Goal: Task Accomplishment & Management: Use online tool/utility

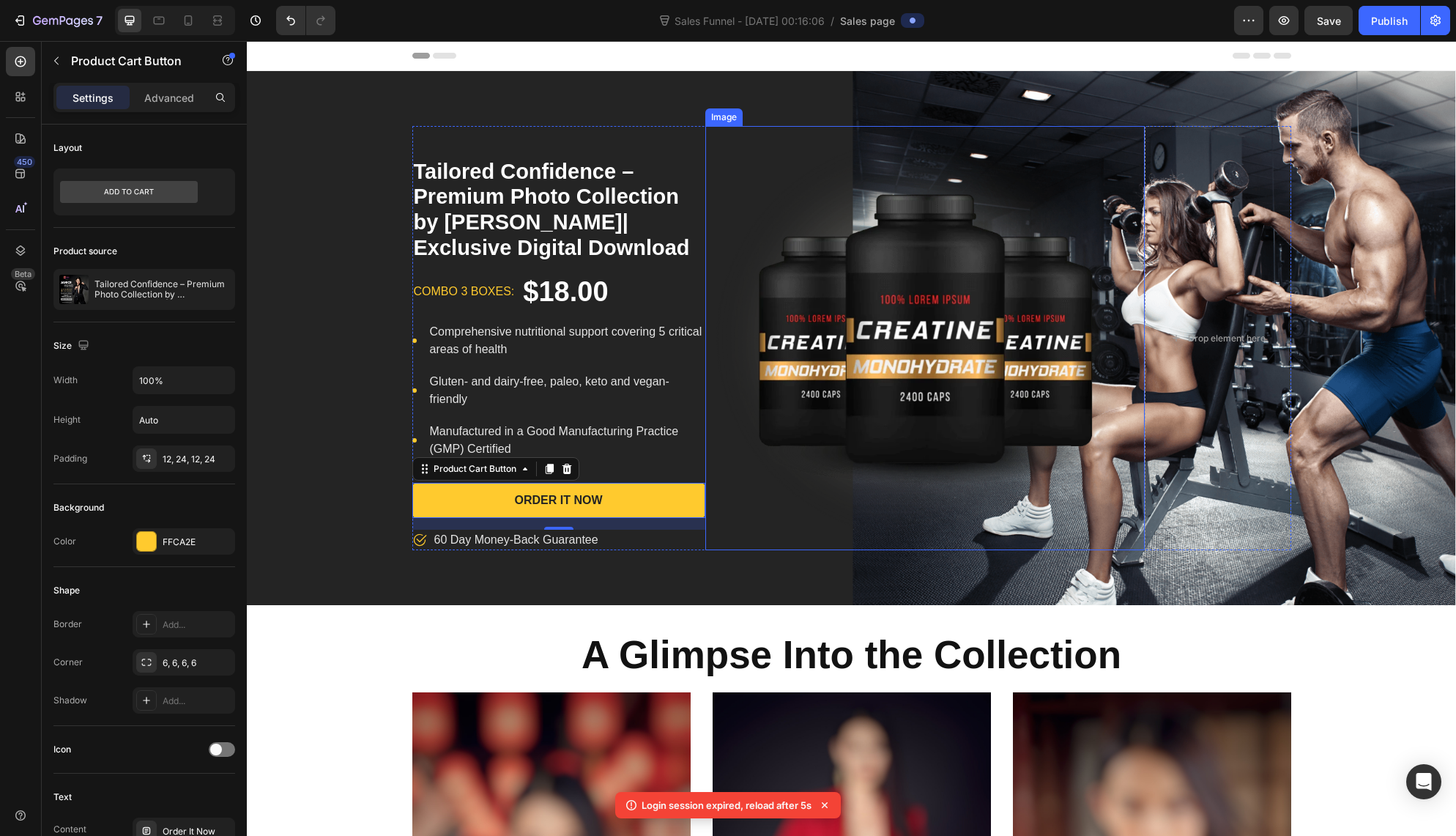
scroll to position [335, 0]
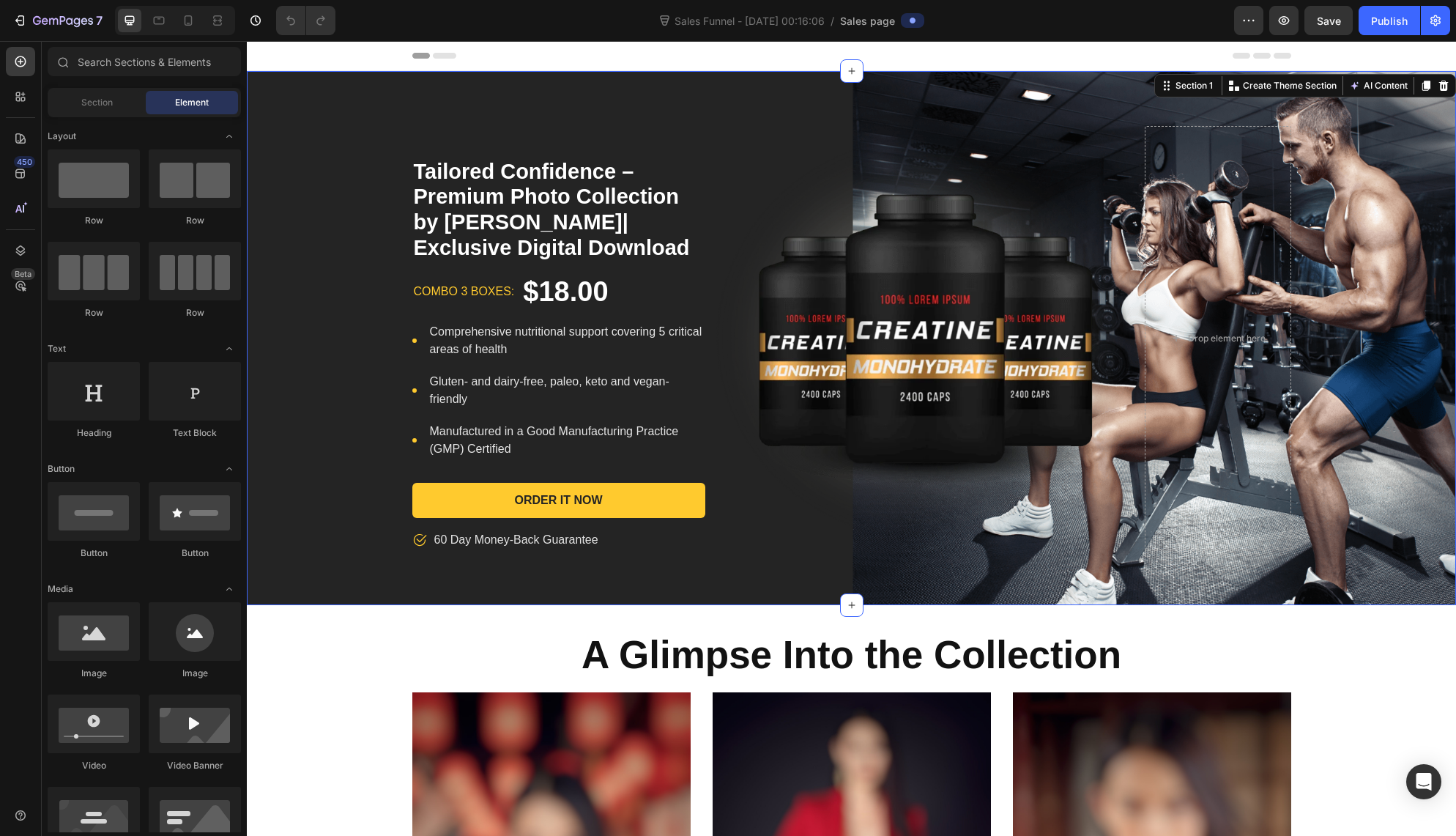
click at [1087, 85] on div "Tailored Confidence – Premium Photo Collection by [PERSON_NAME]| Exclusive Digi…" at bounding box center [852, 338] width 1209 height 534
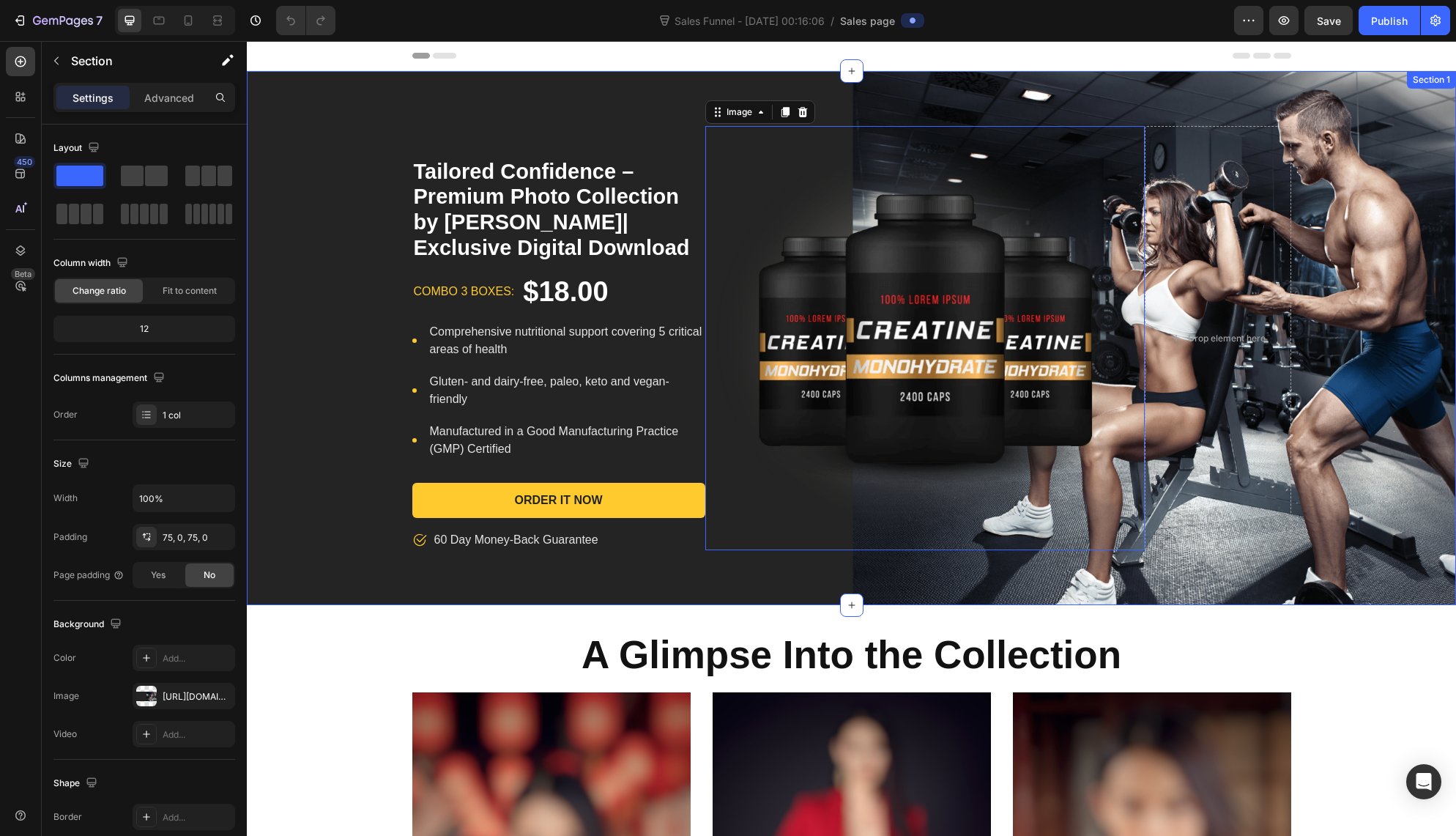
click at [1064, 125] on div "Tailored Confidence – Premium Photo Collection by [PERSON_NAME]| Exclusive Digi…" at bounding box center [852, 338] width 1209 height 534
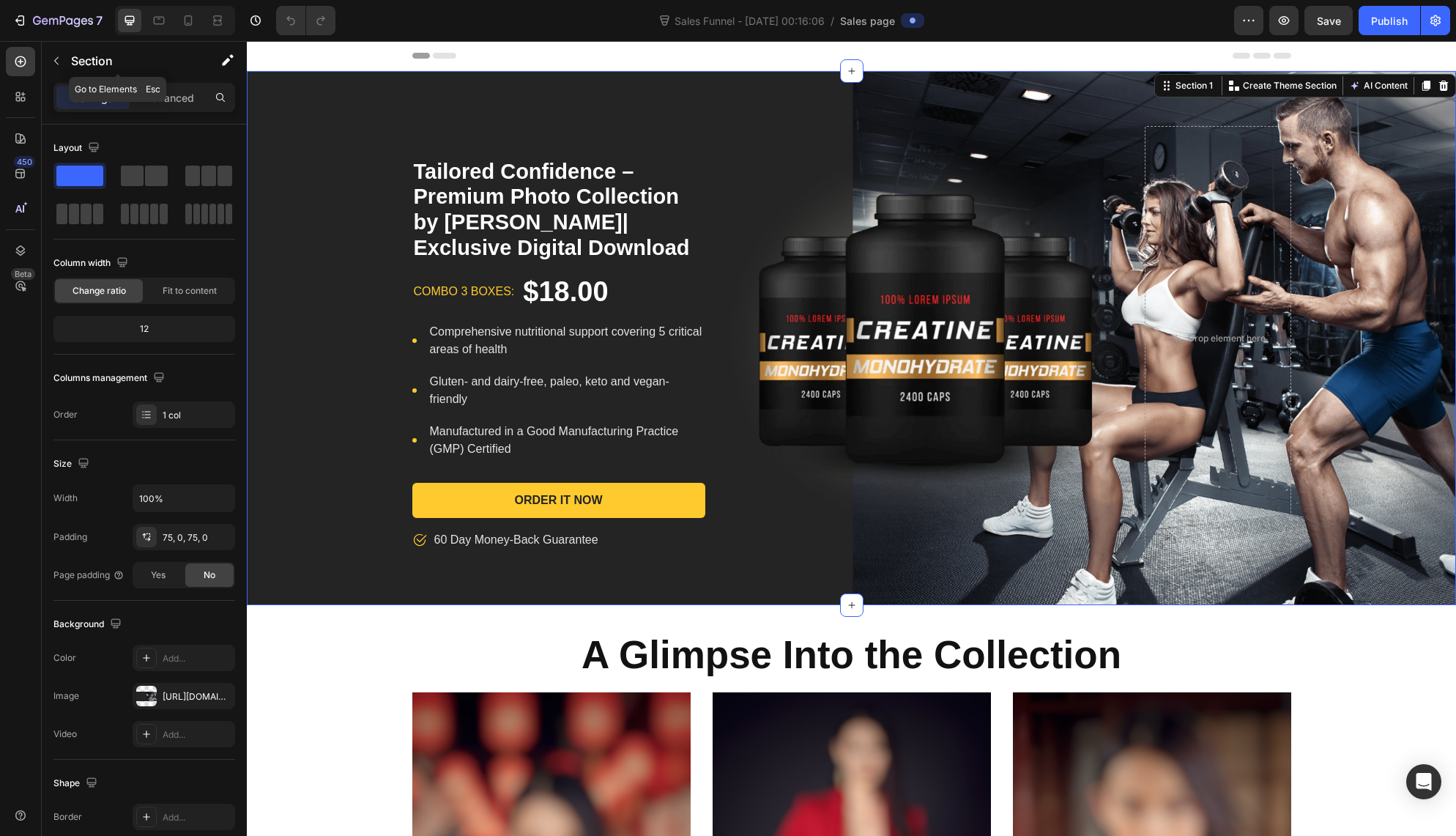
click at [62, 57] on button "button" at bounding box center [57, 61] width 24 height 24
click at [1397, 263] on div "Tailored Confidence – Premium Photo Collection by [PERSON_NAME]| Exclusive Digi…" at bounding box center [852, 337] width 1209 height 424
click at [1367, 312] on div "Tailored Confidence – Premium Photo Collection by [PERSON_NAME]| Exclusive Digi…" at bounding box center [852, 337] width 1209 height 424
click at [1366, 311] on div "Tailored Confidence – Premium Photo Collection by [PERSON_NAME]| Exclusive Digi…" at bounding box center [852, 337] width 1209 height 424
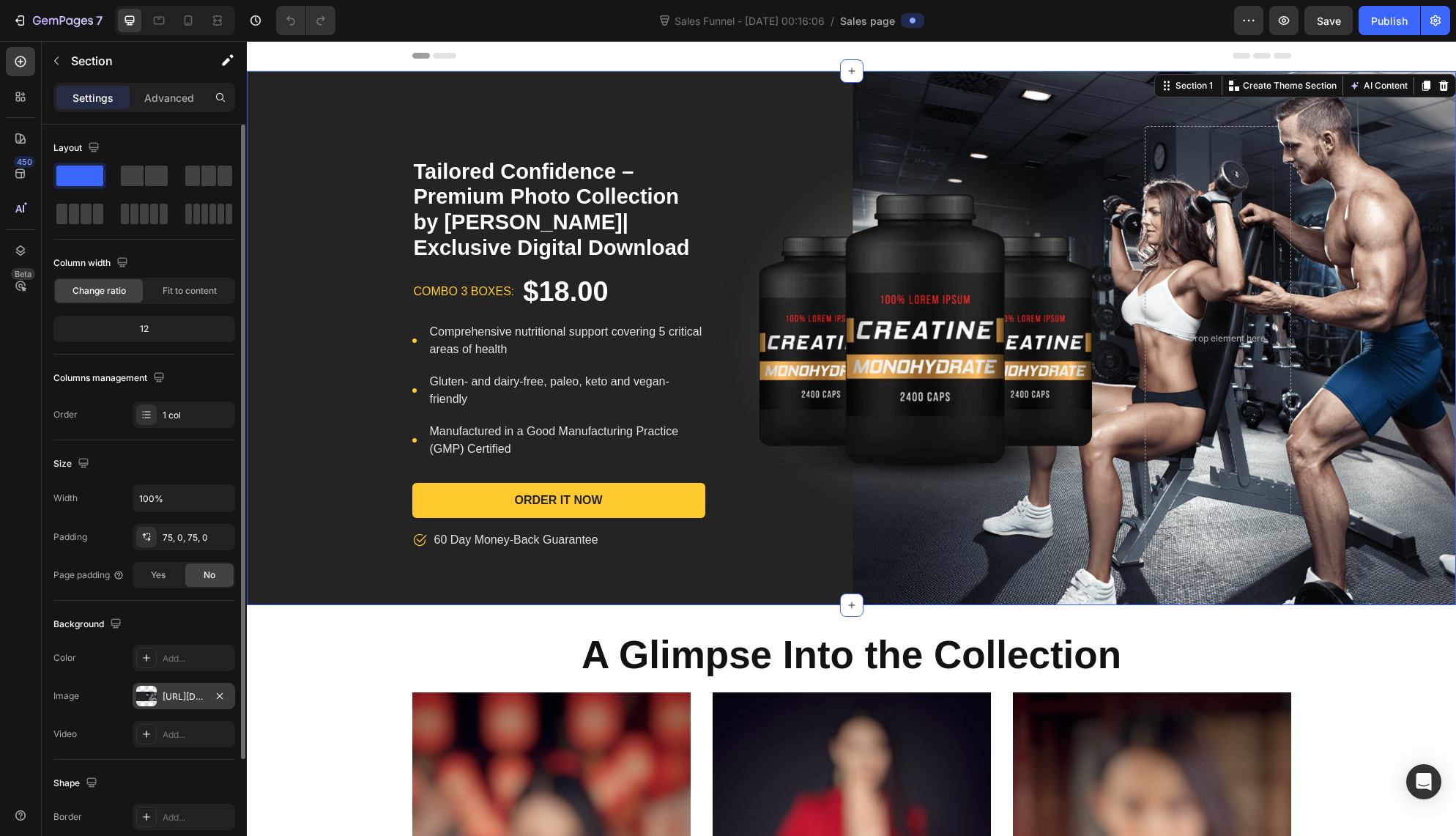
click at [170, 695] on div "[URL][DOMAIN_NAME]" at bounding box center [183, 697] width 43 height 13
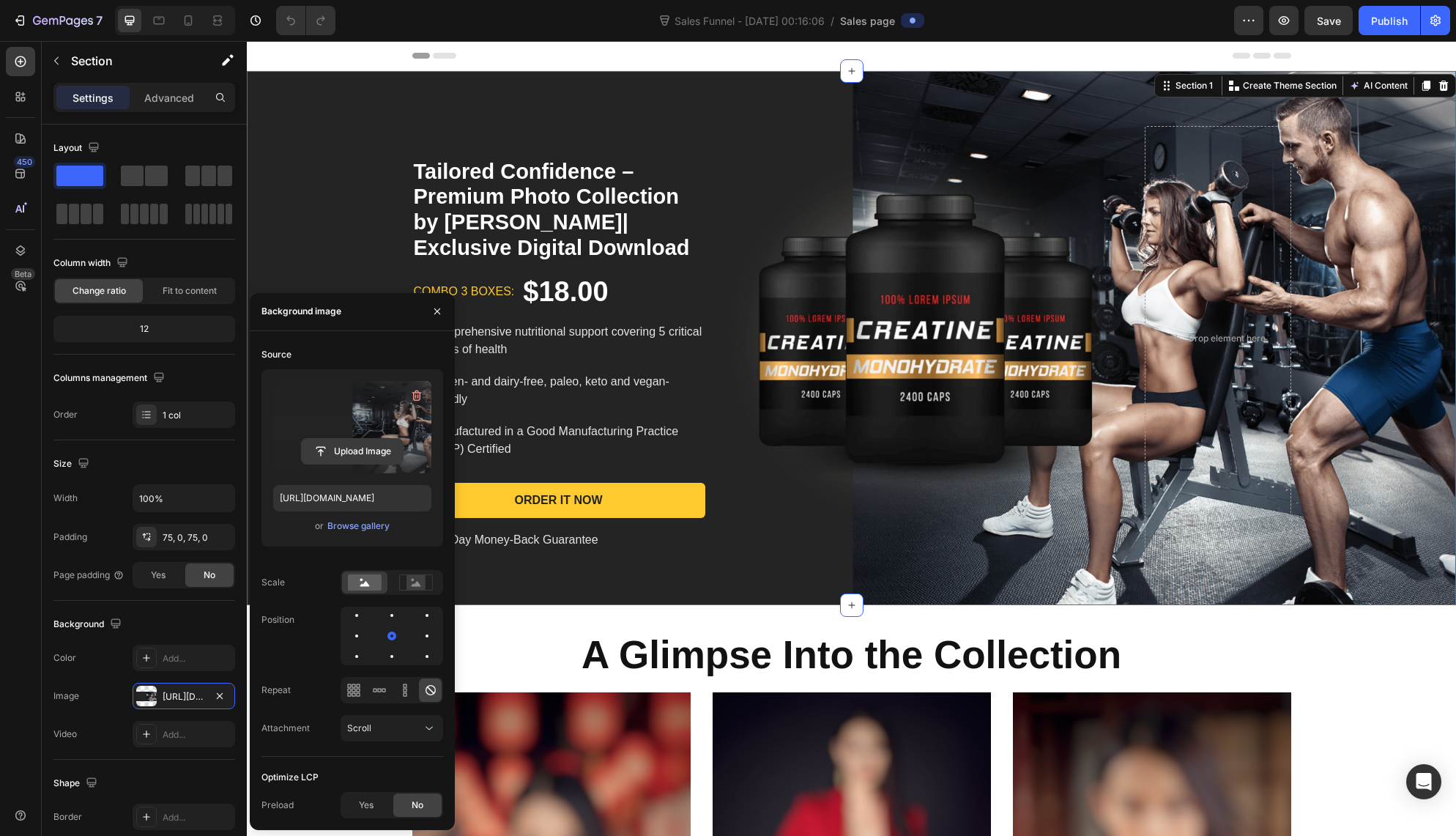
click at [368, 453] on input "file" at bounding box center [352, 450] width 101 height 25
type input "[URL][DOMAIN_NAME]"
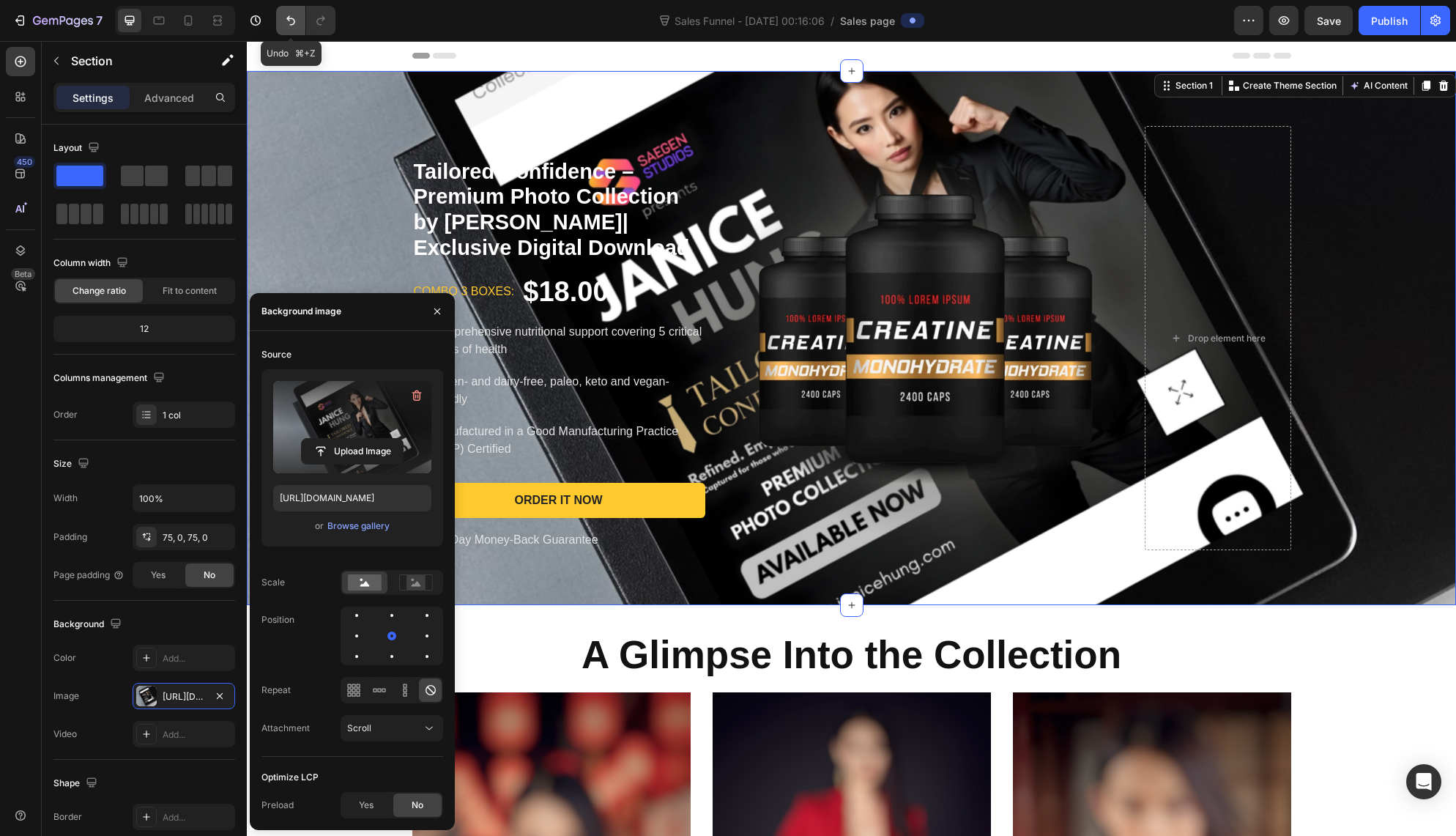
click at [289, 23] on icon "Undo/Redo" at bounding box center [291, 20] width 15 height 15
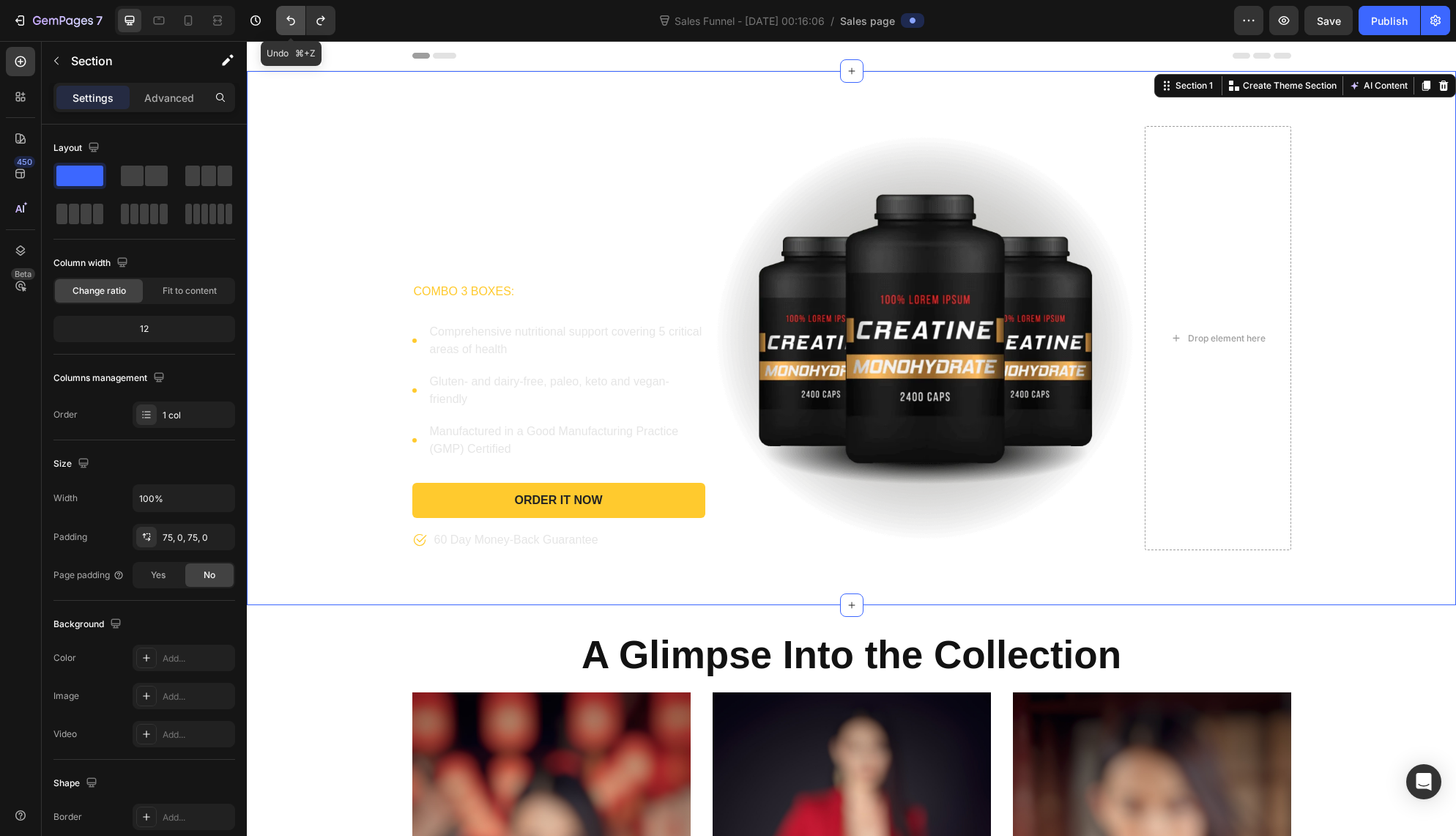
click at [291, 13] on icon "Undo/Redo" at bounding box center [291, 20] width 15 height 15
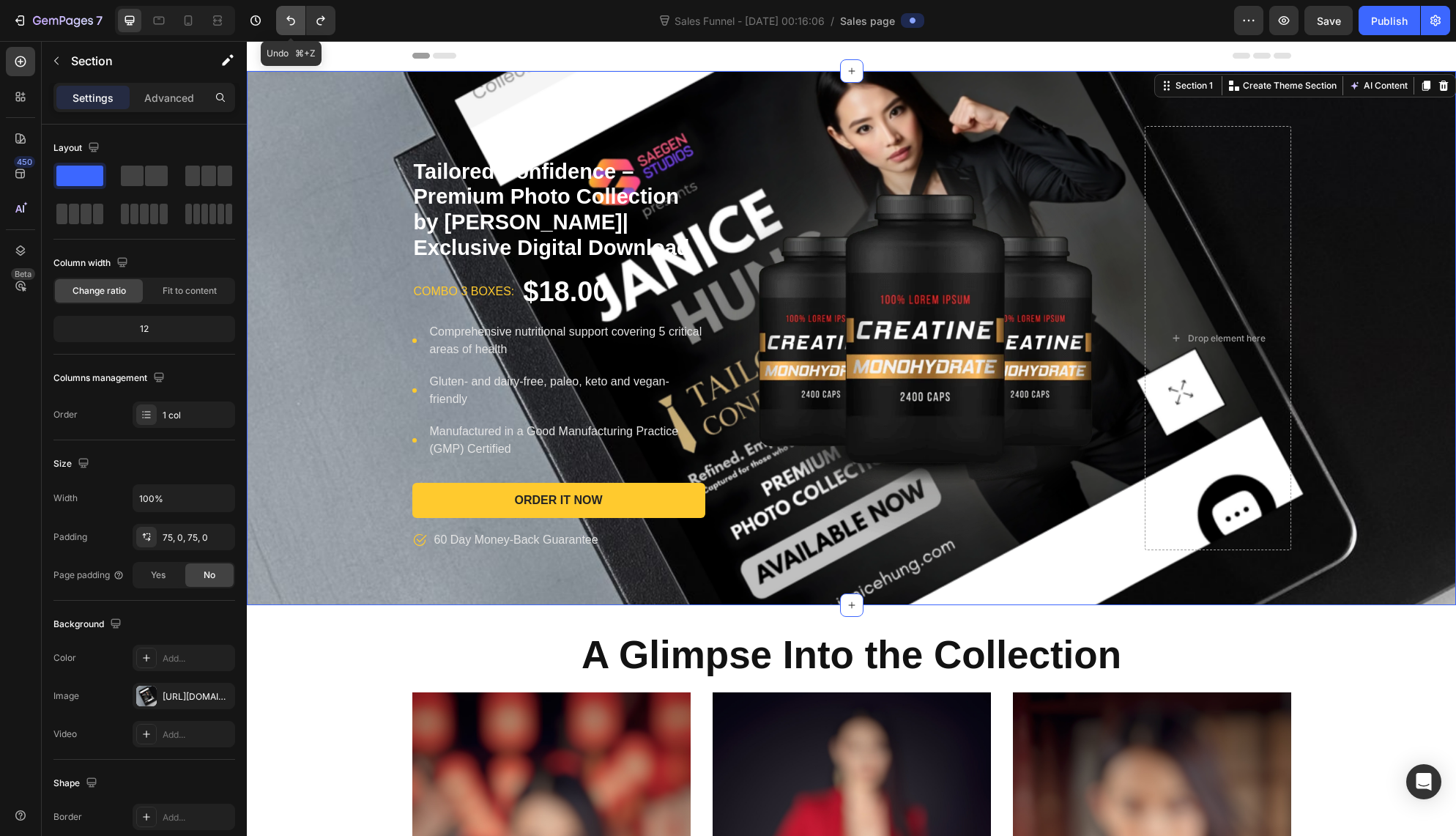
click at [291, 13] on icon "Undo/Redo" at bounding box center [291, 20] width 15 height 15
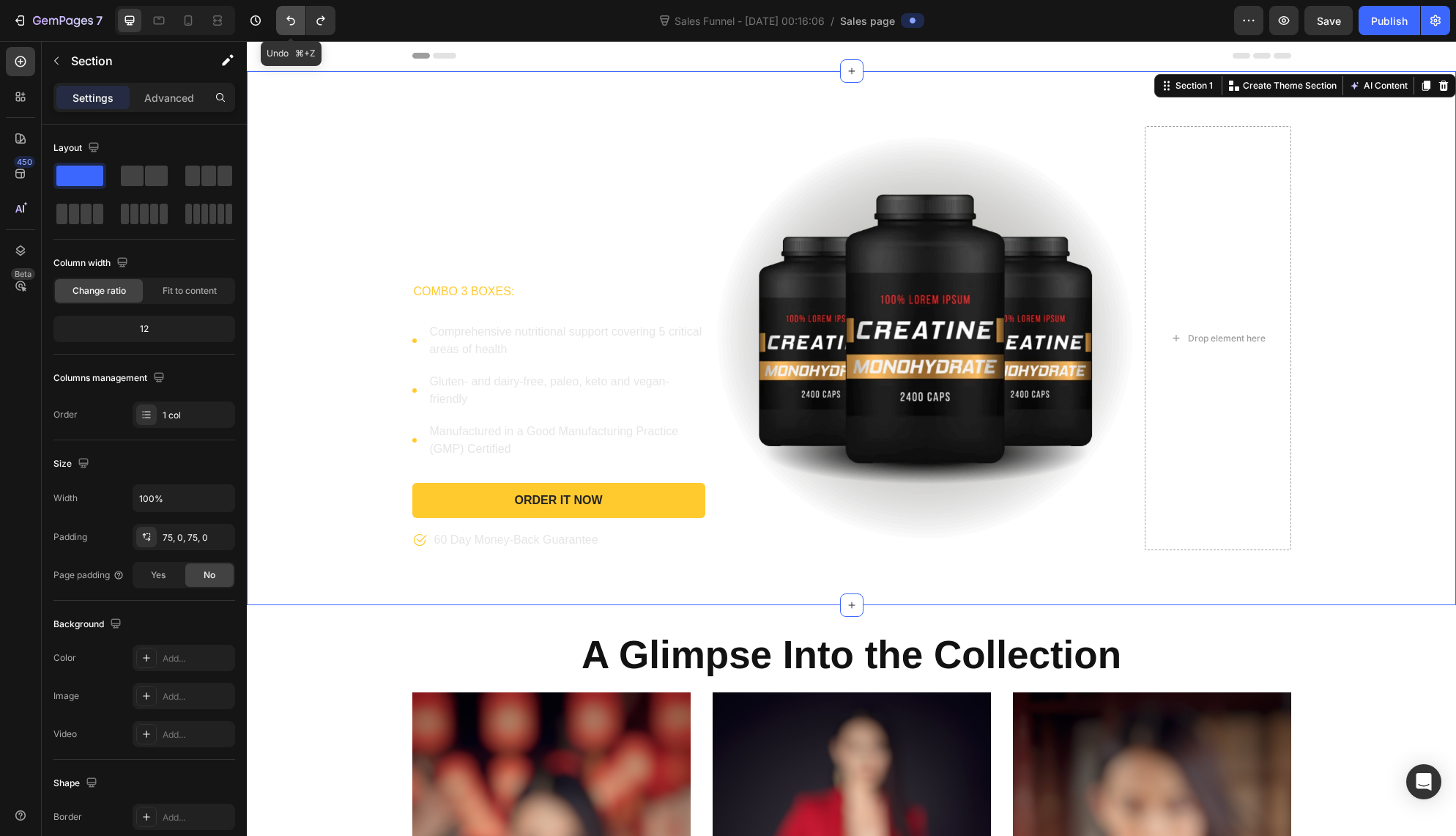
click at [288, 17] on icon "Undo/Redo" at bounding box center [291, 21] width 9 height 9
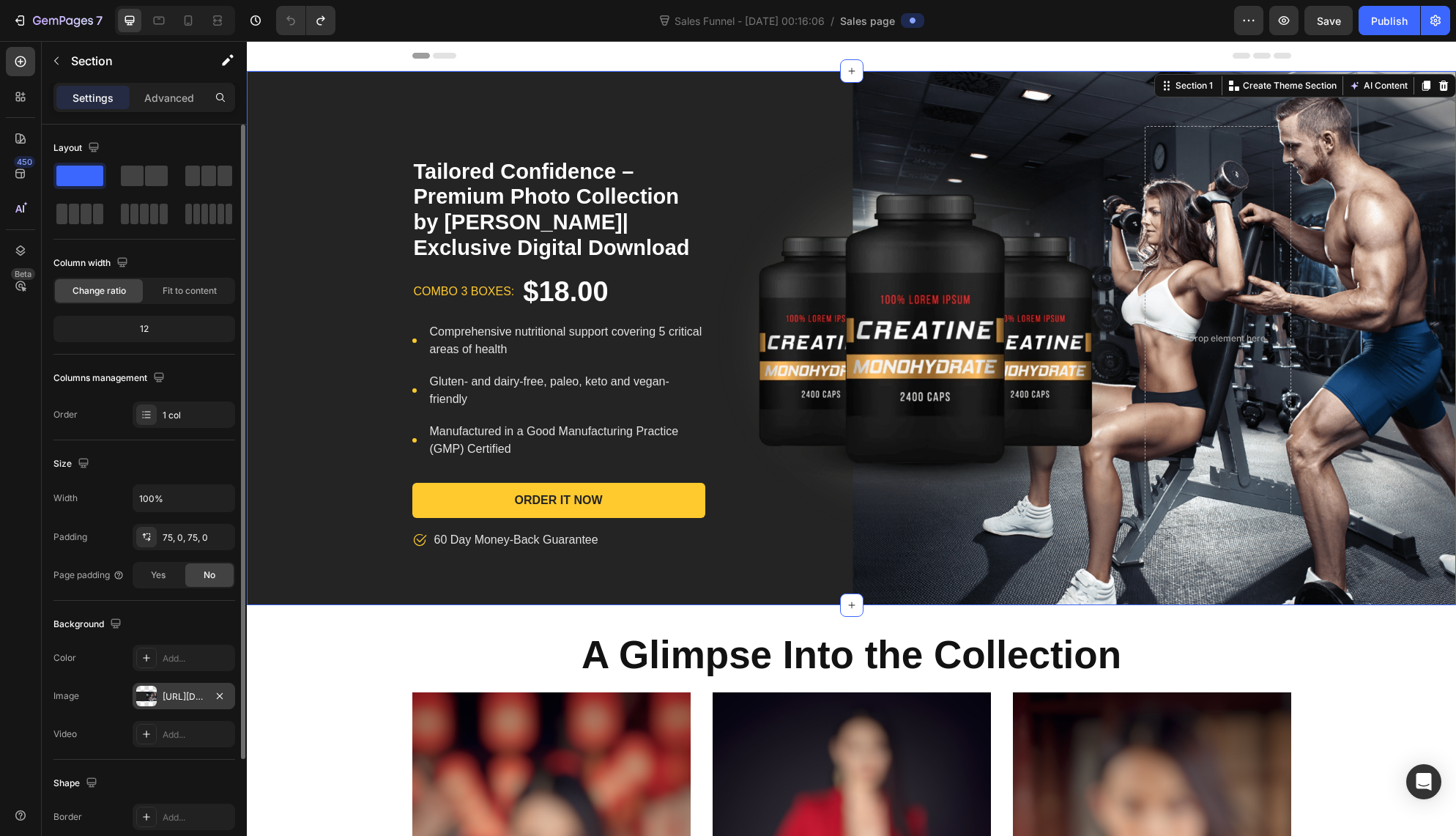
click at [158, 694] on div "[URL][DOMAIN_NAME]" at bounding box center [183, 696] width 102 height 26
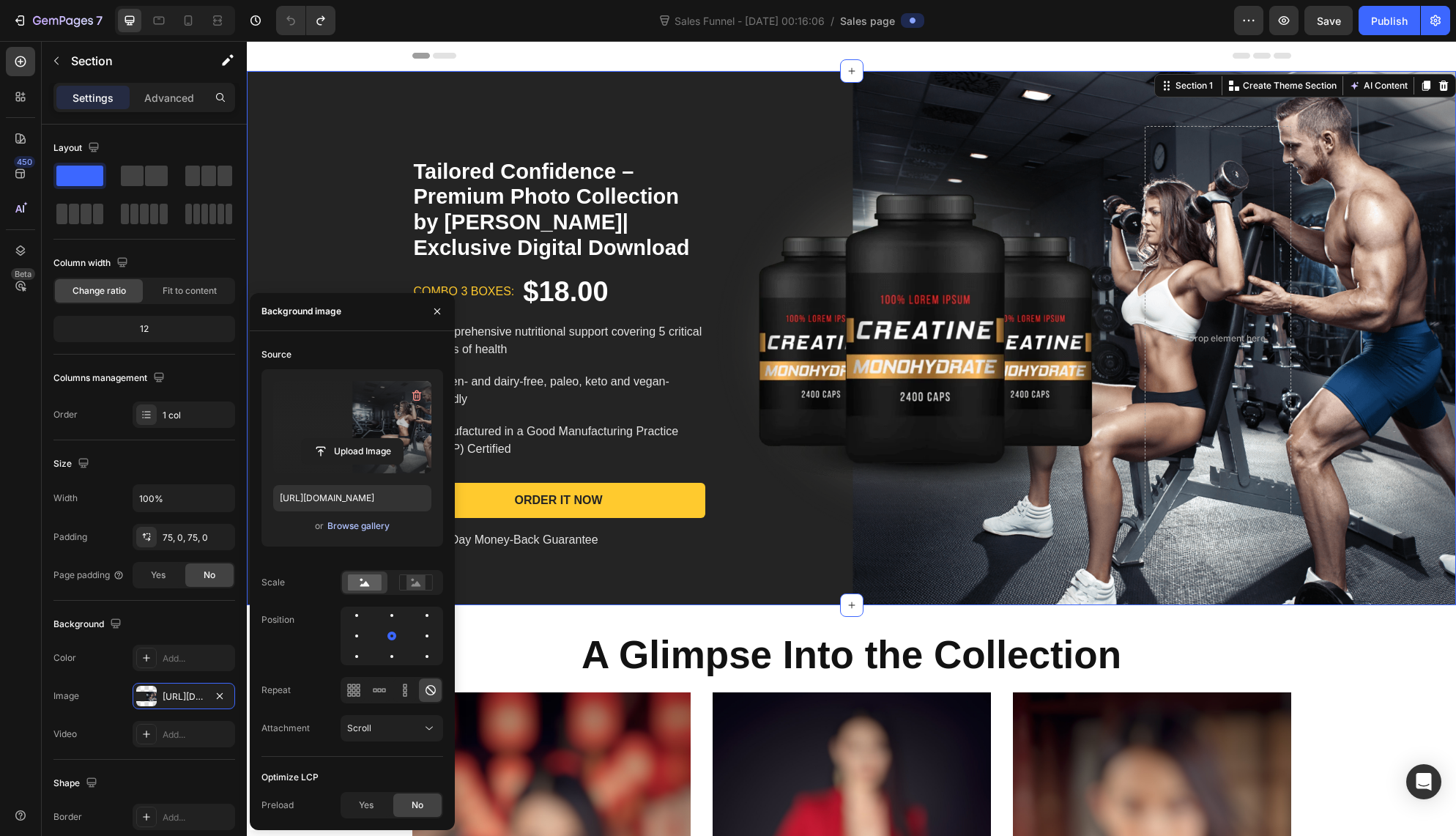
click at [345, 523] on div "Browse gallery" at bounding box center [358, 526] width 62 height 13
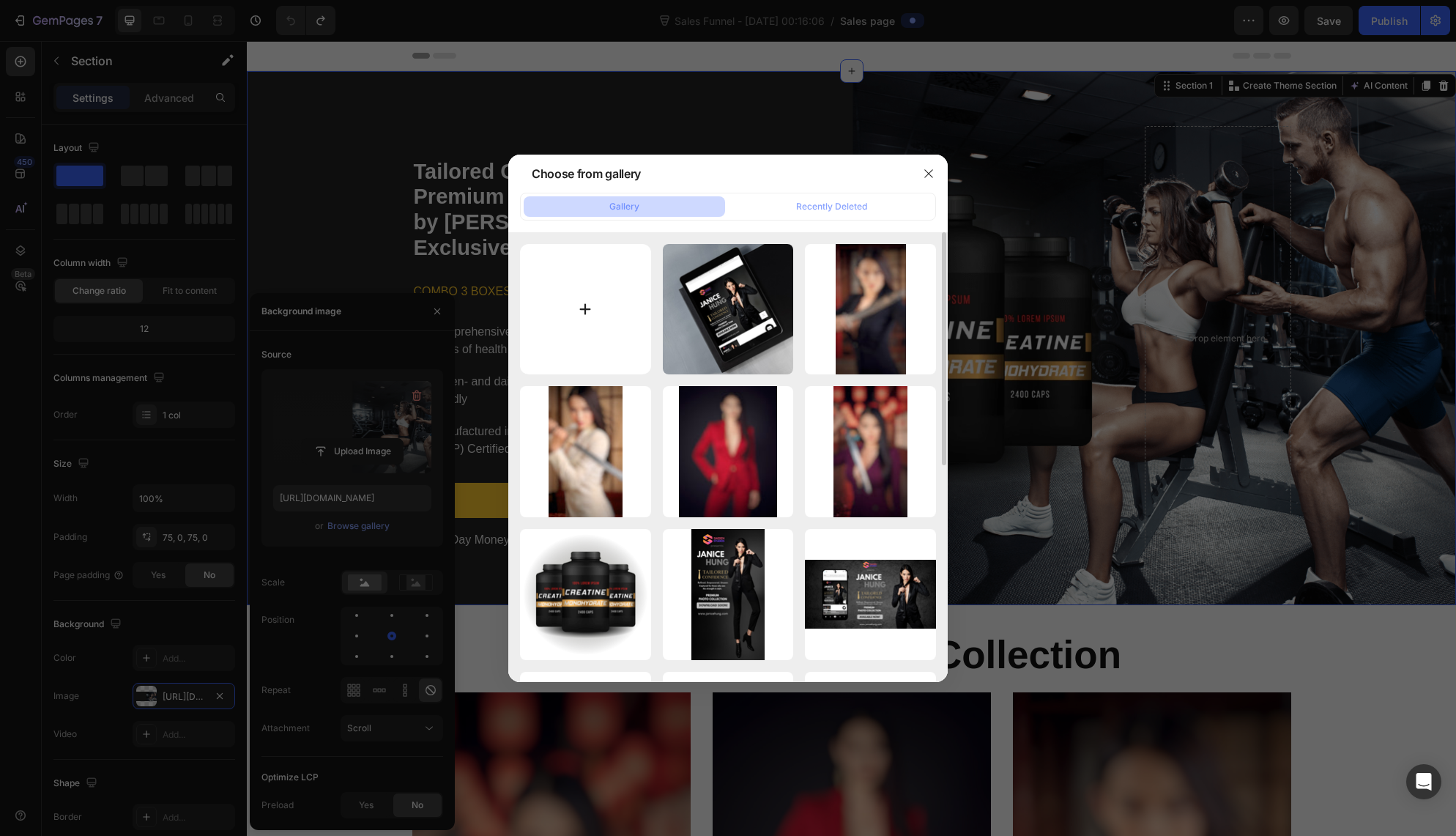
click at [585, 293] on input "file" at bounding box center [585, 310] width 131 height 131
type input "C:\fakepath\JH BANNER PREMIUM MOCK UP BANNER.png"
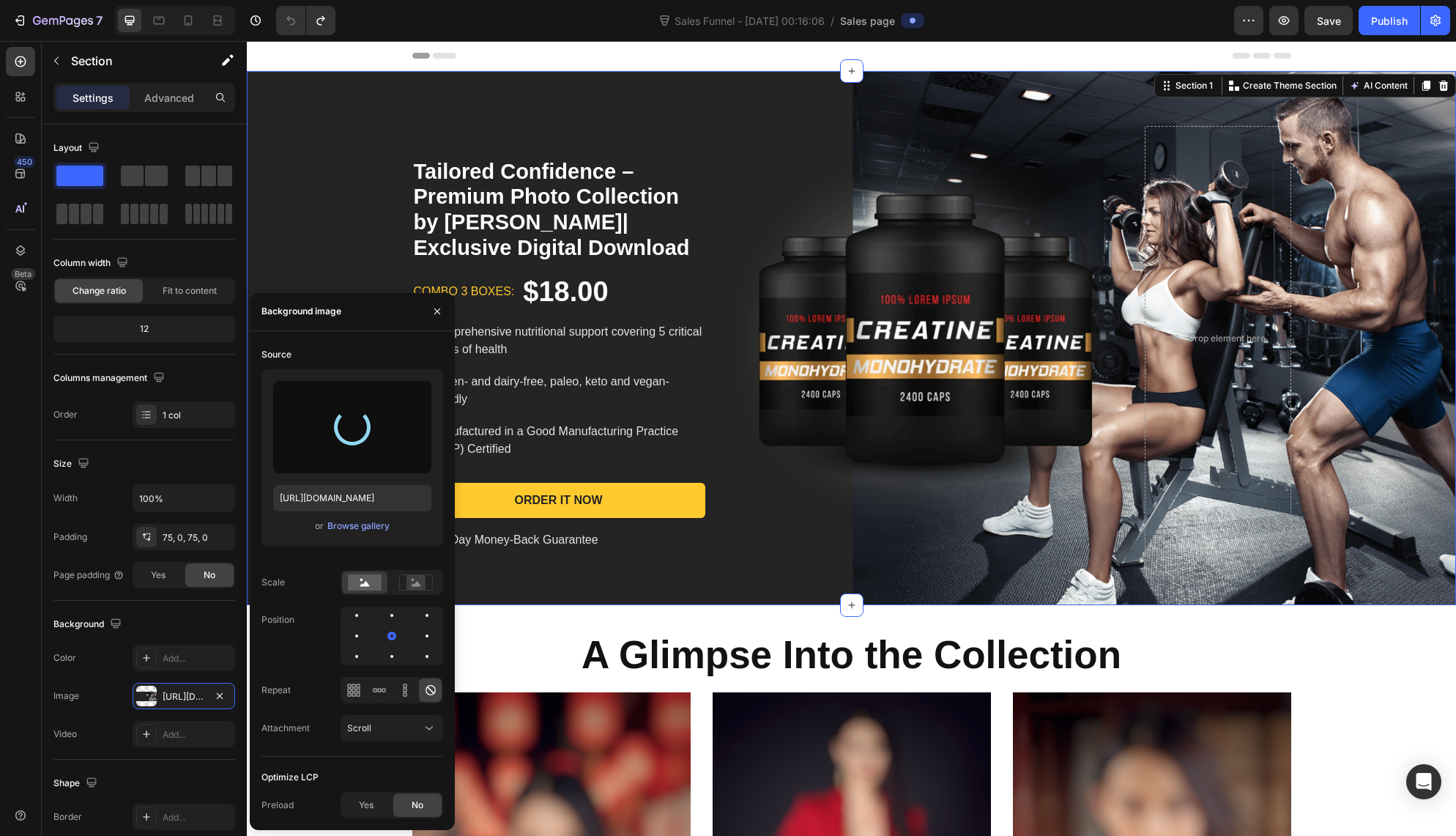
type input "[URL][DOMAIN_NAME]"
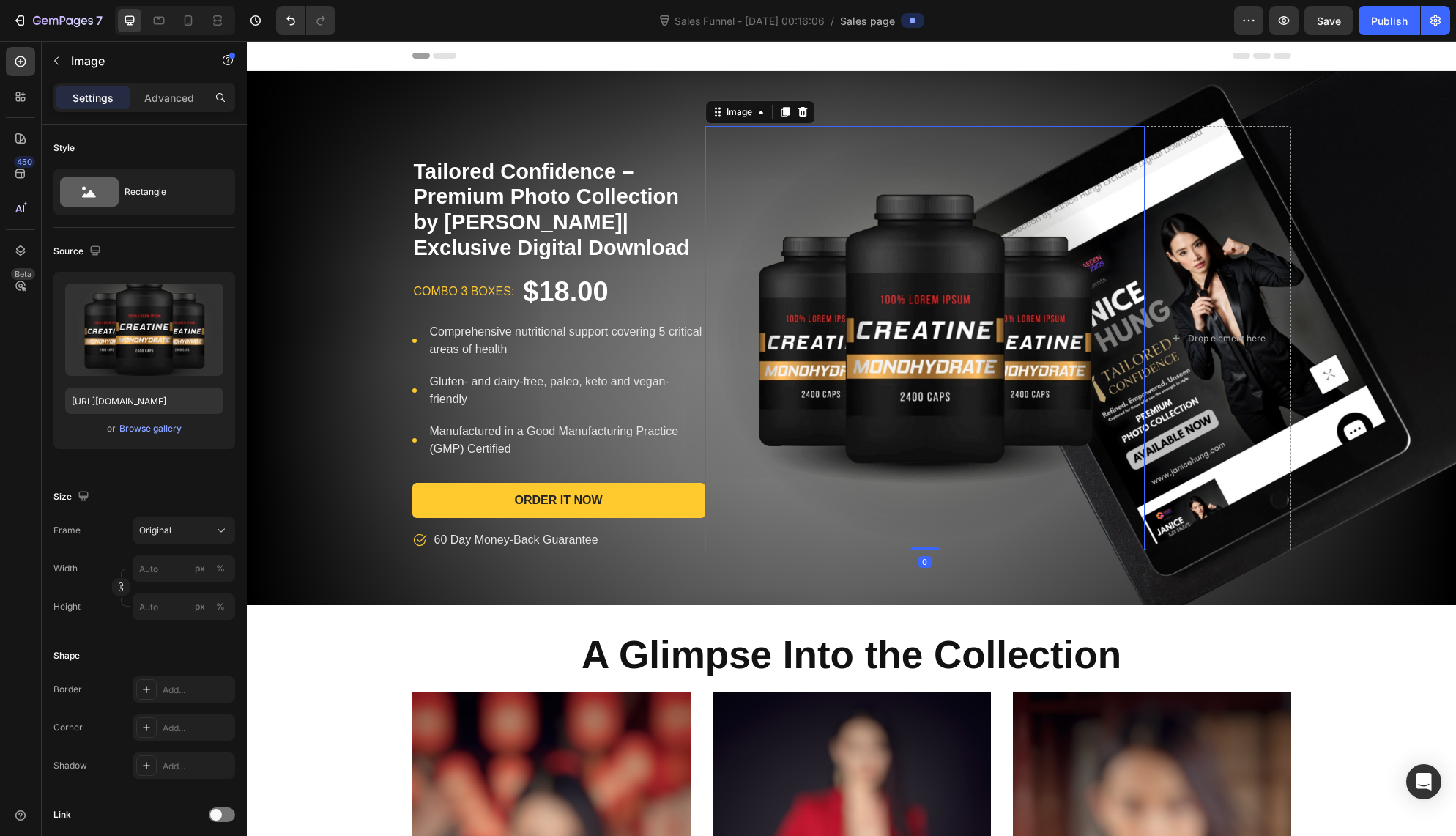
click at [920, 354] on img at bounding box center [925, 337] width 439 height 424
click at [799, 118] on icon at bounding box center [802, 111] width 12 height 12
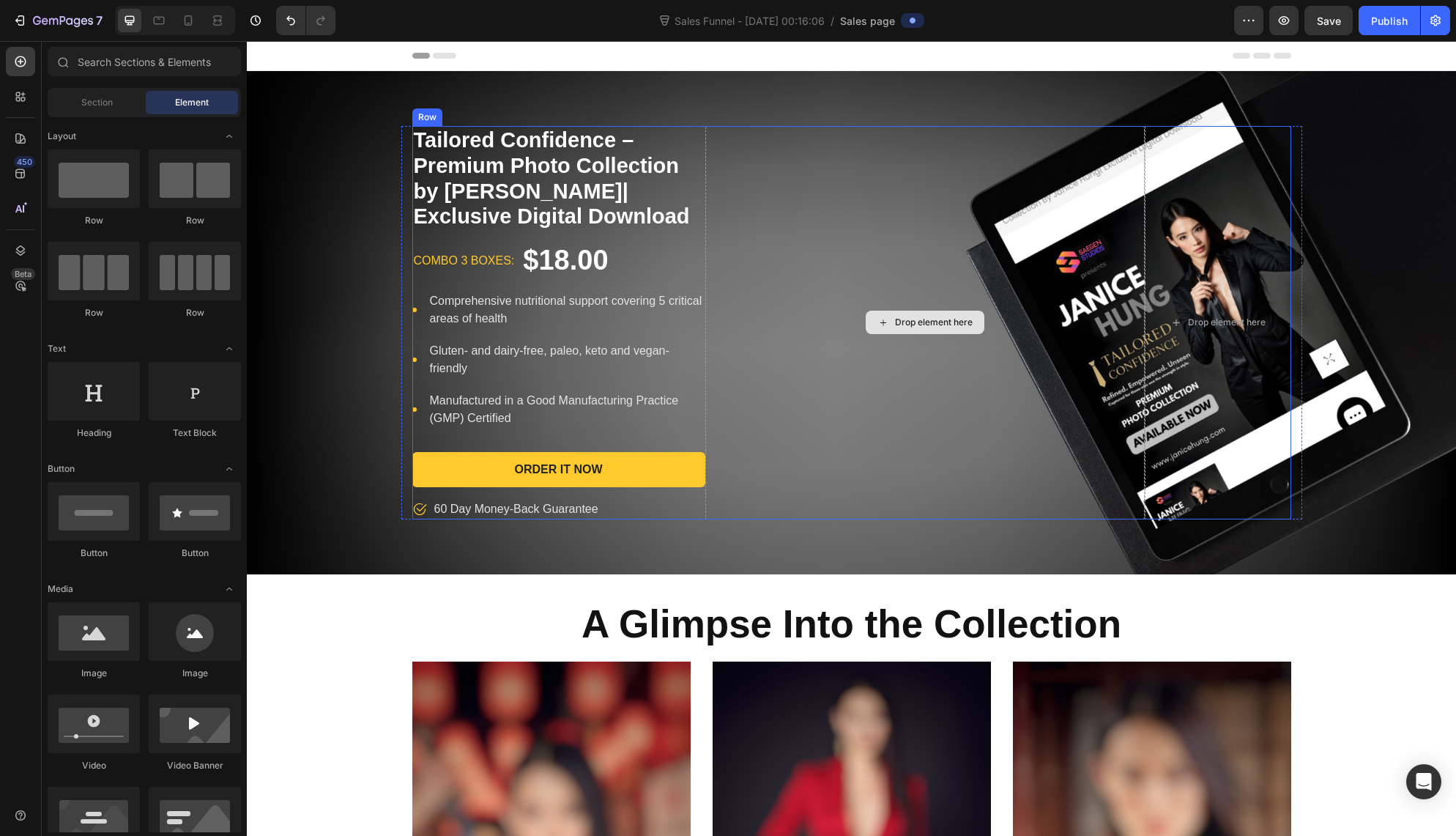
click at [935, 330] on div "Drop element here" at bounding box center [925, 323] width 119 height 24
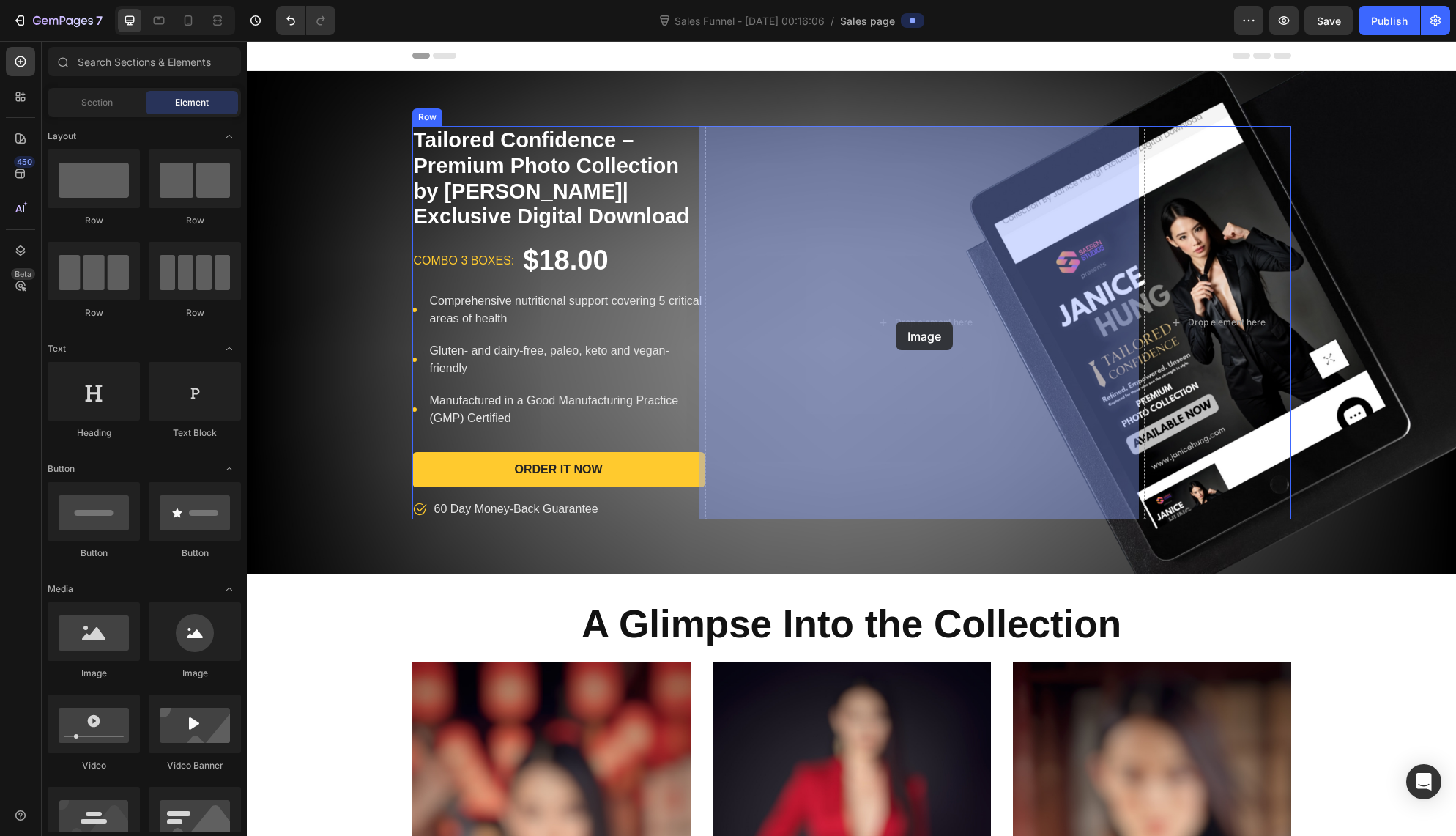
drag, startPoint x: 356, startPoint y: 674, endPoint x: 896, endPoint y: 322, distance: 644.6
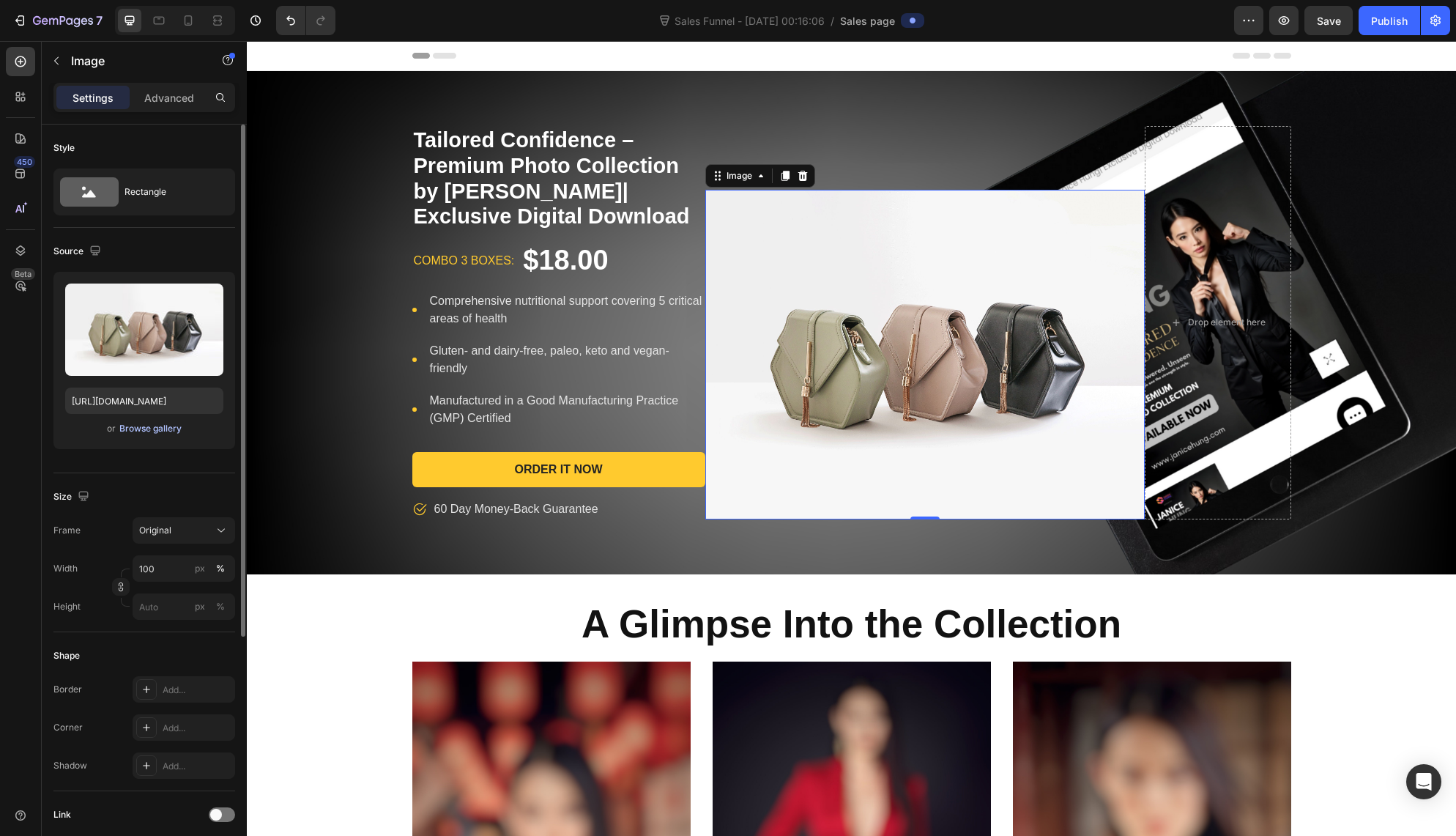
click at [149, 432] on div "Browse gallery" at bounding box center [150, 428] width 62 height 13
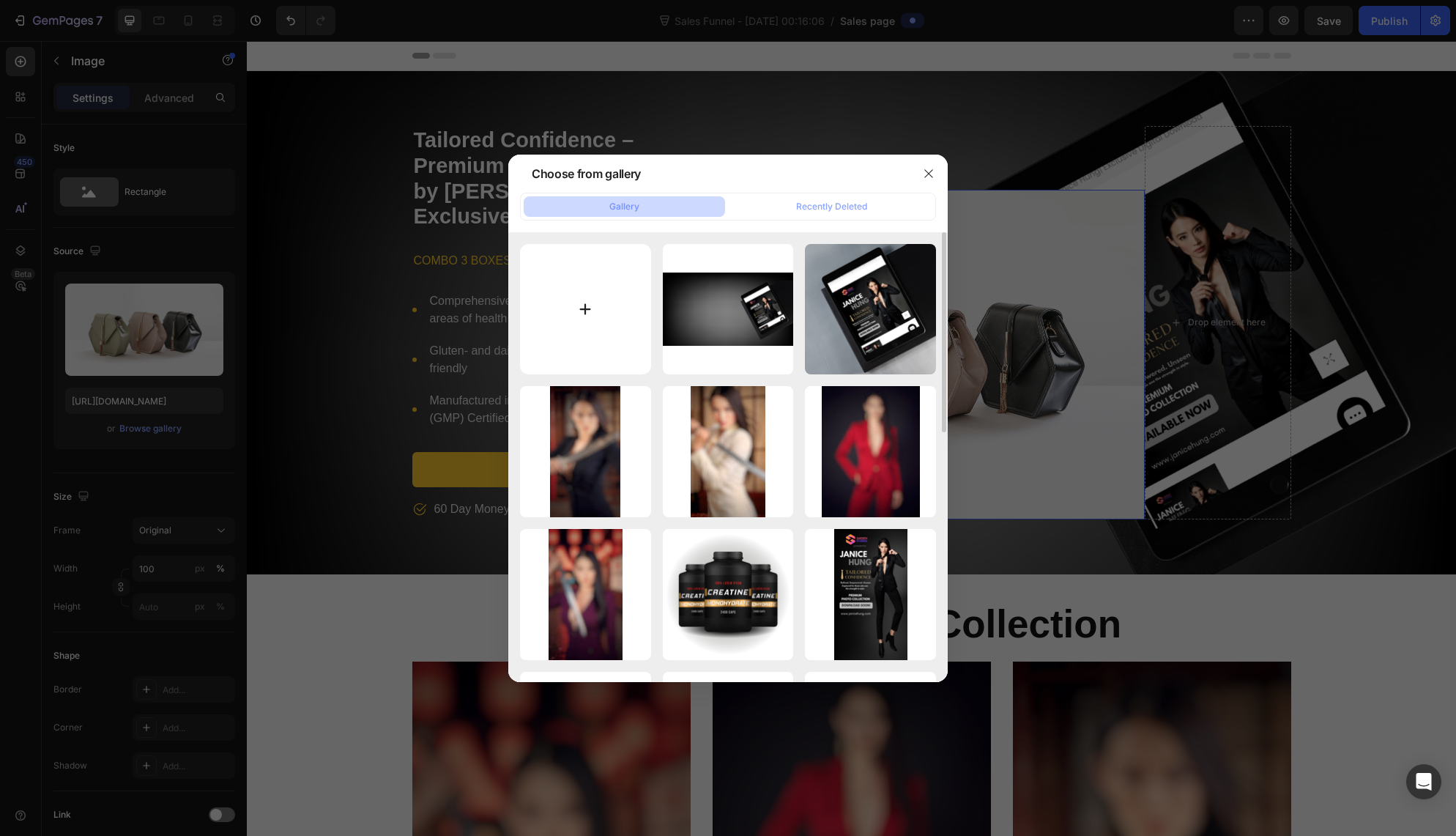
click at [585, 309] on input "file" at bounding box center [585, 310] width 131 height 131
type input "C:\fakepath\IMG_6945.PNG"
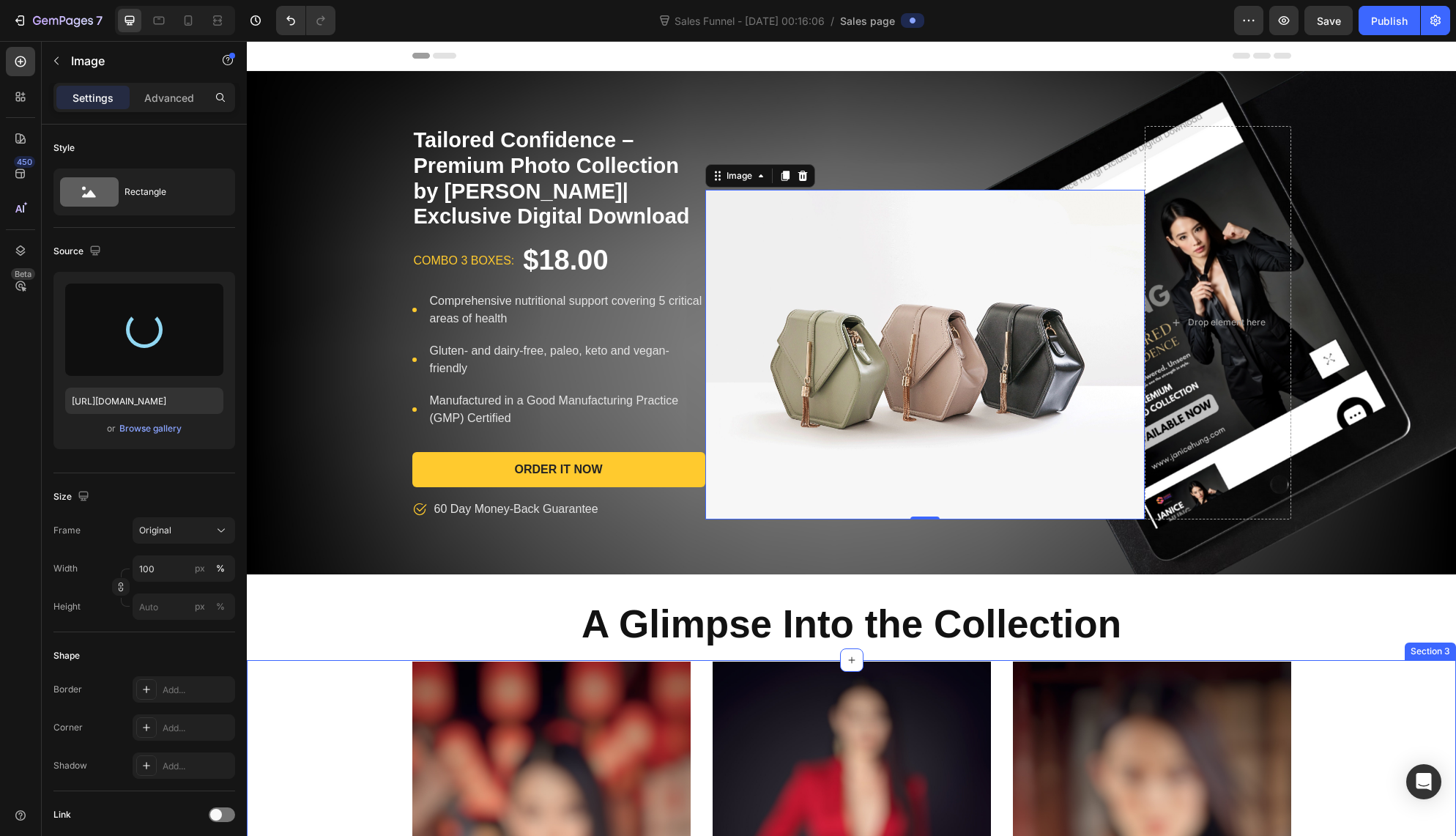
type input "[URL][DOMAIN_NAME]"
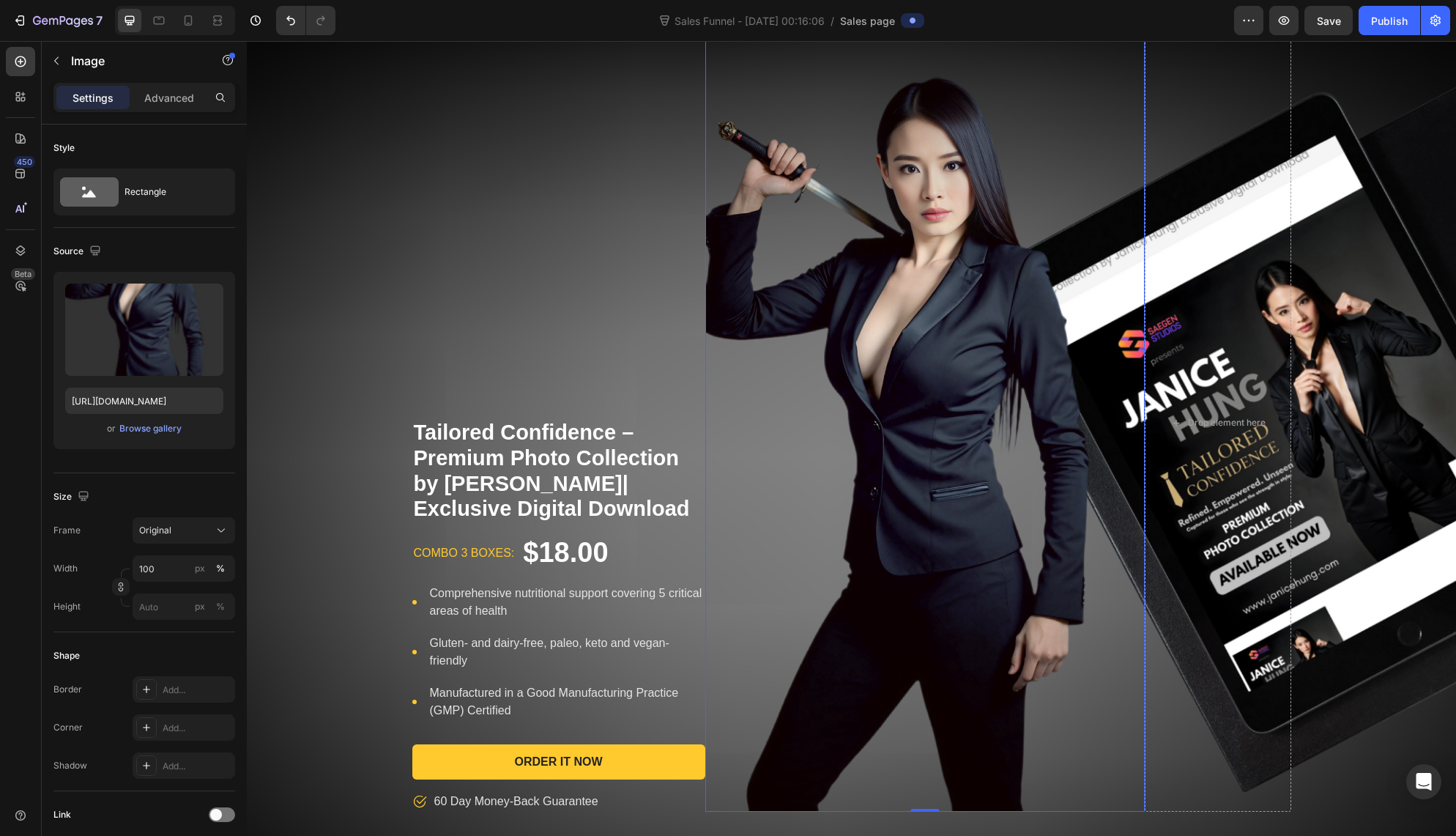
scroll to position [208, 0]
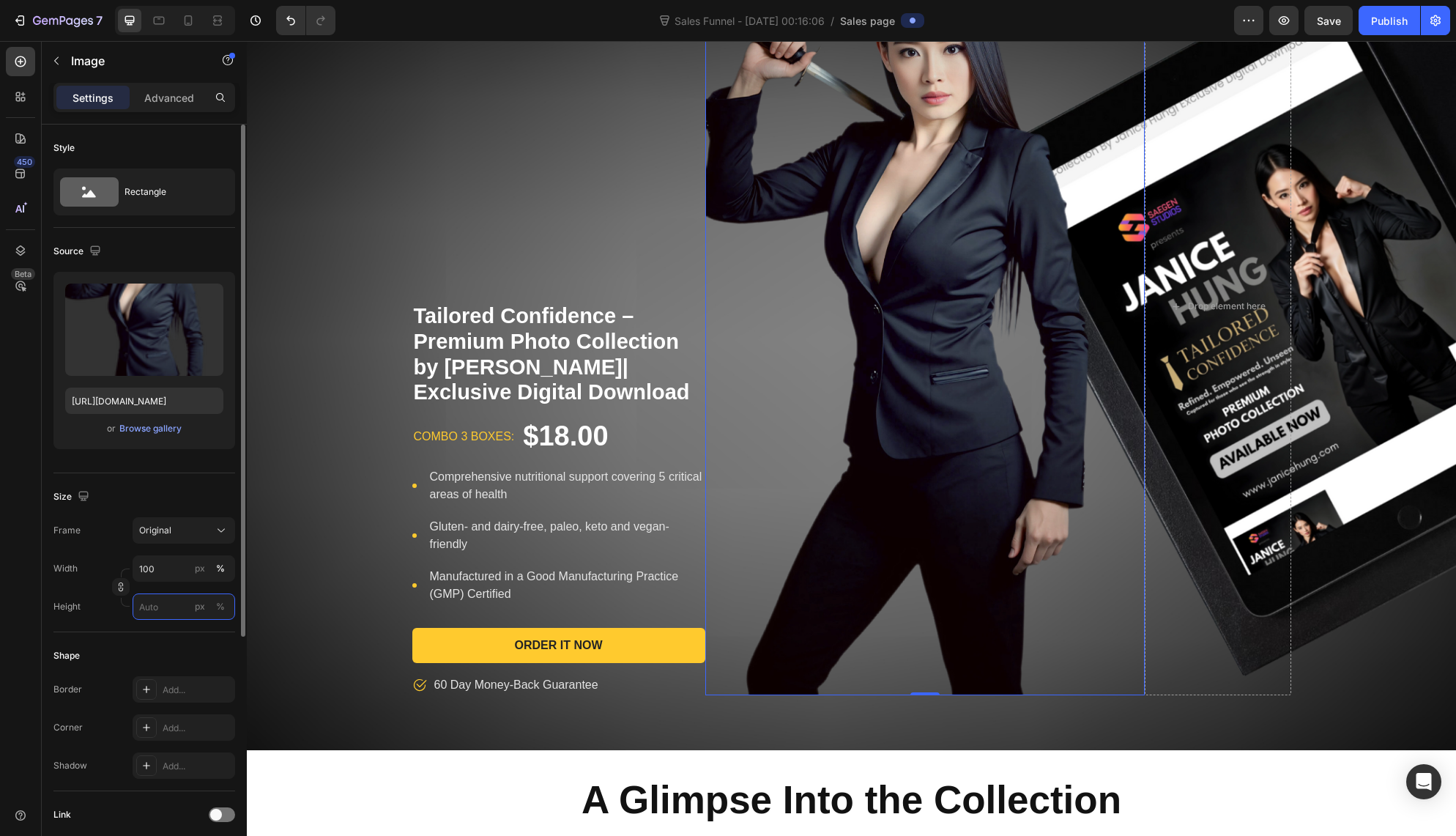
click at [166, 608] on input "px %" at bounding box center [183, 606] width 102 height 26
click at [177, 534] on div "Original" at bounding box center [175, 530] width 72 height 13
click at [166, 591] on span "Vertical" at bounding box center [154, 594] width 32 height 15
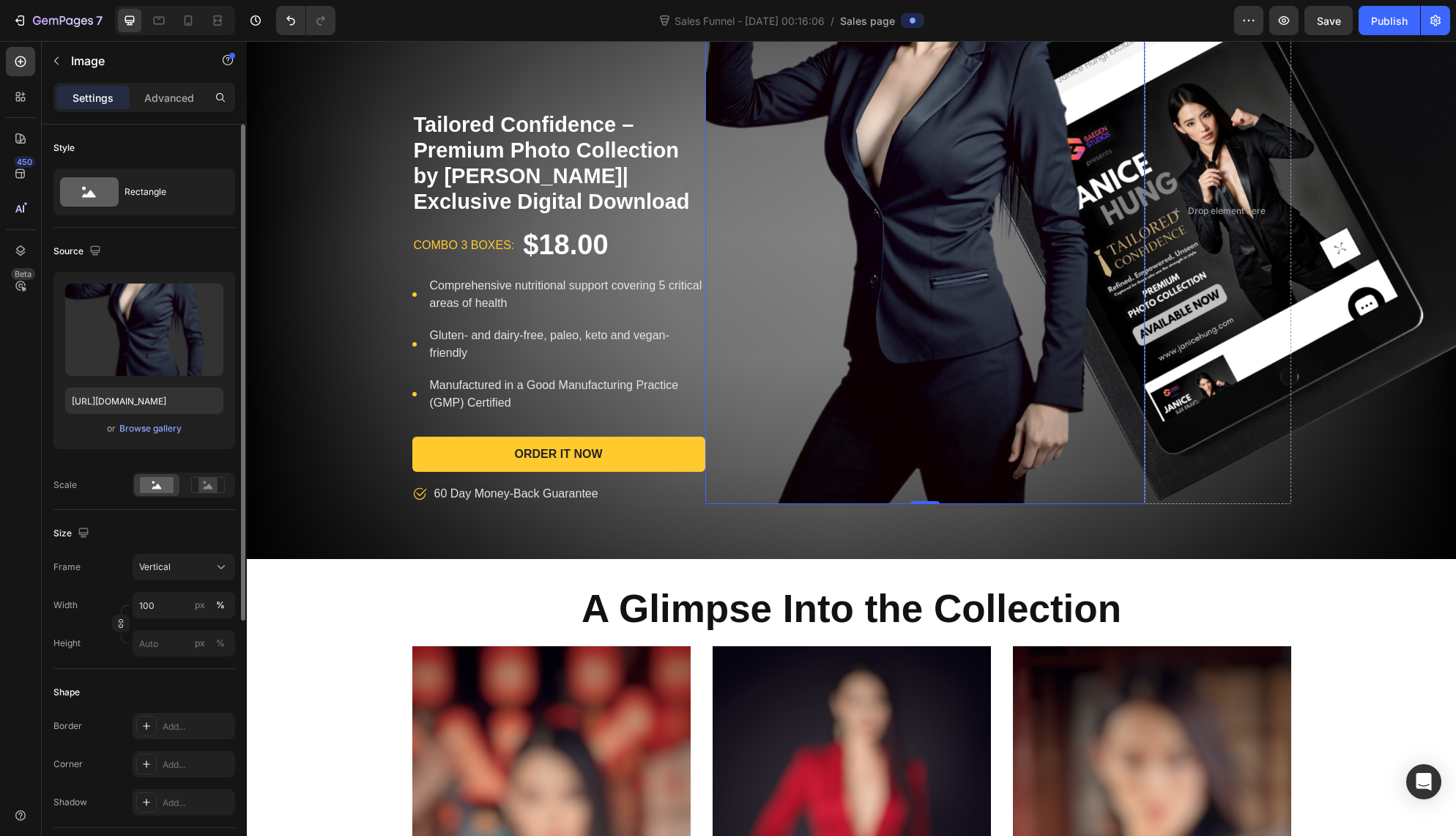
scroll to position [16, 0]
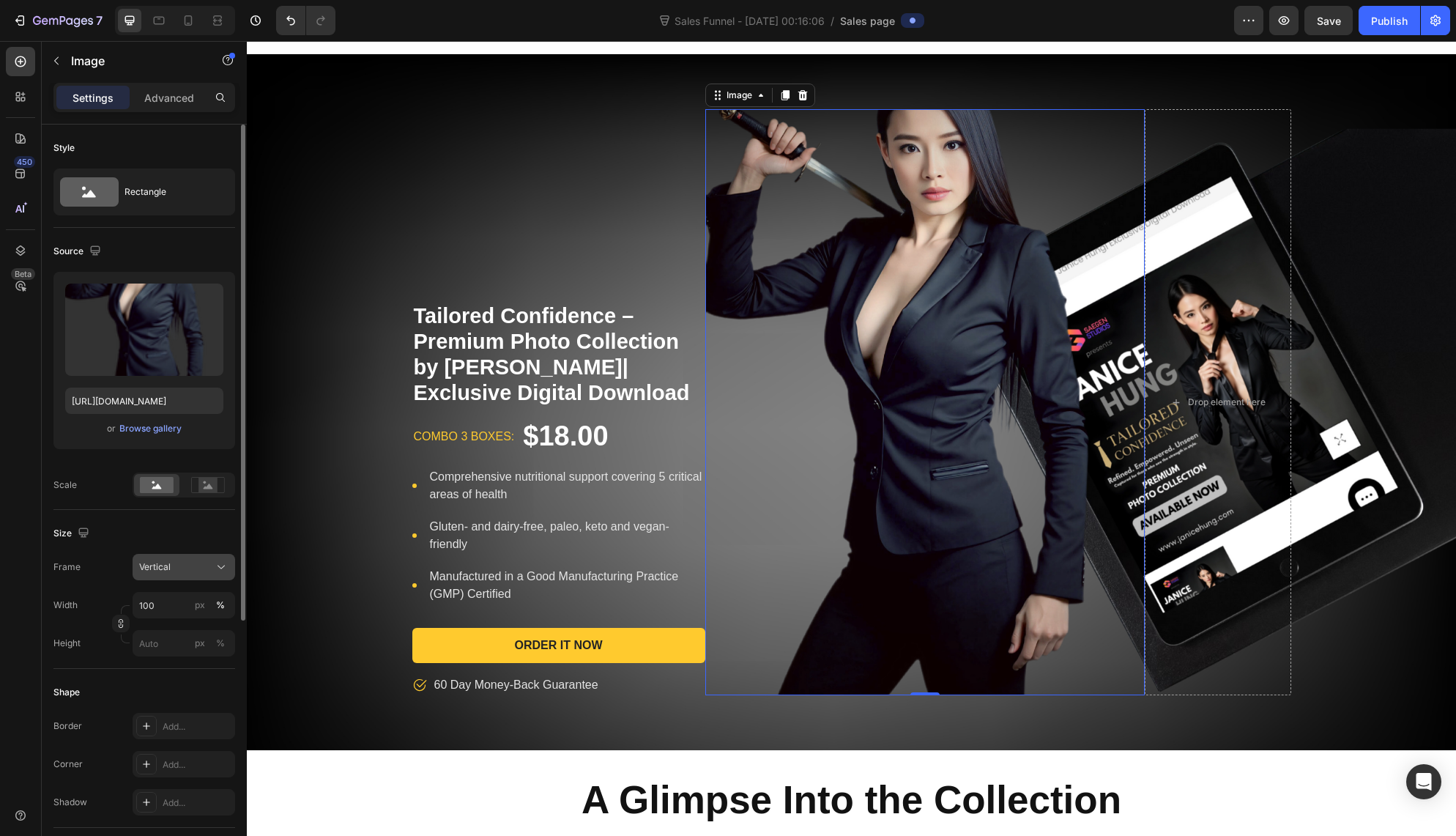
click at [167, 564] on span "Vertical" at bounding box center [155, 567] width 32 height 13
click at [143, 679] on span "Original" at bounding box center [154, 686] width 32 height 13
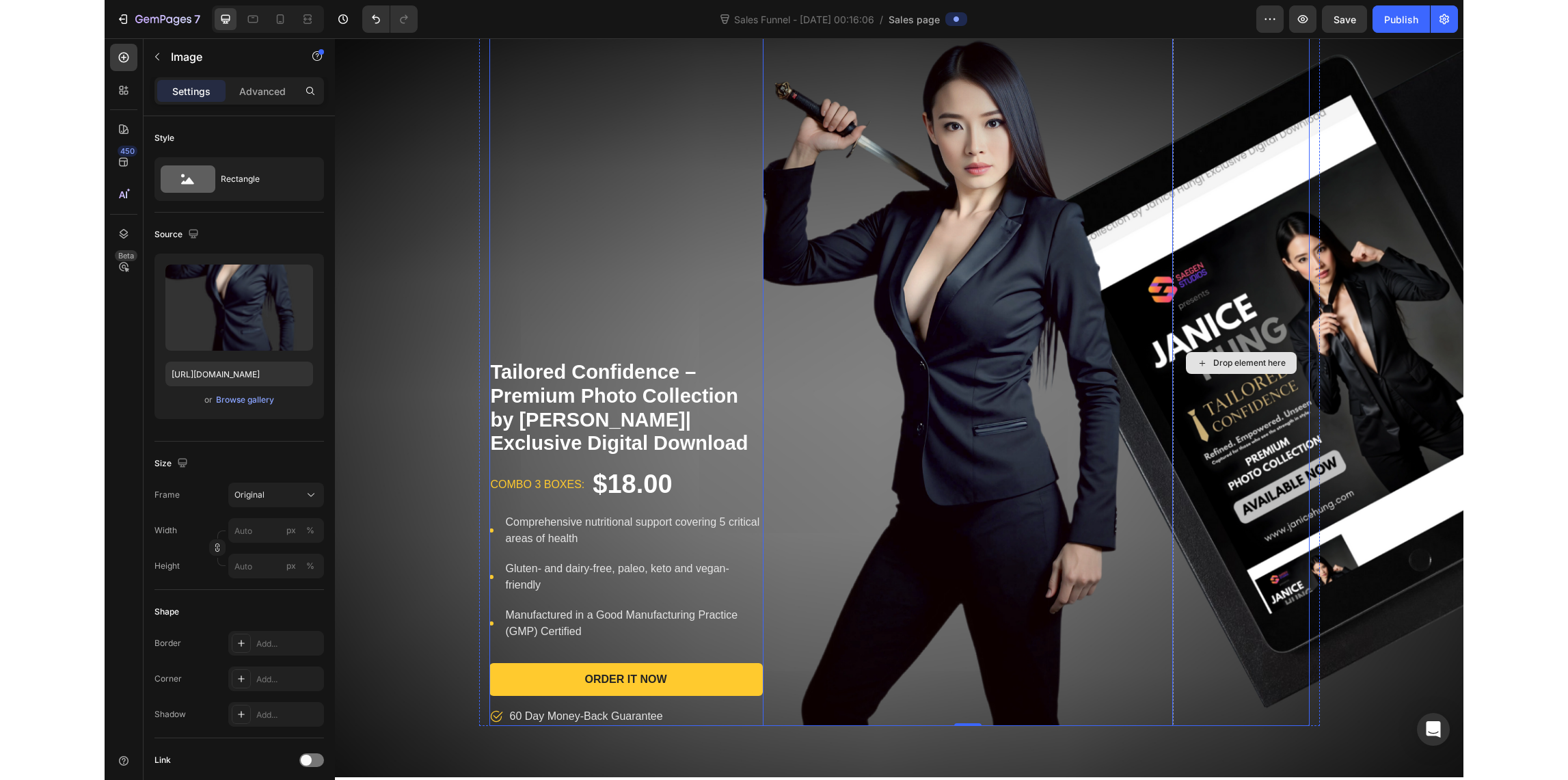
scroll to position [117, 0]
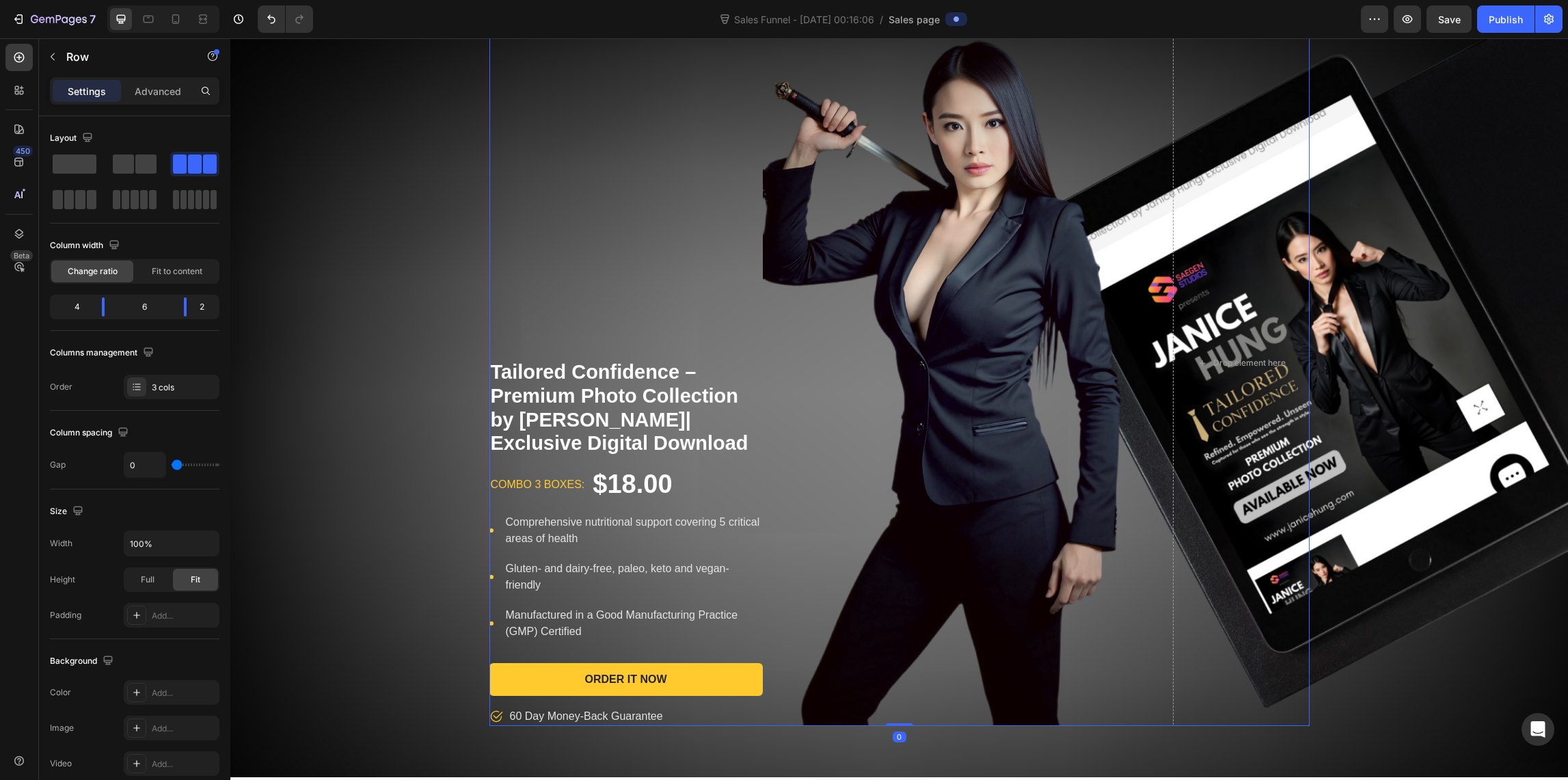
click at [579, 179] on div "Tailored Confidence – Premium Photo Collection by [PERSON_NAME]| Exclusive Digi…" at bounding box center [625, 363] width 273 height 725
click at [638, 268] on div "Tailored Confidence – Premium Photo Collection by [PERSON_NAME]| Exclusive Digi…" at bounding box center [625, 363] width 273 height 725
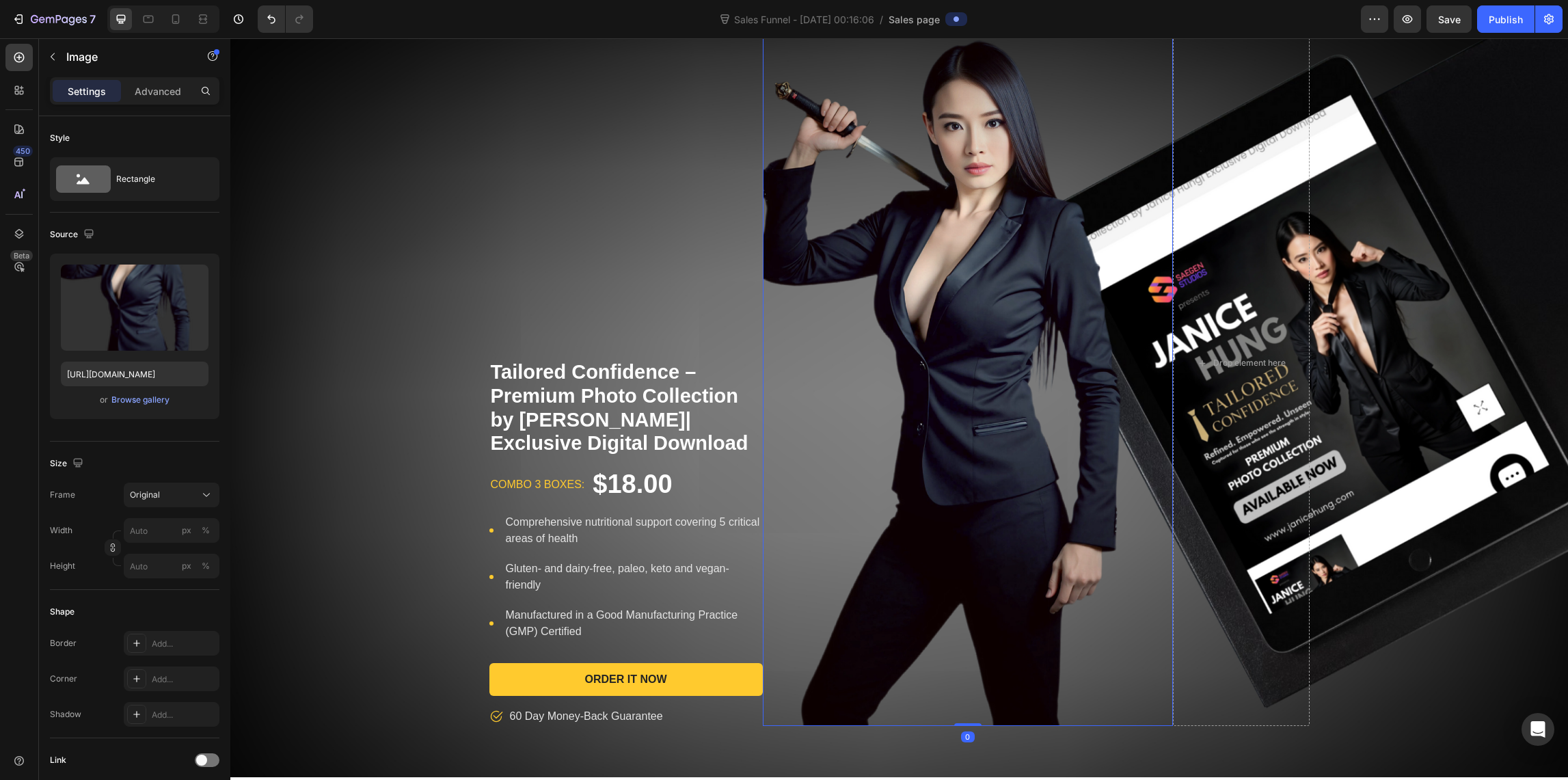
click at [819, 324] on img at bounding box center [968, 363] width 410 height 725
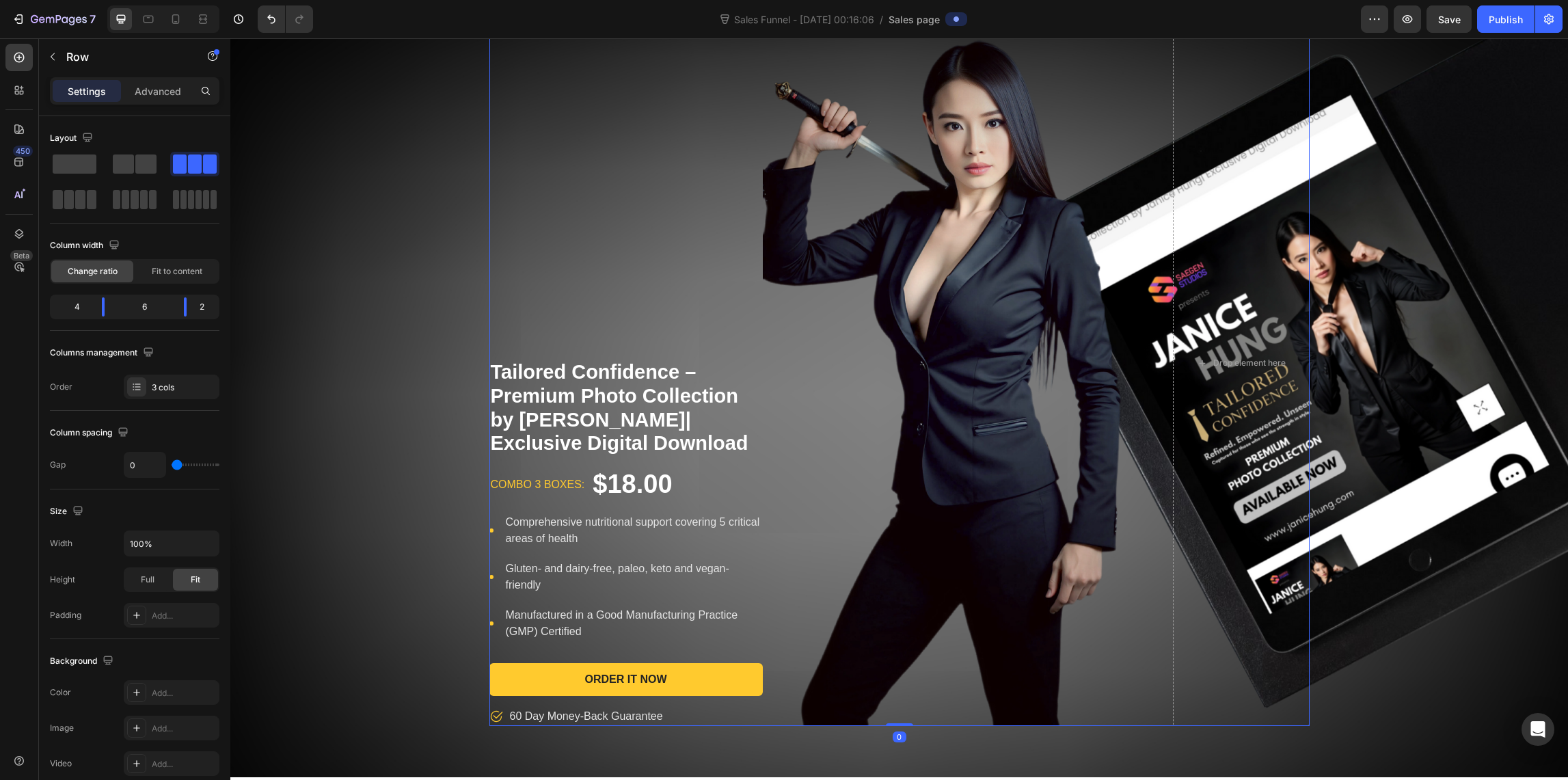
click at [624, 344] on div "Tailored Confidence – Premium Photo Collection by [PERSON_NAME]| Exclusive Digi…" at bounding box center [625, 363] width 273 height 725
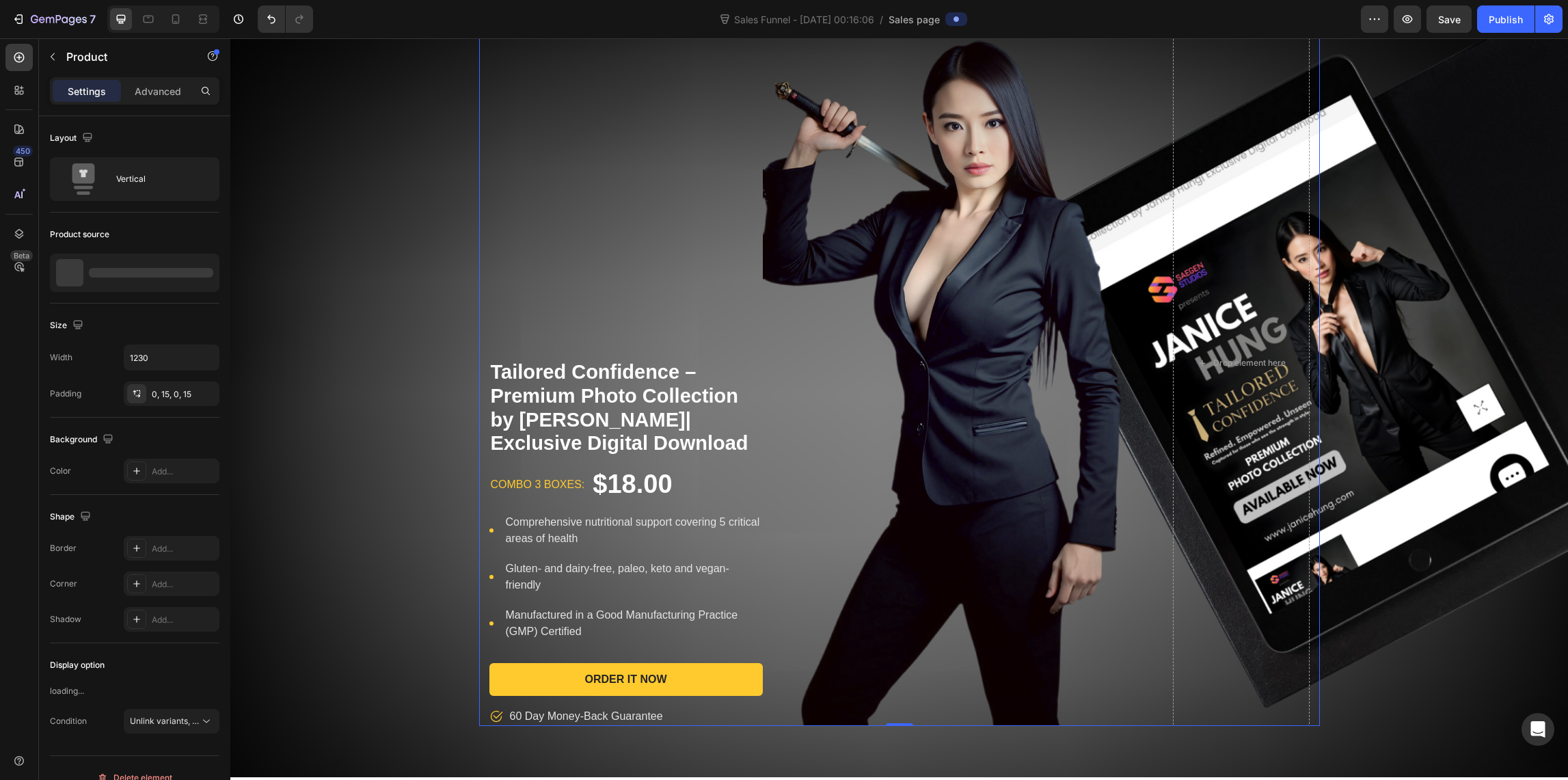
click at [482, 294] on div "Tailored Confidence – Premium Photo Collection by [PERSON_NAME]| Exclusive Digi…" at bounding box center [899, 363] width 841 height 725
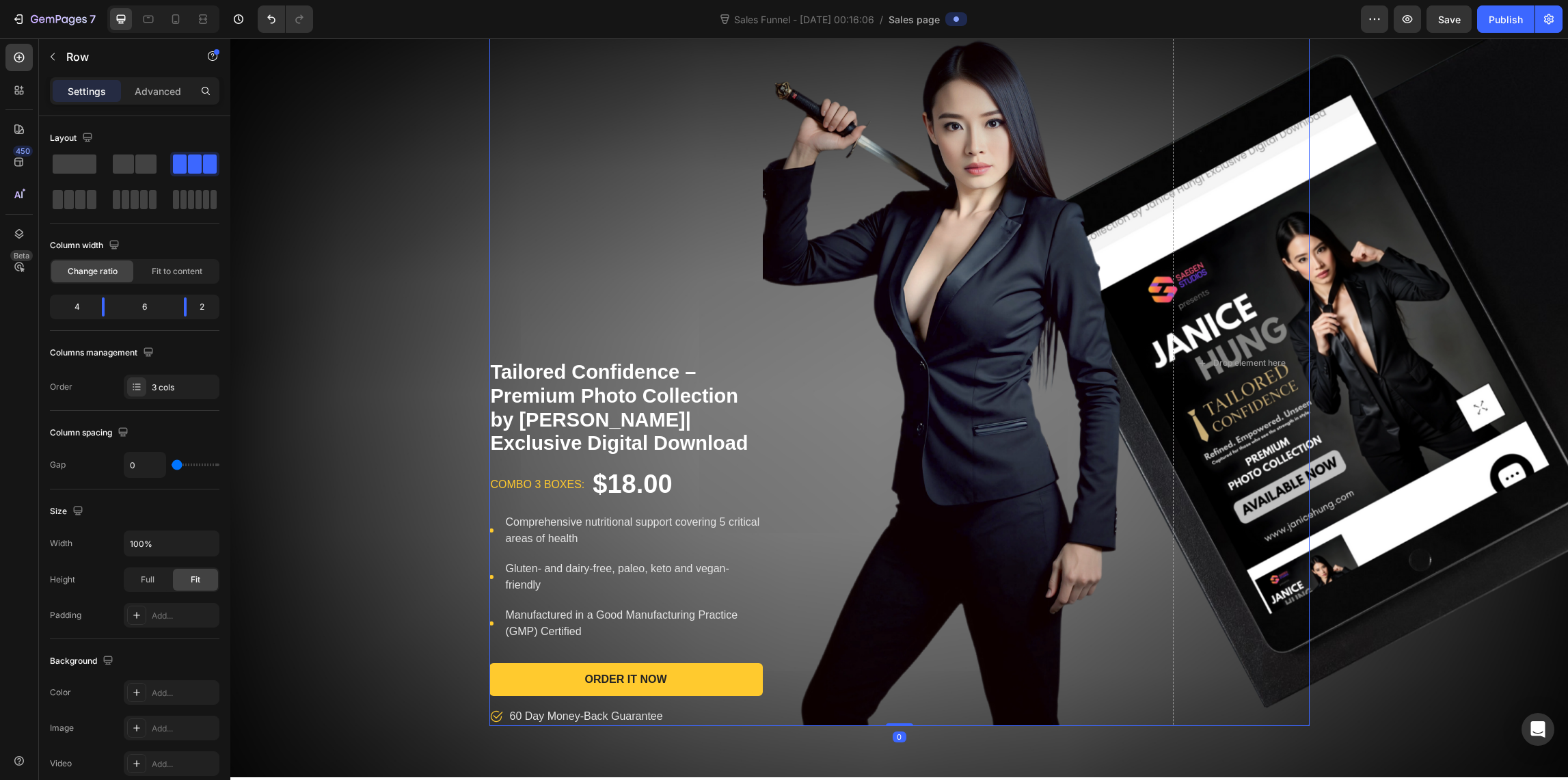
click at [521, 298] on div "Tailored Confidence – Premium Photo Collection by [PERSON_NAME]| Exclusive Digi…" at bounding box center [625, 363] width 273 height 725
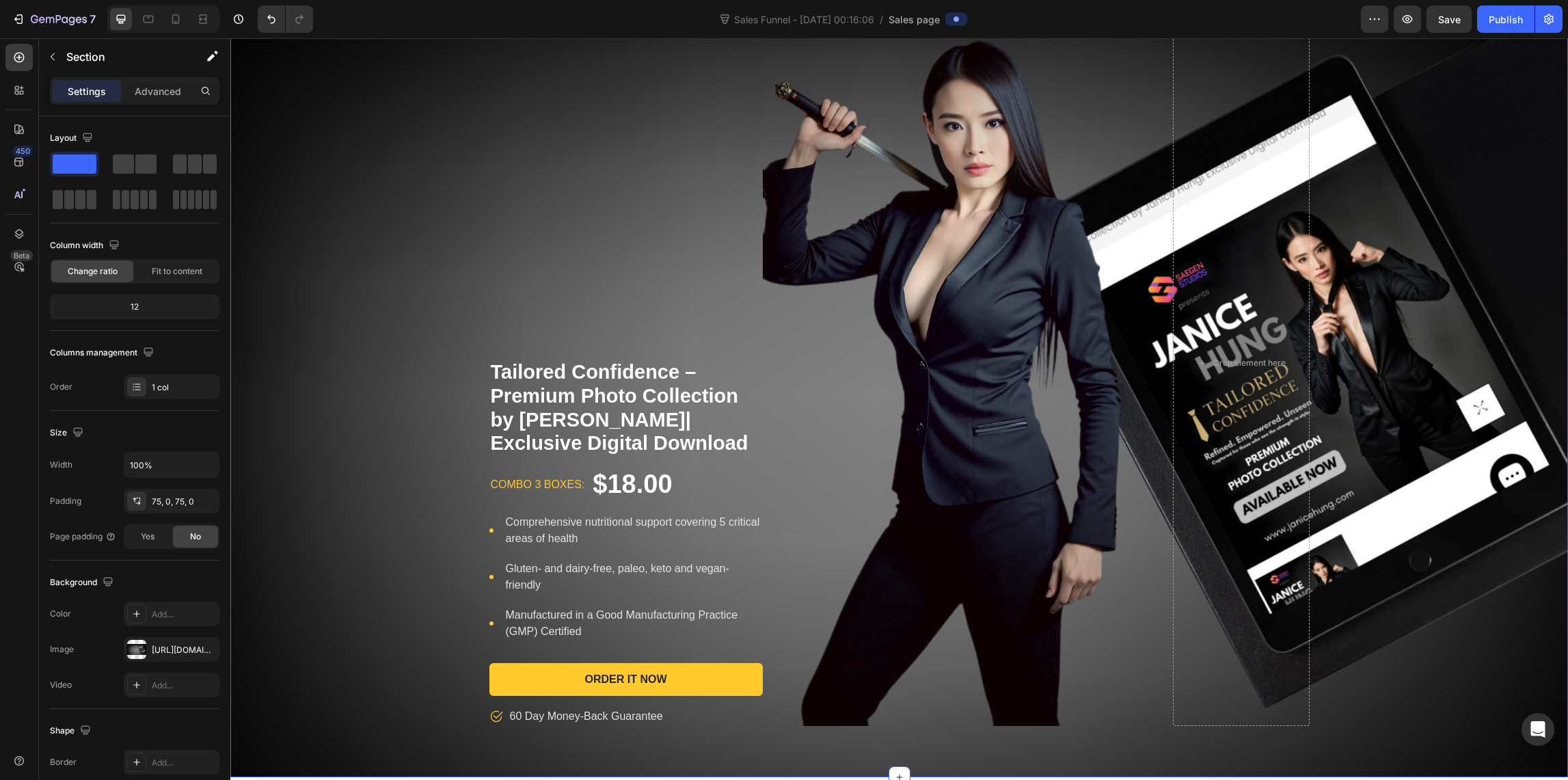
click at [428, 297] on div "Tailored Confidence – Premium Photo Collection by [PERSON_NAME]| Exclusive Digi…" at bounding box center [899, 363] width 1337 height 725
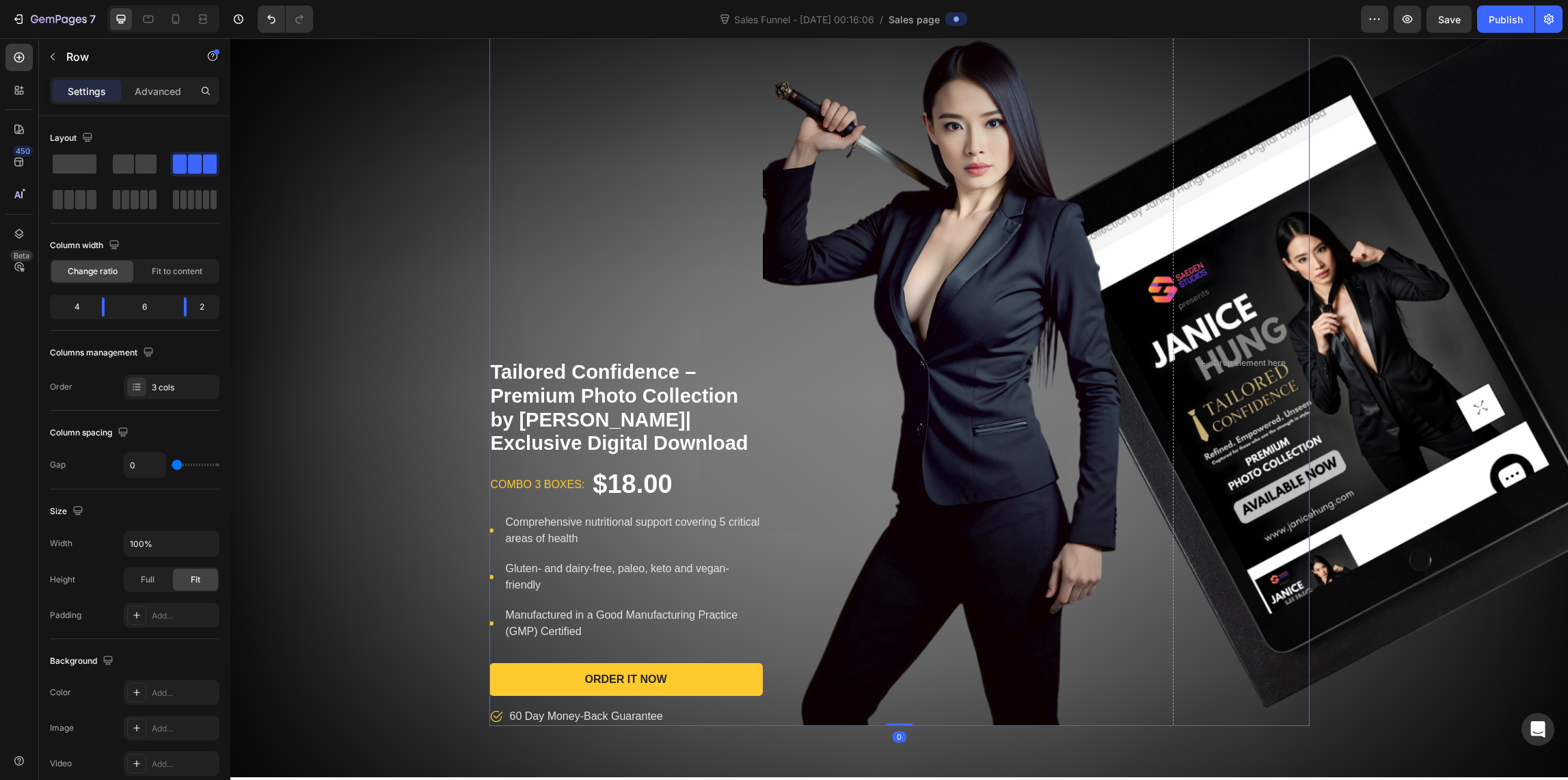
click at [628, 293] on div "Tailored Confidence – Premium Photo Collection by [PERSON_NAME]| Exclusive Digi…" at bounding box center [625, 363] width 273 height 725
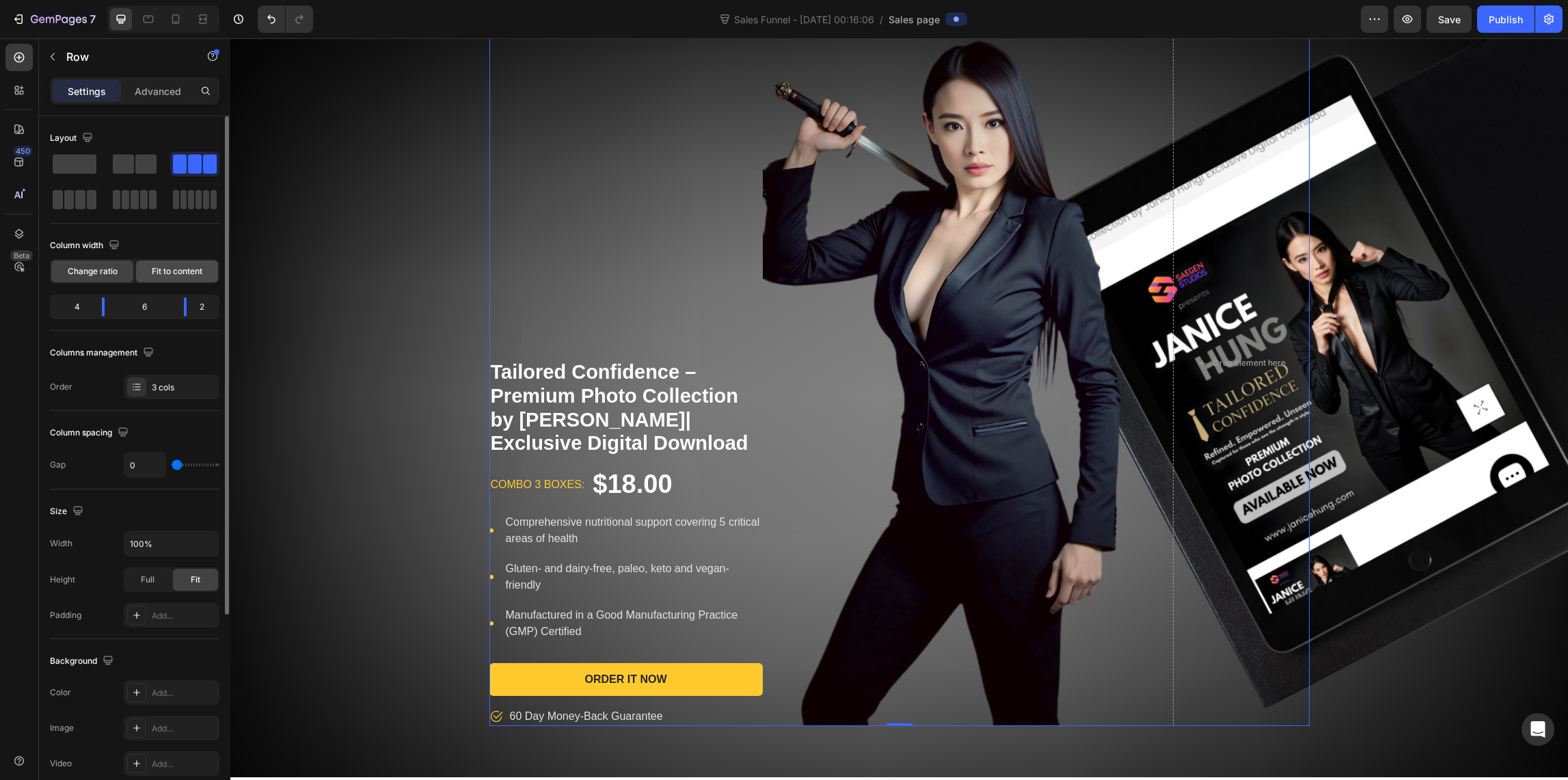
click at [180, 273] on span "Fit to content" at bounding box center [176, 271] width 50 height 12
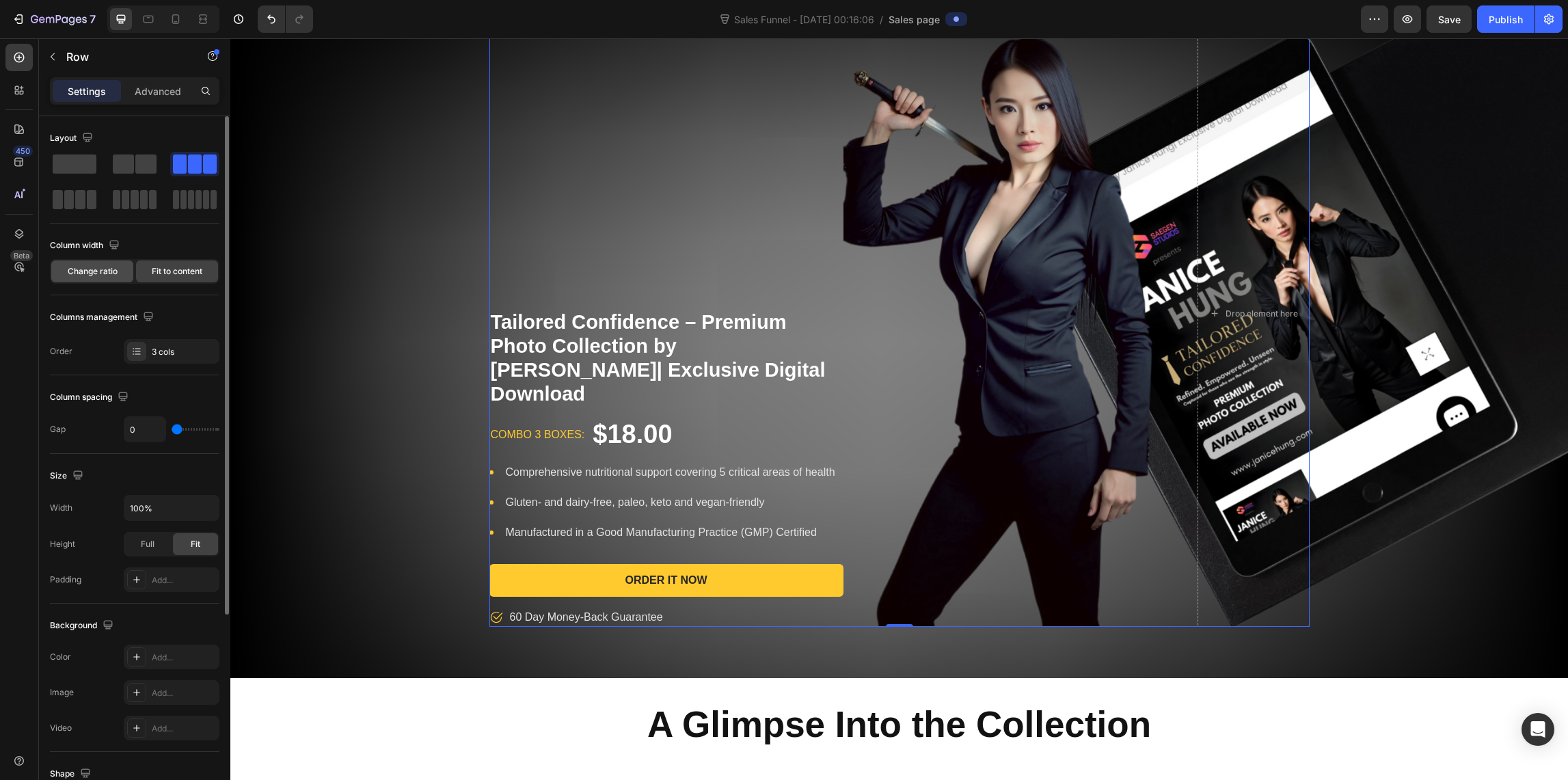
click at [108, 274] on span "Change ratio" at bounding box center [93, 271] width 50 height 12
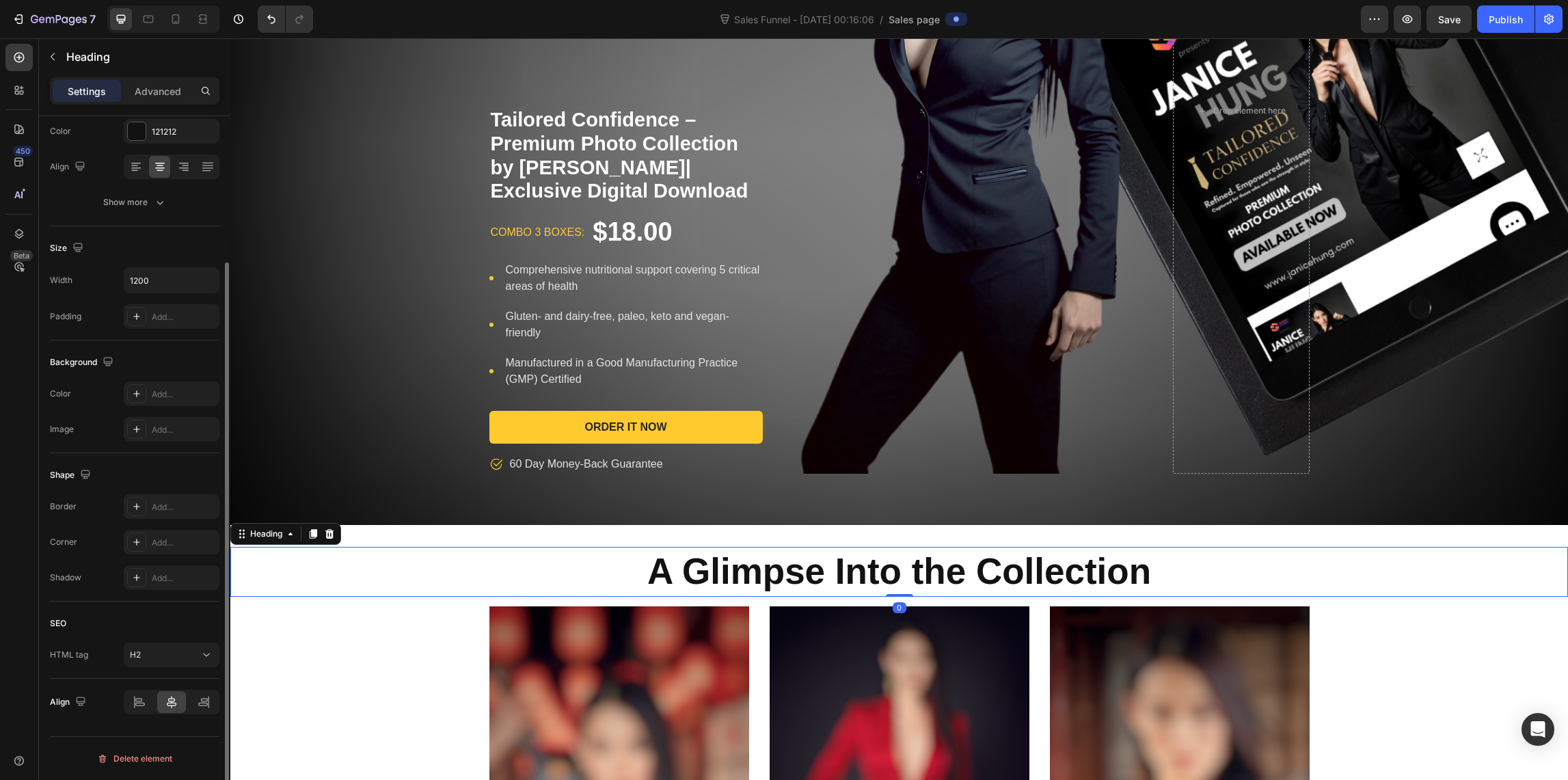
scroll to position [0, 0]
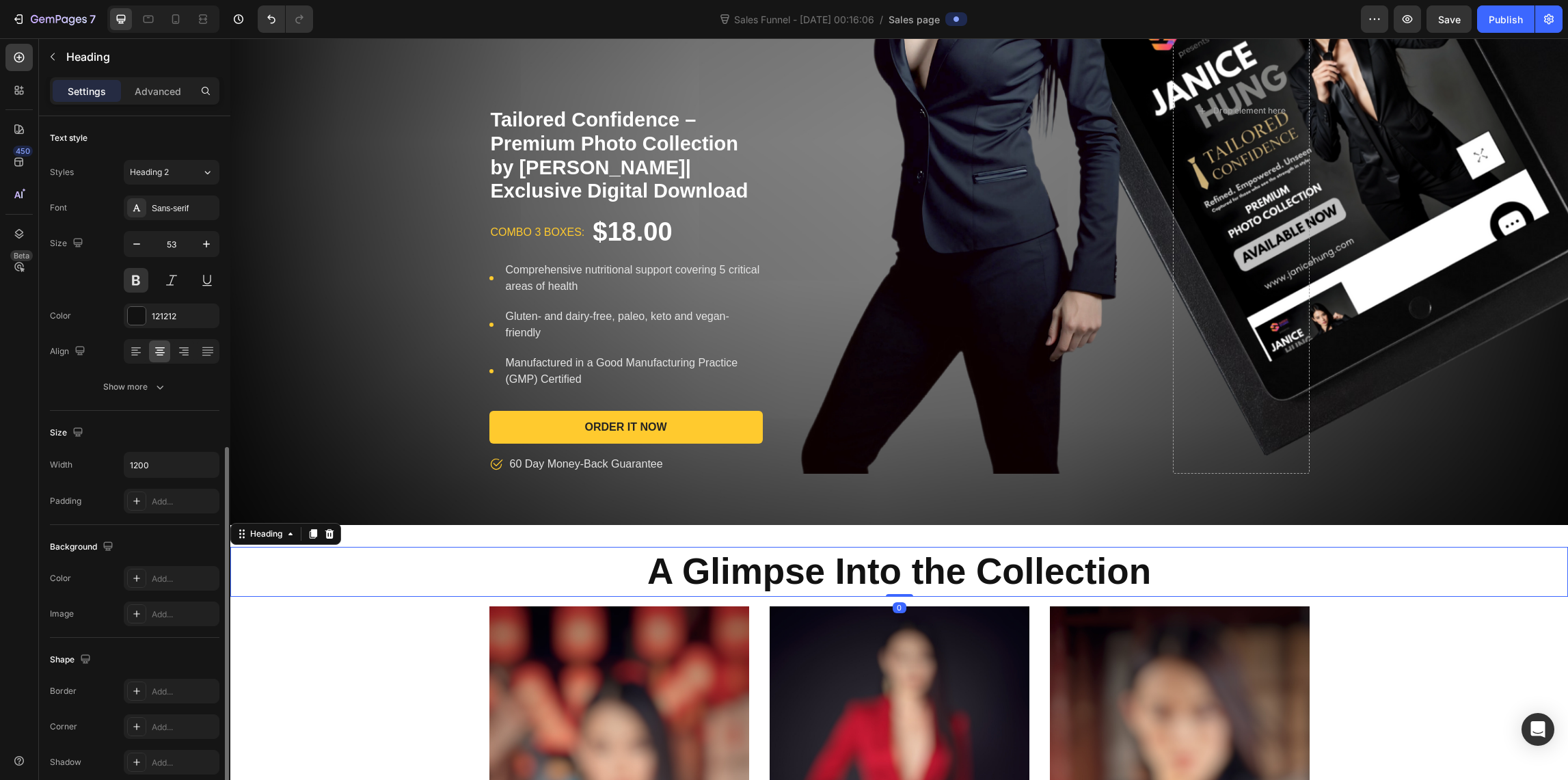
click at [1358, 555] on div "A Glimpse Into the Collection" at bounding box center [899, 572] width 1337 height 50
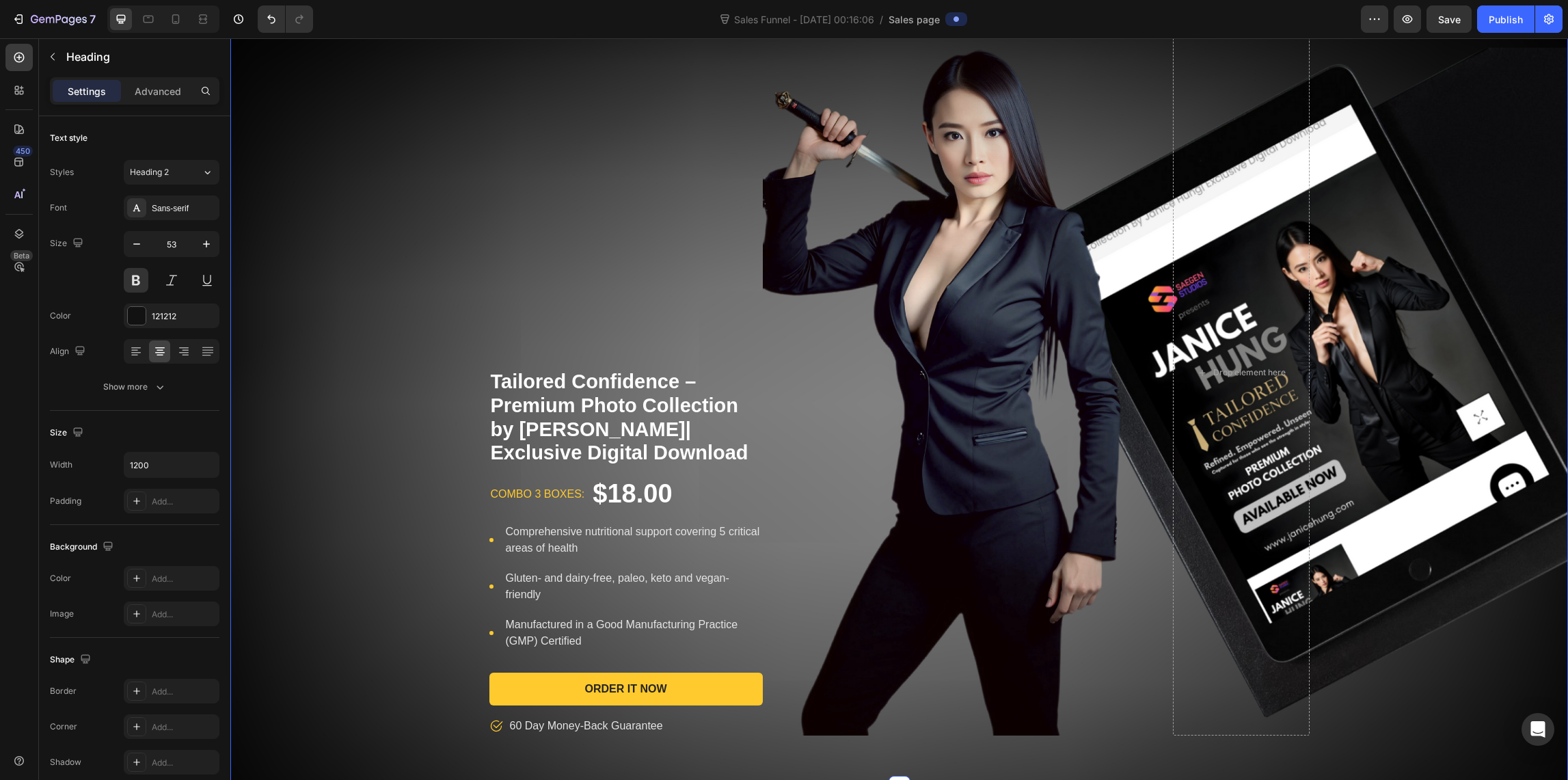
scroll to position [104, 0]
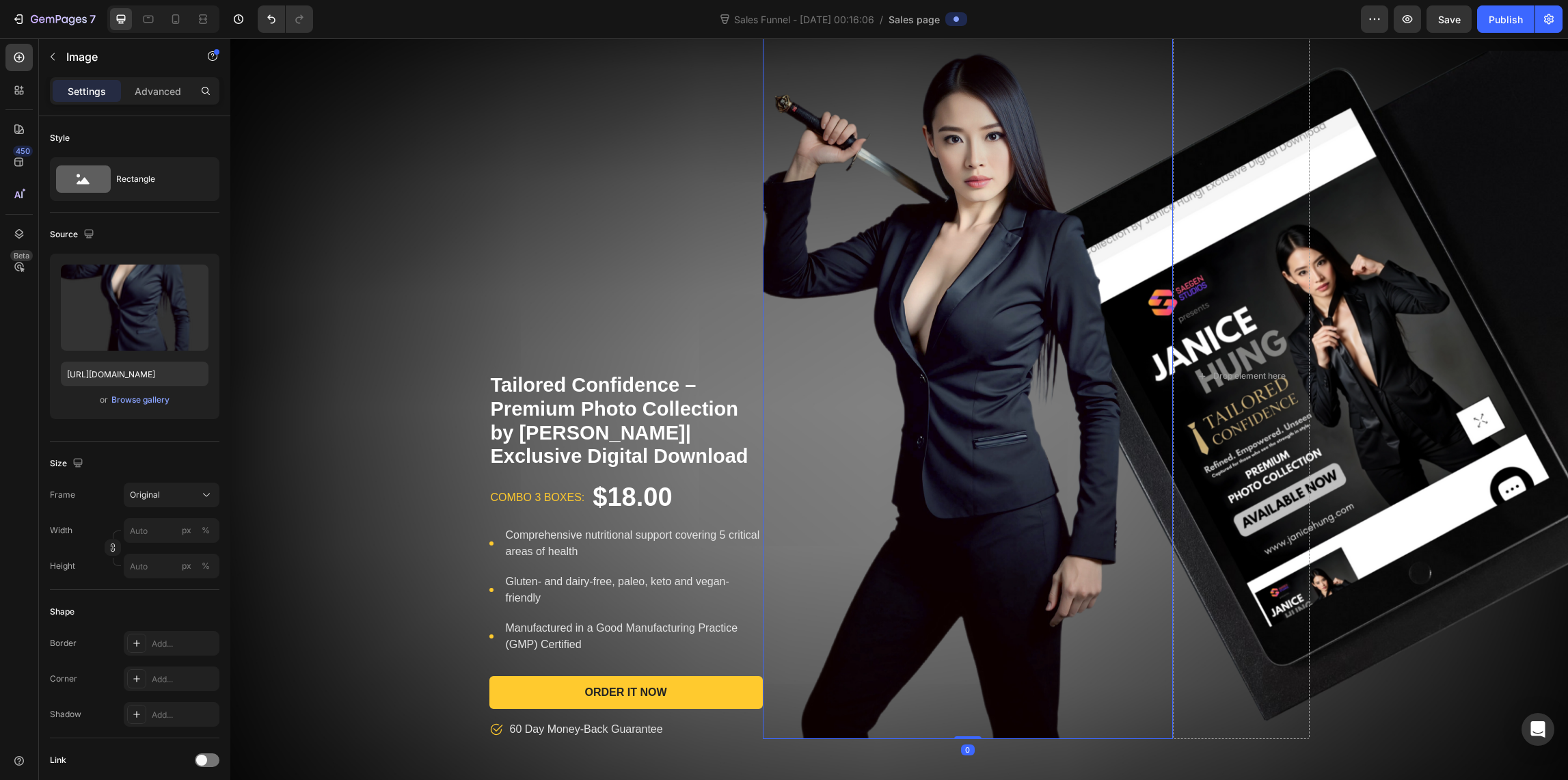
click at [965, 256] on img at bounding box center [968, 376] width 410 height 725
click at [979, 270] on img at bounding box center [968, 376] width 410 height 725
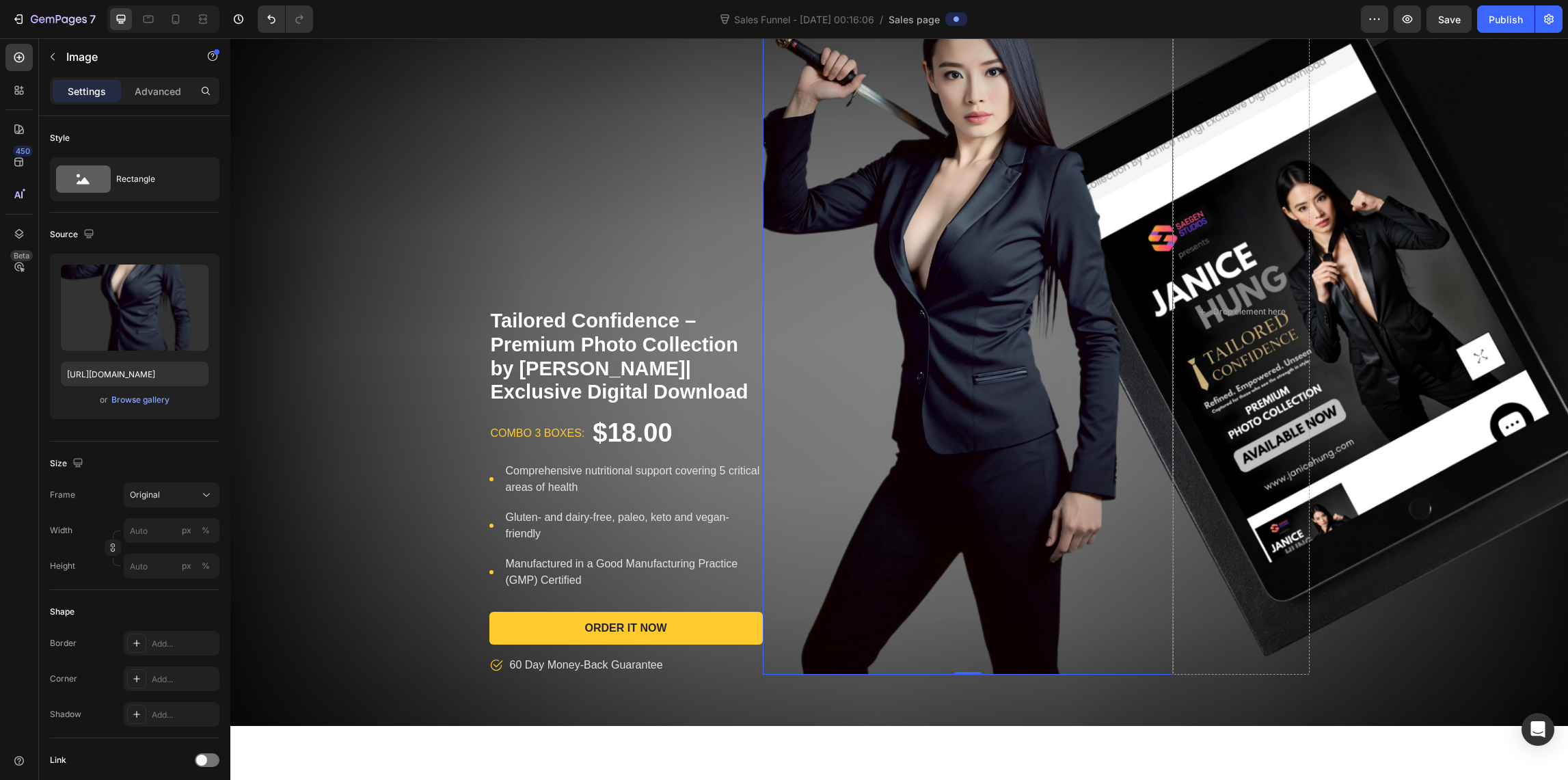
scroll to position [335, 0]
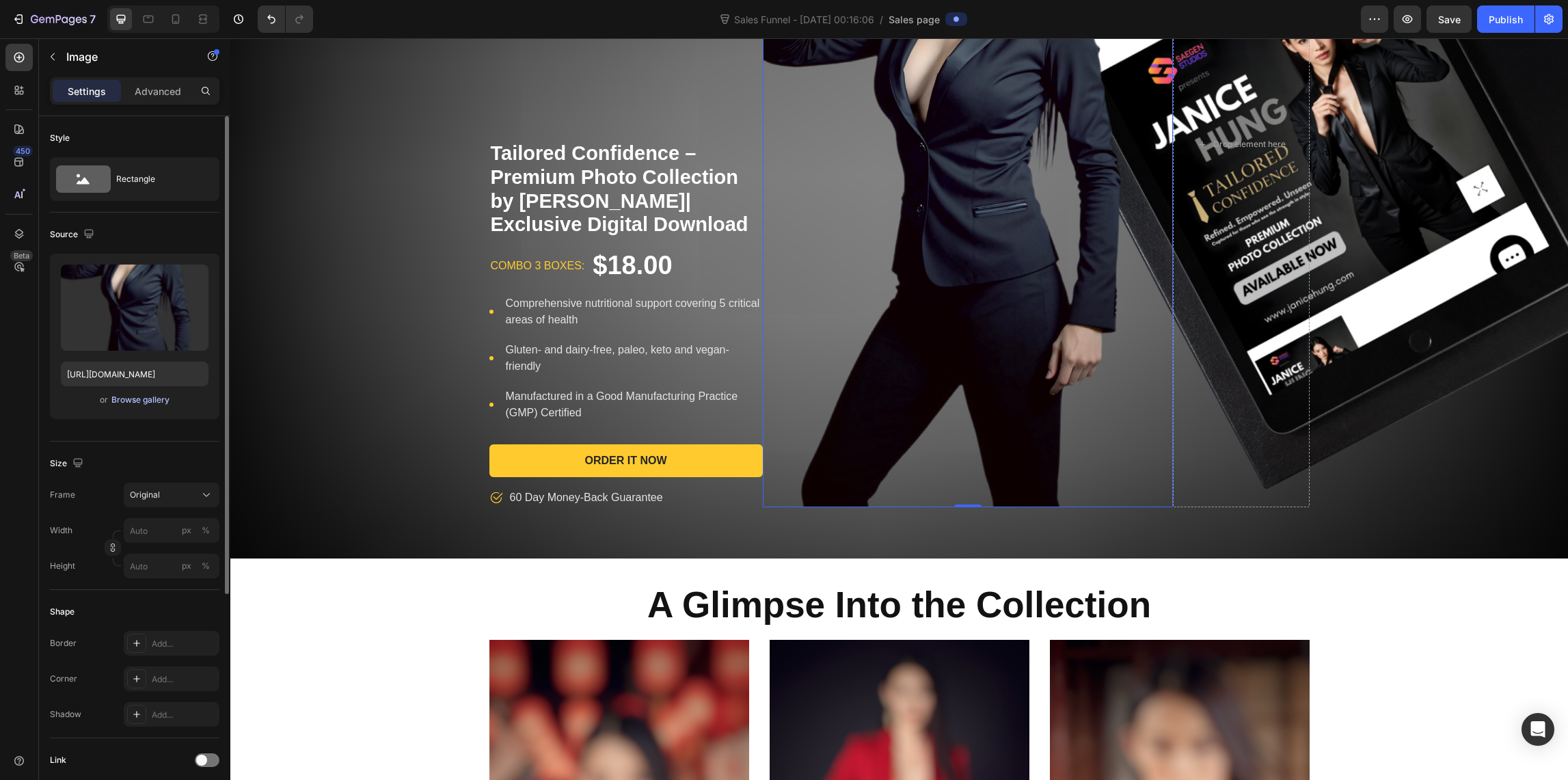
click at [140, 397] on div "Browse gallery" at bounding box center [140, 400] width 58 height 12
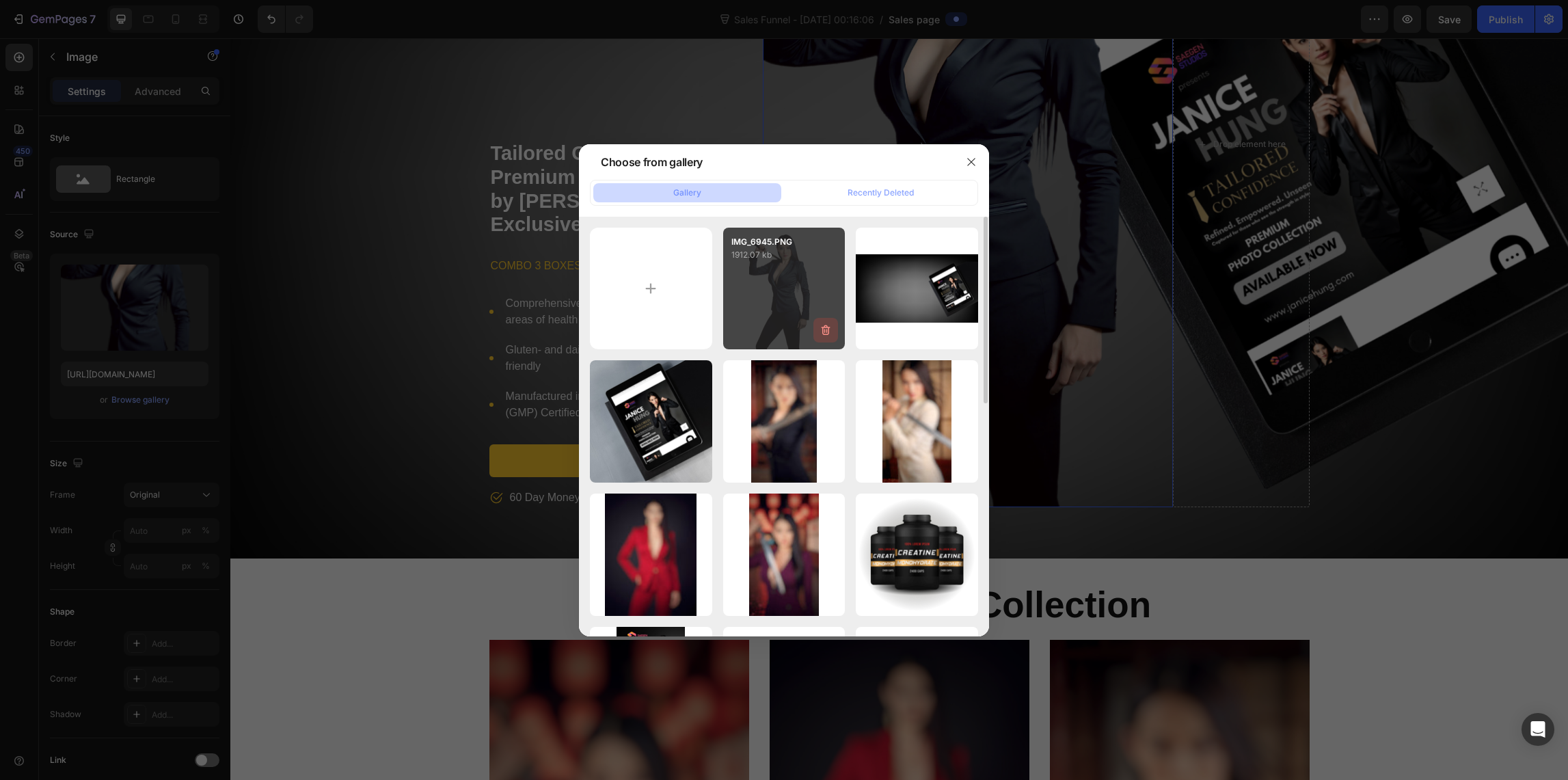
click at [825, 329] on icon "button" at bounding box center [825, 330] width 14 height 14
click at [760, 328] on div "Cancel" at bounding box center [773, 333] width 27 height 12
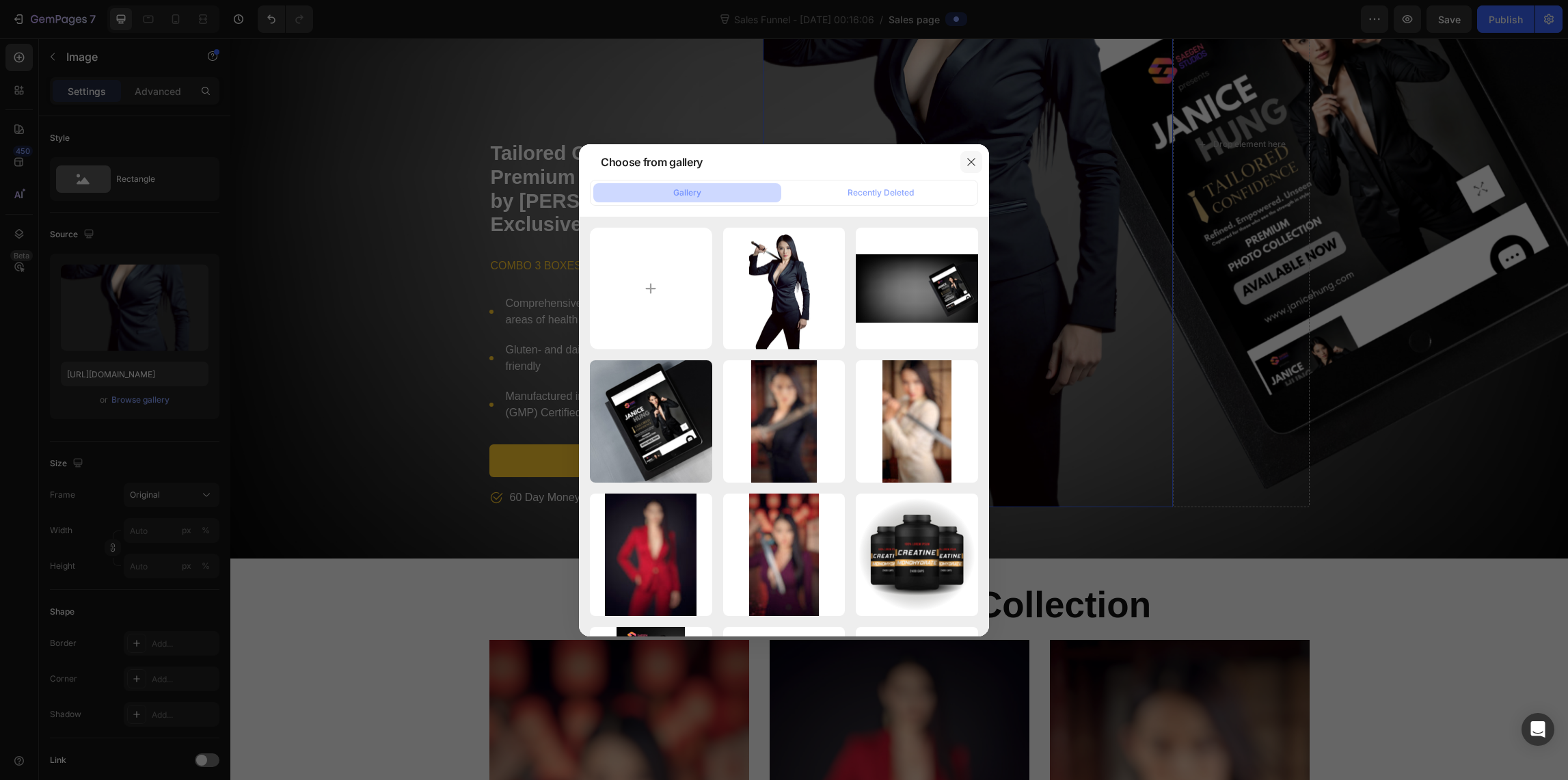
click at [972, 162] on icon "button" at bounding box center [971, 162] width 11 height 11
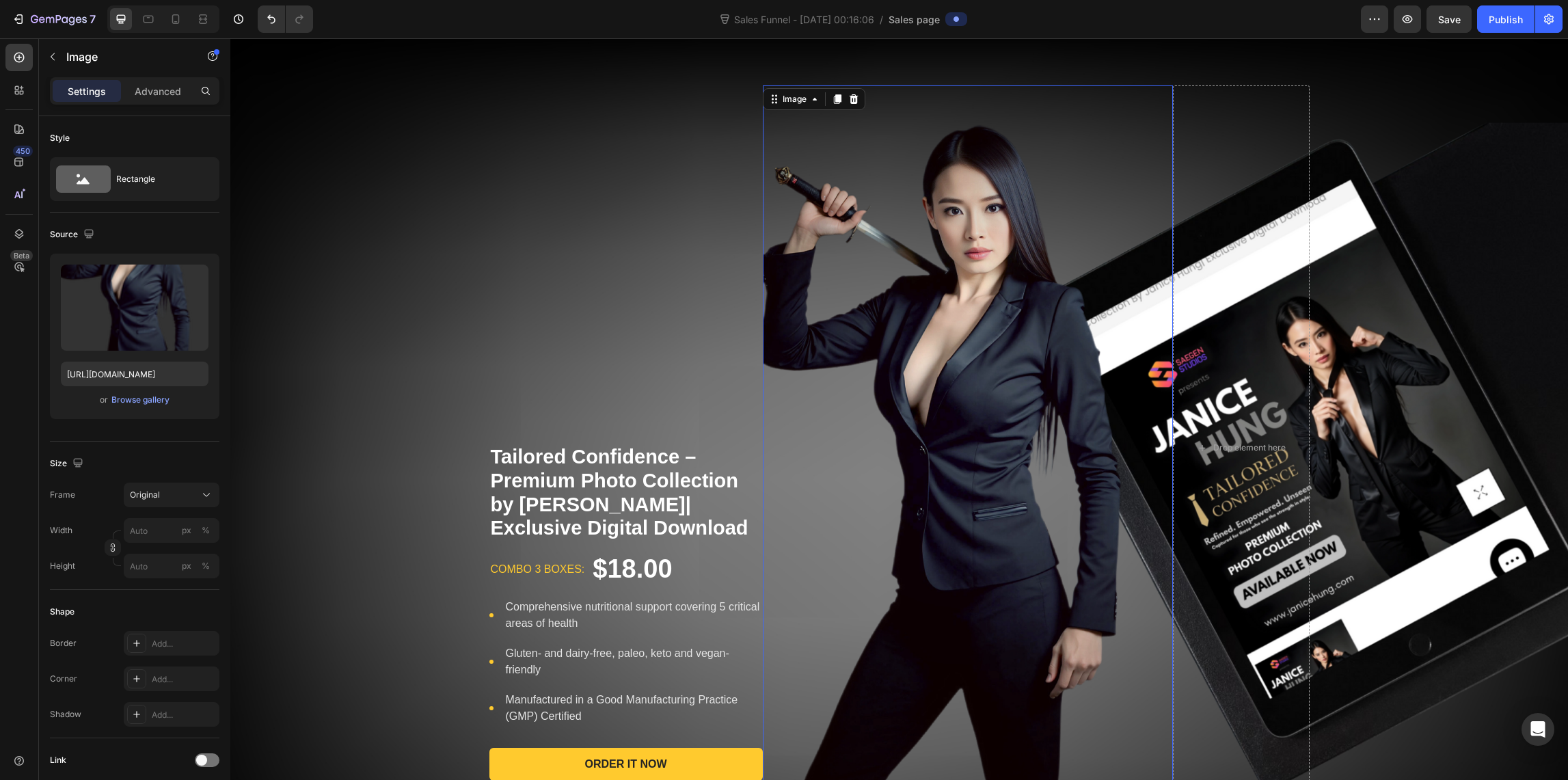
scroll to position [0, 0]
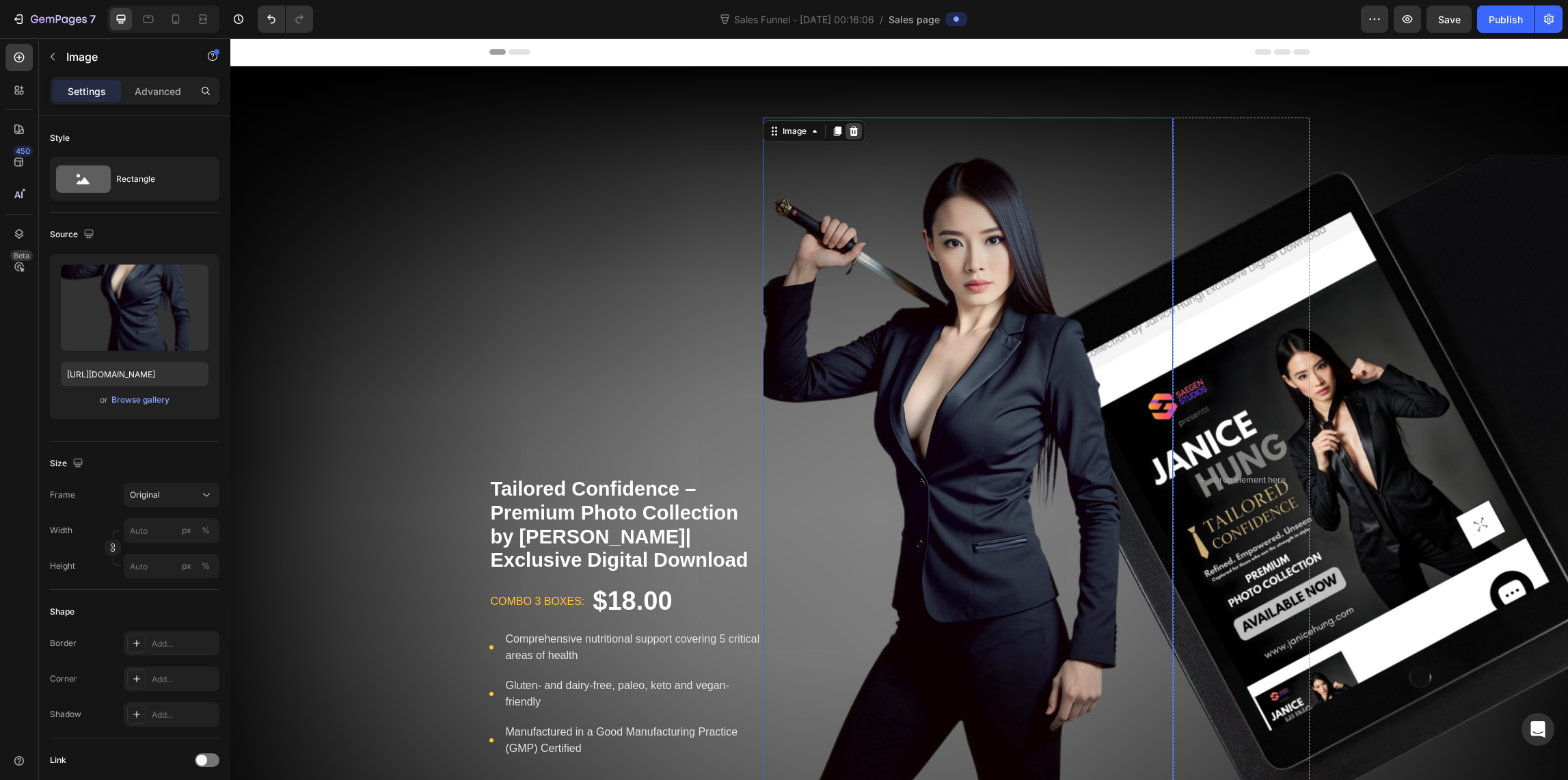
click at [848, 133] on icon at bounding box center [853, 131] width 11 height 11
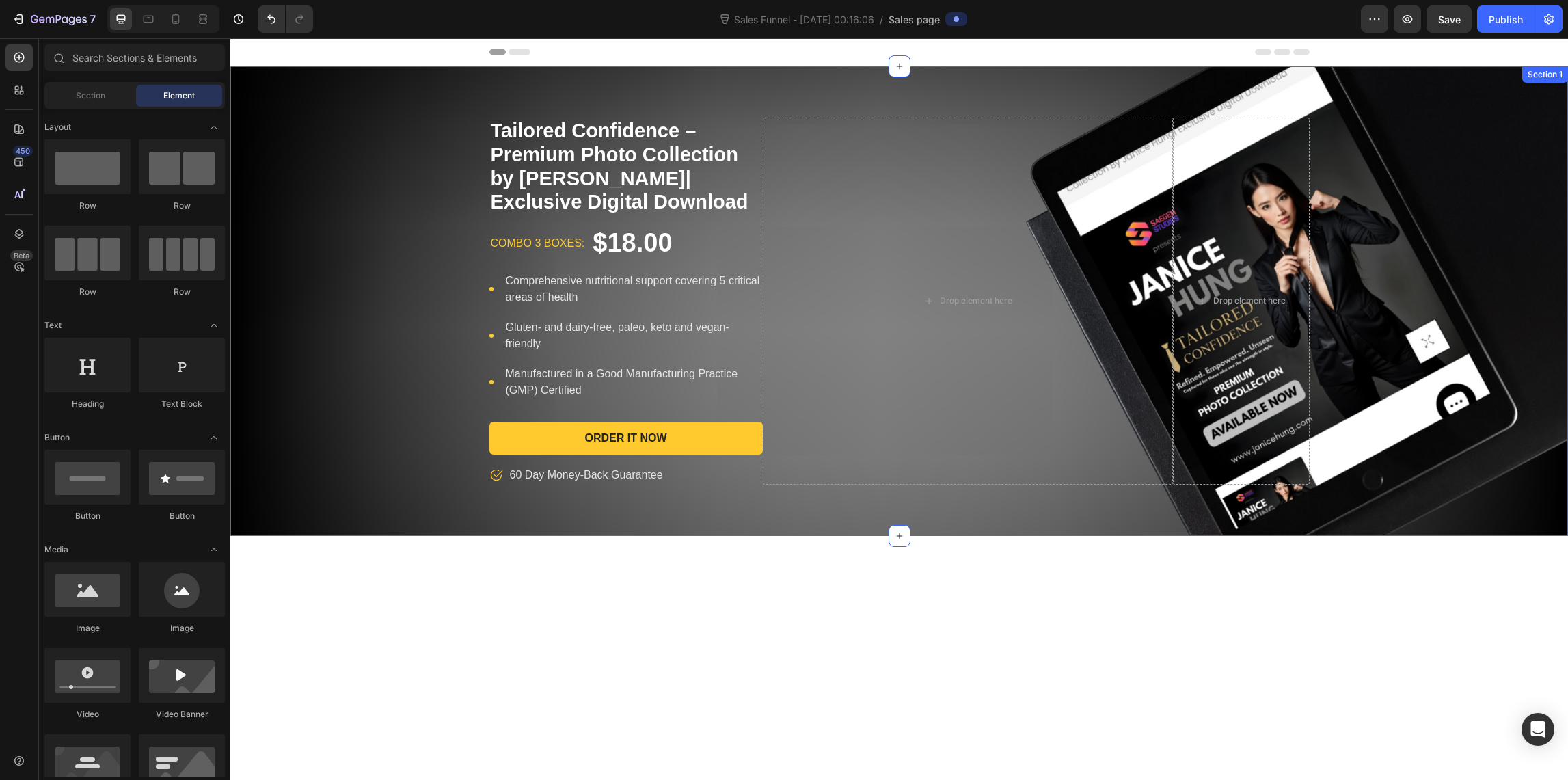
click at [367, 333] on div "Tailored Confidence – Premium Photo Collection by [PERSON_NAME]| Exclusive Digi…" at bounding box center [899, 300] width 1337 height 367
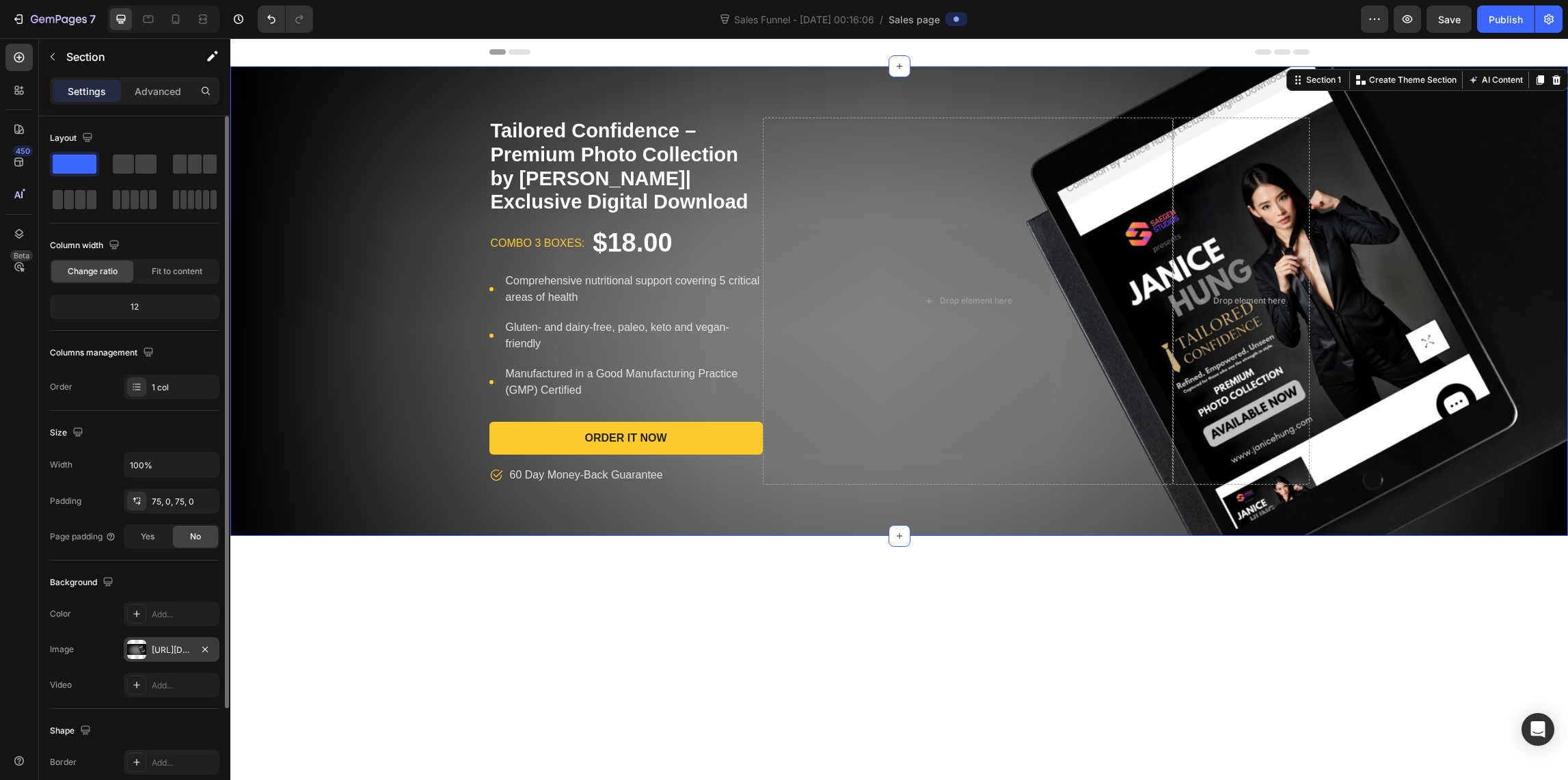
click at [133, 652] on div at bounding box center [136, 649] width 19 height 19
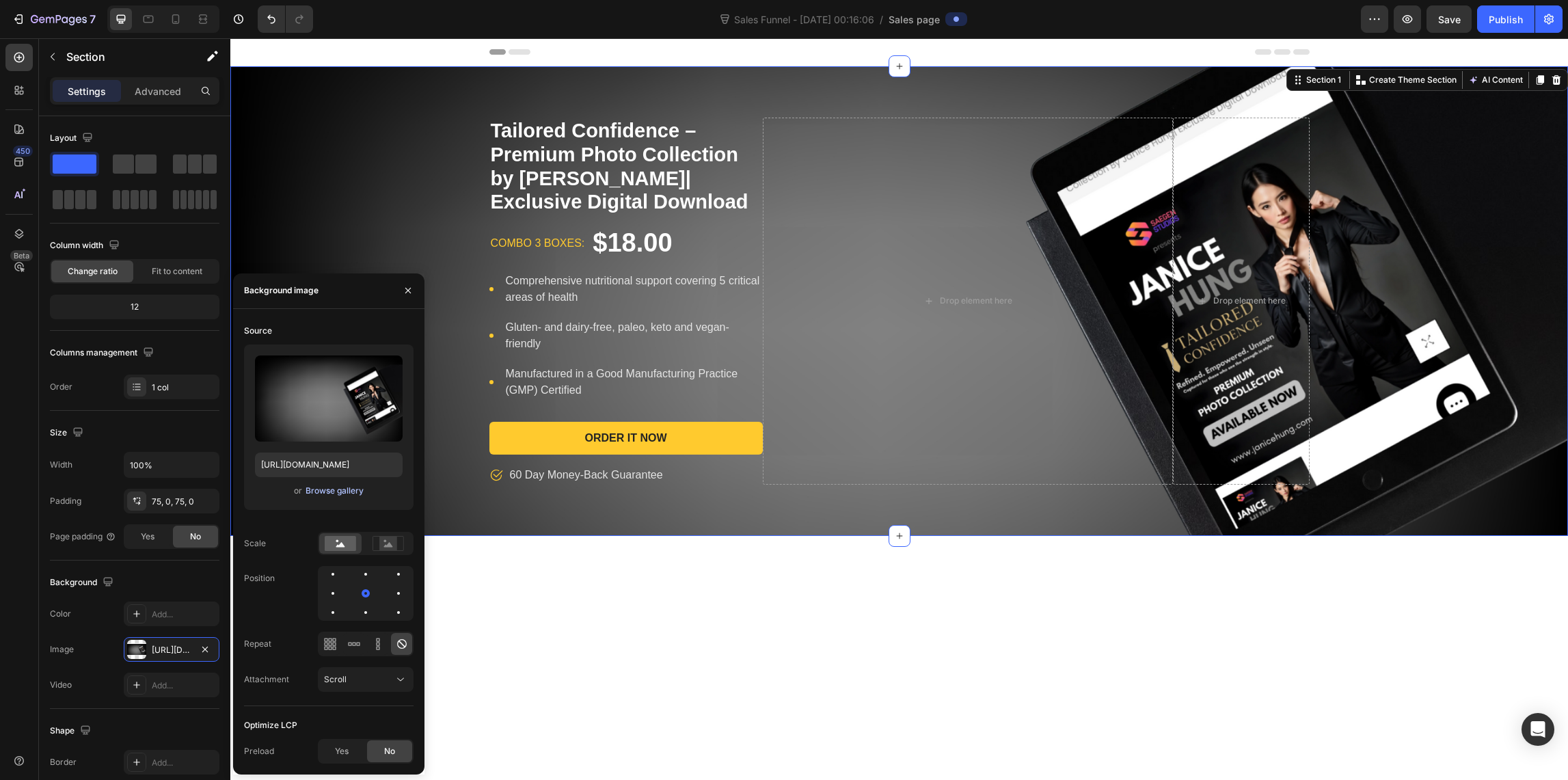
click at [330, 492] on div "Browse gallery" at bounding box center [334, 491] width 58 height 12
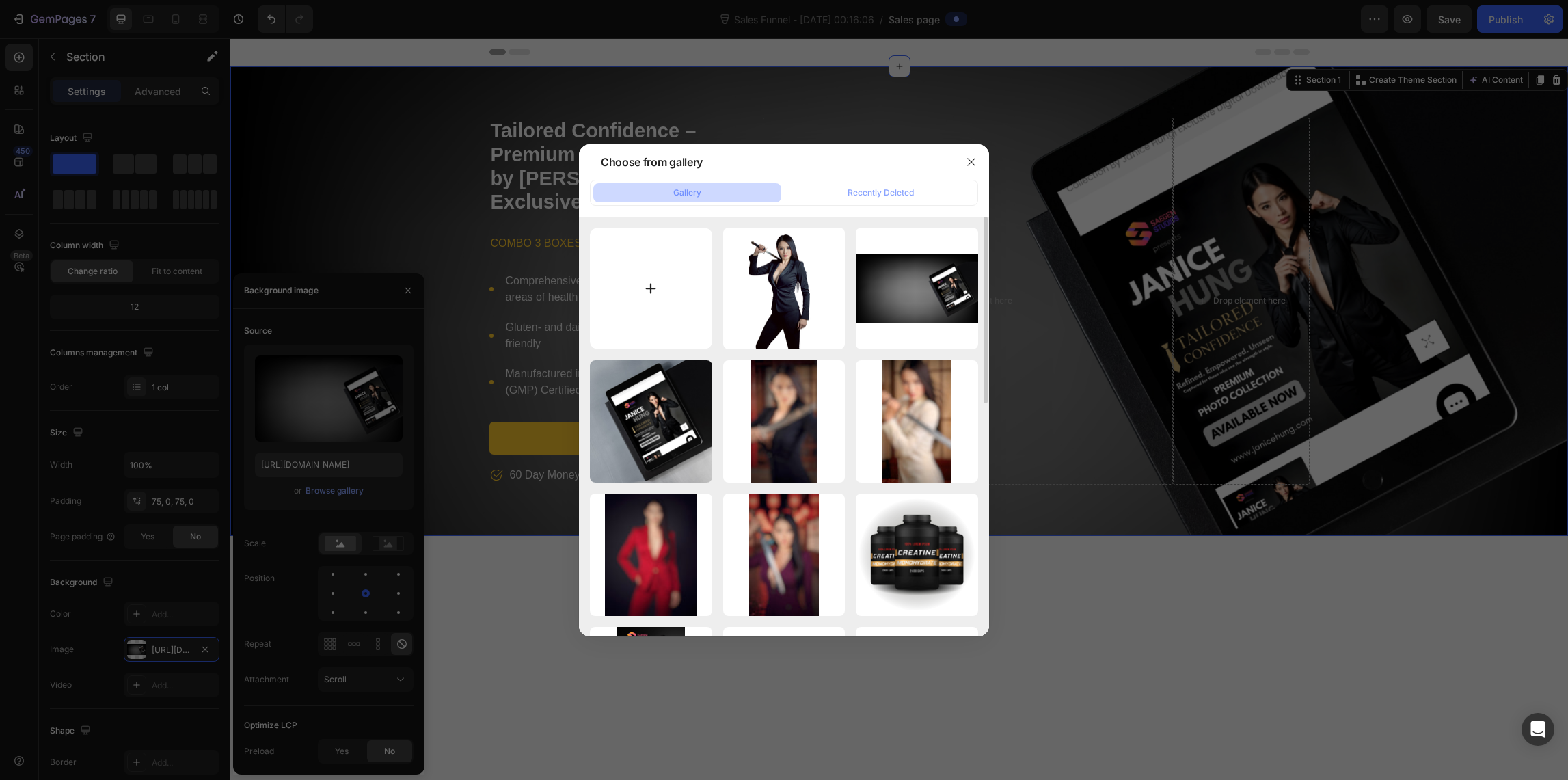
click at [641, 288] on input "file" at bounding box center [651, 289] width 123 height 122
type input "C:\fakepath\JH BANNER PREMIUM MOCK UP BANNER2.png"
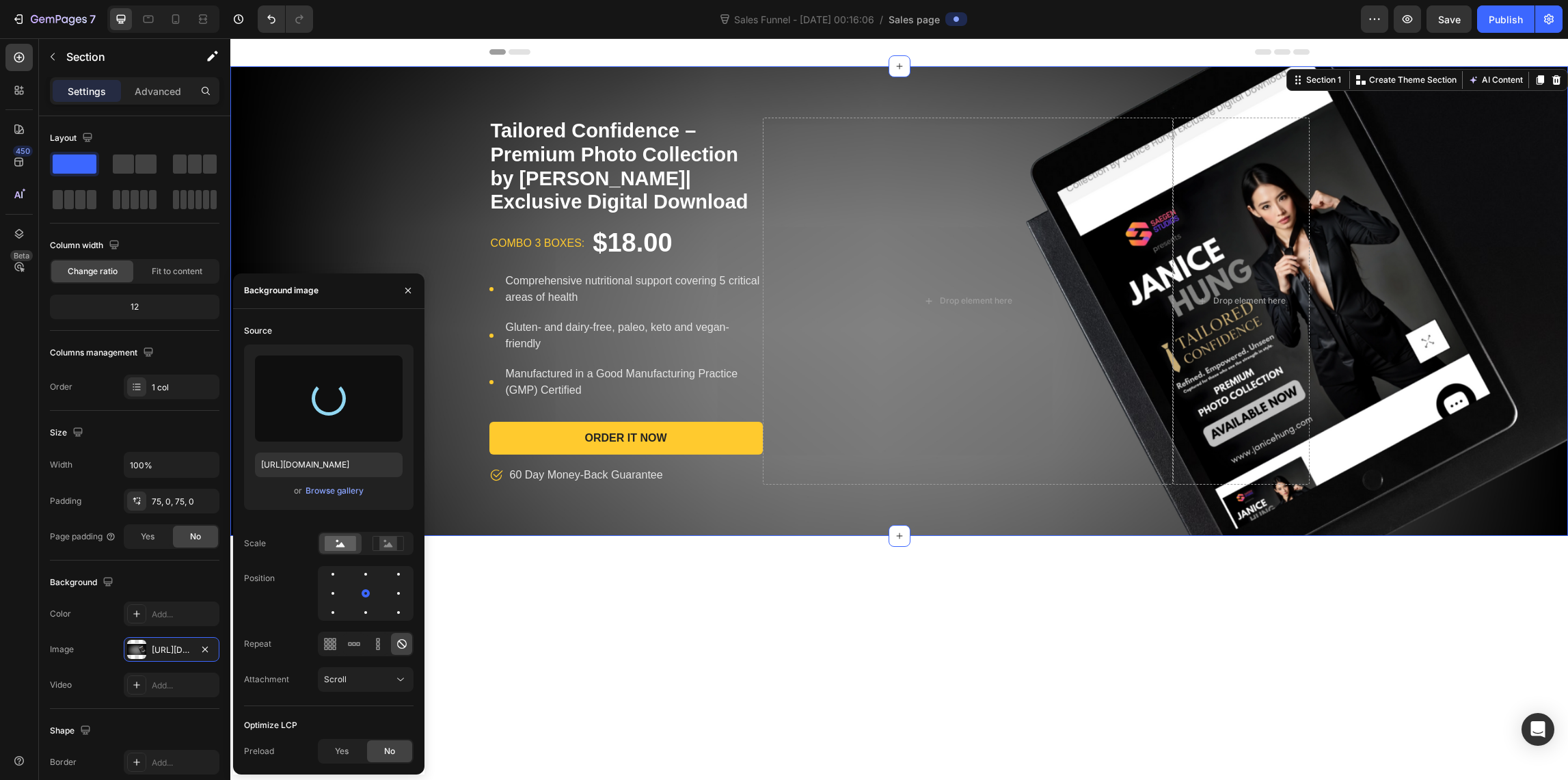
type input "[URL][DOMAIN_NAME]"
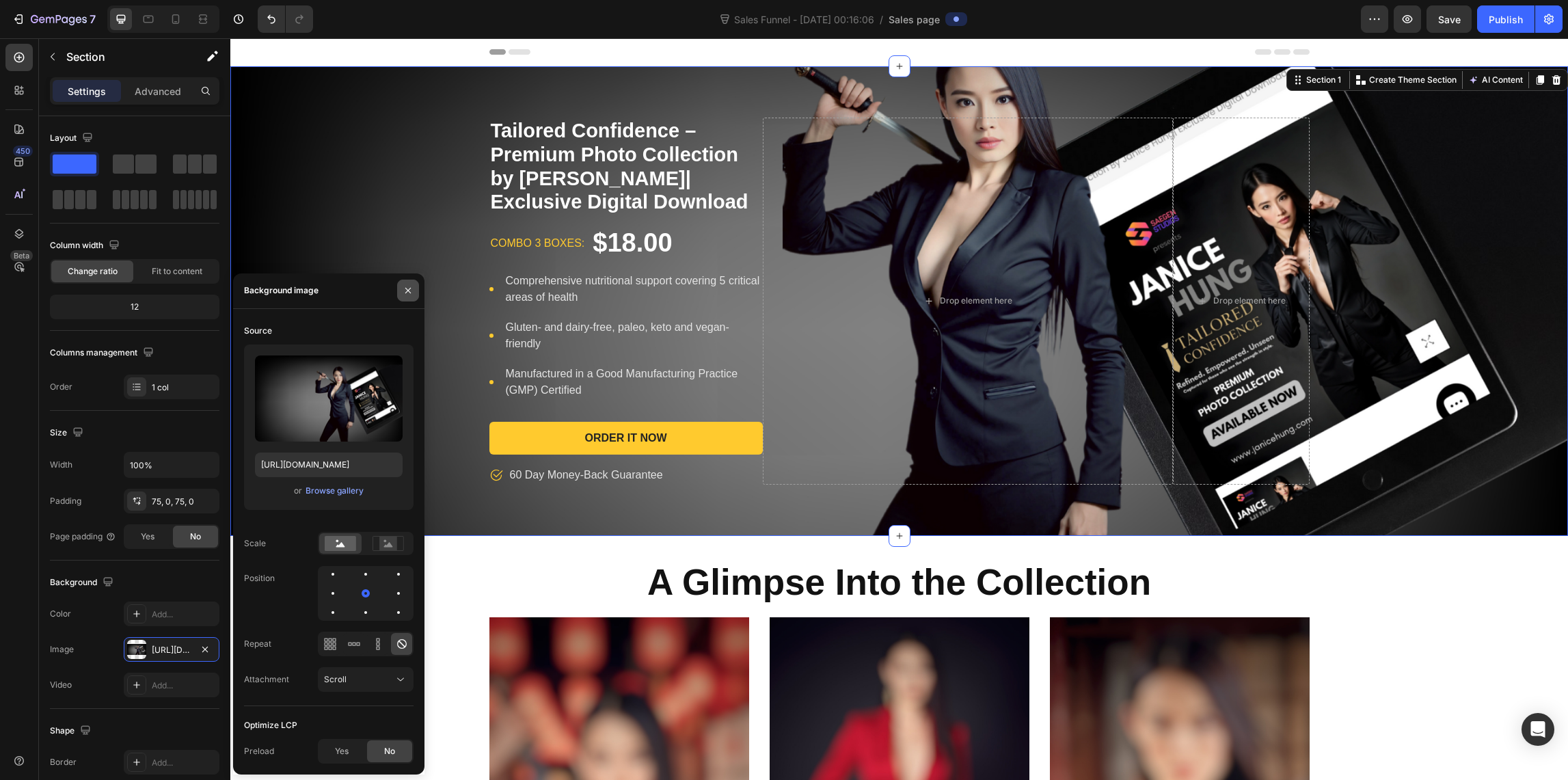
click at [402, 289] on icon "button" at bounding box center [408, 290] width 11 height 11
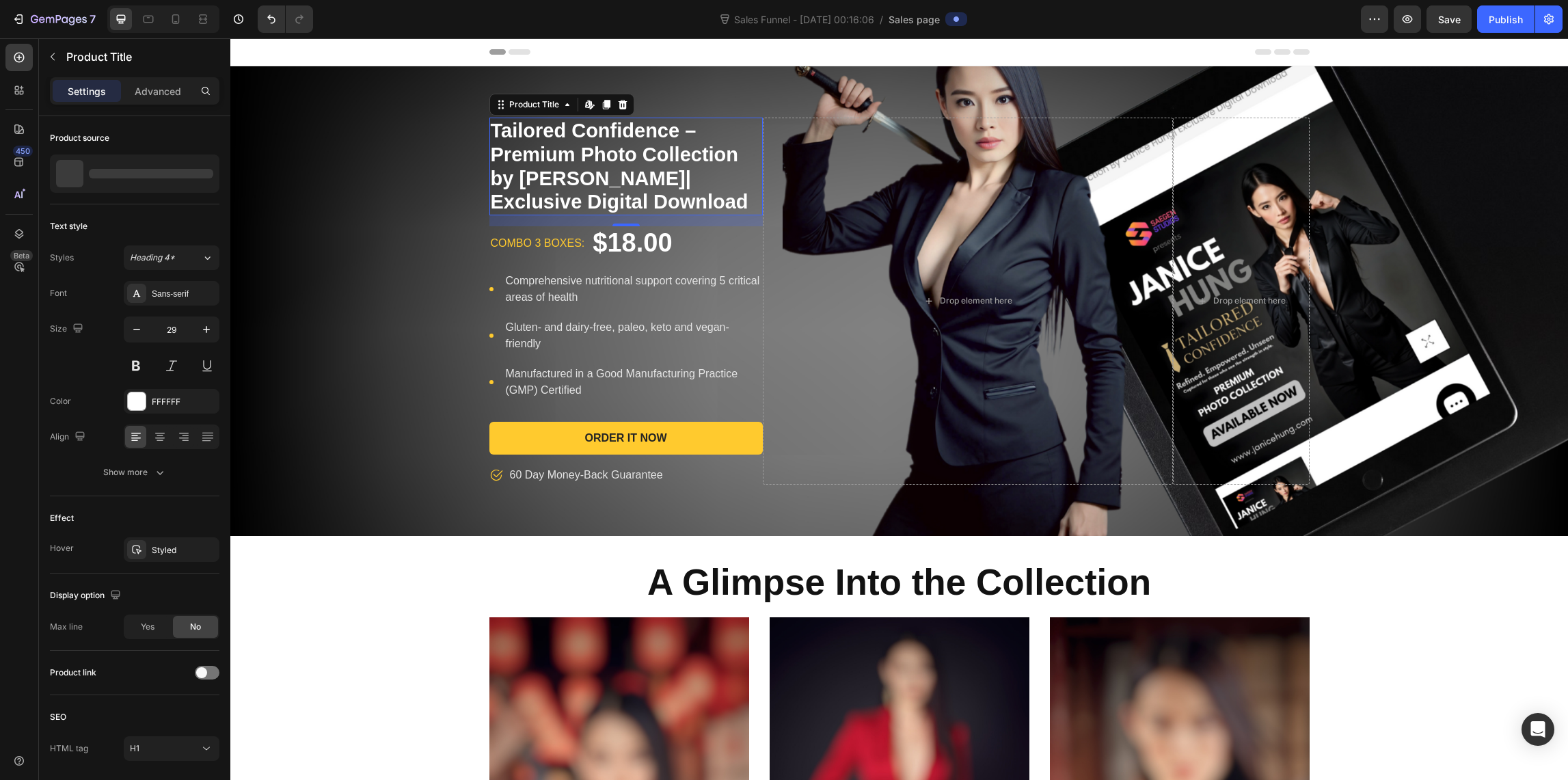
click at [555, 181] on h1 "Tailored Confidence – Premium Photo Collection by [PERSON_NAME]| Exclusive Digi…" at bounding box center [625, 166] width 273 height 98
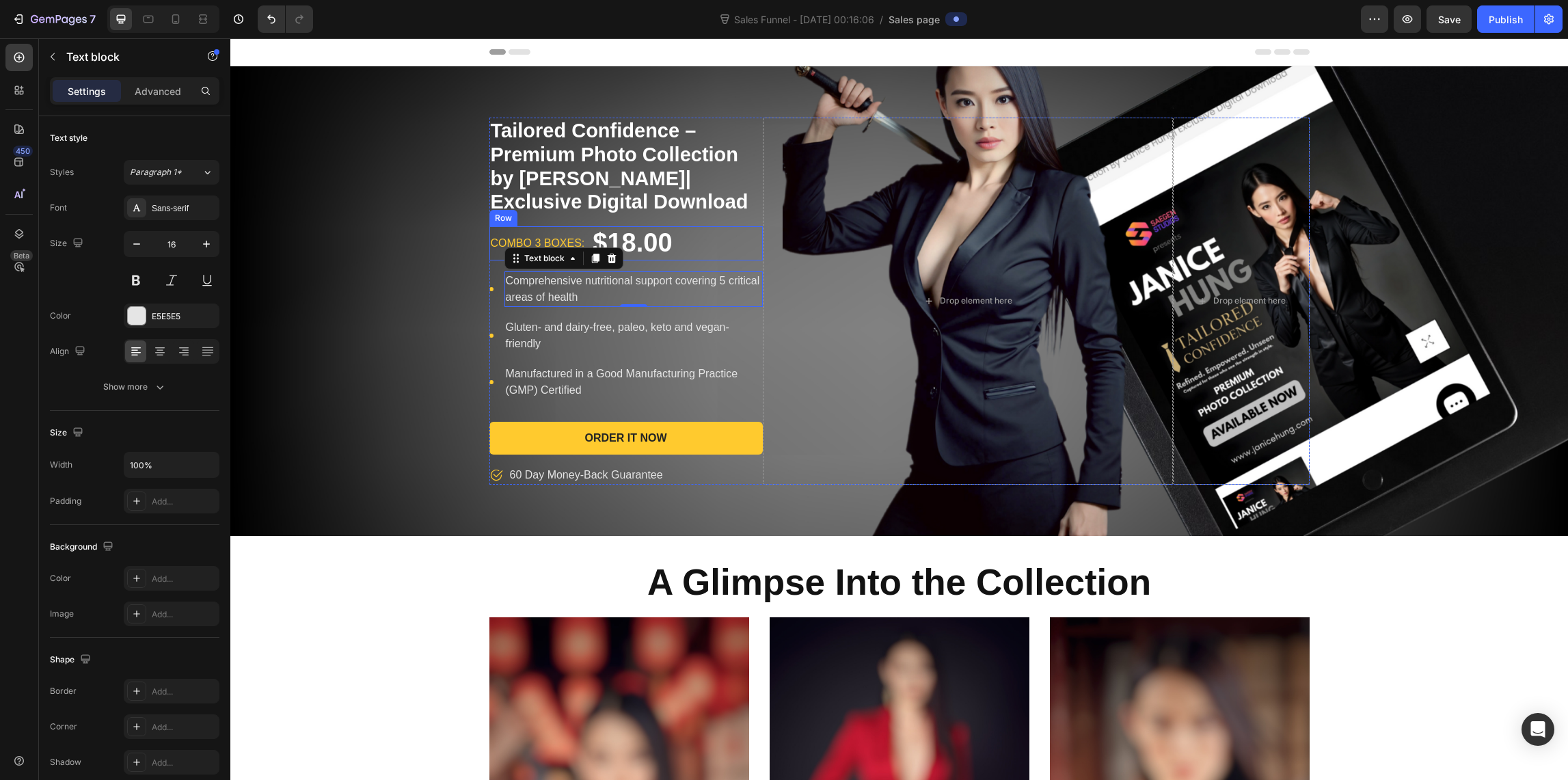
click at [669, 226] on div "combo 3 boxes: Text block $18.00 Product Price Product Price Row" at bounding box center [625, 243] width 273 height 34
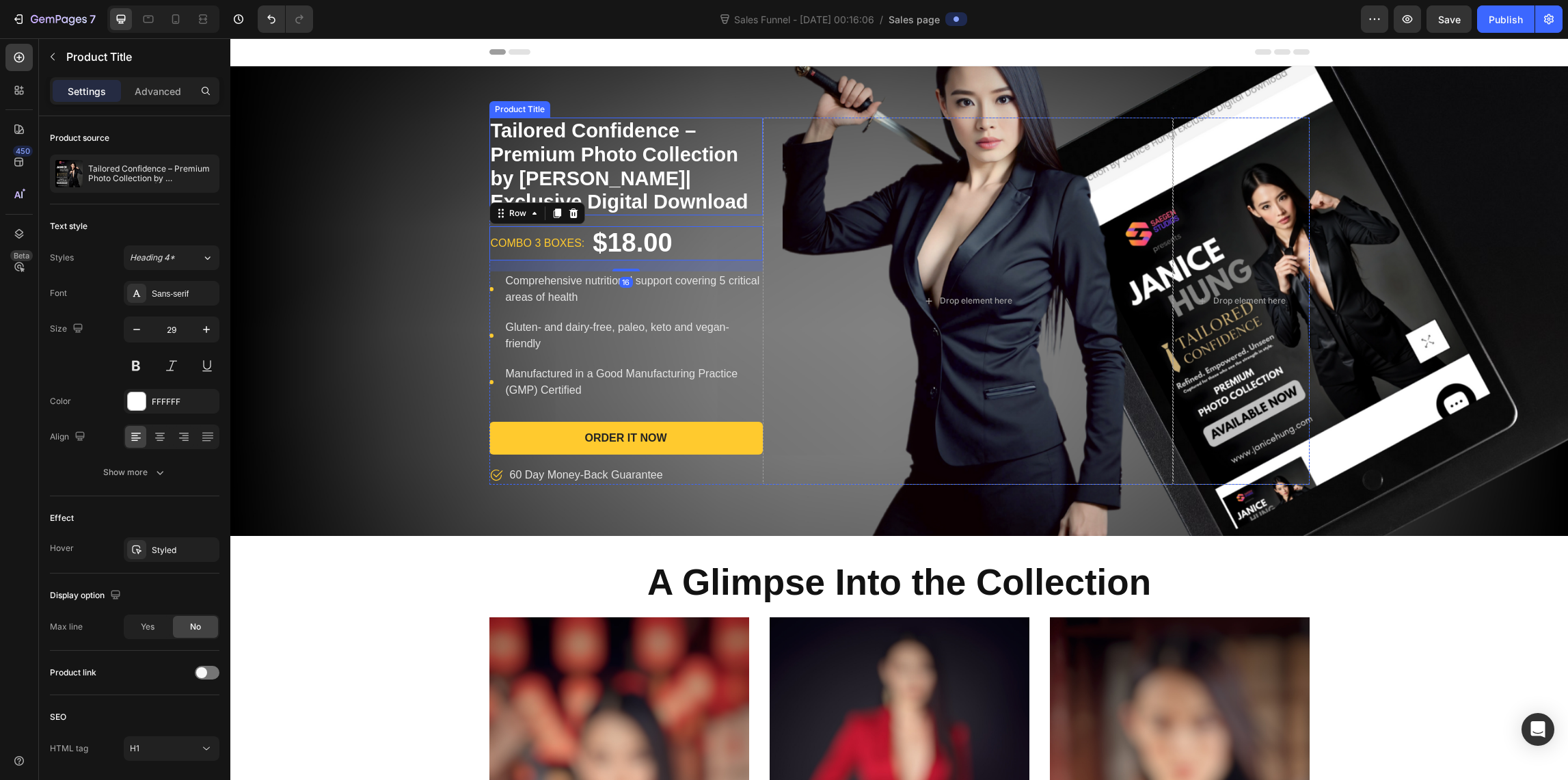
click at [638, 148] on h1 "Tailored Confidence – Premium Photo Collection by [PERSON_NAME]| Exclusive Digi…" at bounding box center [625, 166] width 273 height 98
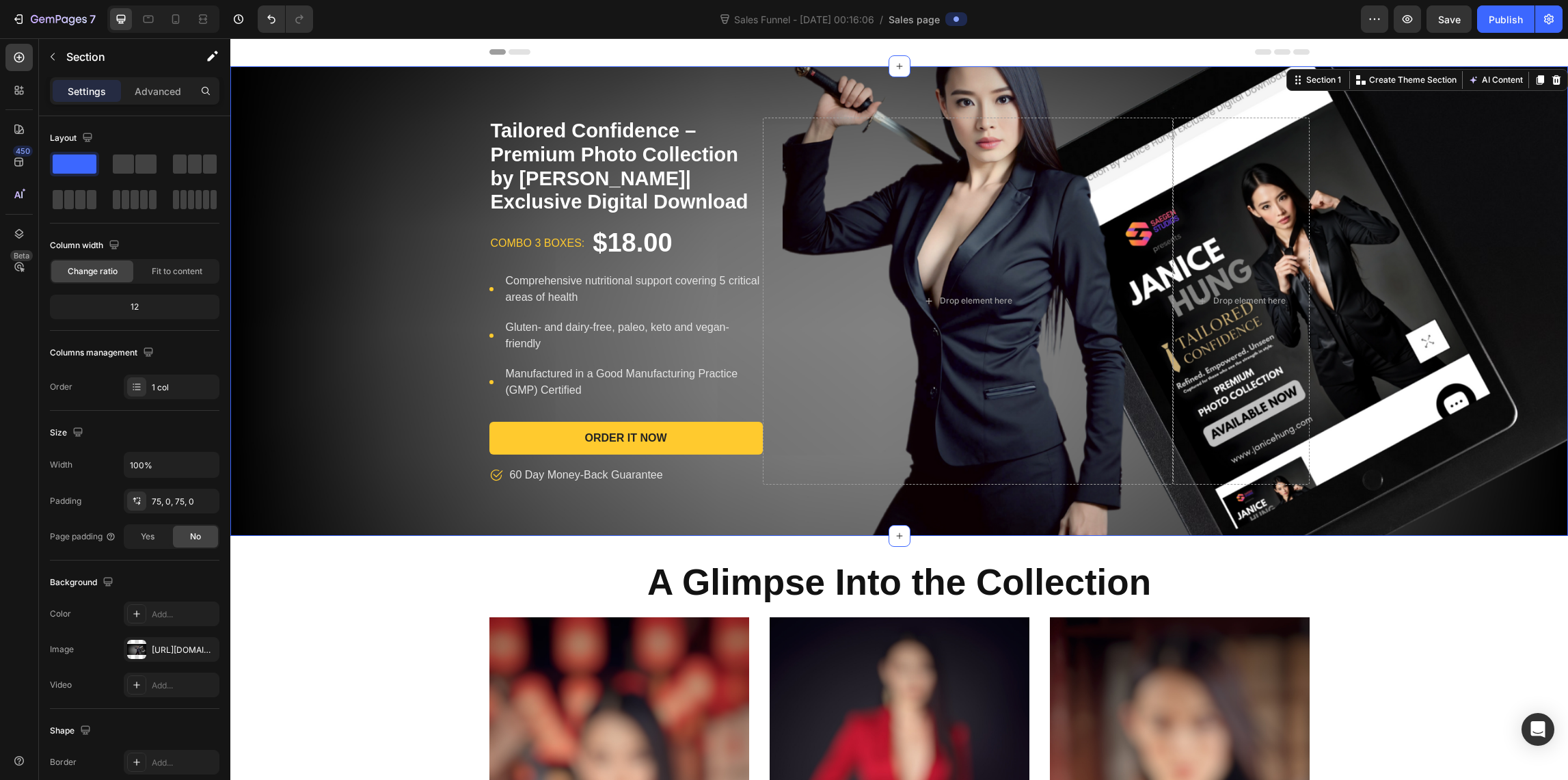
click at [701, 99] on div "Tailored Confidence – Premium Photo Collection by [PERSON_NAME]| Exclusive Digi…" at bounding box center [899, 301] width 1337 height 470
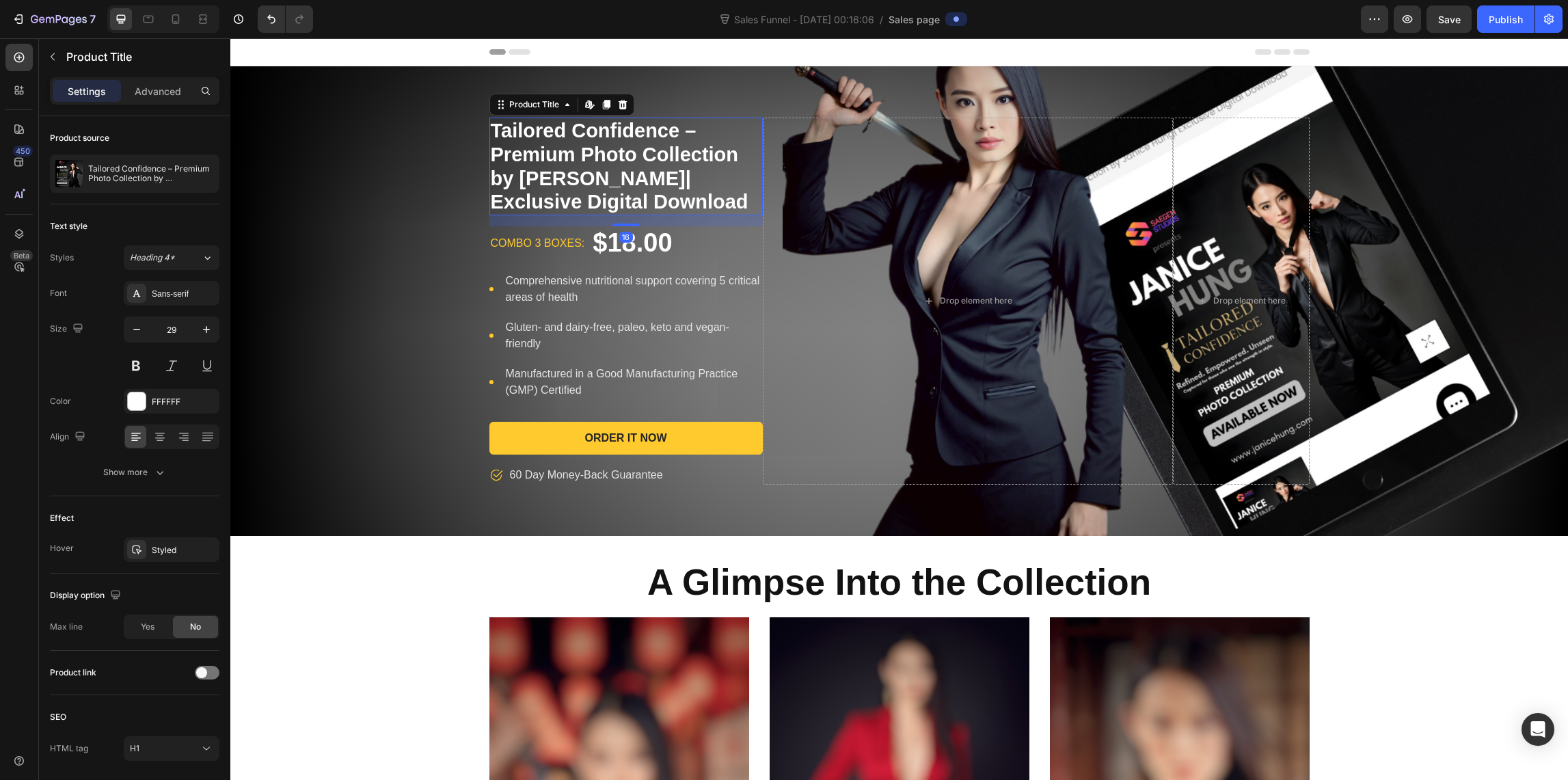
click at [669, 193] on h1 "Tailored Confidence – Premium Photo Collection by [PERSON_NAME]| Exclusive Digi…" at bounding box center [625, 166] width 273 height 98
click at [670, 206] on h1 "Tailored Confidence – Premium Photo Collection by [PERSON_NAME]| Exclusive Digi…" at bounding box center [625, 166] width 273 height 98
click at [653, 205] on h1 "Tailored Confidence – Premium Photo Collection by [PERSON_NAME]| Exclusive Digi…" at bounding box center [625, 166] width 273 height 98
click at [573, 169] on h1 "Tailored Confidence – Premium Photo Collection by [PERSON_NAME]| Exclusive Digi…" at bounding box center [625, 166] width 273 height 98
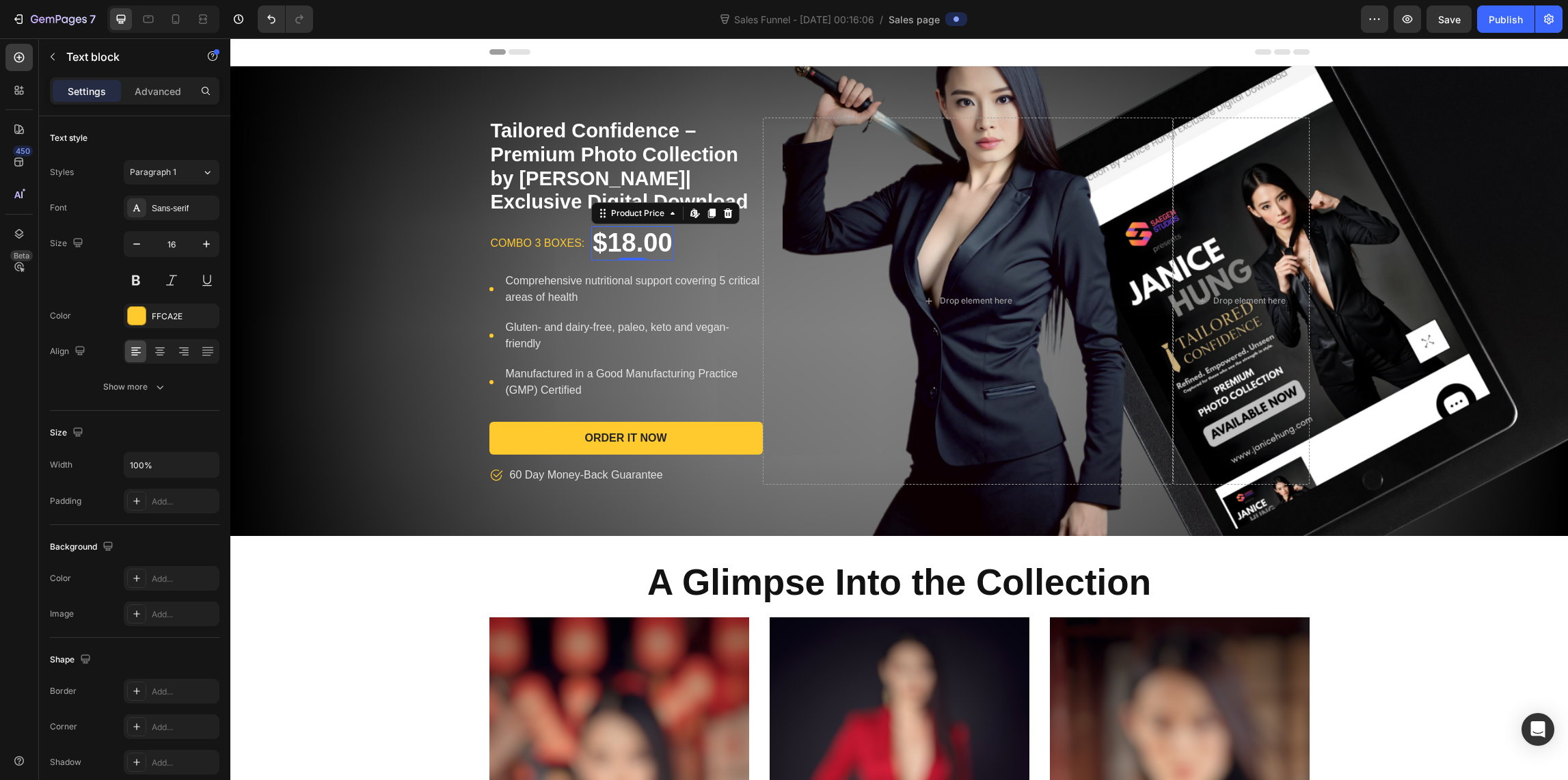
click at [631, 243] on div "$18.00" at bounding box center [632, 243] width 82 height 34
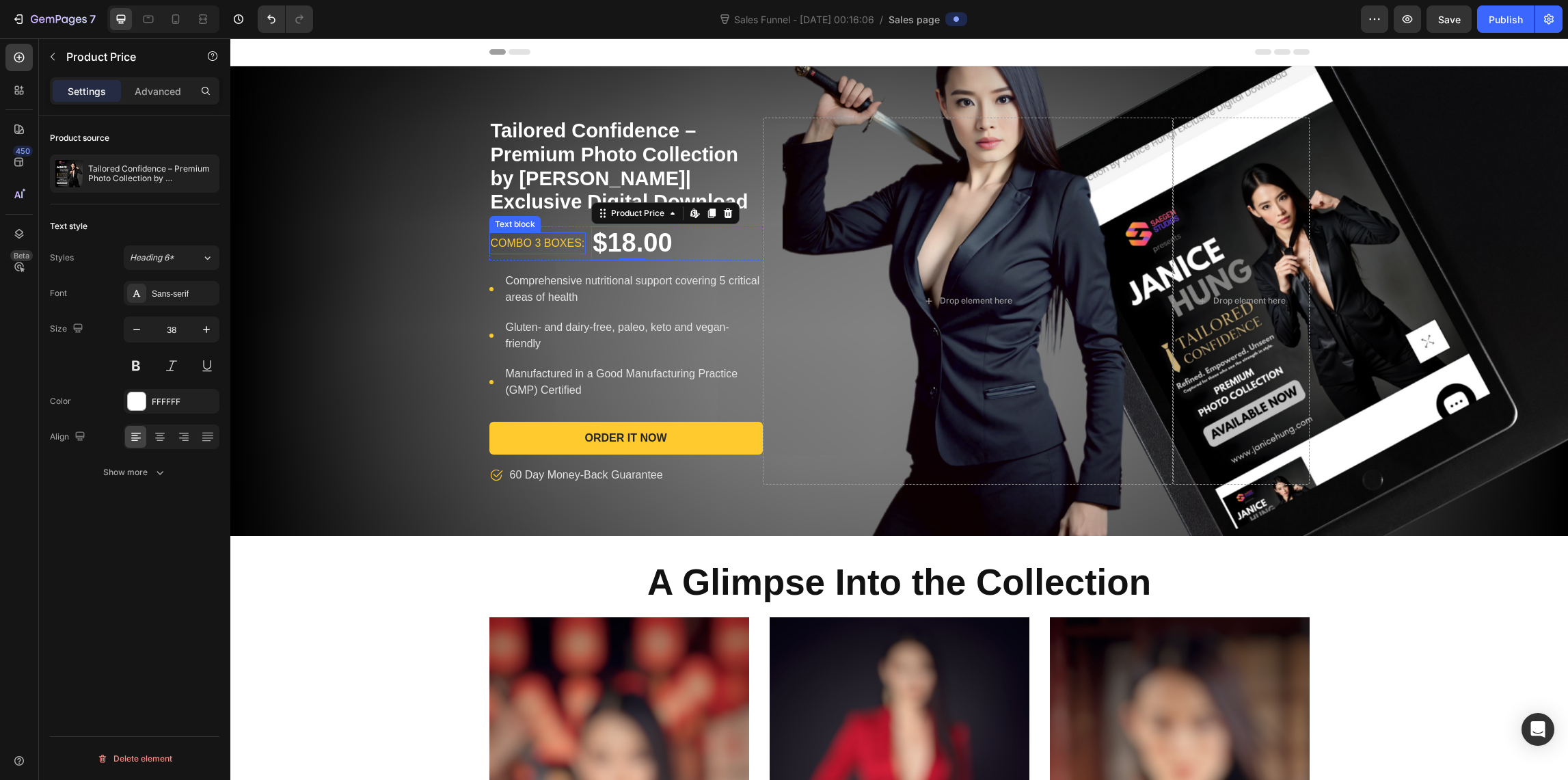
click at [525, 234] on p "combo 3 boxes:" at bounding box center [538, 243] width 94 height 20
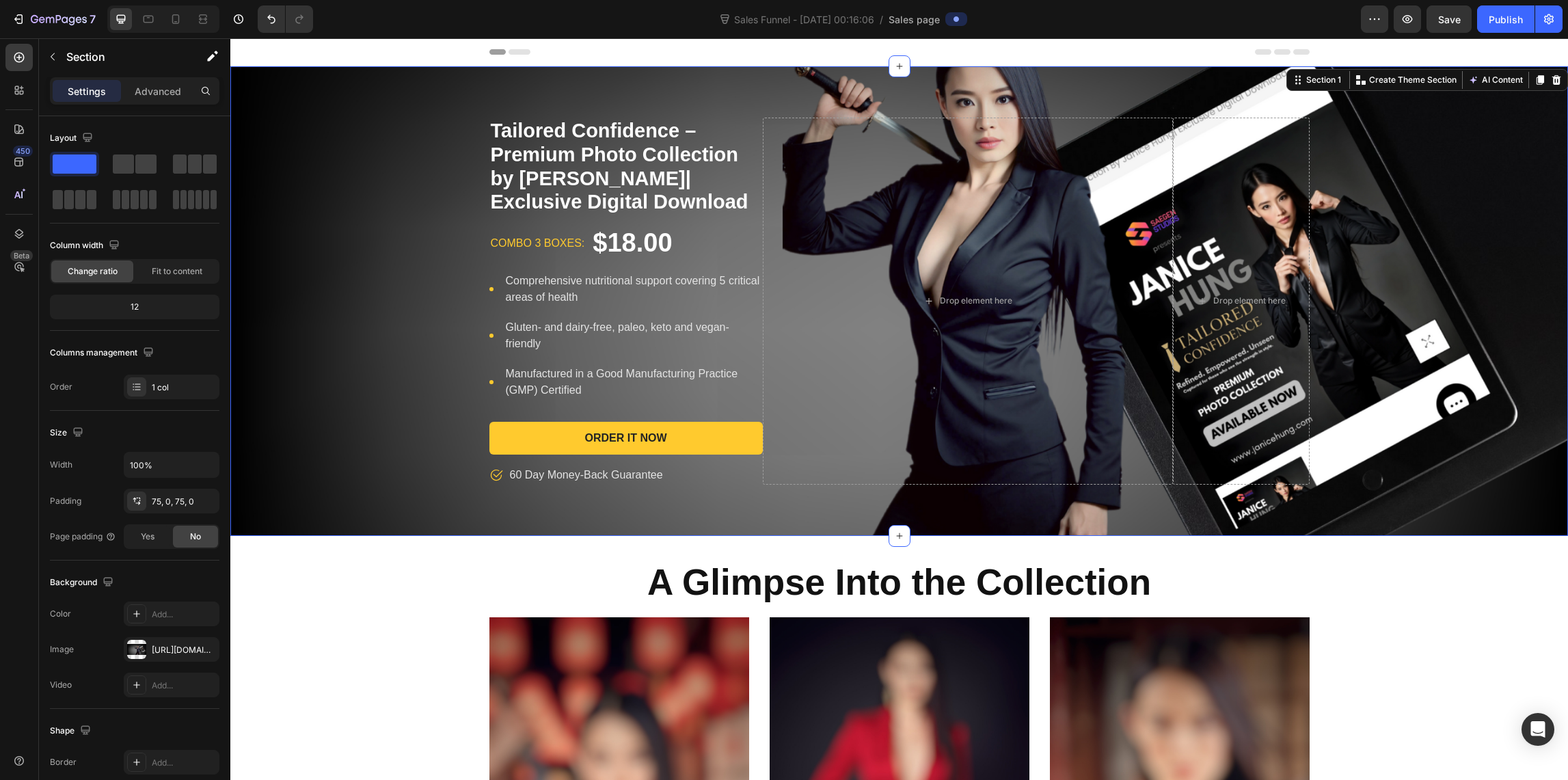
click at [438, 216] on div "Tailored Confidence – Premium Photo Collection by [PERSON_NAME]| Exclusive Digi…" at bounding box center [899, 300] width 1337 height 367
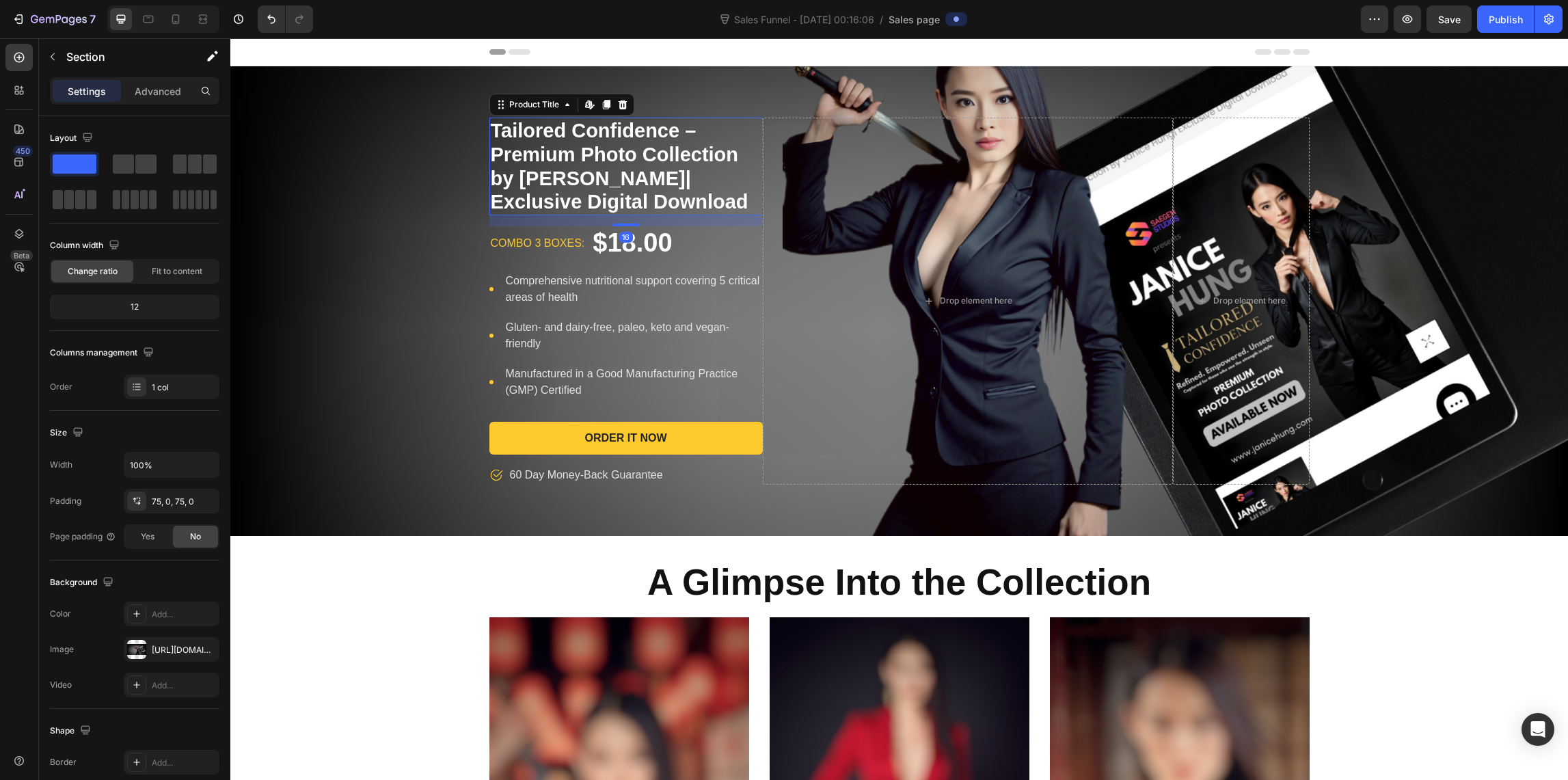
click at [567, 162] on h1 "Tailored Confidence – Premium Photo Collection by [PERSON_NAME]| Exclusive Digi…" at bounding box center [625, 166] width 273 height 98
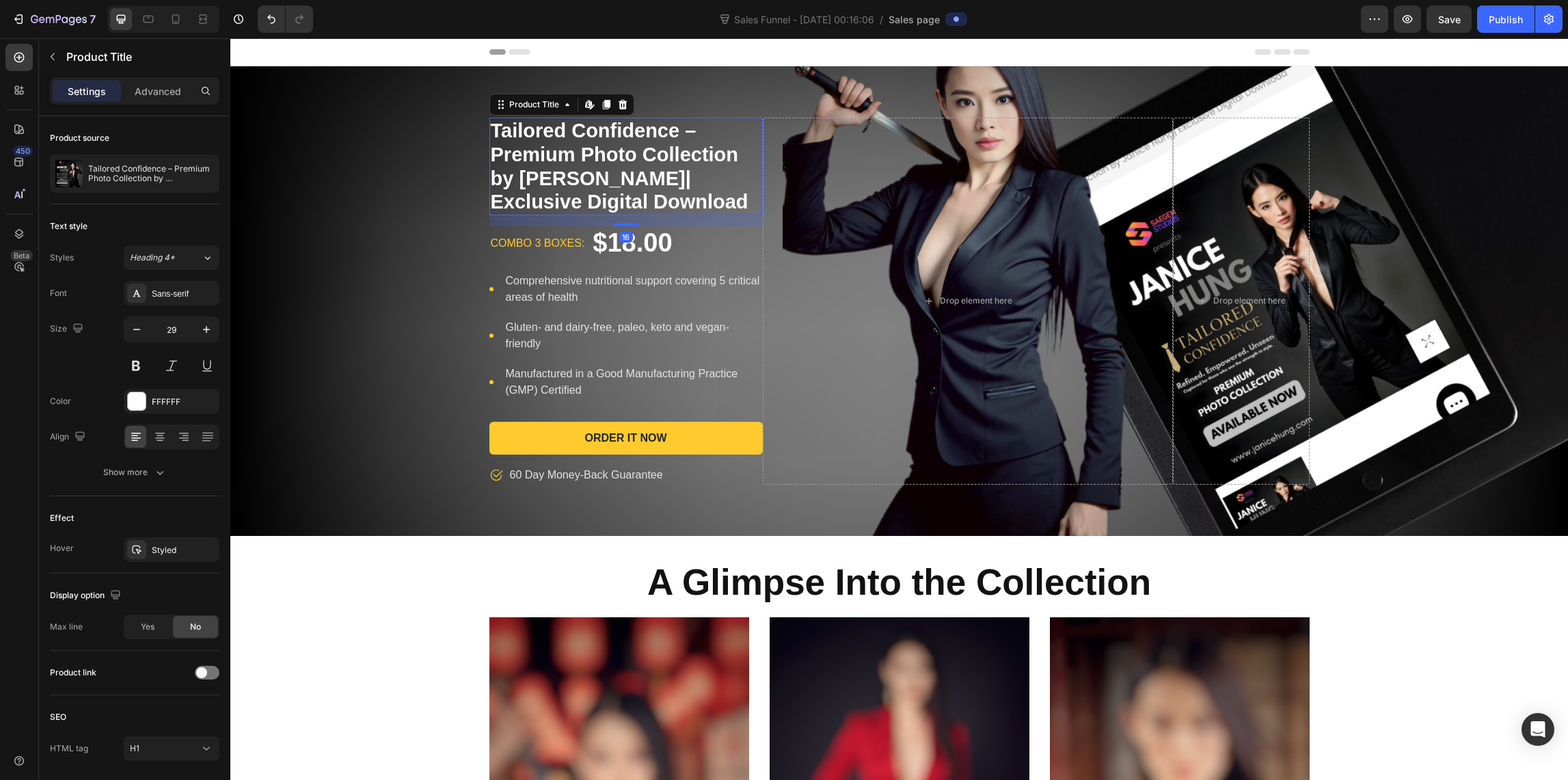
click at [657, 202] on h1 "Tailored Confidence – Premium Photo Collection by [PERSON_NAME]| Exclusive Digi…" at bounding box center [625, 166] width 273 height 98
click at [656, 202] on h1 "Tailored Confidence – Premium Photo Collection by [PERSON_NAME]| Exclusive Digi…" at bounding box center [625, 166] width 273 height 98
click at [617, 103] on icon at bounding box center [622, 104] width 11 height 11
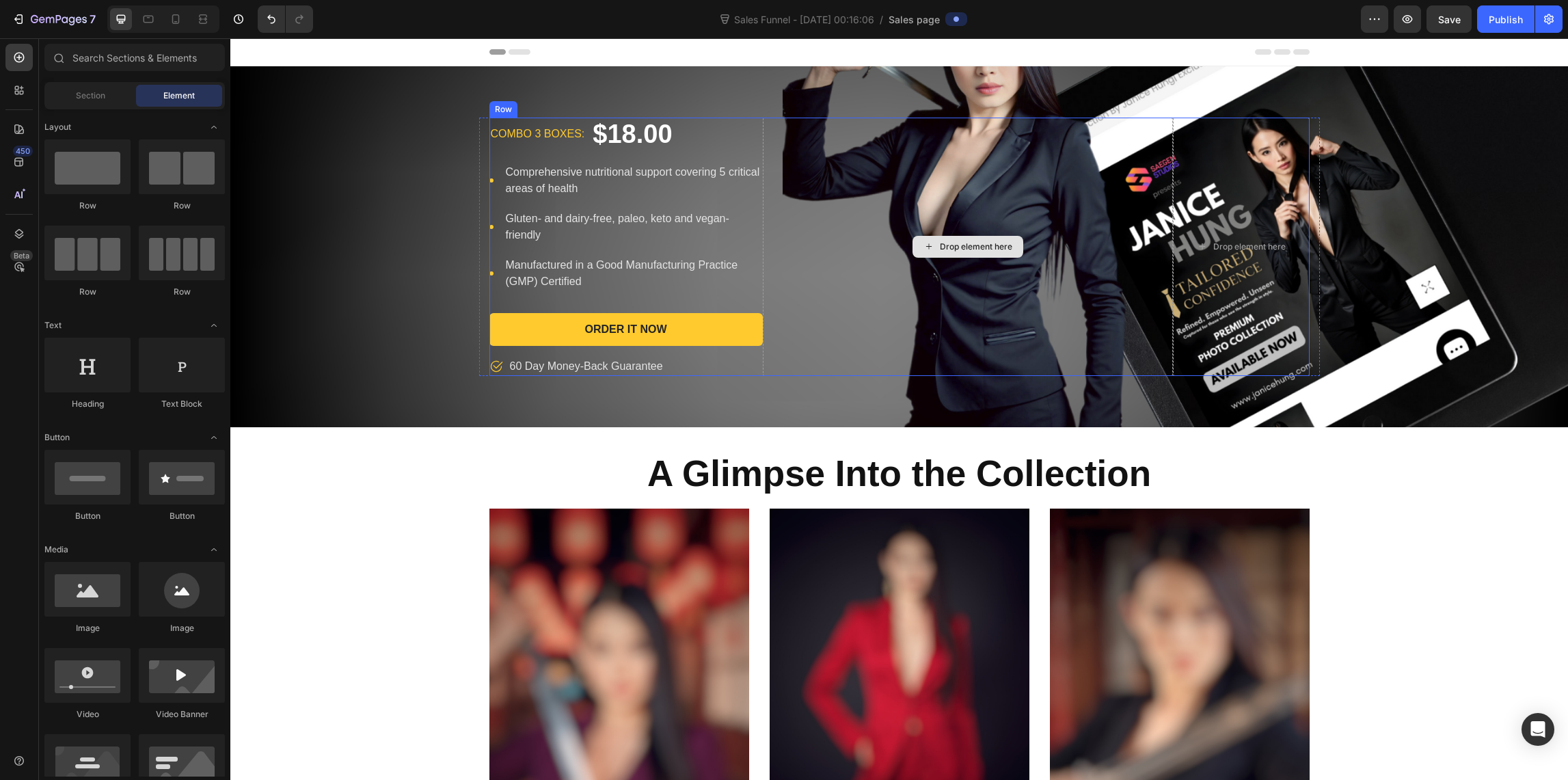
click at [926, 348] on div "Drop element here" at bounding box center [968, 247] width 410 height 259
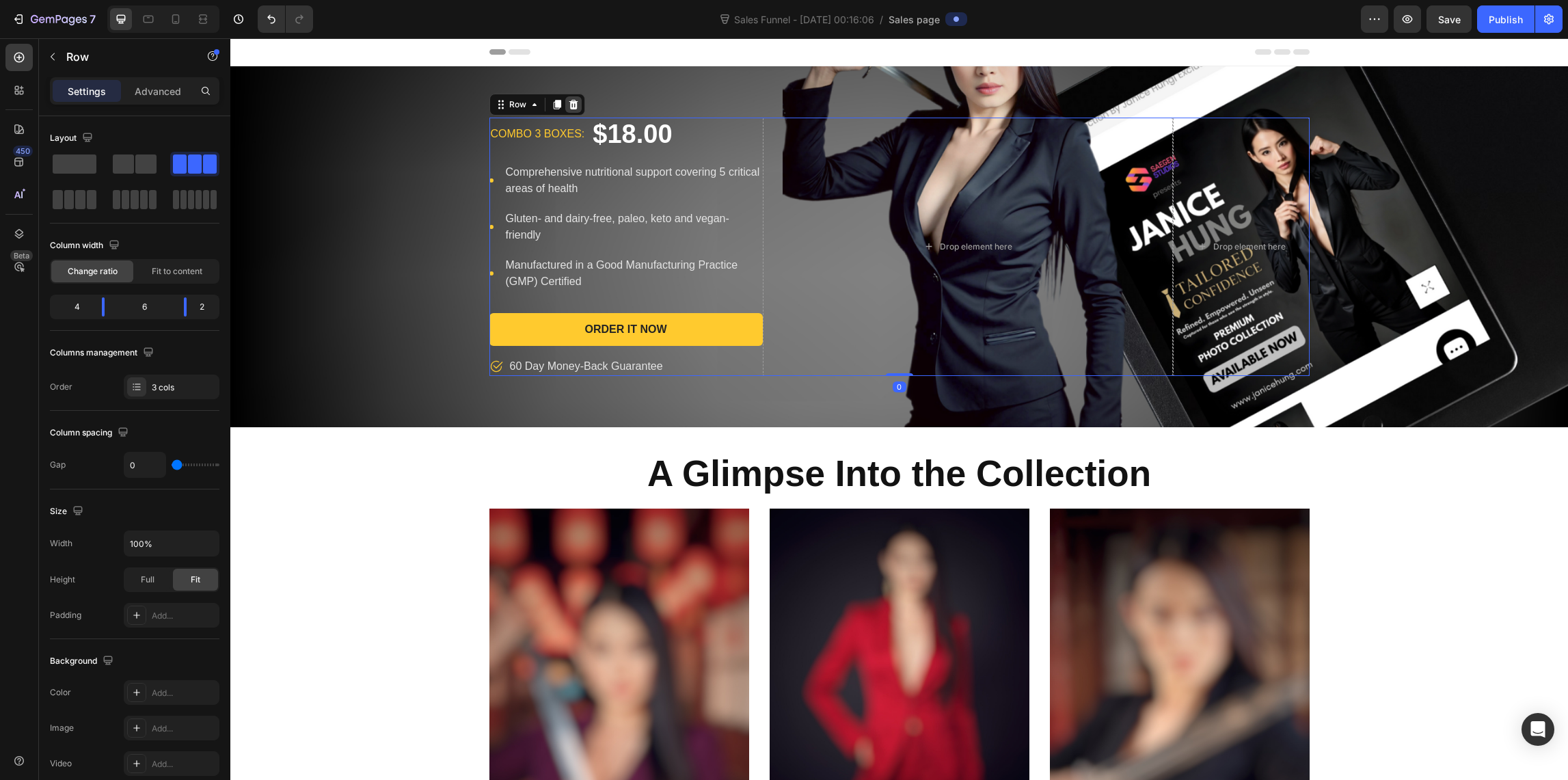
click at [568, 102] on icon at bounding box center [573, 104] width 9 height 9
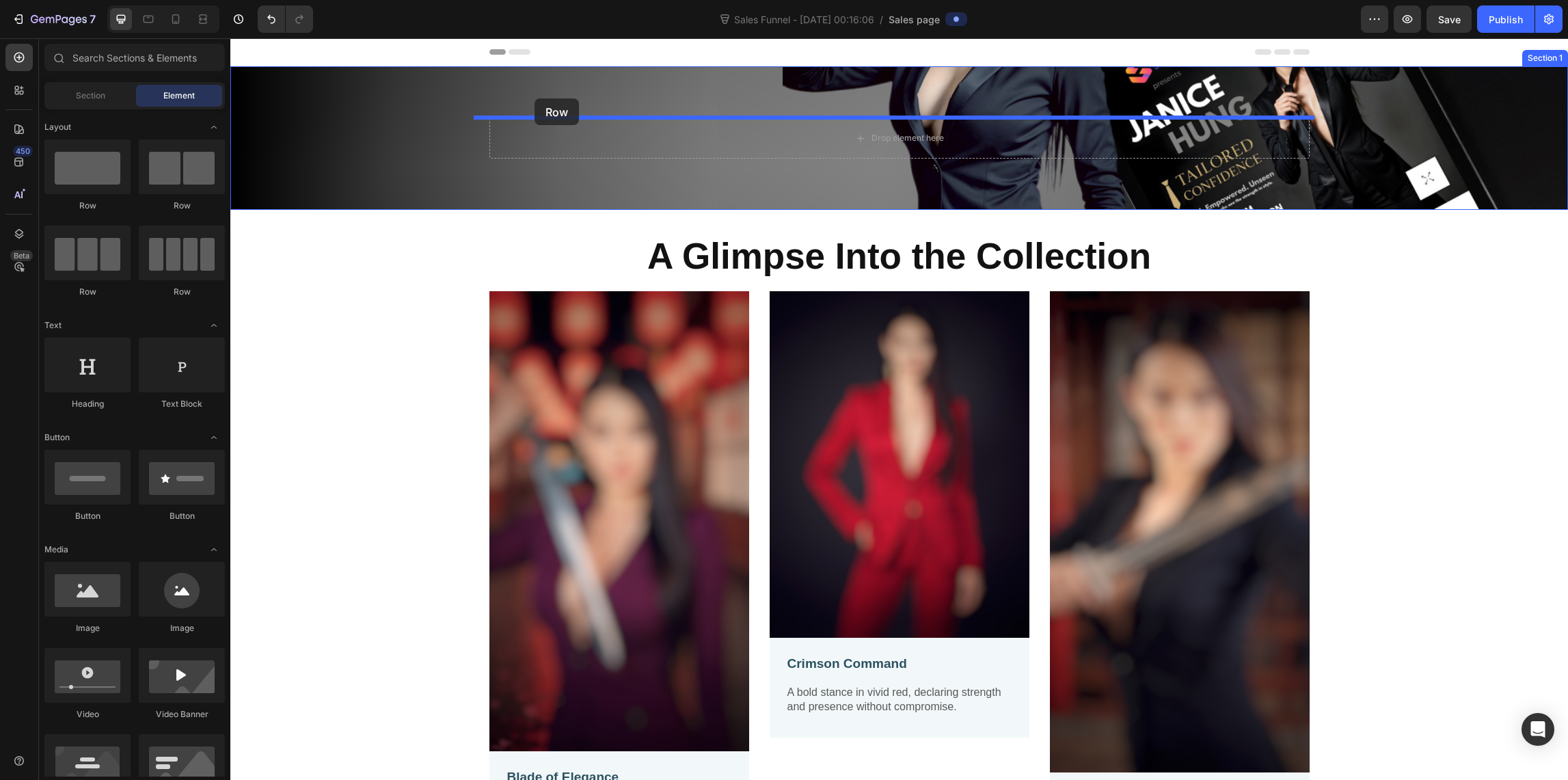
drag, startPoint x: 316, startPoint y: 214, endPoint x: 534, endPoint y: 99, distance: 246.5
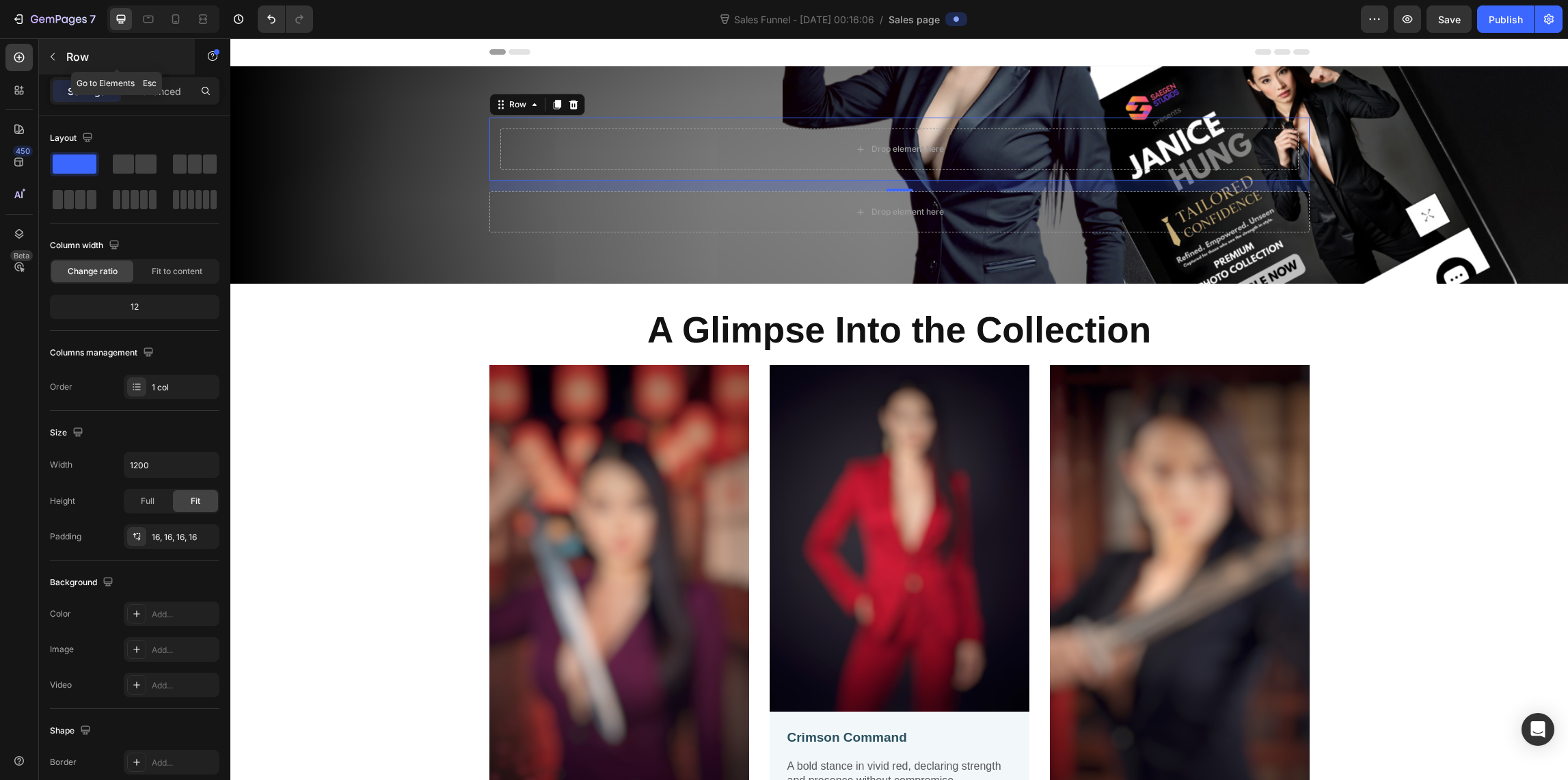
click at [56, 52] on icon "button" at bounding box center [52, 56] width 11 height 11
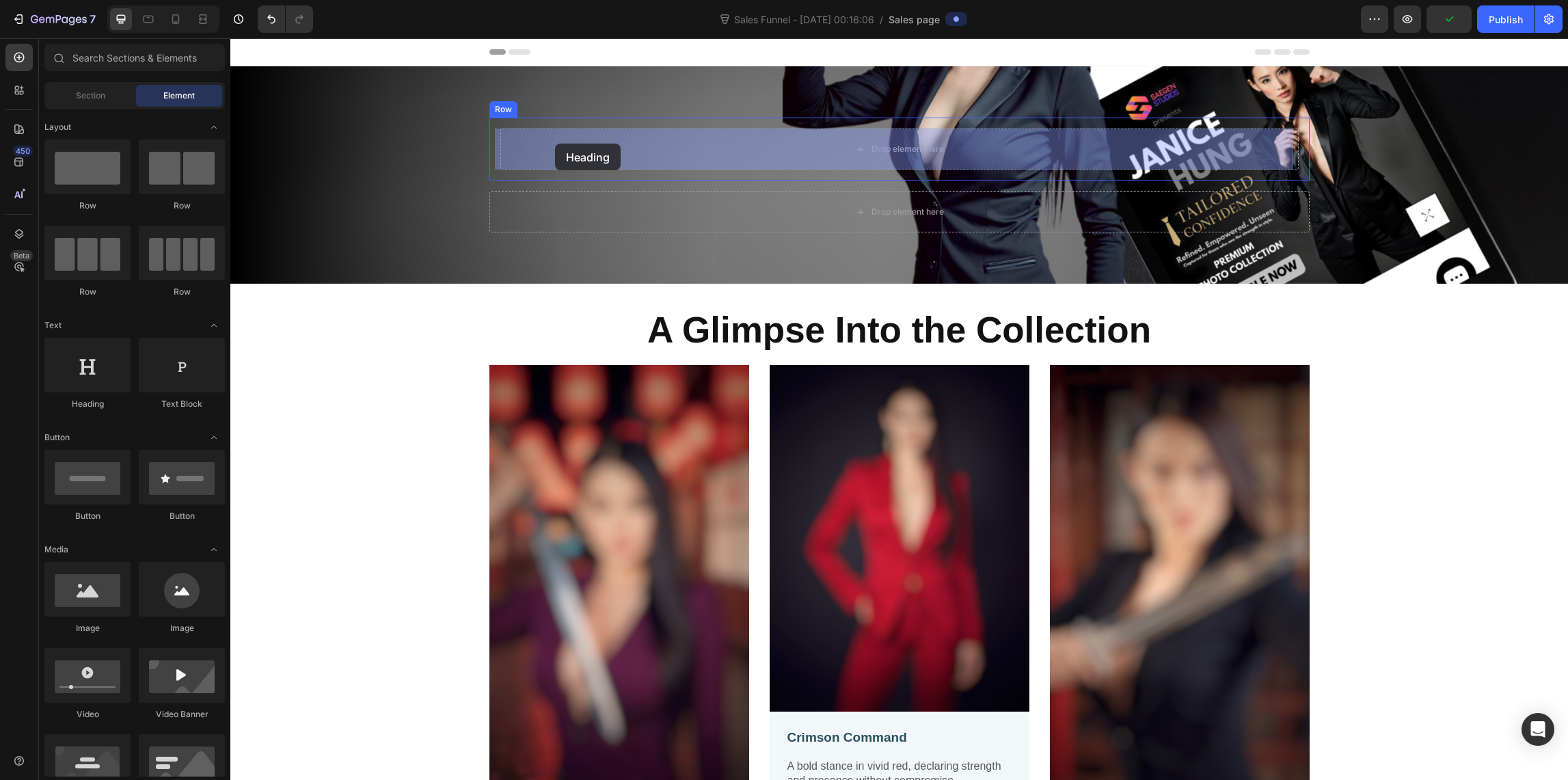
drag, startPoint x: 334, startPoint y: 404, endPoint x: 555, endPoint y: 144, distance: 341.2
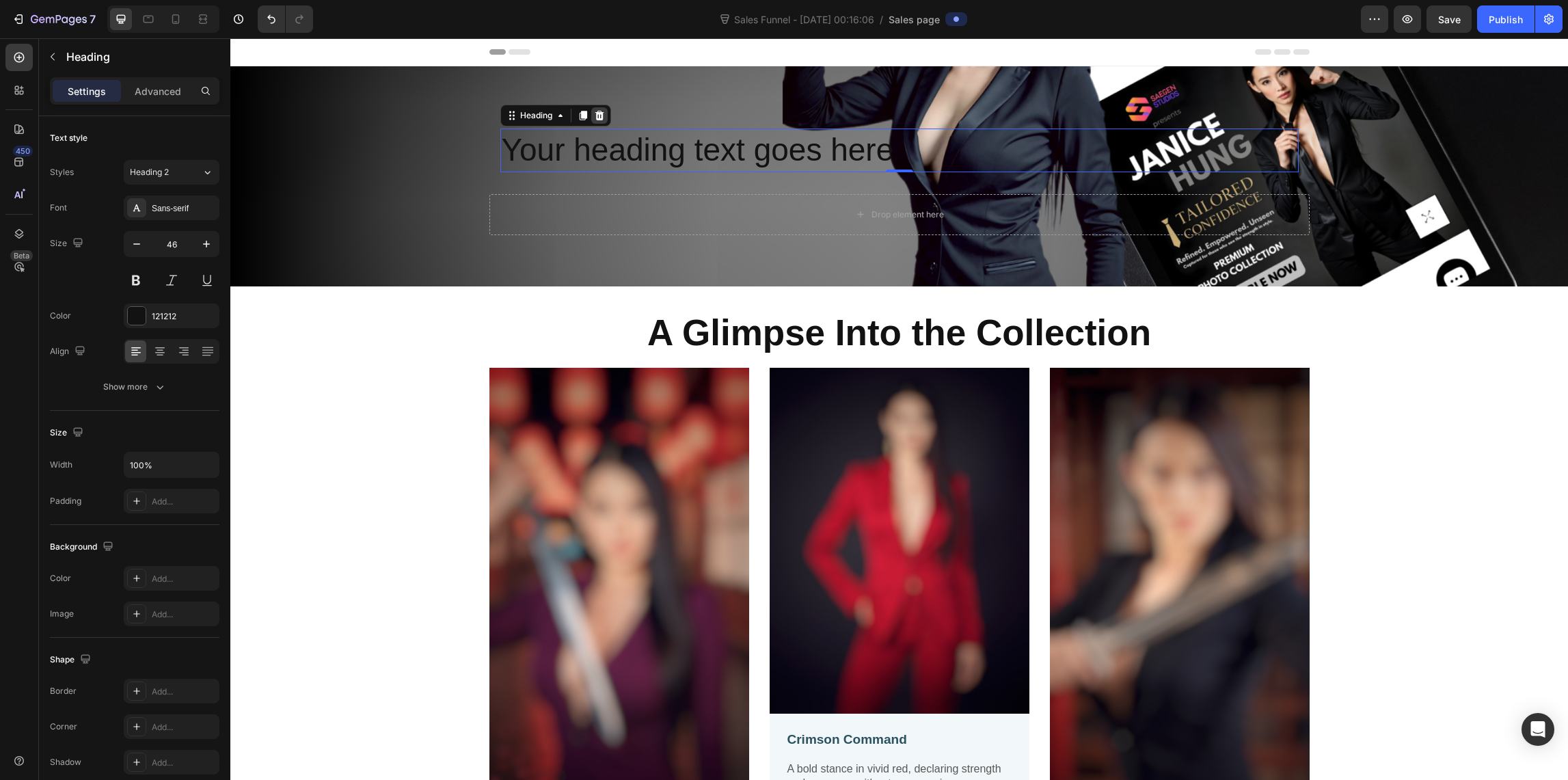
click at [596, 115] on icon at bounding box center [599, 115] width 9 height 9
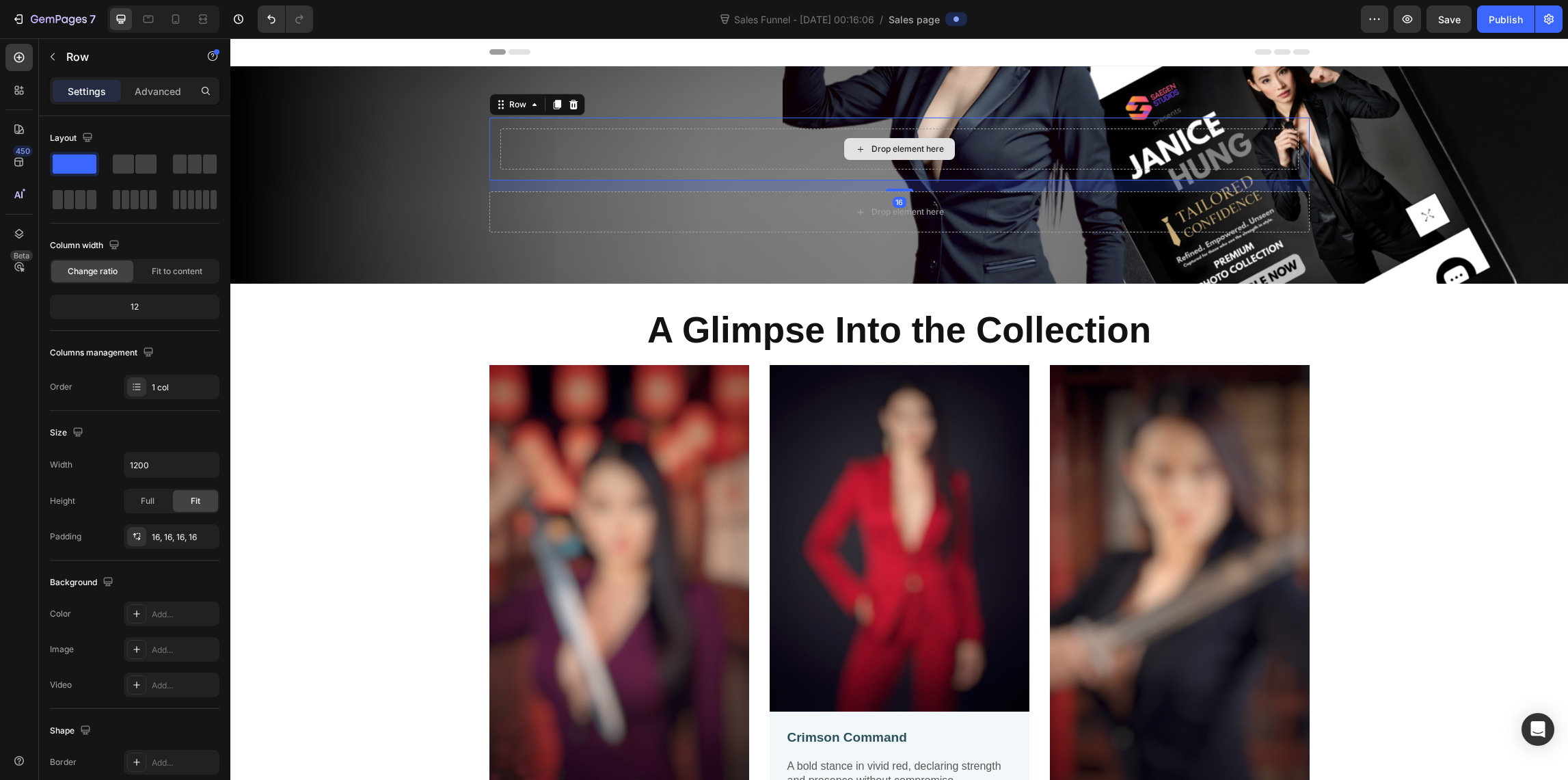
click at [562, 132] on div "Drop element here" at bounding box center [899, 149] width 798 height 41
click at [568, 105] on icon at bounding box center [573, 104] width 9 height 9
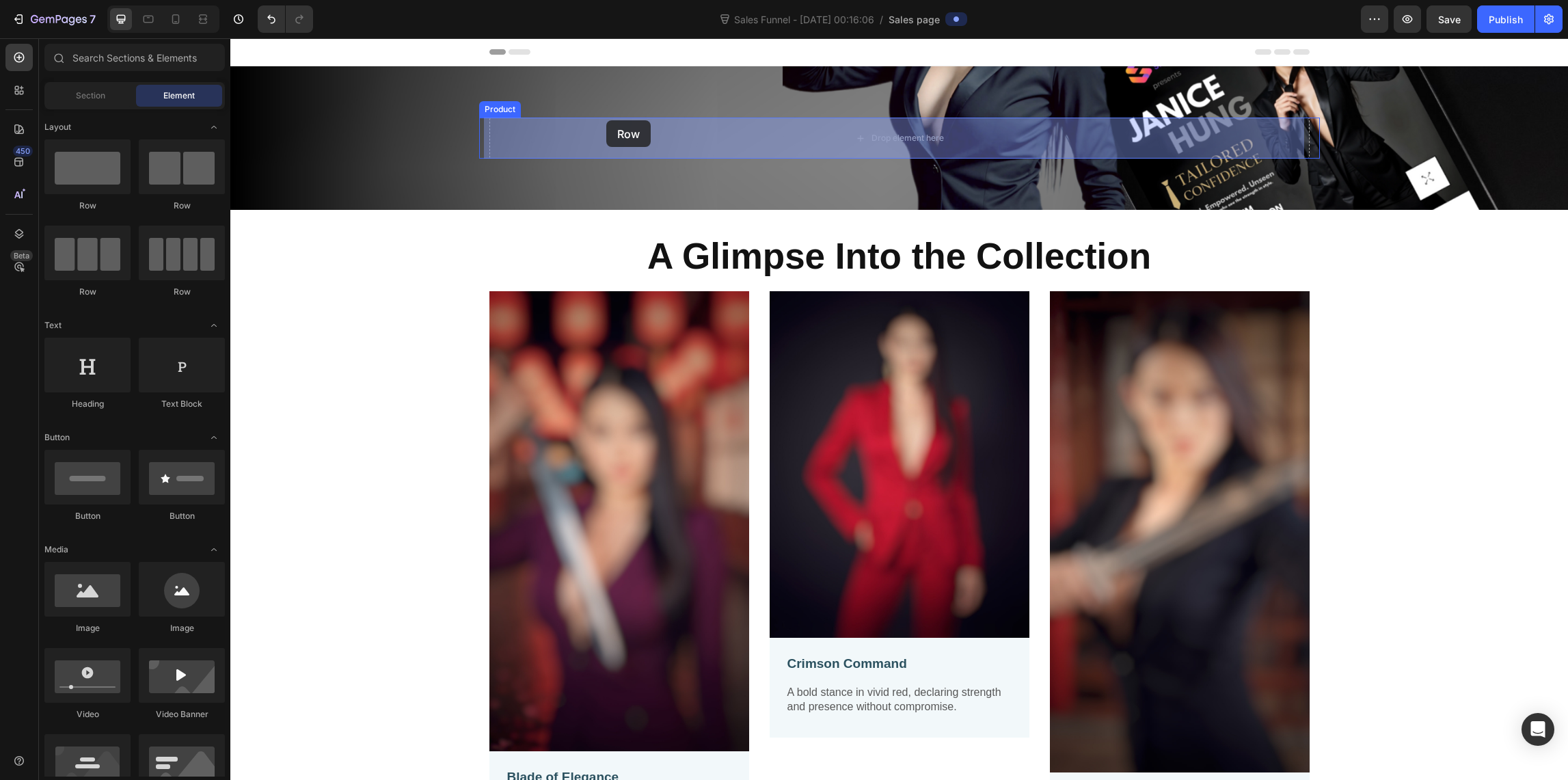
drag, startPoint x: 408, startPoint y: 210, endPoint x: 607, endPoint y: 120, distance: 218.4
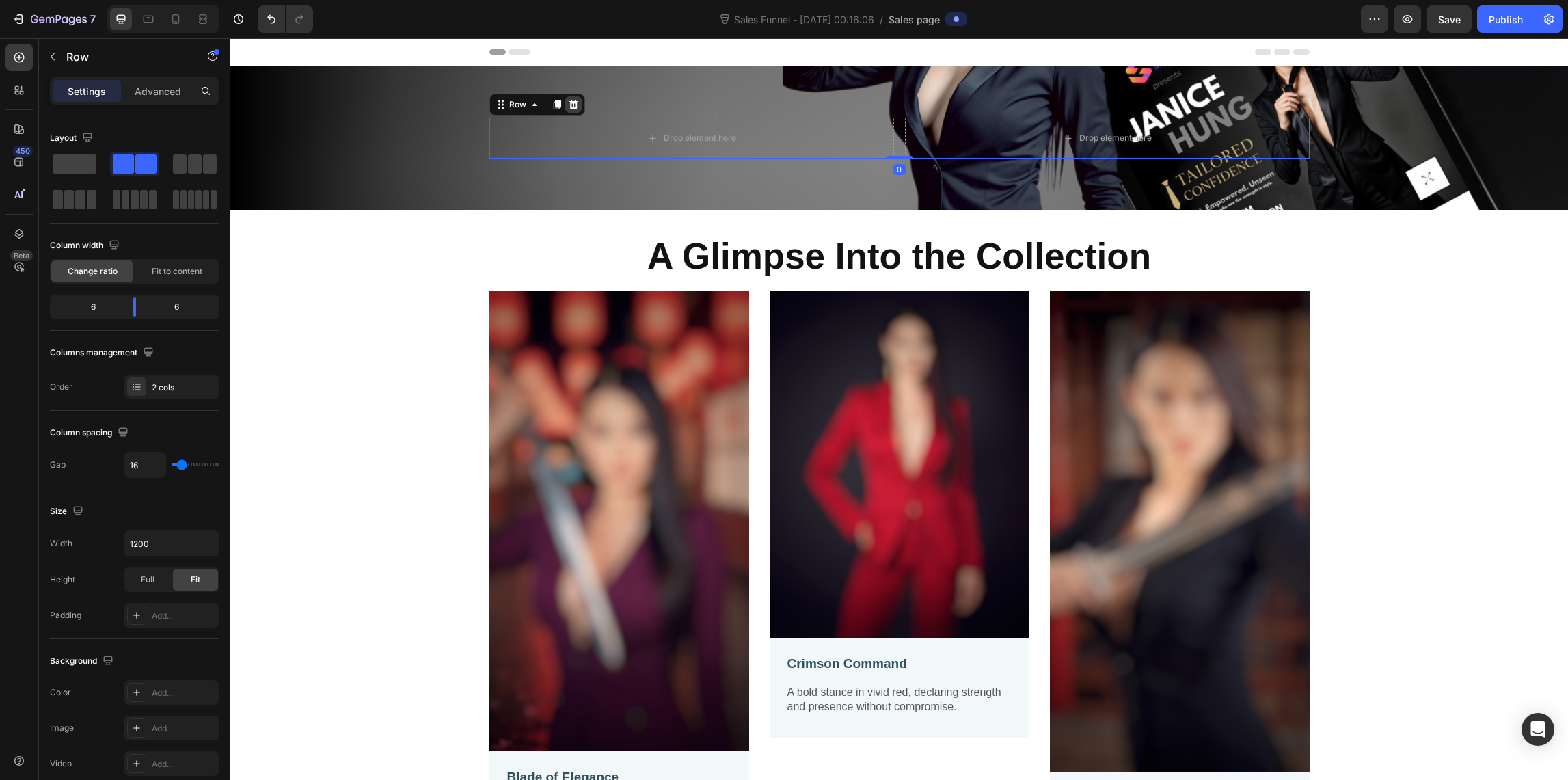
click at [568, 103] on icon at bounding box center [573, 104] width 9 height 9
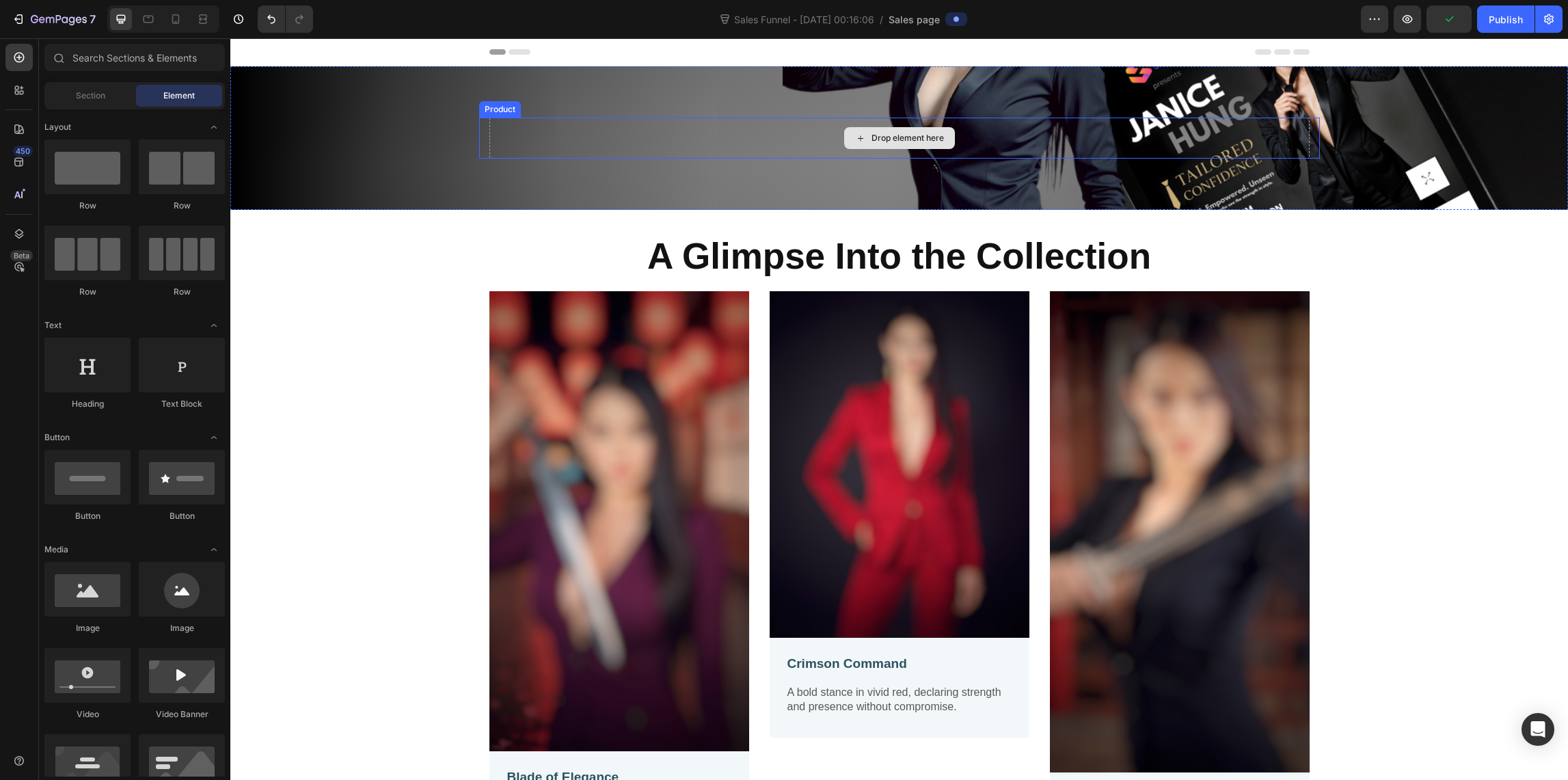
click at [648, 123] on div "Drop element here" at bounding box center [899, 138] width 820 height 41
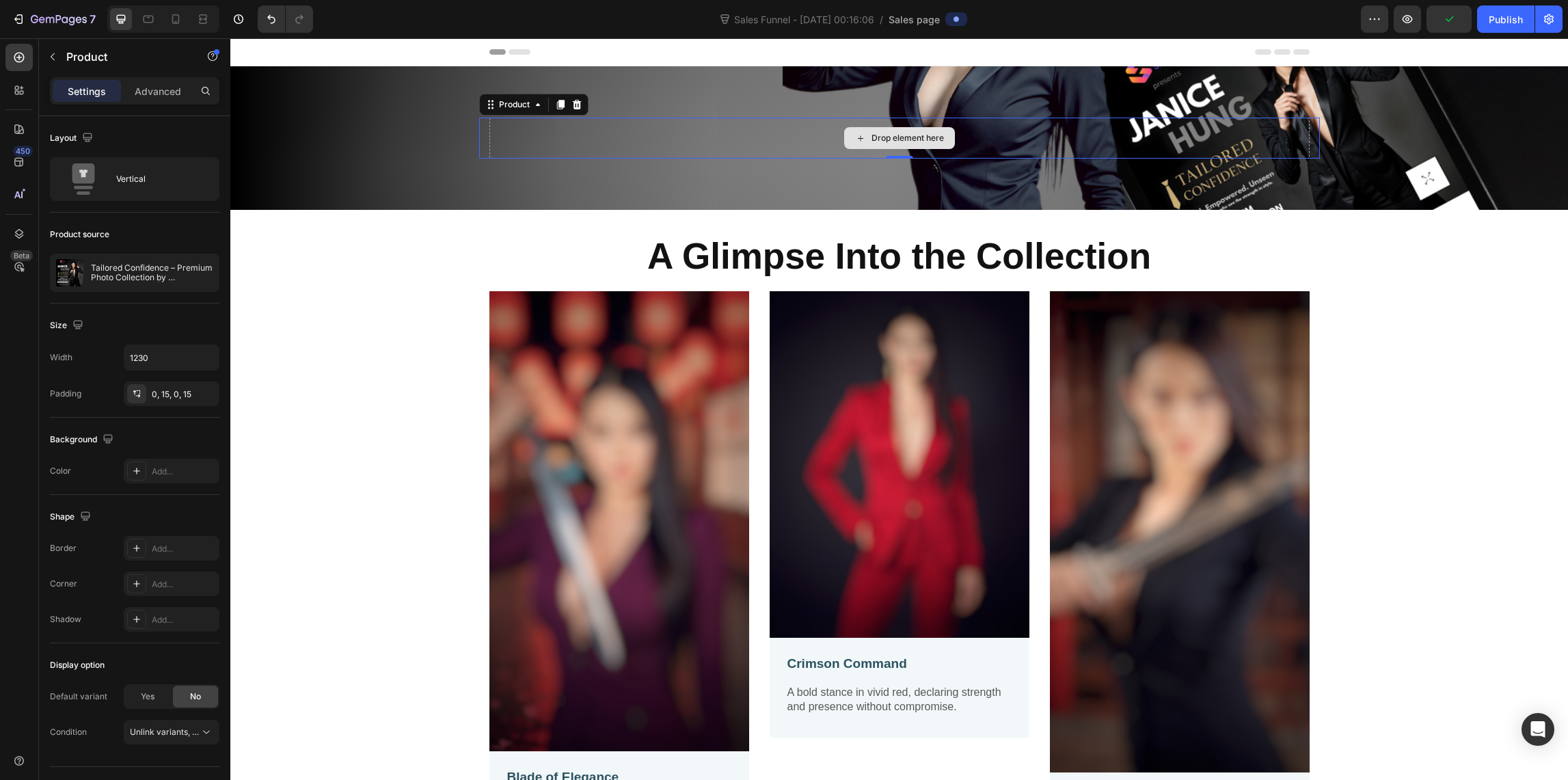
click at [648, 92] on div "Drop element here Product 0 Section 1" at bounding box center [899, 138] width 1337 height 144
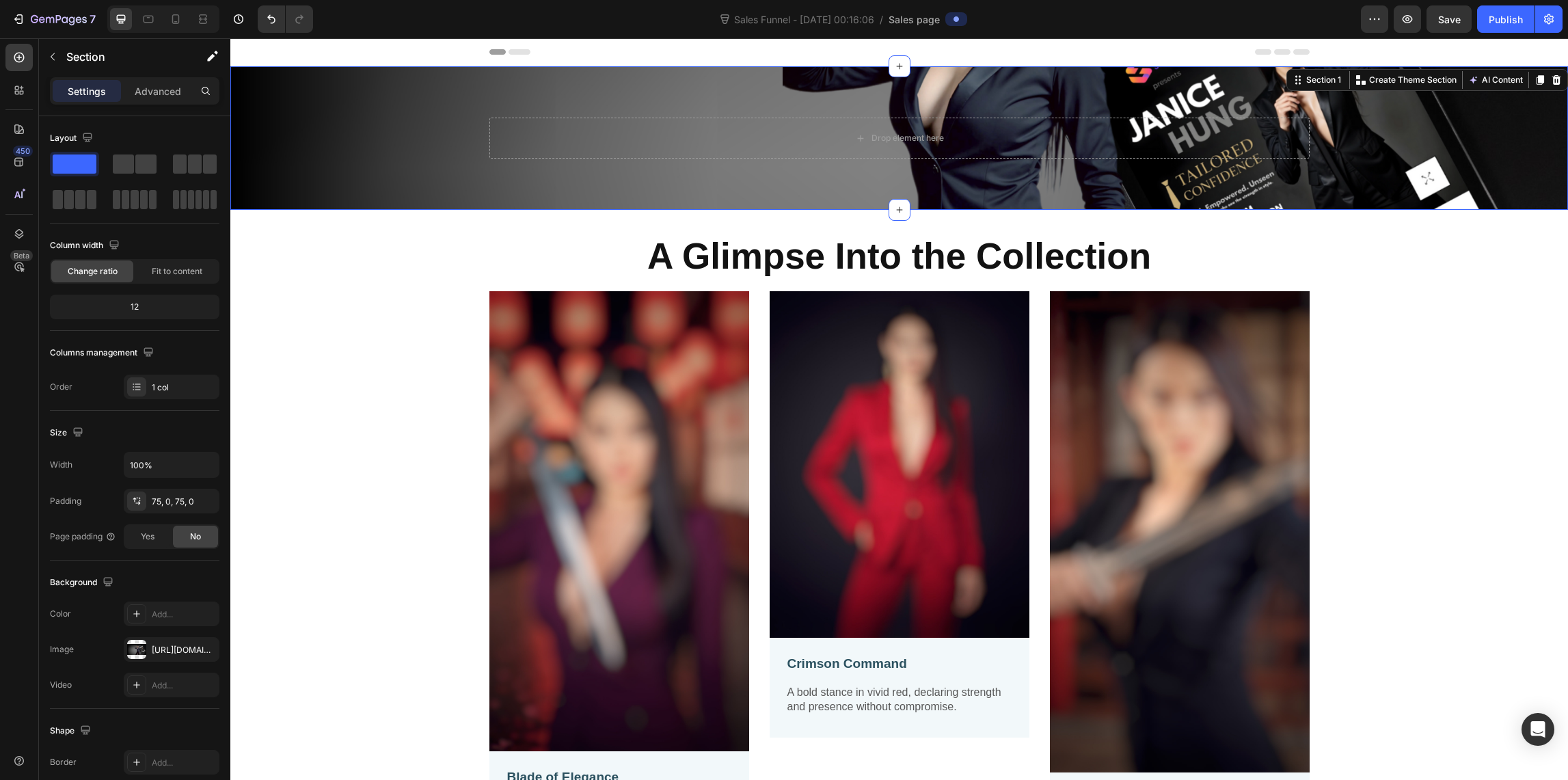
click at [648, 92] on div "Drop element here Product Section 1 You can create reusable sections Create The…" at bounding box center [899, 138] width 1337 height 144
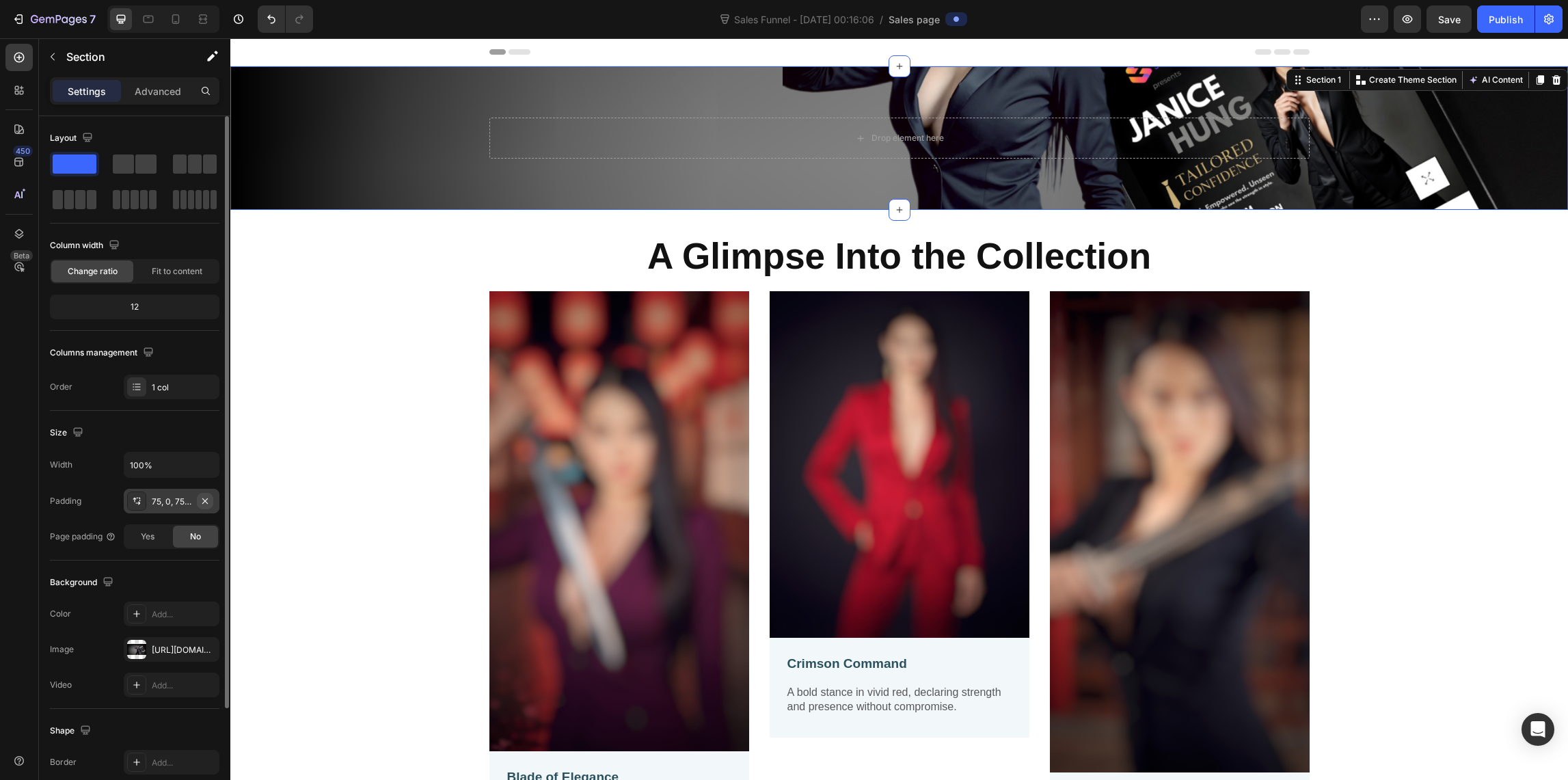
click at [205, 500] on icon "button" at bounding box center [205, 500] width 5 height 5
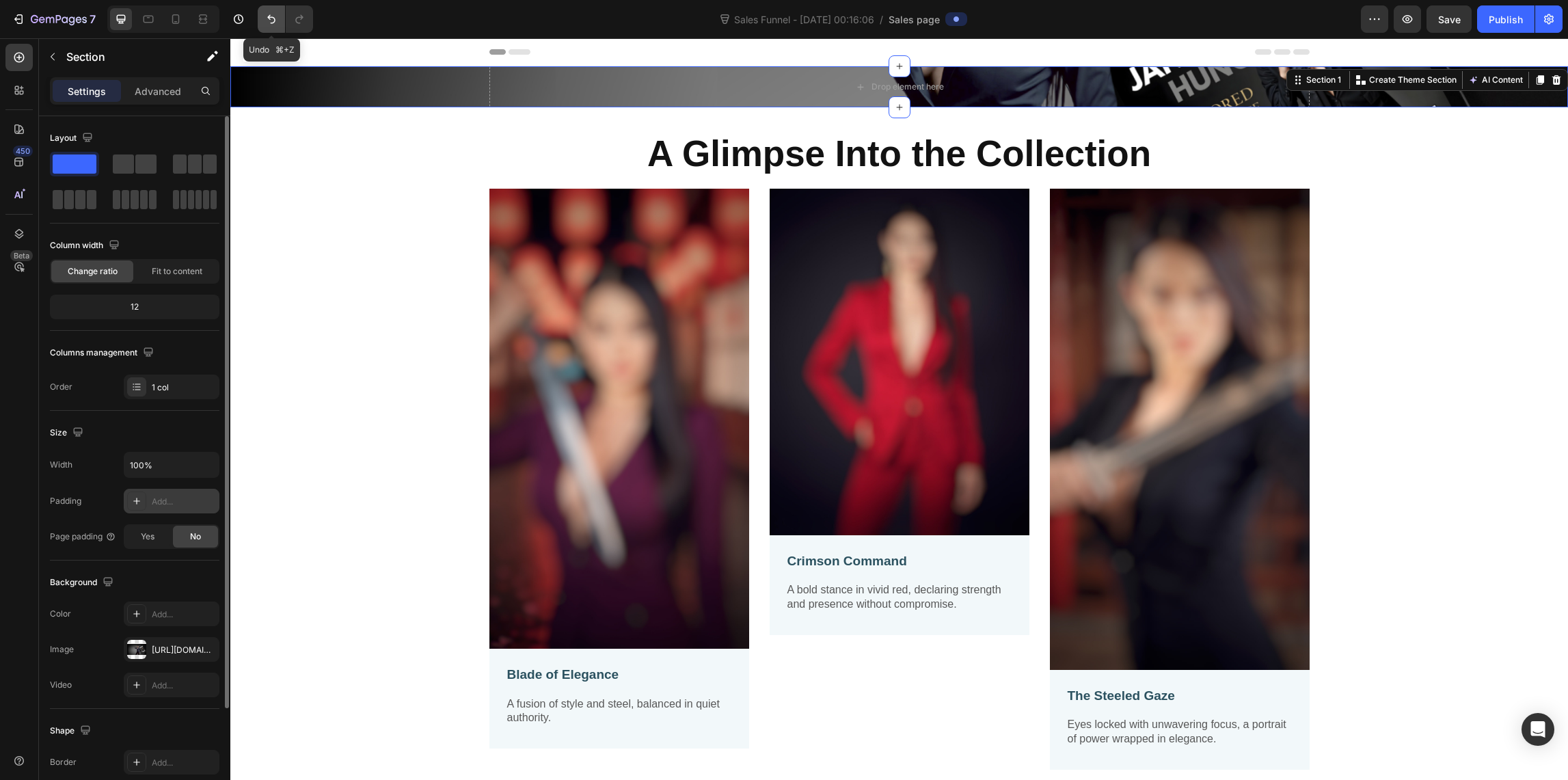
click at [265, 18] on icon "Undo/Redo" at bounding box center [271, 19] width 14 height 14
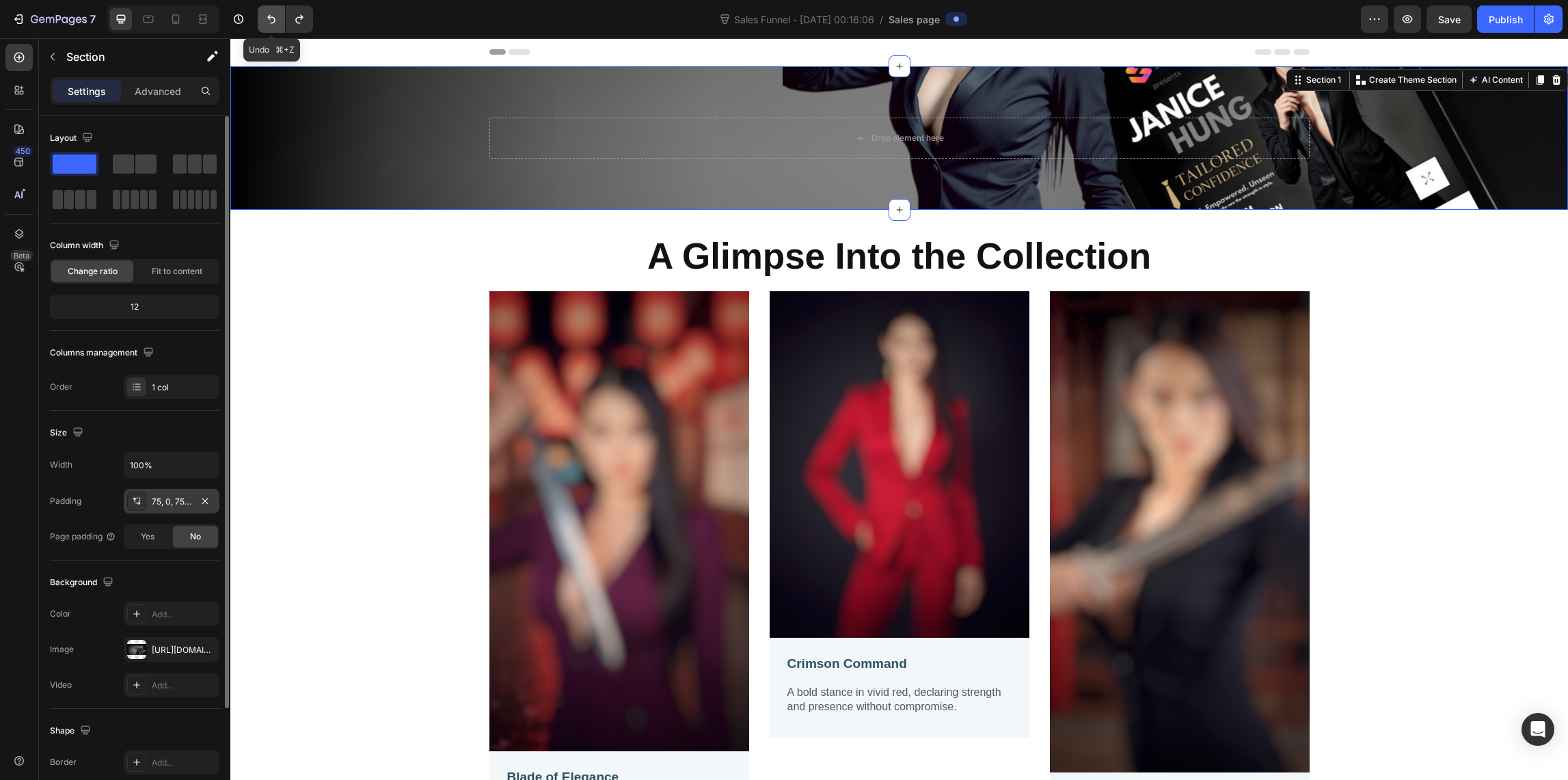
click at [270, 22] on icon "Undo/Redo" at bounding box center [271, 19] width 14 height 14
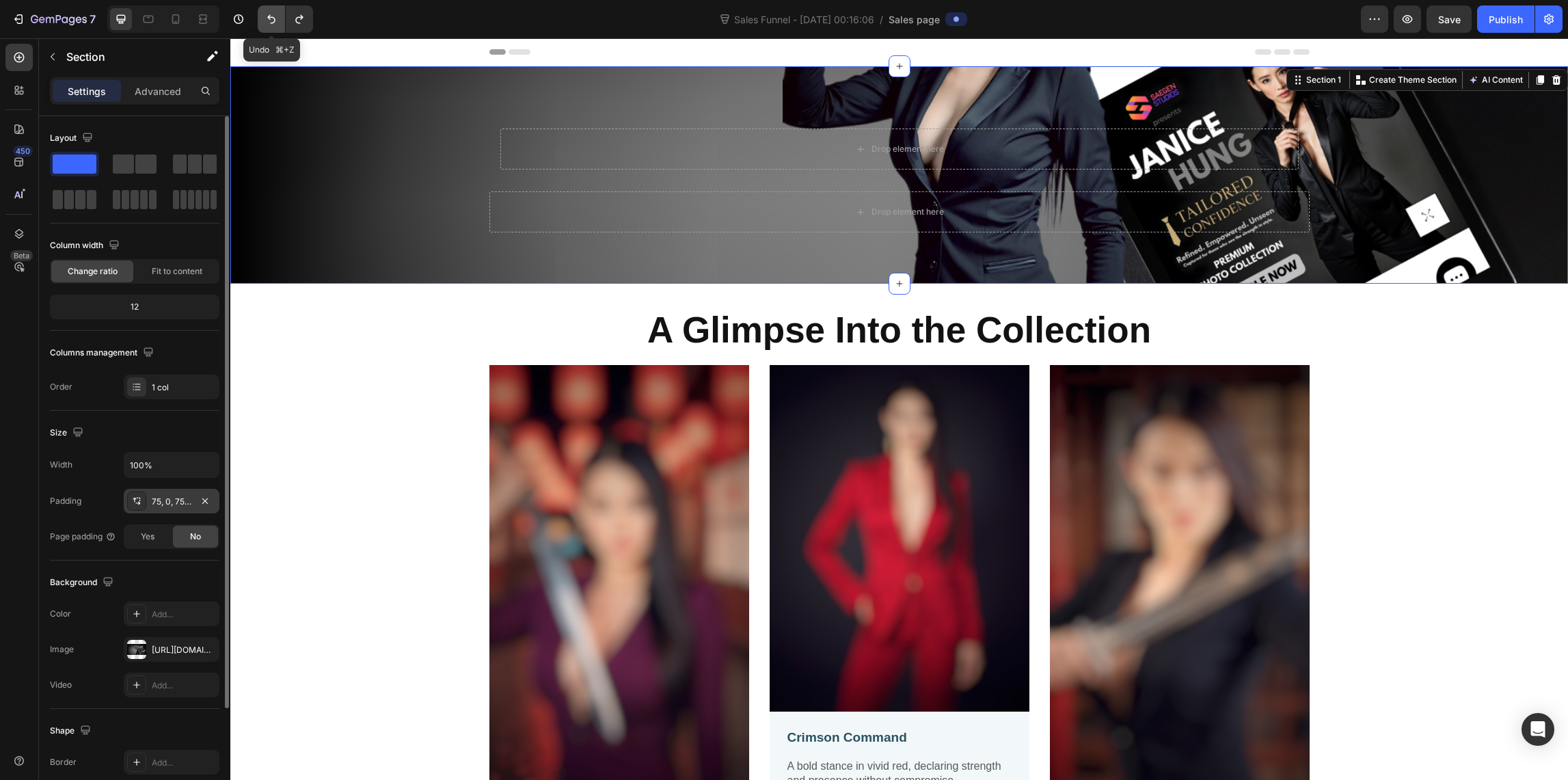
click at [270, 22] on icon "Undo/Redo" at bounding box center [271, 19] width 14 height 14
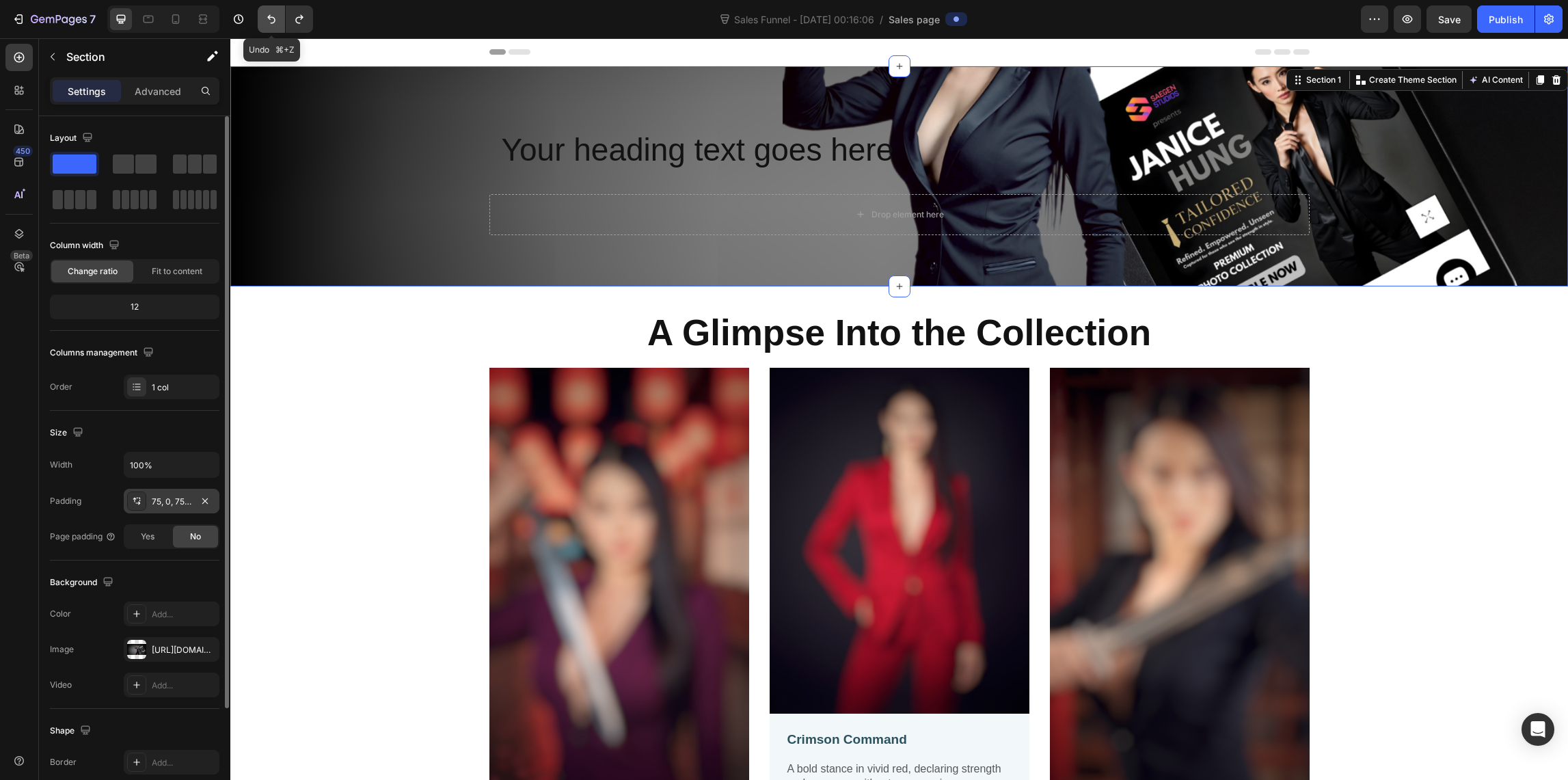
click at [270, 22] on icon "Undo/Redo" at bounding box center [271, 19] width 14 height 14
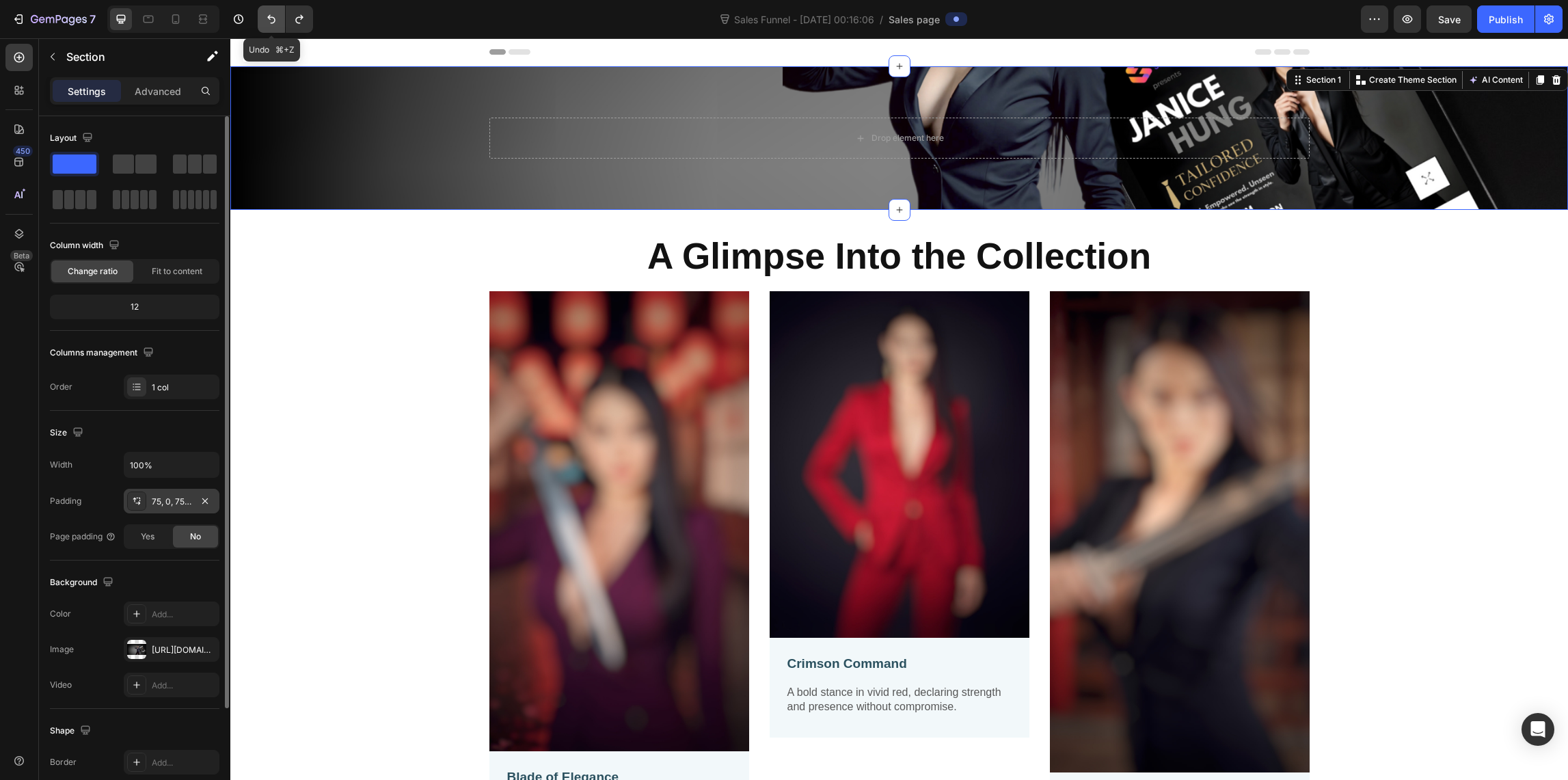
click at [270, 22] on icon "Undo/Redo" at bounding box center [271, 19] width 14 height 14
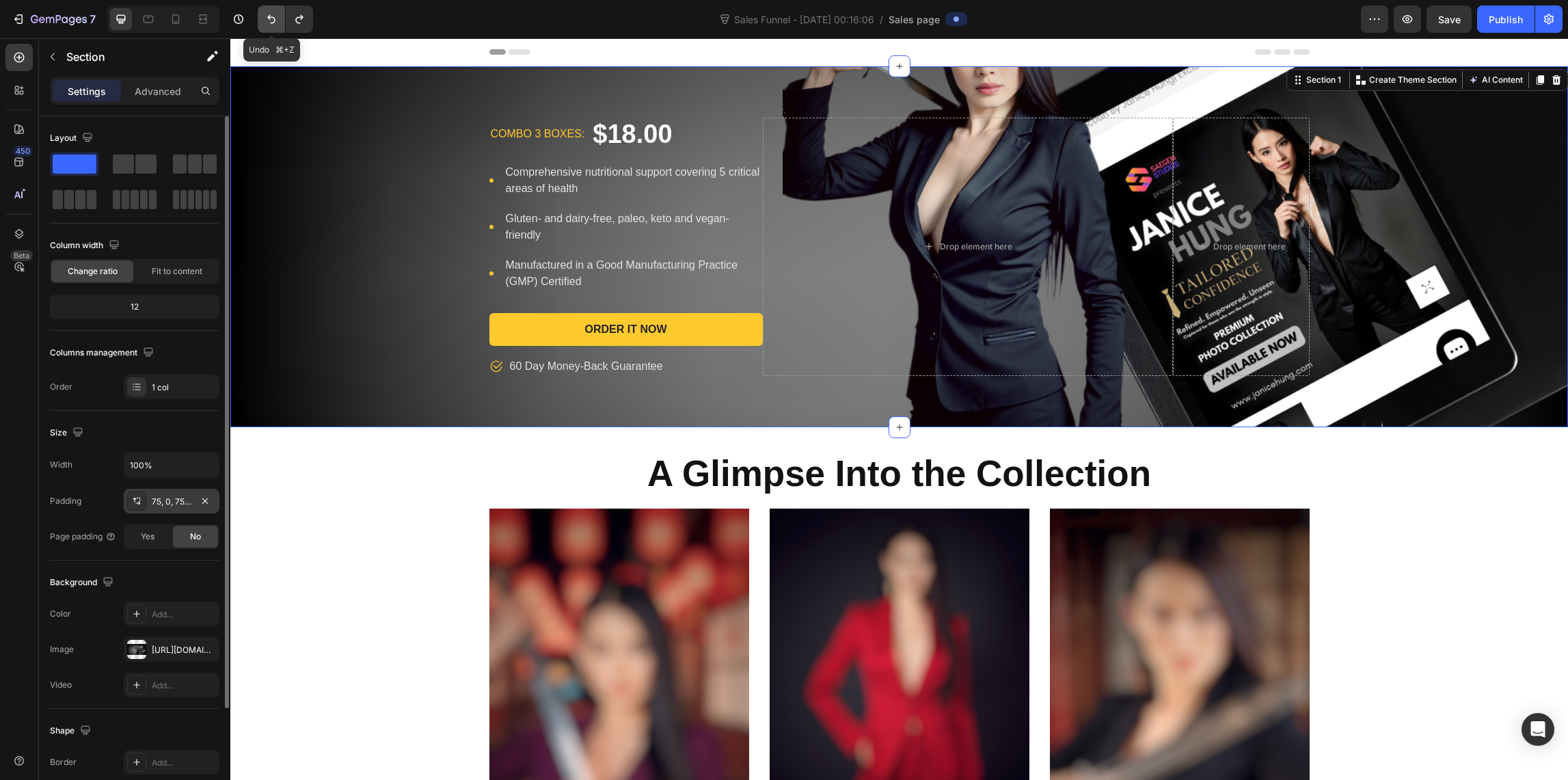
click at [270, 22] on icon "Undo/Redo" at bounding box center [271, 19] width 14 height 14
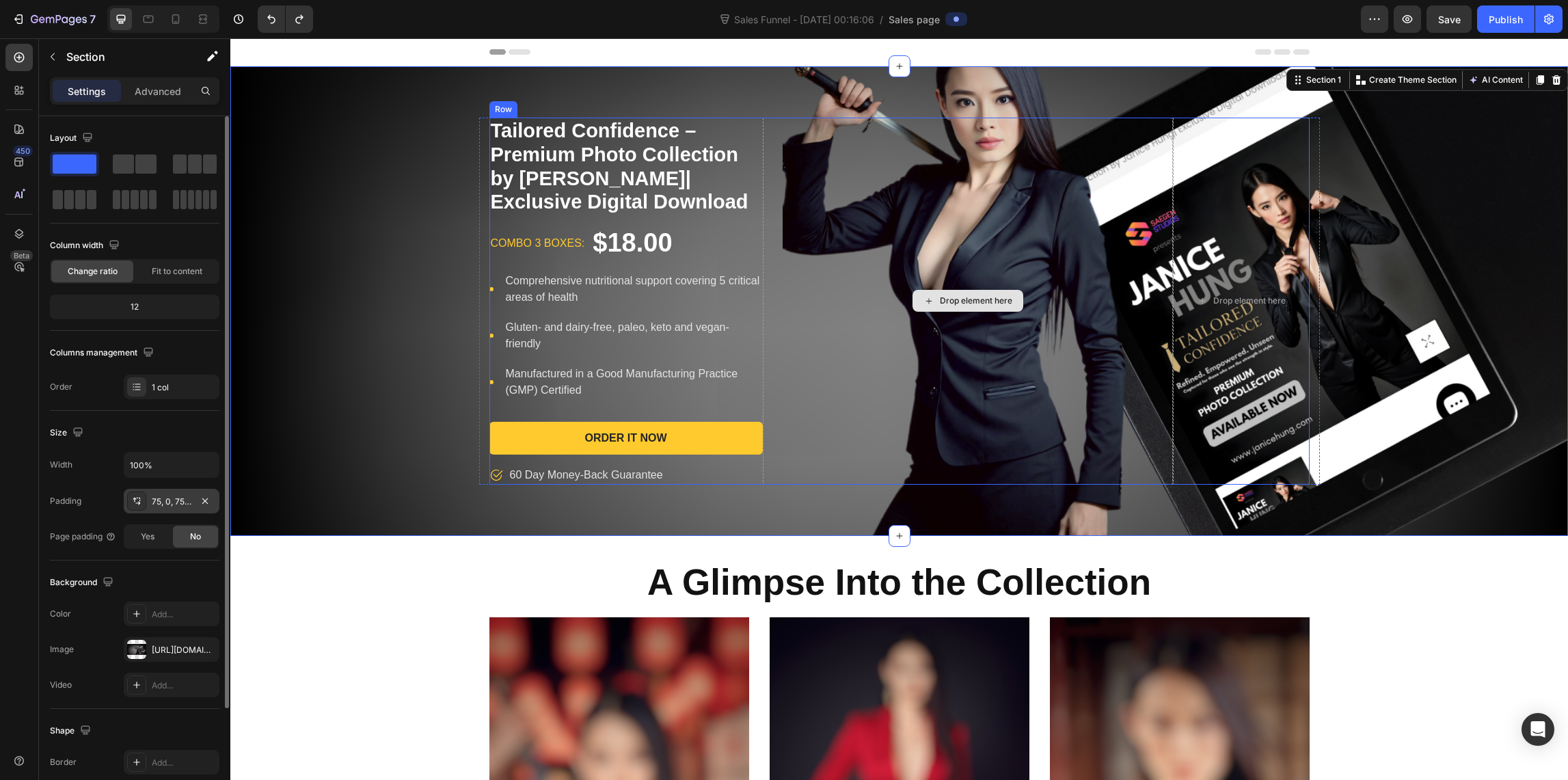
click at [914, 237] on div "Drop element here" at bounding box center [968, 300] width 410 height 367
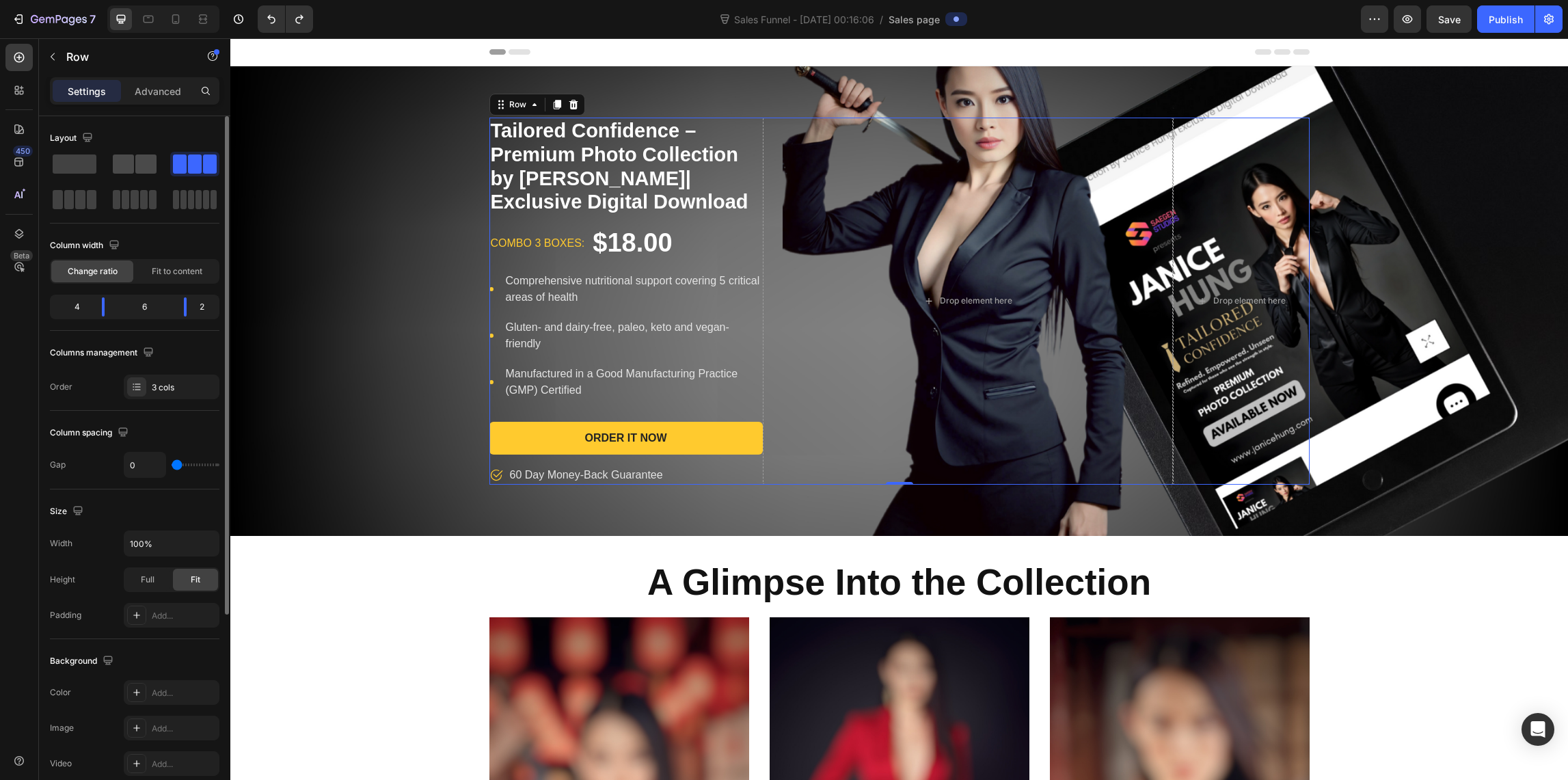
click at [132, 165] on span at bounding box center [123, 164] width 21 height 19
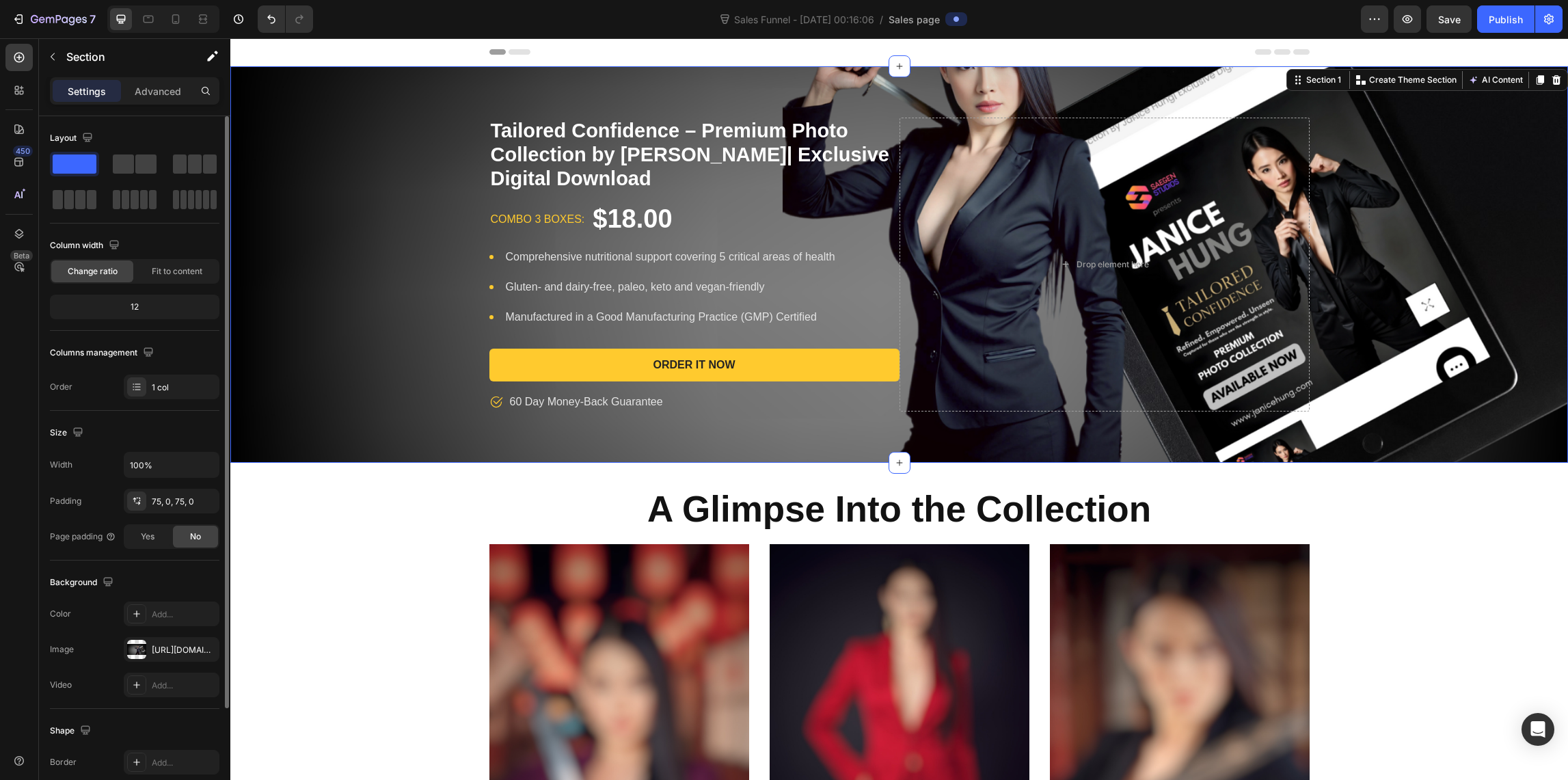
click at [299, 127] on div "Tailored Confidence – Premium Photo Collection by [PERSON_NAME]| Exclusive Digi…" at bounding box center [899, 264] width 1337 height 293
click at [1358, 80] on icon at bounding box center [1557, 79] width 9 height 9
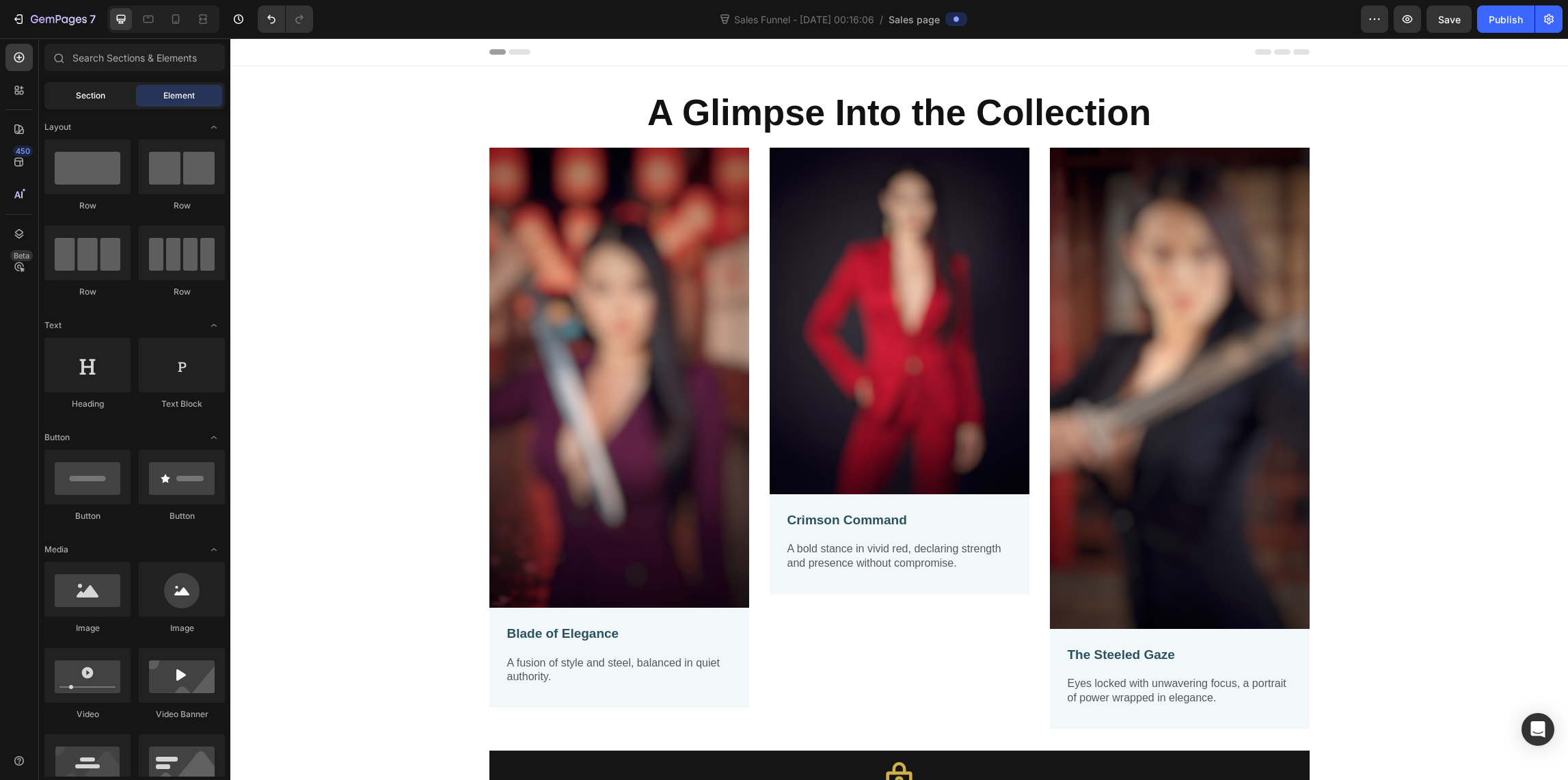
click at [72, 97] on div "Section" at bounding box center [89, 96] width 86 height 22
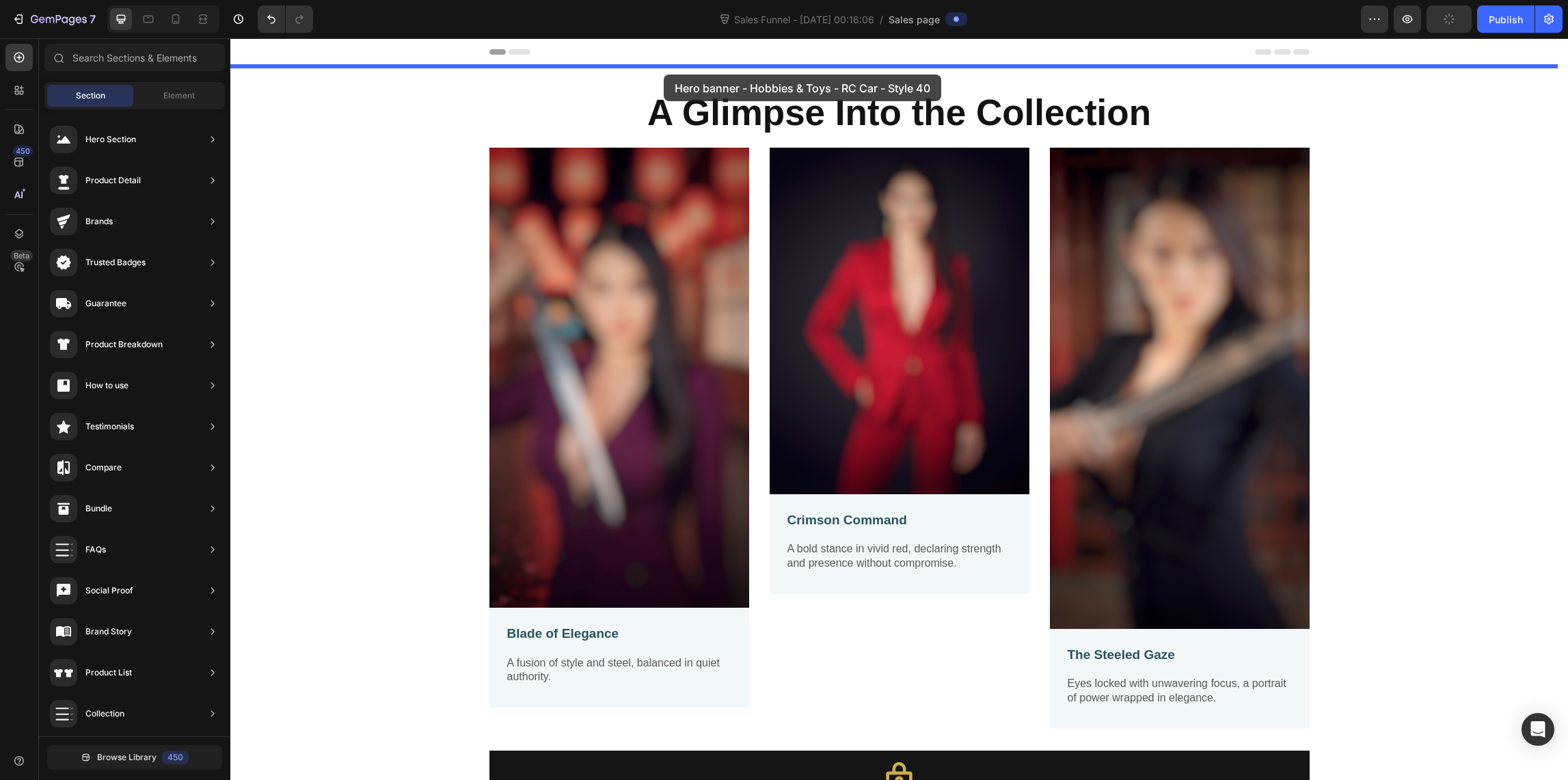
drag, startPoint x: 647, startPoint y: 180, endPoint x: 664, endPoint y: 75, distance: 106.4
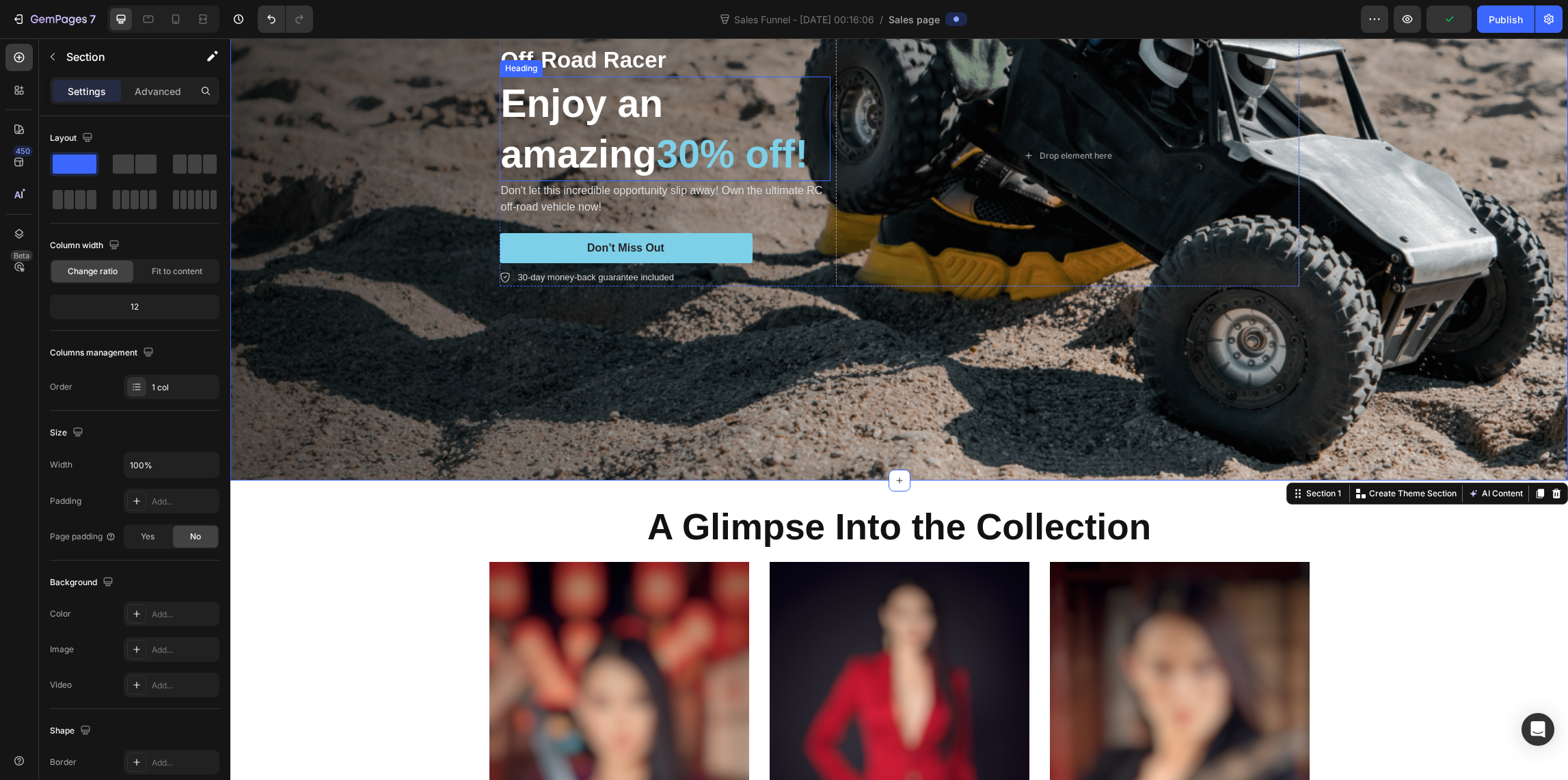
scroll to position [197, 0]
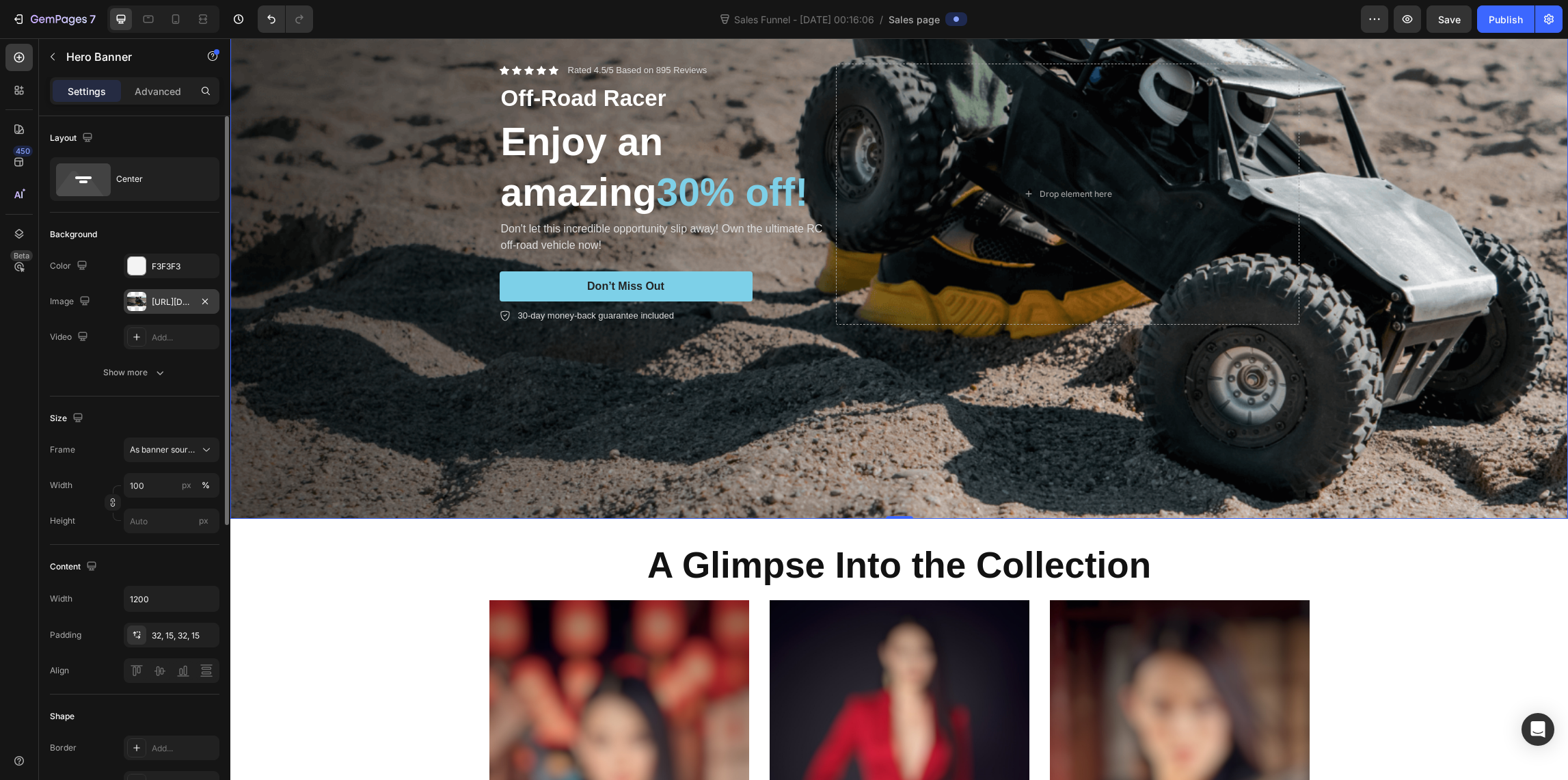
click at [134, 302] on div at bounding box center [136, 301] width 19 height 19
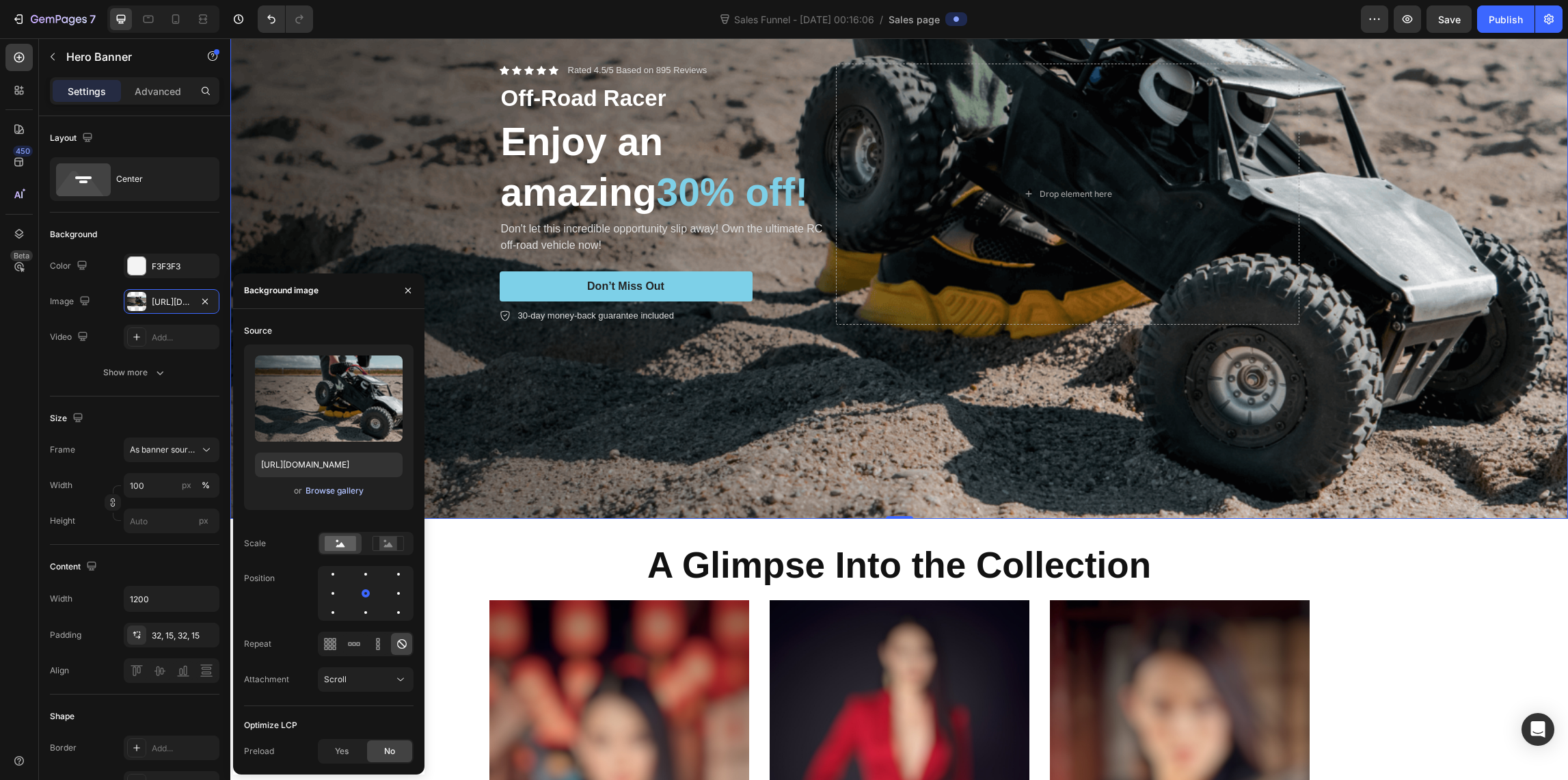
click at [320, 492] on div "Browse gallery" at bounding box center [334, 491] width 58 height 12
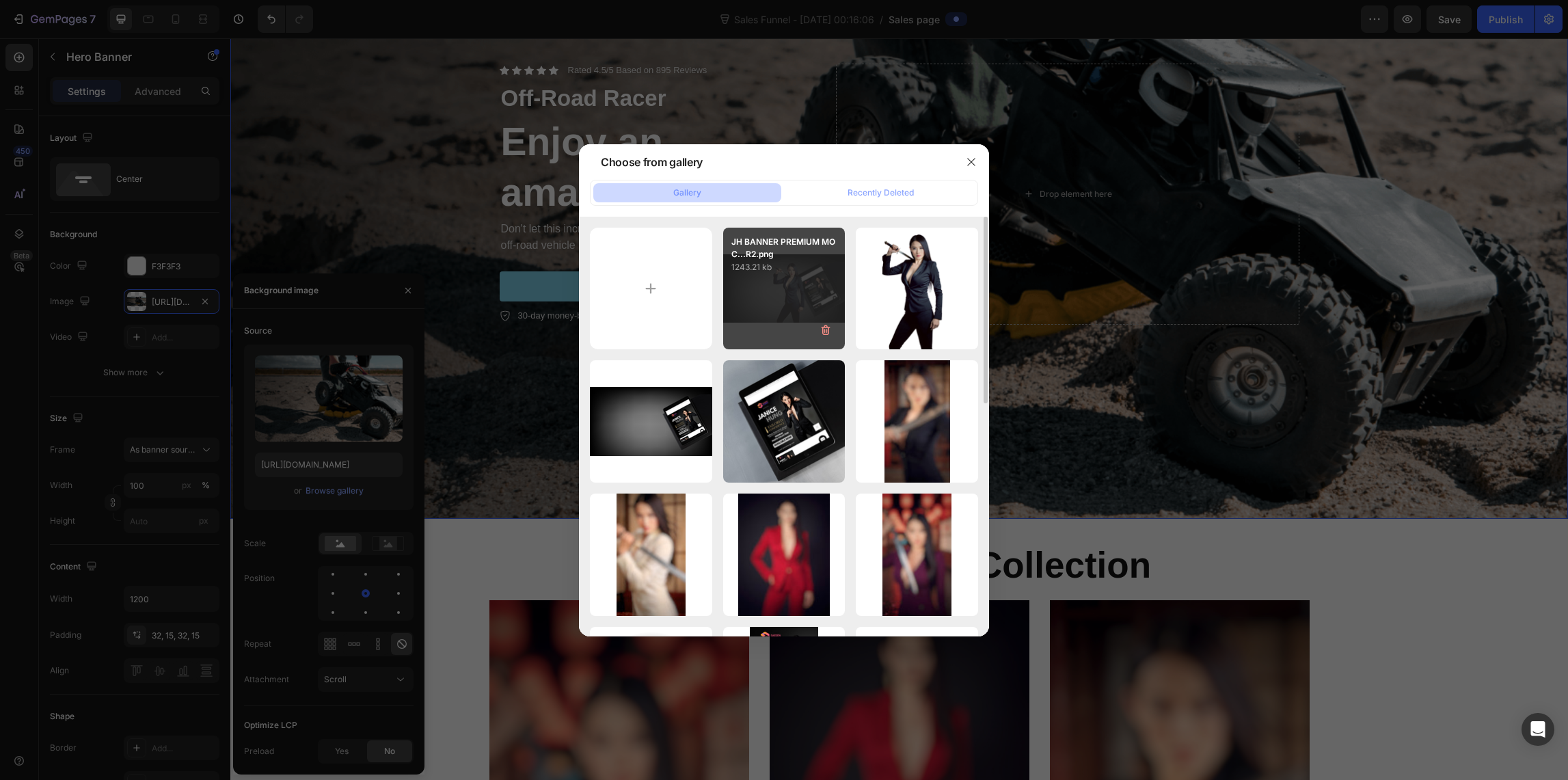
click at [752, 297] on div "JH BANNER PREMIUM MOC...R2.png 1243.21 kb" at bounding box center [784, 289] width 123 height 122
type input "[URL][DOMAIN_NAME]"
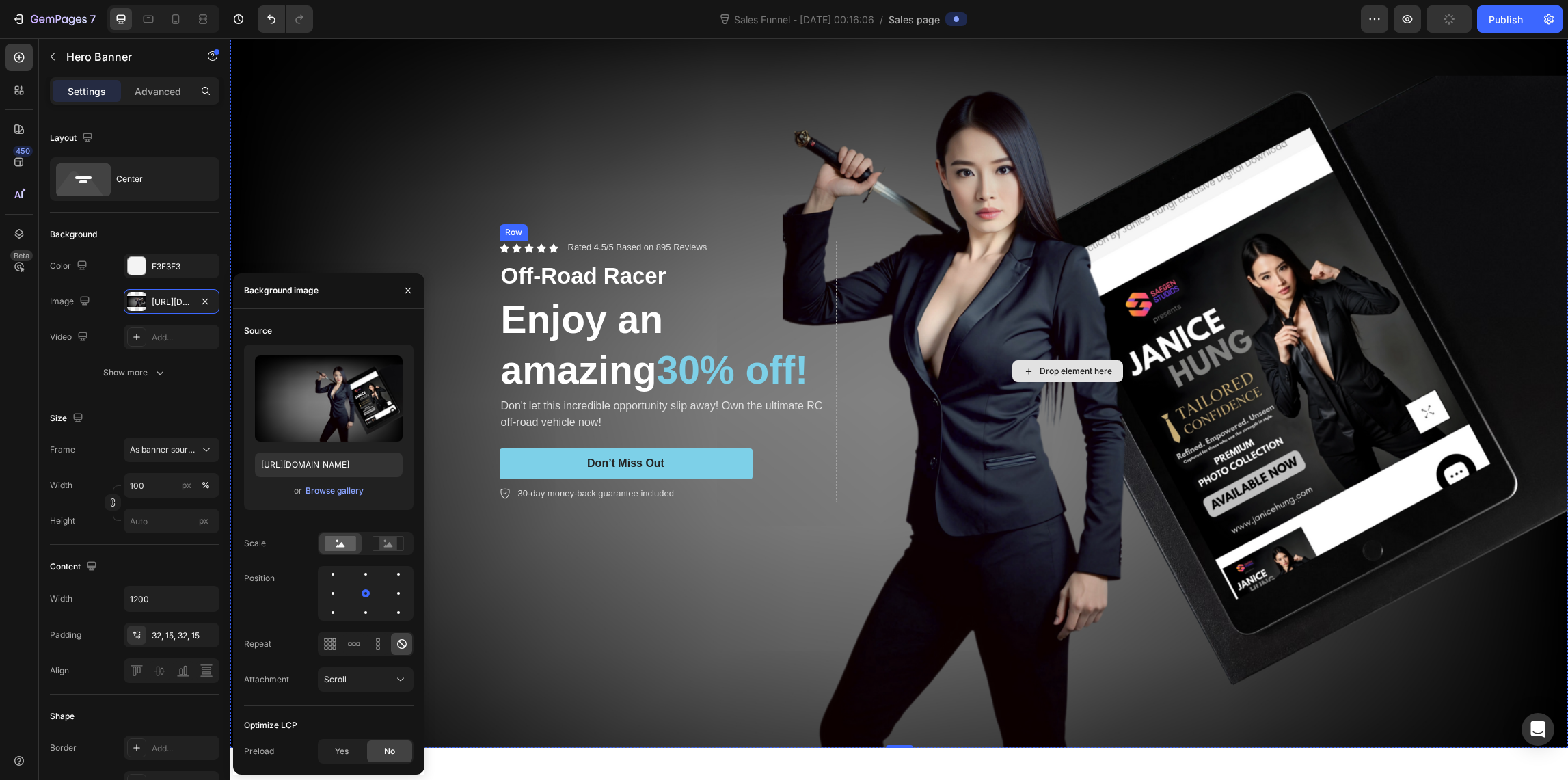
scroll to position [71, 0]
click at [482, 117] on div "Background Image" at bounding box center [899, 371] width 1337 height 753
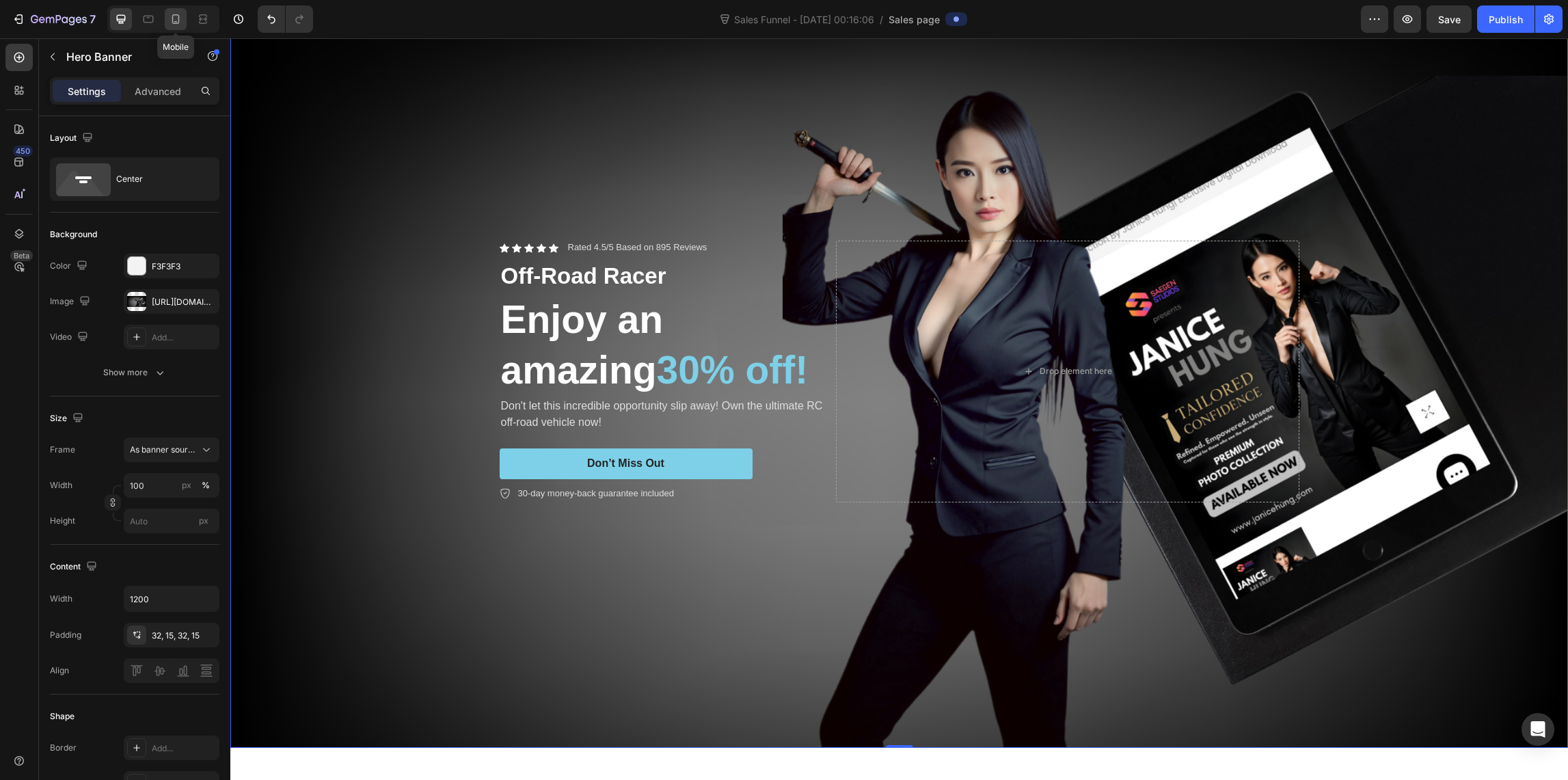
click at [172, 17] on icon at bounding box center [175, 19] width 8 height 9
type input "100%"
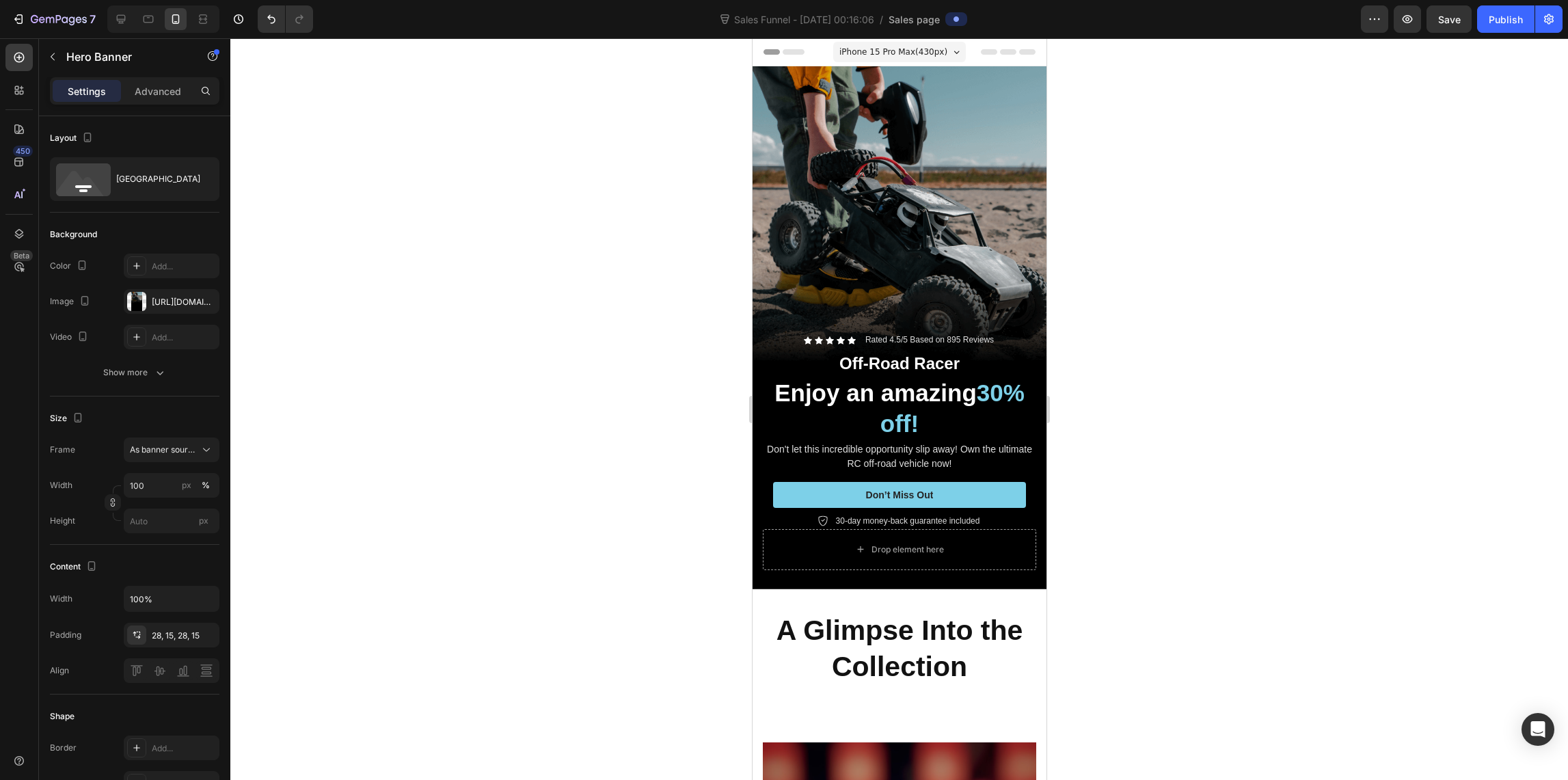
click at [878, 187] on div "Background Image" at bounding box center [898, 327] width 294 height 523
click at [949, 236] on div "Background Image" at bounding box center [898, 327] width 294 height 523
click at [149, 301] on div "[URL][DOMAIN_NAME]" at bounding box center [171, 301] width 95 height 25
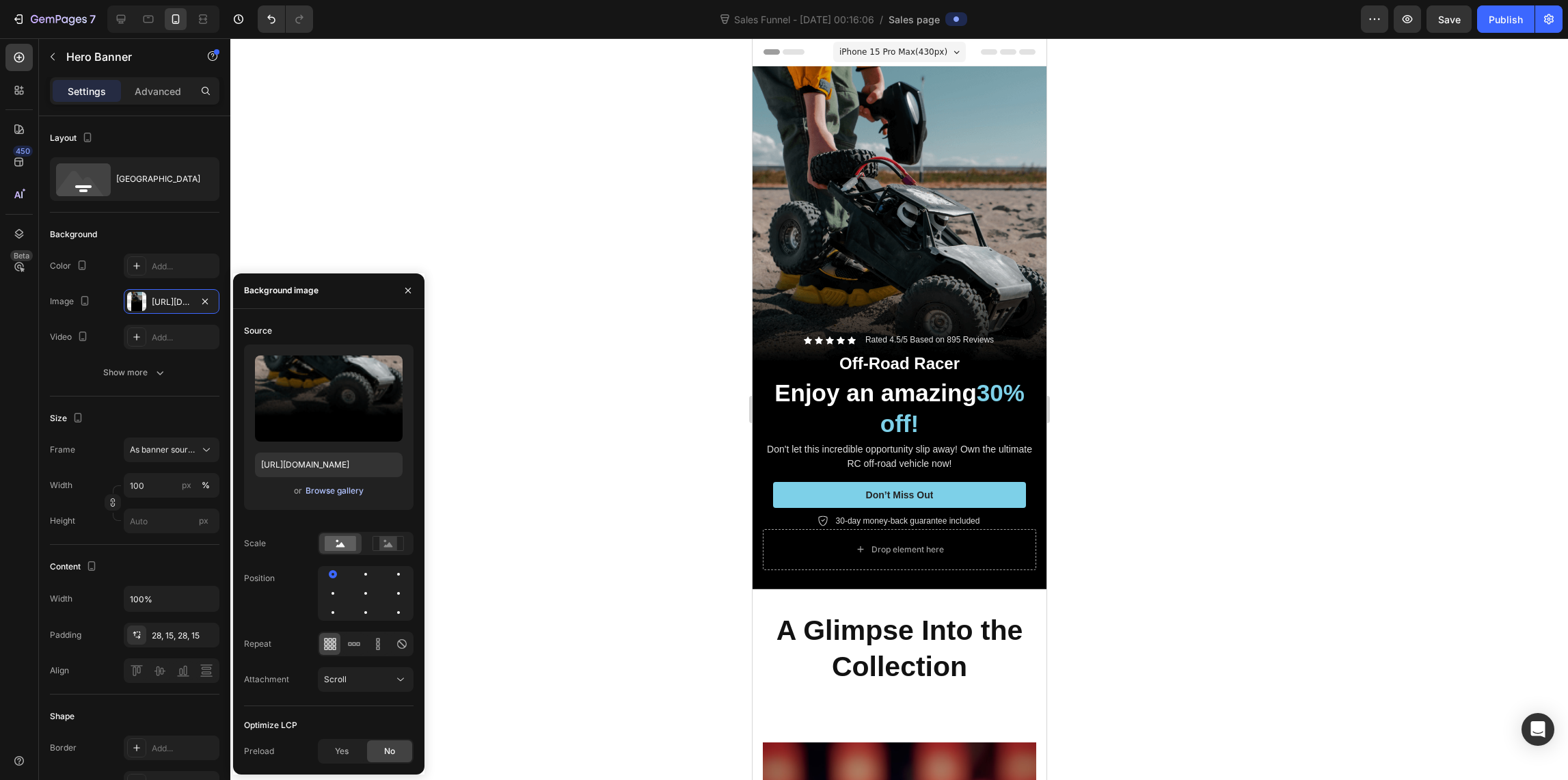
click at [345, 487] on div "Browse gallery" at bounding box center [334, 491] width 58 height 12
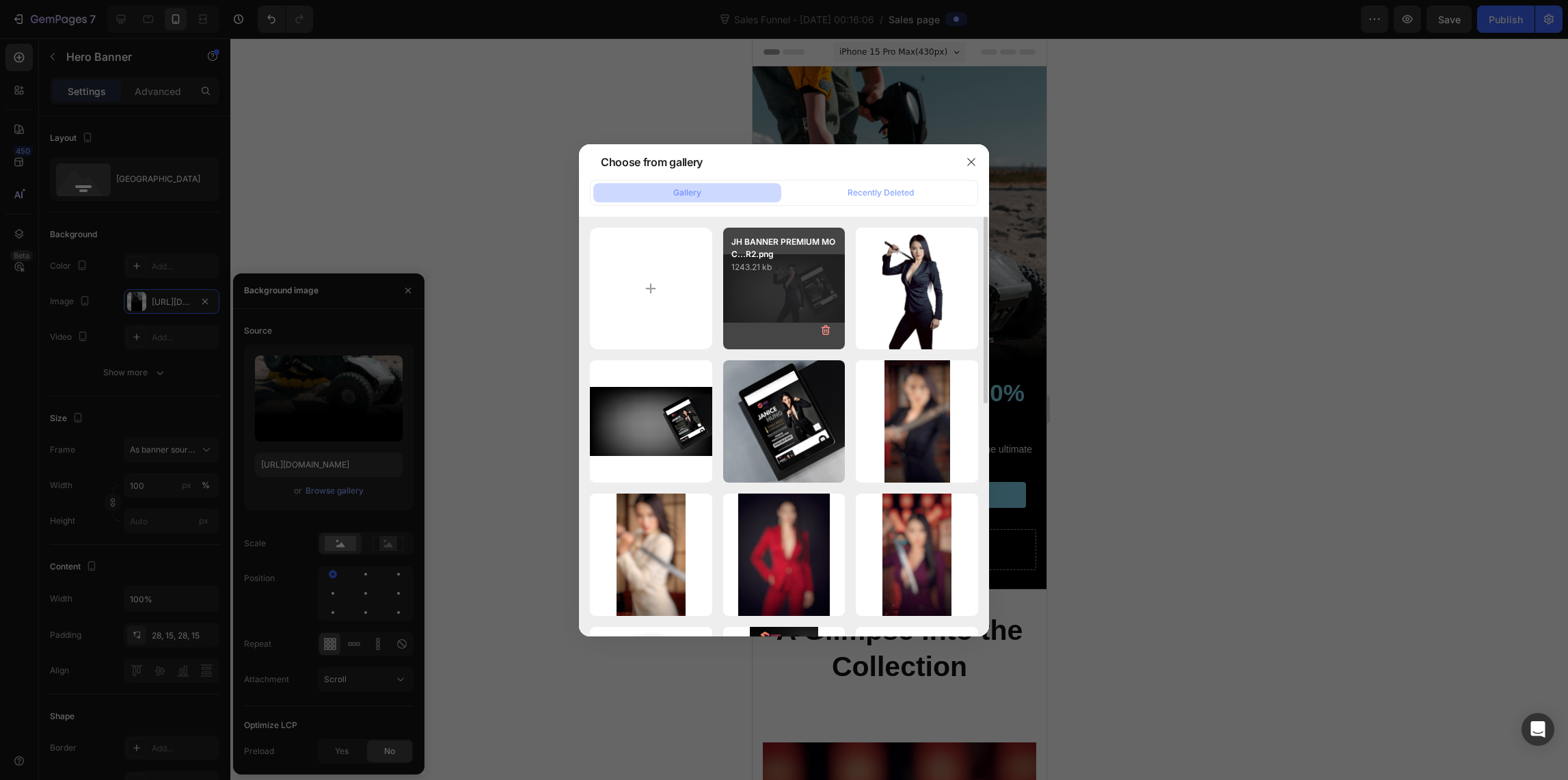
click at [807, 289] on div "JH BANNER PREMIUM MOC...R2.png 1243.21 kb" at bounding box center [784, 289] width 123 height 122
type input "[URL][DOMAIN_NAME]"
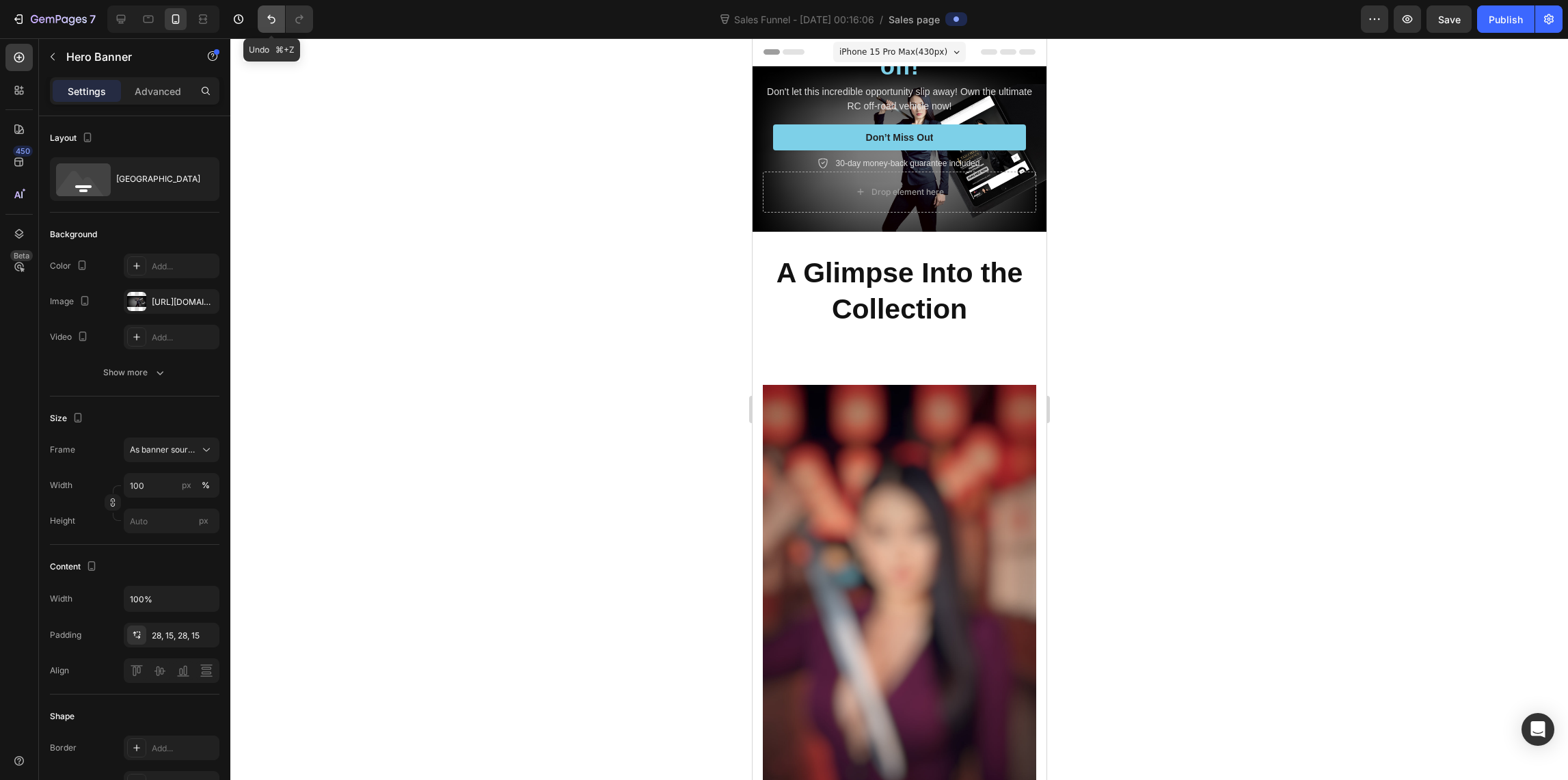
click at [269, 20] on icon "Undo/Redo" at bounding box center [271, 19] width 14 height 14
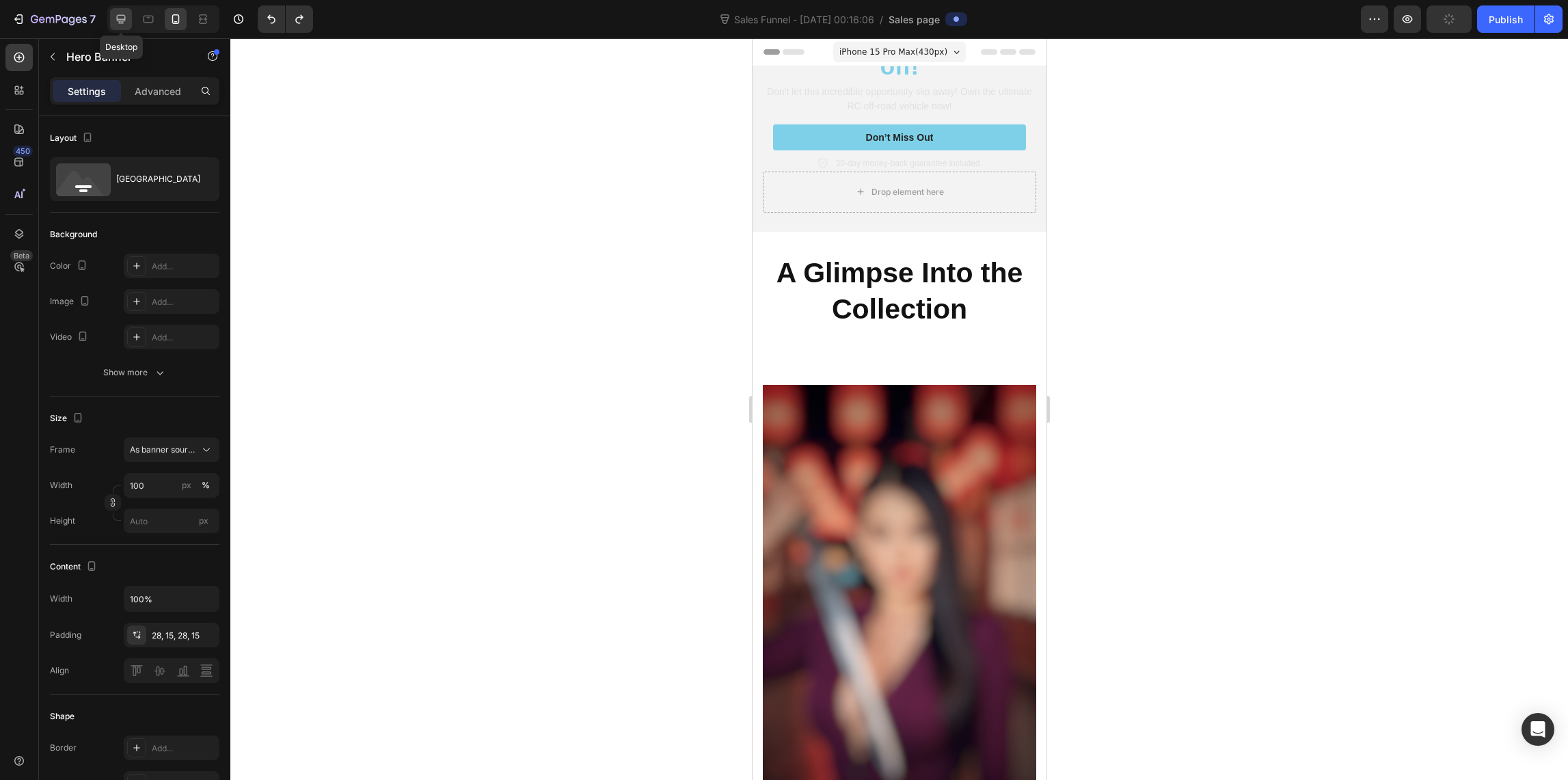
click at [123, 20] on icon at bounding box center [121, 19] width 14 height 14
type input "1200"
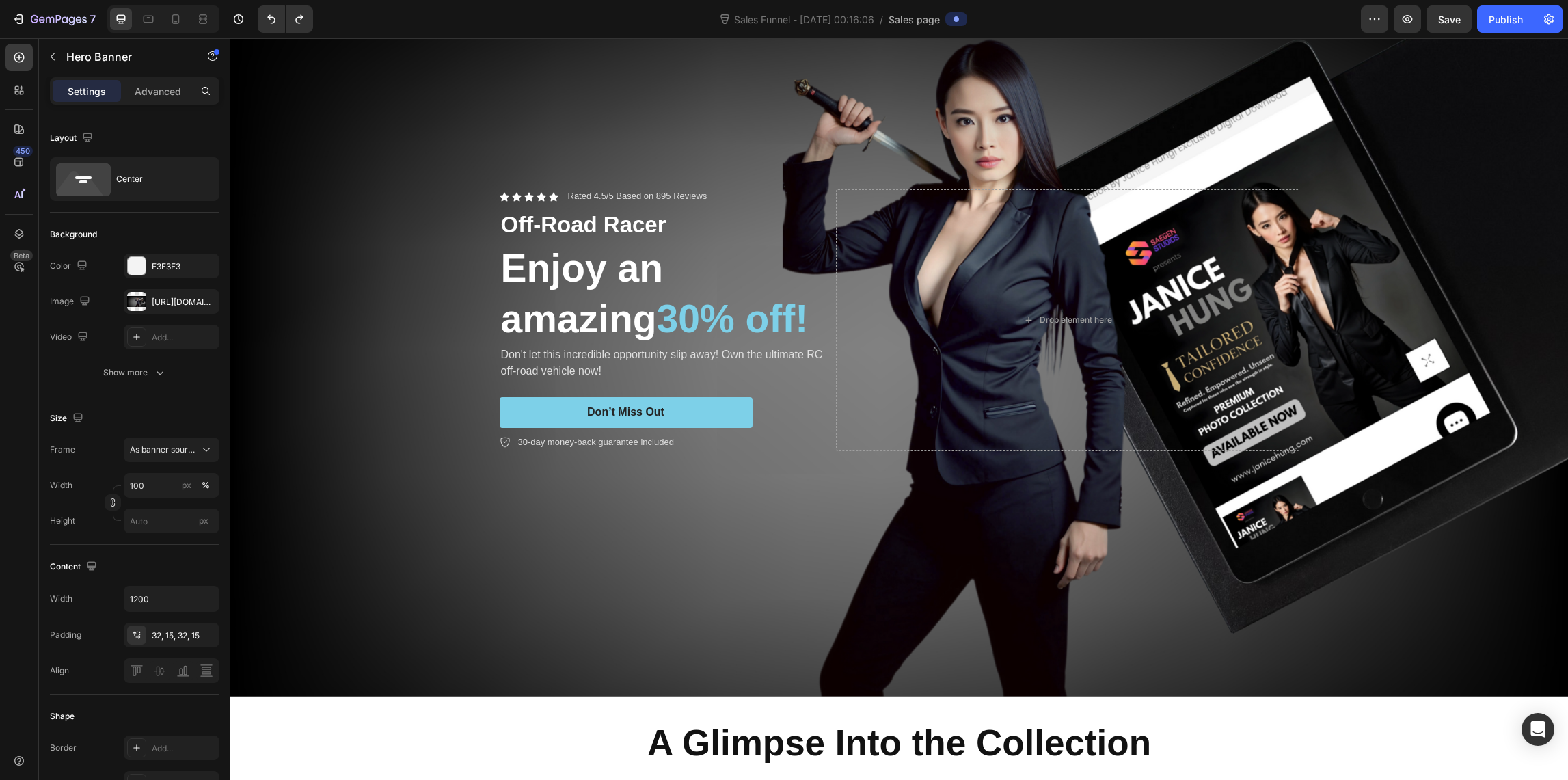
scroll to position [111, 0]
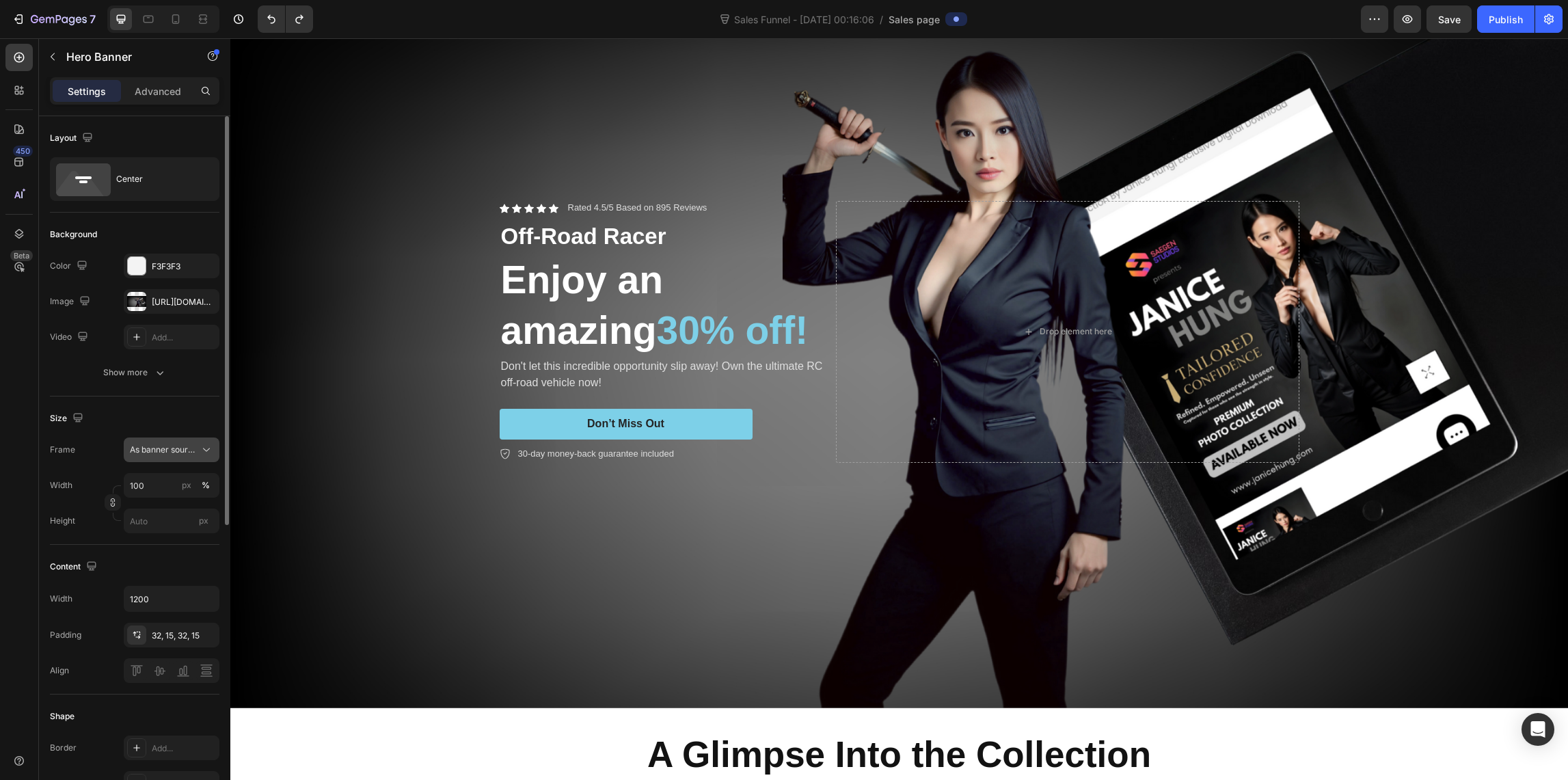
click at [181, 450] on span "As banner source" at bounding box center [163, 449] width 67 height 12
click at [147, 521] on input "px" at bounding box center [171, 521] width 95 height 25
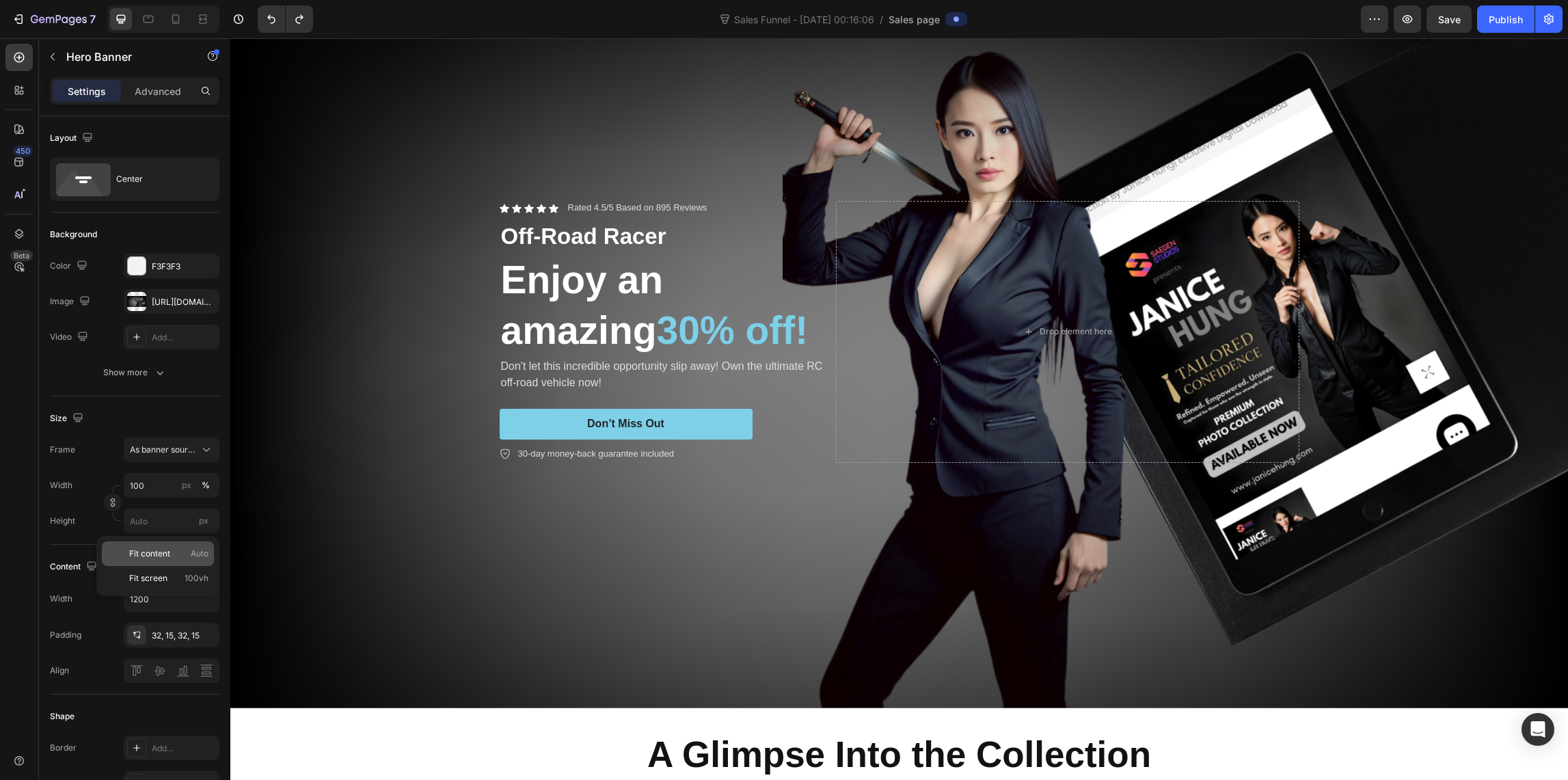
click at [157, 552] on span "Fit content" at bounding box center [150, 554] width 41 height 12
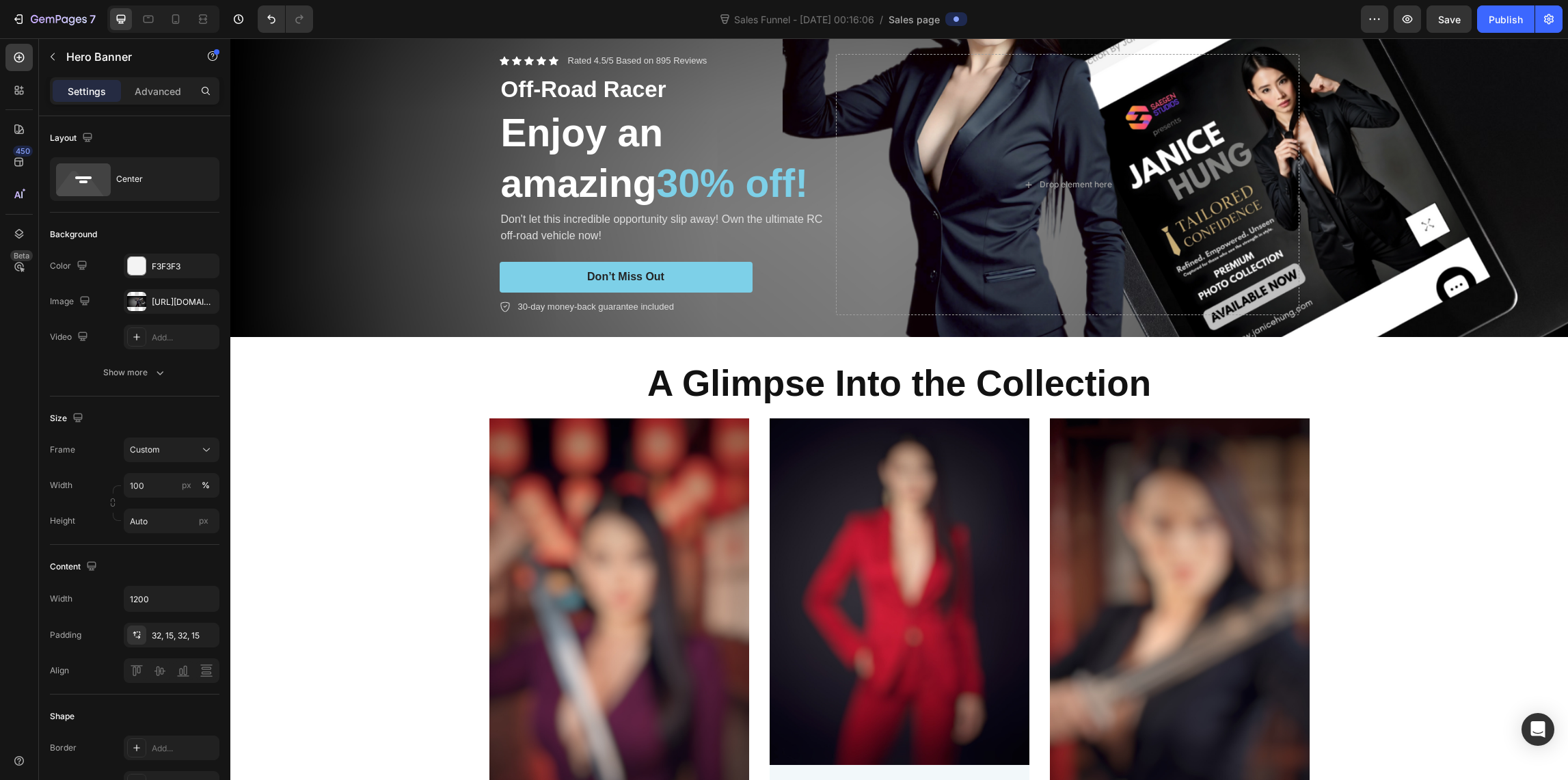
scroll to position [0, 0]
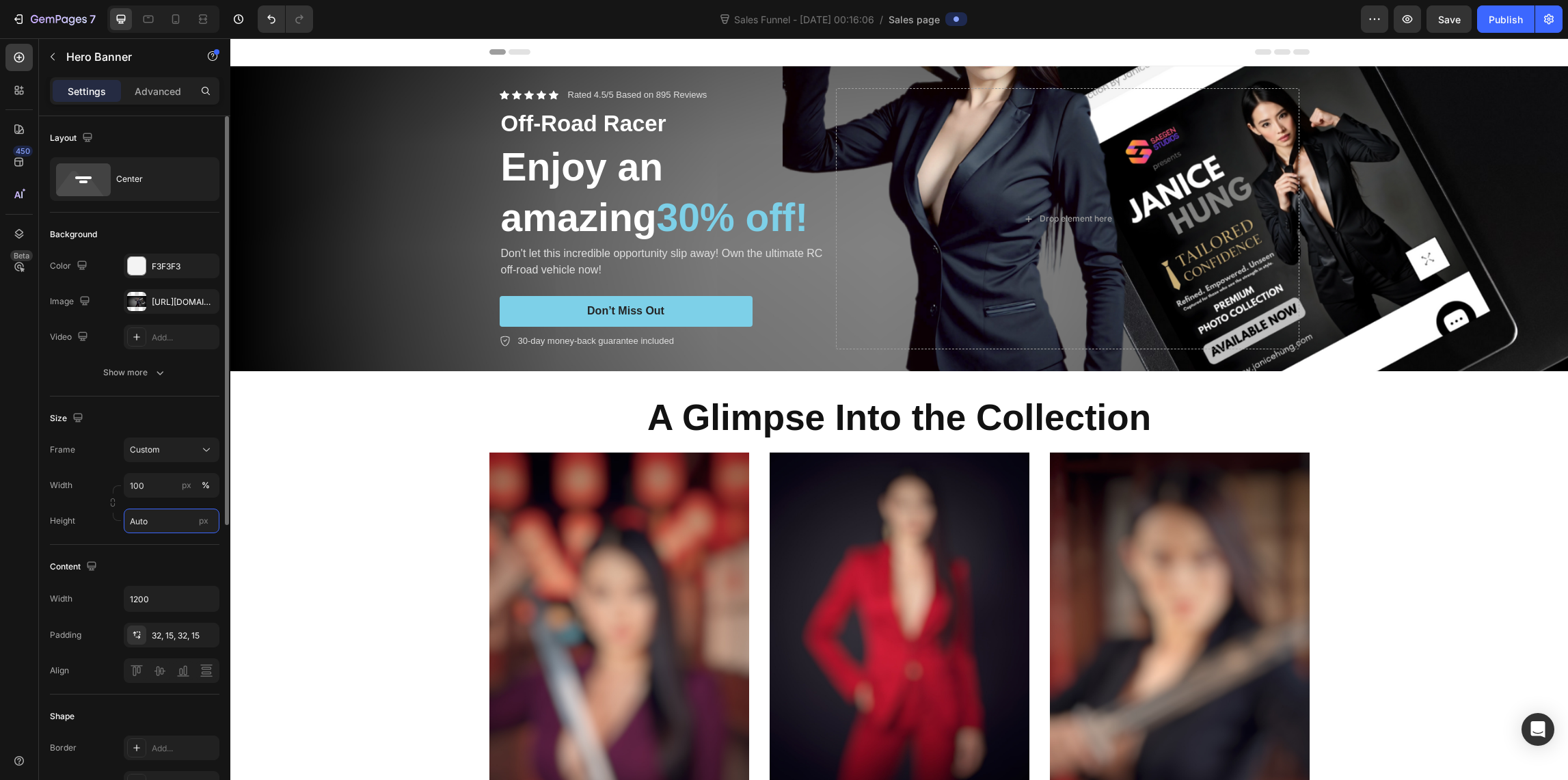
click at [159, 521] on input "Auto" at bounding box center [171, 521] width 95 height 25
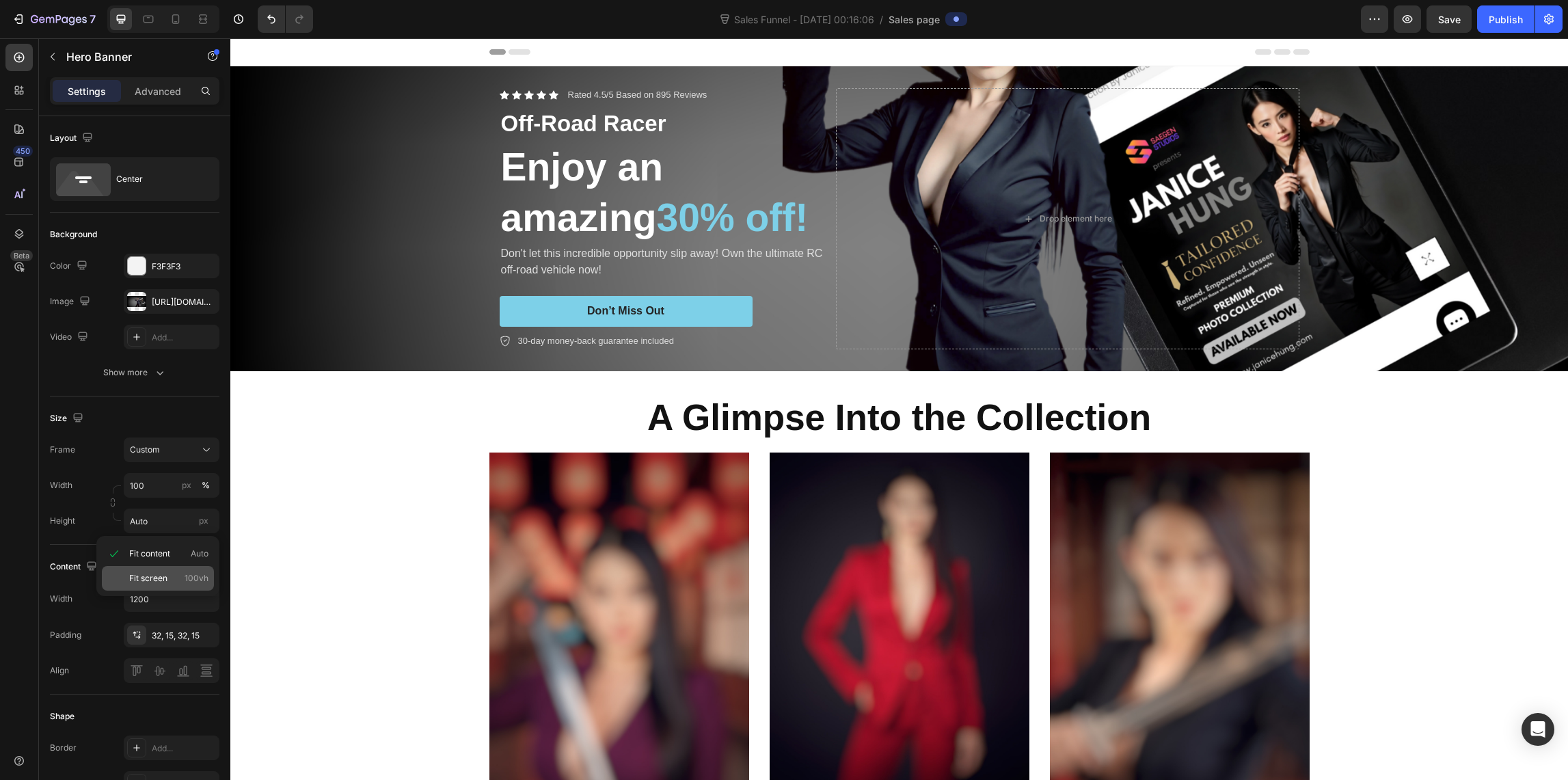
click at [146, 574] on span "Fit screen" at bounding box center [148, 578] width 38 height 12
type input "100 vh"
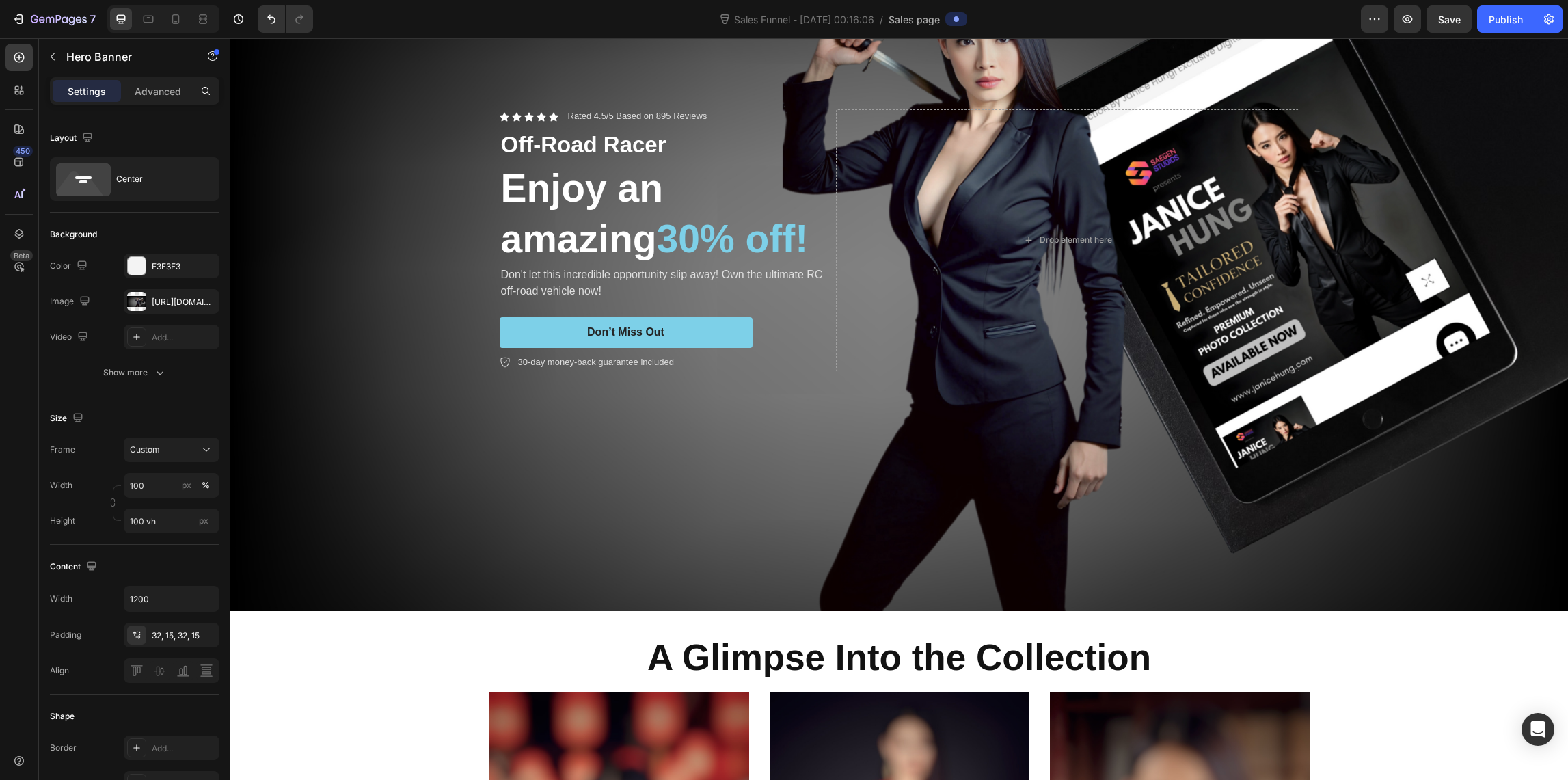
scroll to position [138, 0]
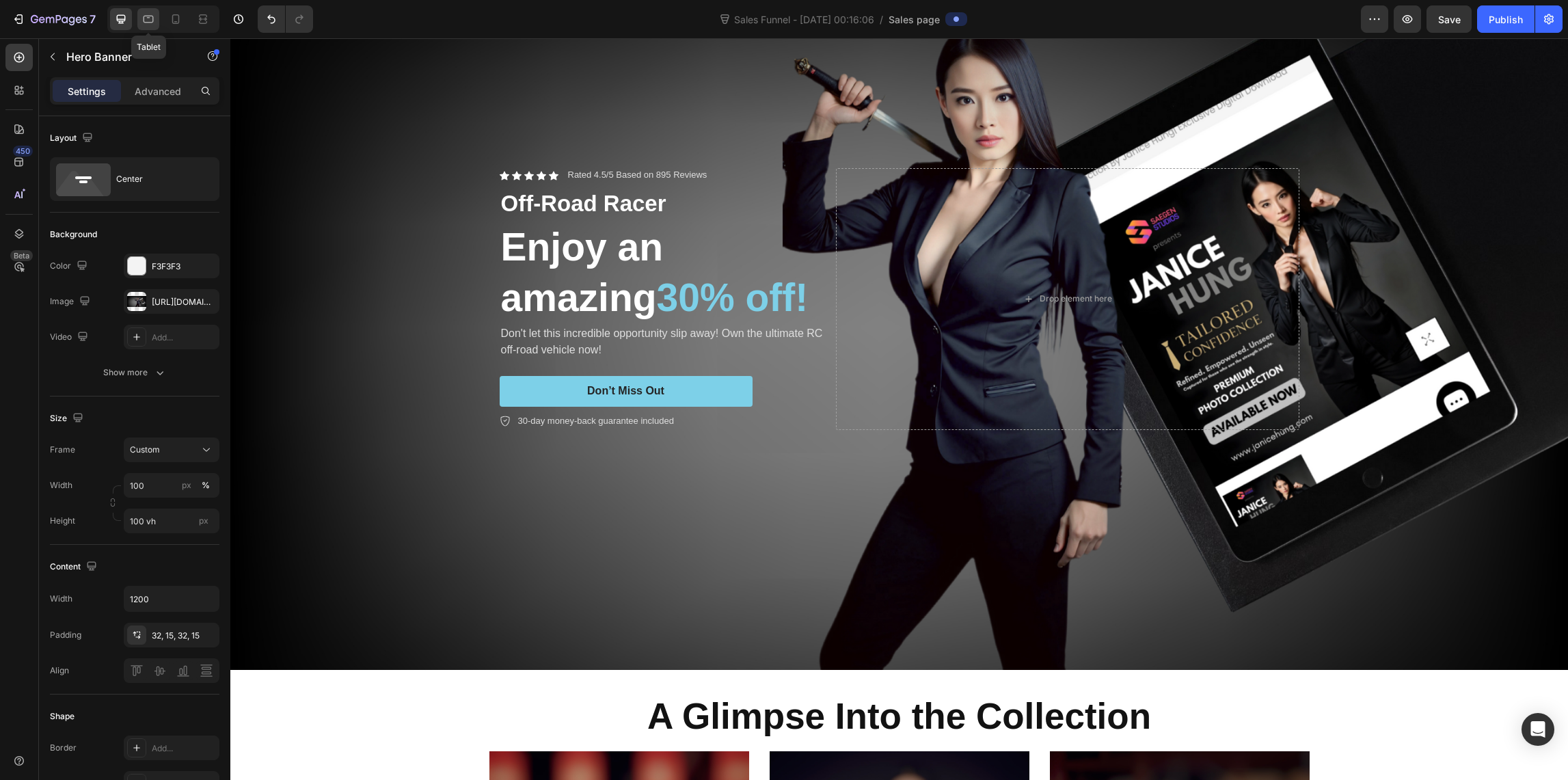
click at [151, 23] on icon at bounding box center [148, 19] width 14 height 14
type input "100%"
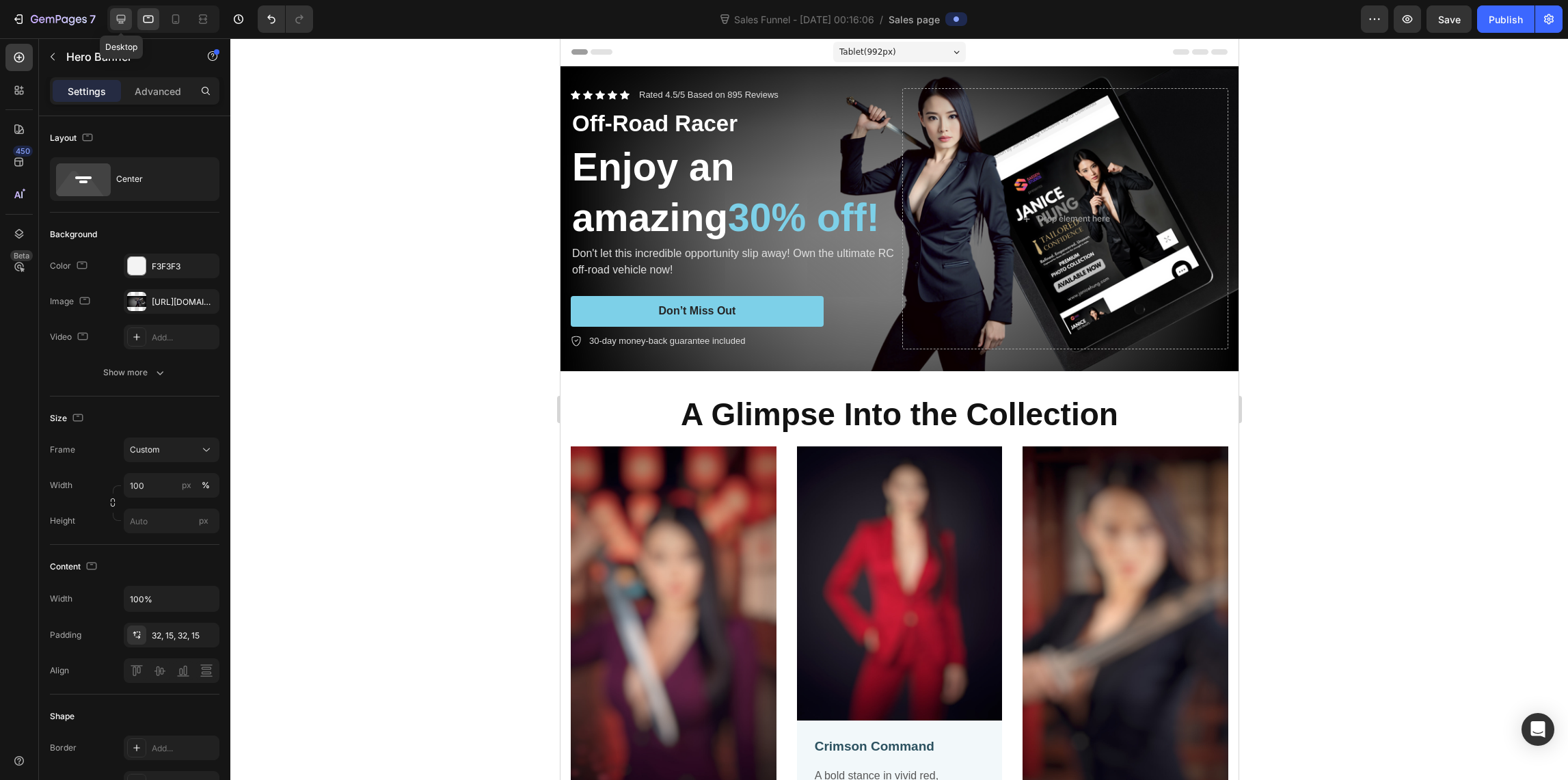
click at [128, 14] on div at bounding box center [121, 20] width 22 height 22
type input "100 vh"
type input "1200"
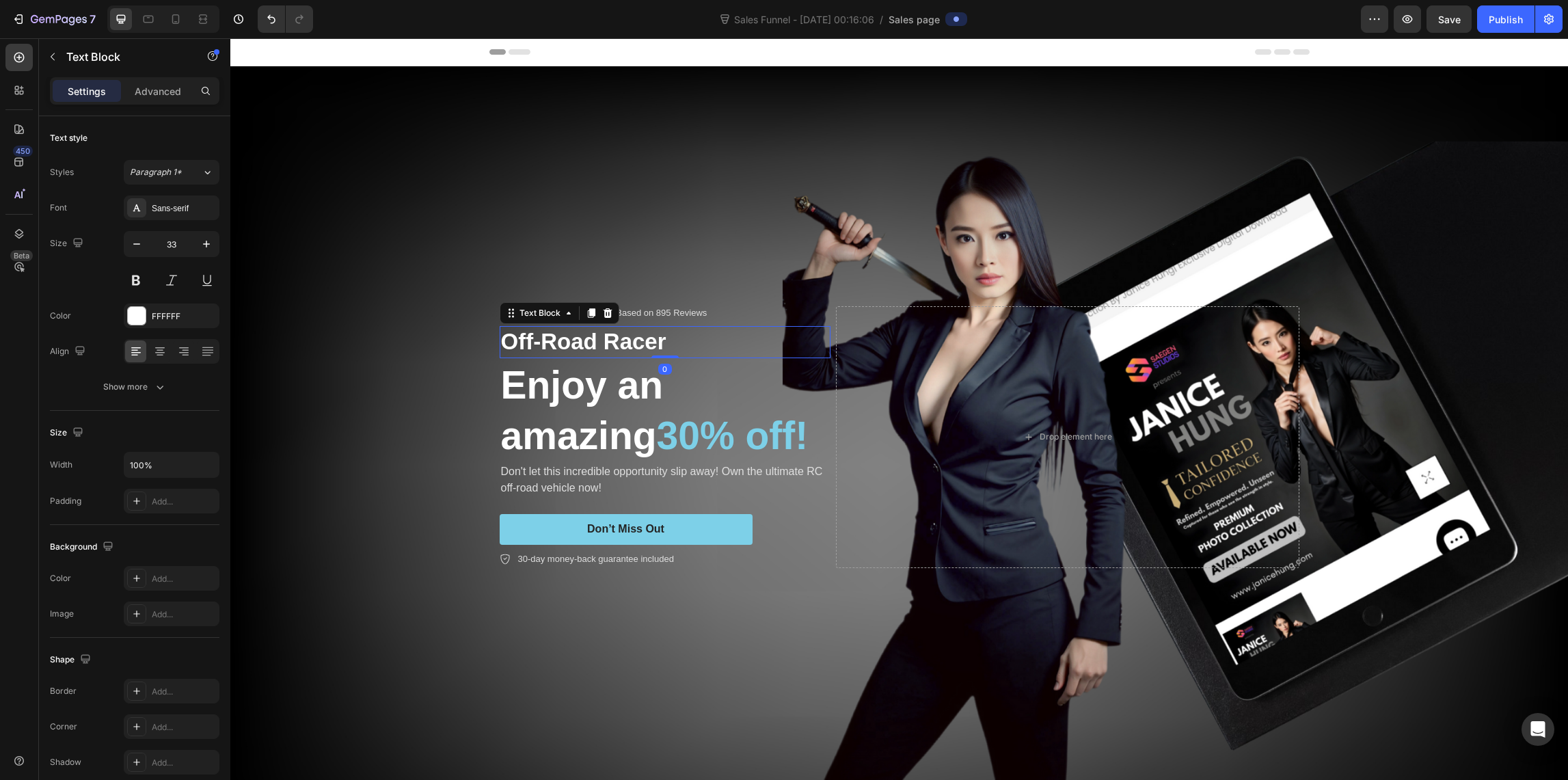
click at [574, 339] on p "Off-Road Racer" at bounding box center [665, 342] width 328 height 30
click at [808, 430] on span "30% off!" at bounding box center [733, 435] width 151 height 43
click at [647, 430] on p "Enjoy an amazing 30% off!" at bounding box center [665, 410] width 328 height 101
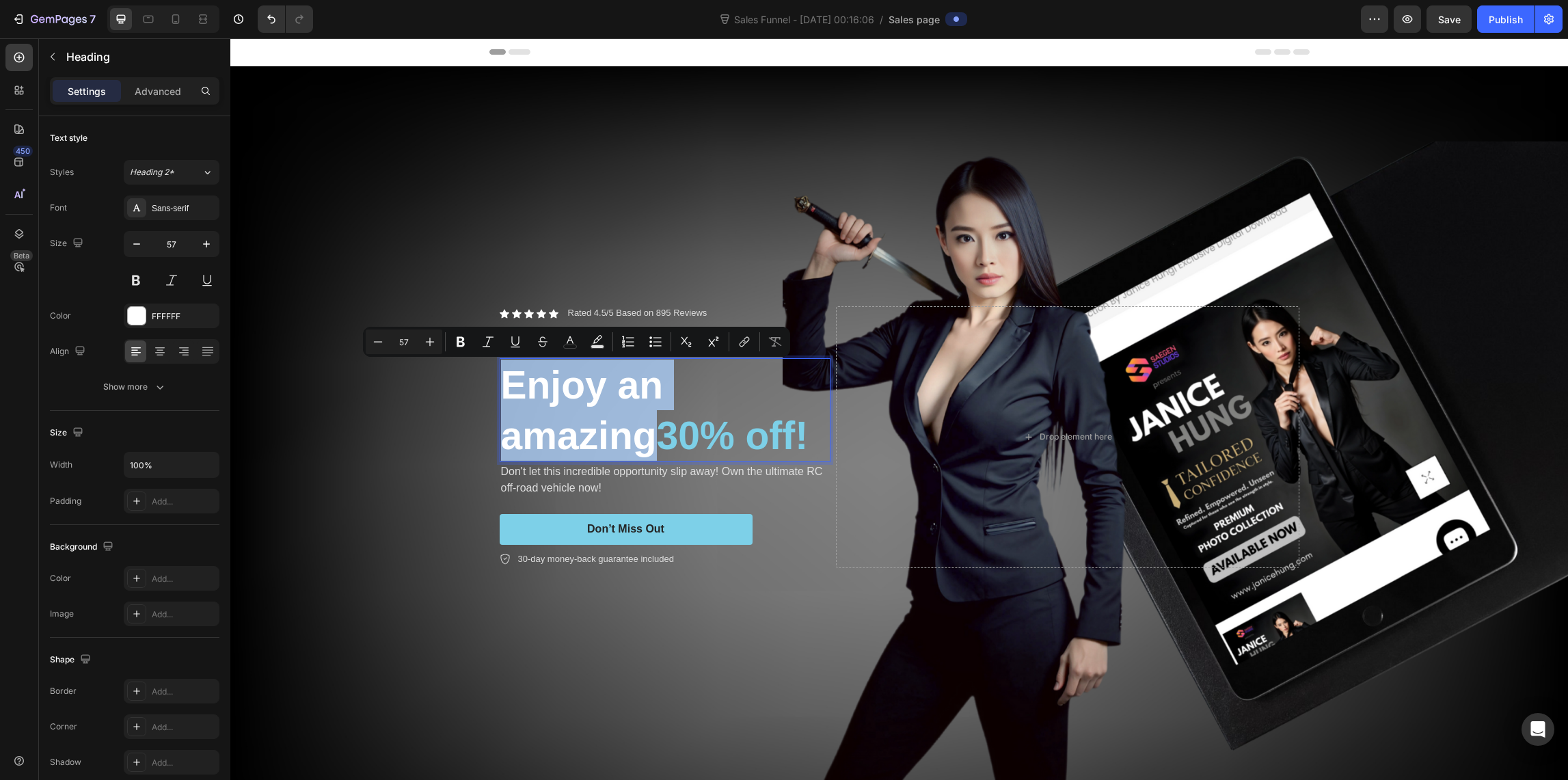
drag, startPoint x: 650, startPoint y: 430, endPoint x: 495, endPoint y: 372, distance: 165.5
click at [501, 372] on p "Enjoy an amazing 30% off!" at bounding box center [665, 410] width 328 height 101
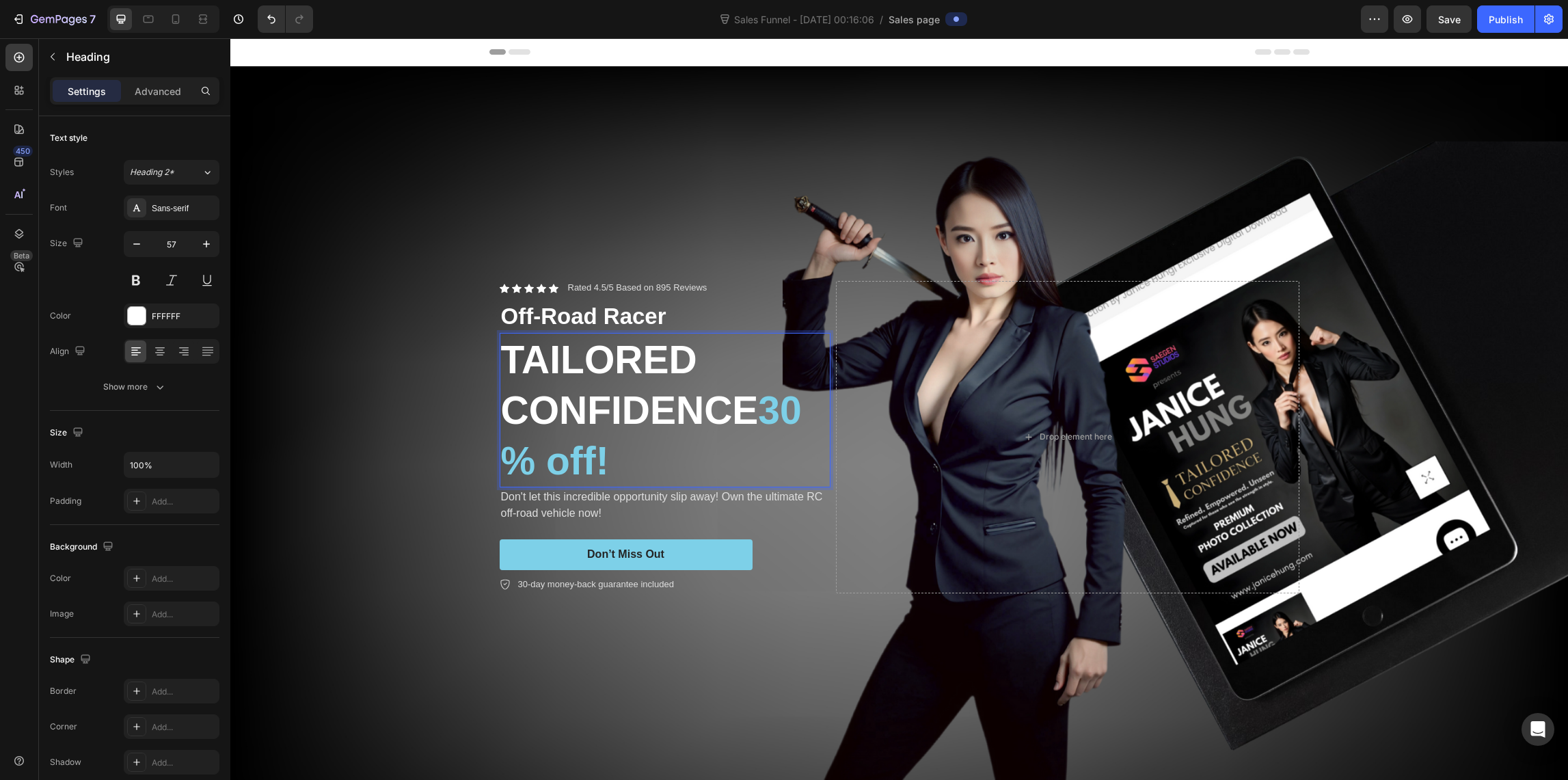
click at [651, 453] on p "TAILORED CONFIDENCE 30% off!" at bounding box center [665, 410] width 328 height 151
drag, startPoint x: 653, startPoint y: 454, endPoint x: 504, endPoint y: 453, distance: 149.0
click at [504, 453] on p "TAILORED CONFIDENCE 30% off!" at bounding box center [665, 410] width 328 height 151
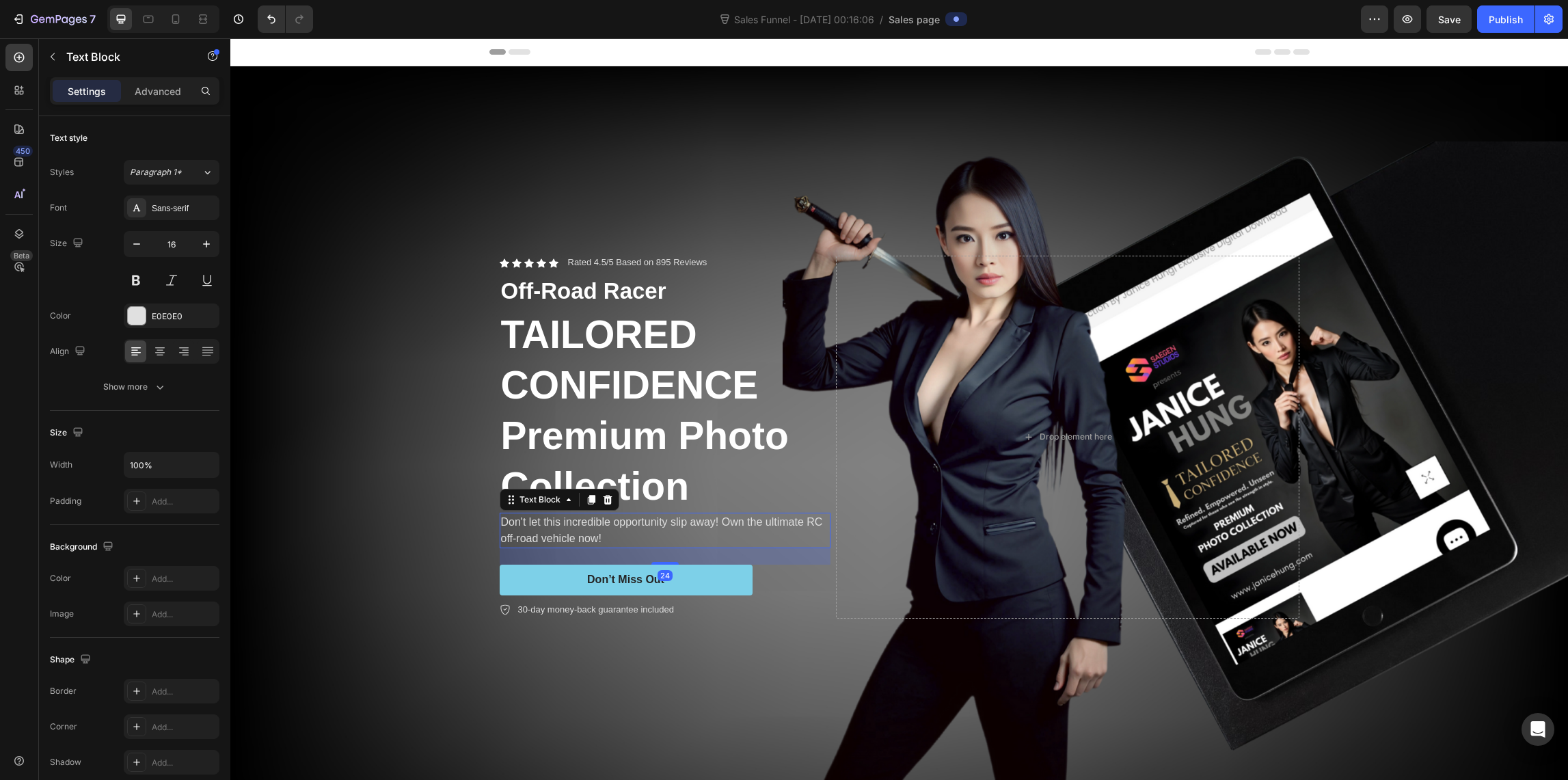
click at [625, 535] on p "Don't let this incredible opportunity slip away! Own the ultimate RC off-road v…" at bounding box center [665, 530] width 328 height 33
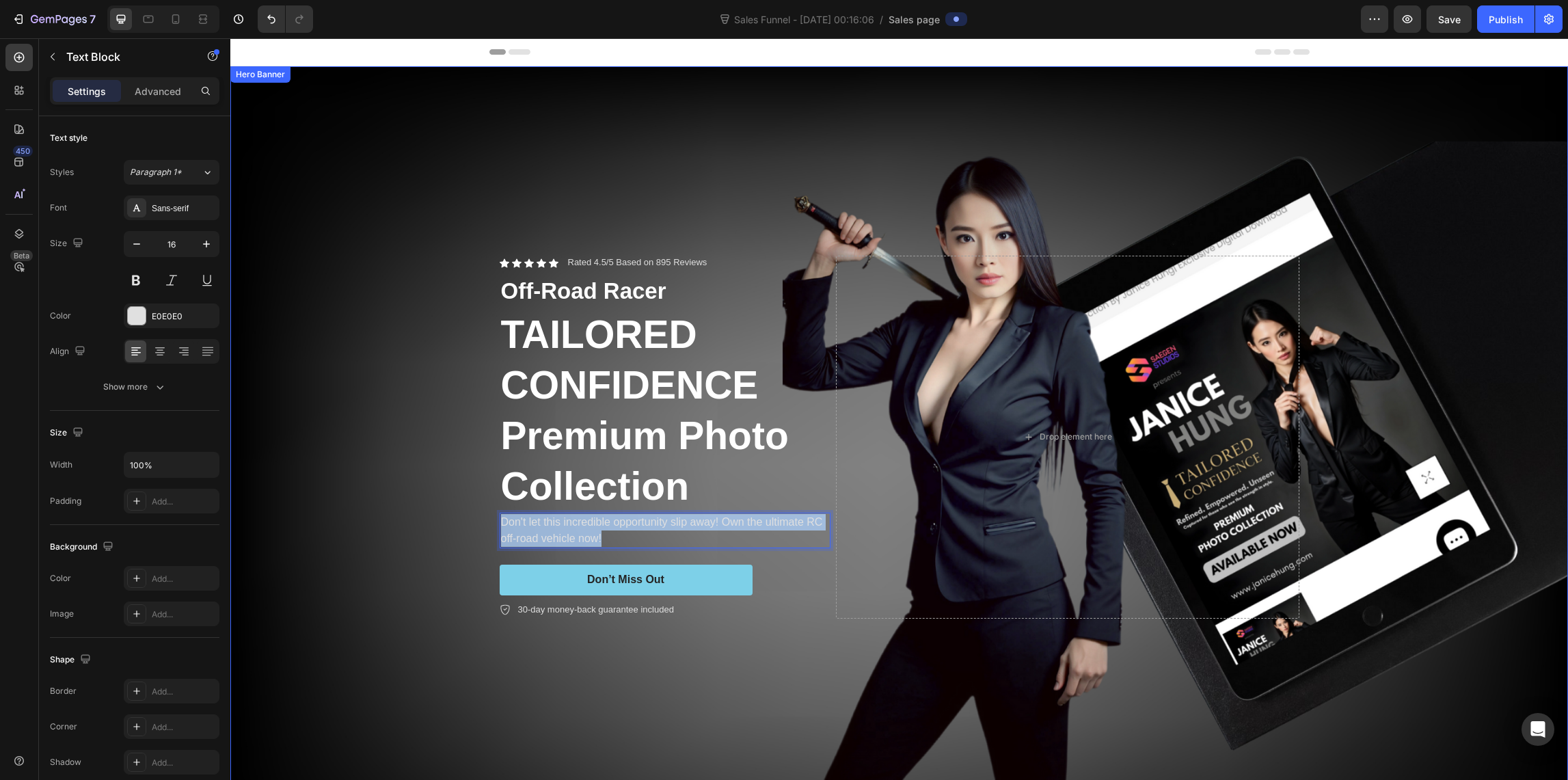
drag, startPoint x: 617, startPoint y: 536, endPoint x: 492, endPoint y: 516, distance: 126.6
click at [493, 516] on div "Icon Icon Icon Icon Icon Icon List Rated 4.5/5 Based on 895 Reviews Text Block …" at bounding box center [899, 436] width 820 height 406
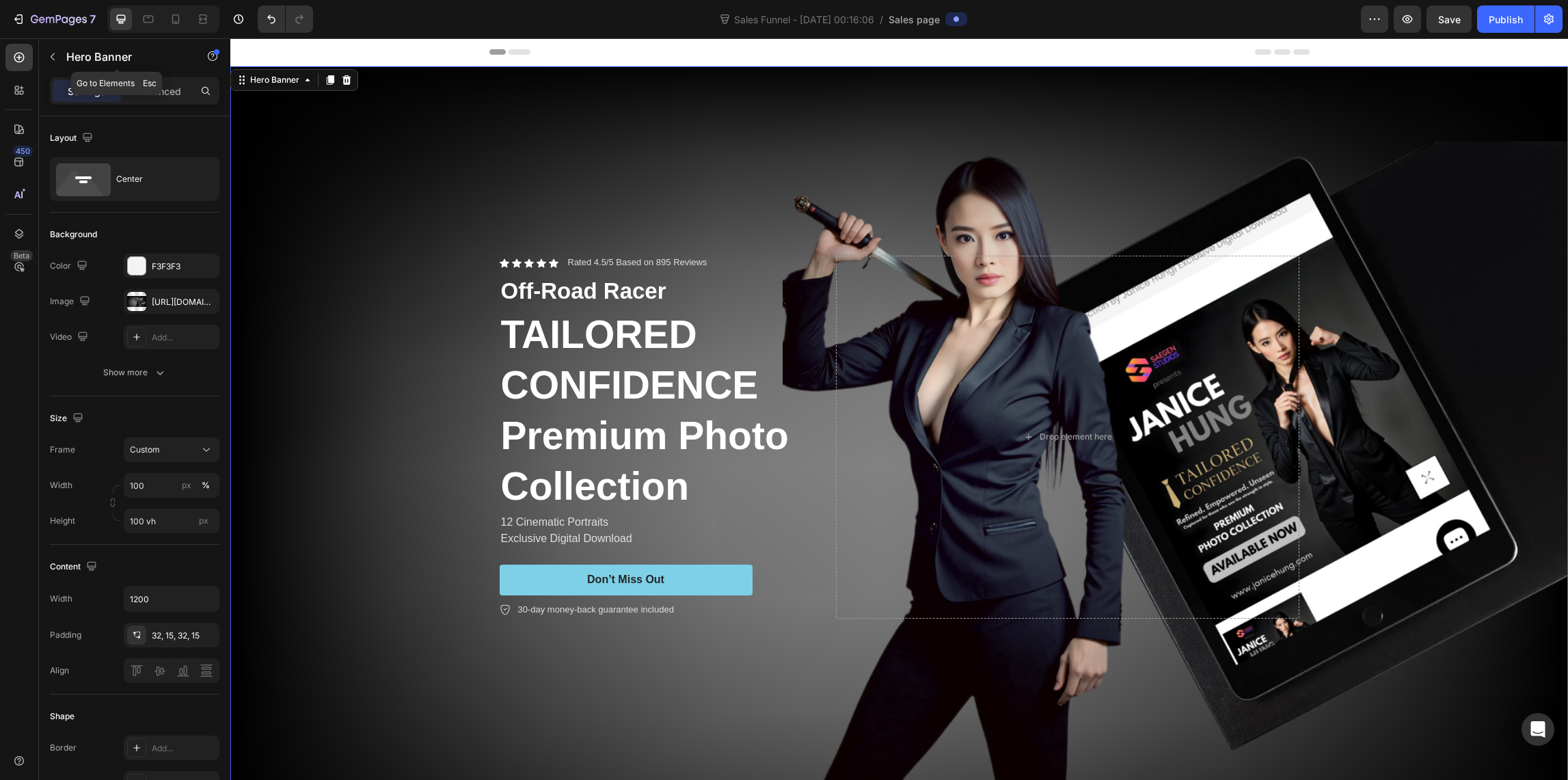
click at [57, 51] on button "button" at bounding box center [53, 57] width 22 height 22
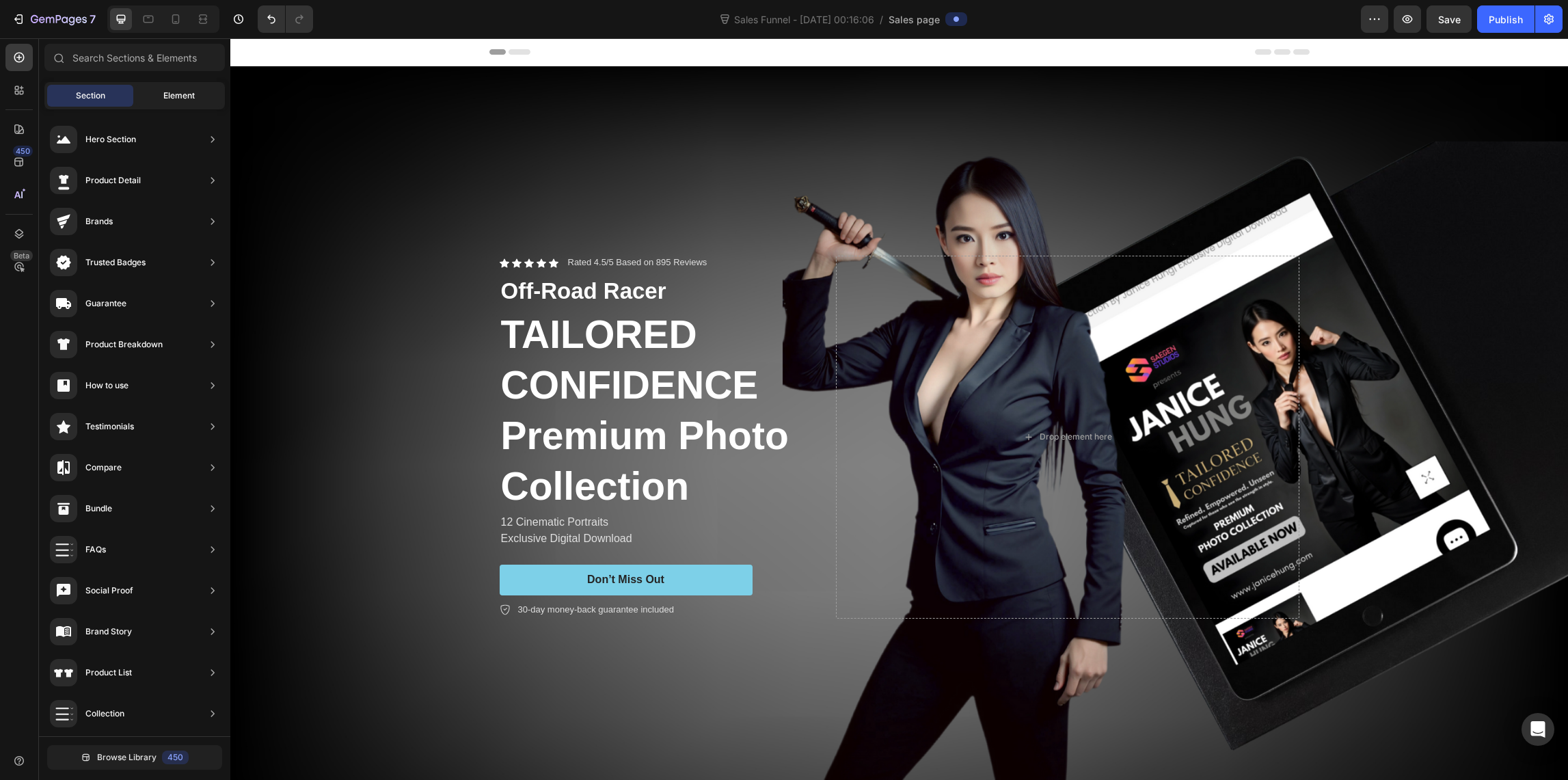
click at [161, 97] on div "Element" at bounding box center [179, 96] width 86 height 22
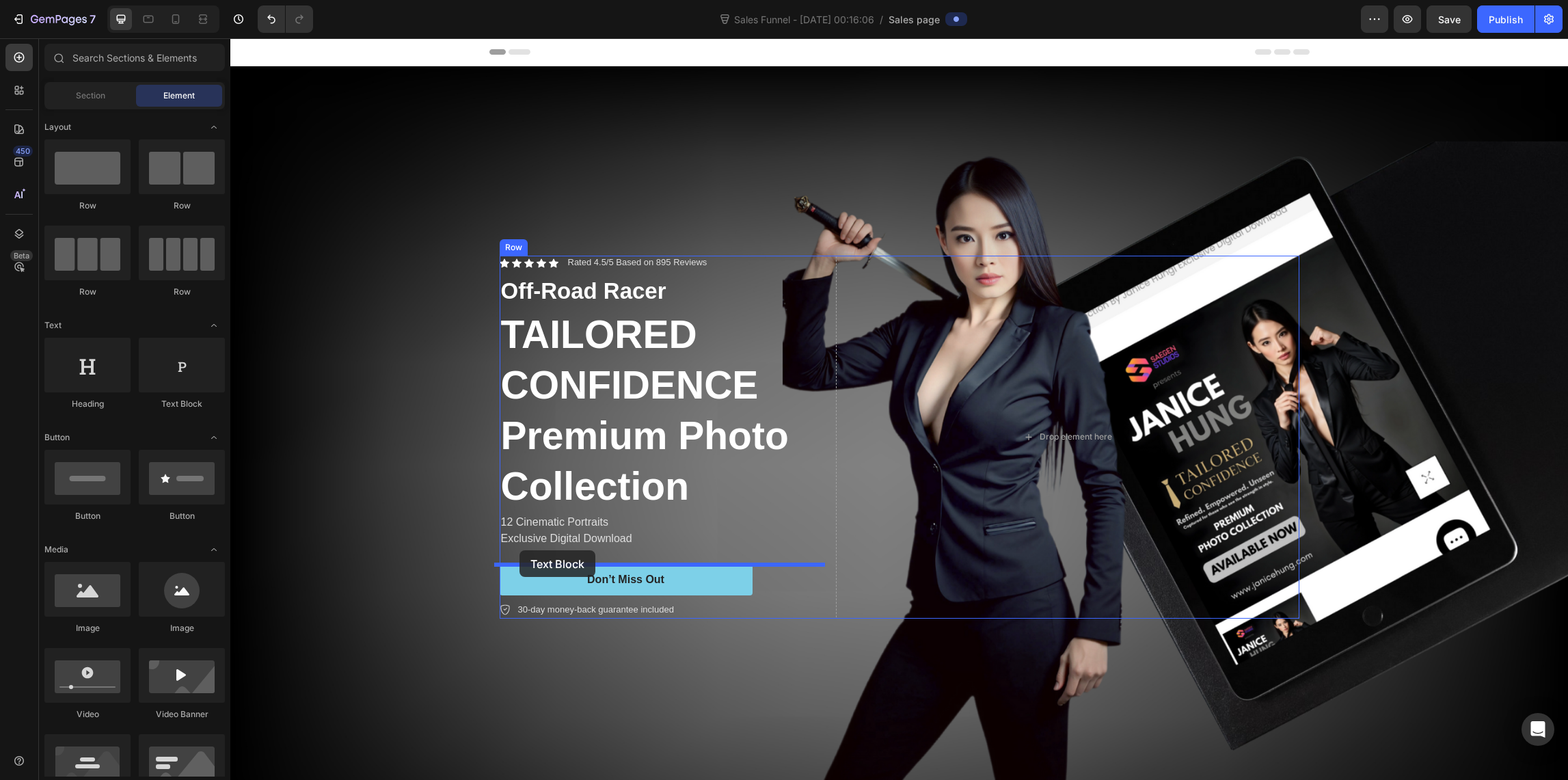
drag, startPoint x: 416, startPoint y: 426, endPoint x: 520, endPoint y: 550, distance: 161.8
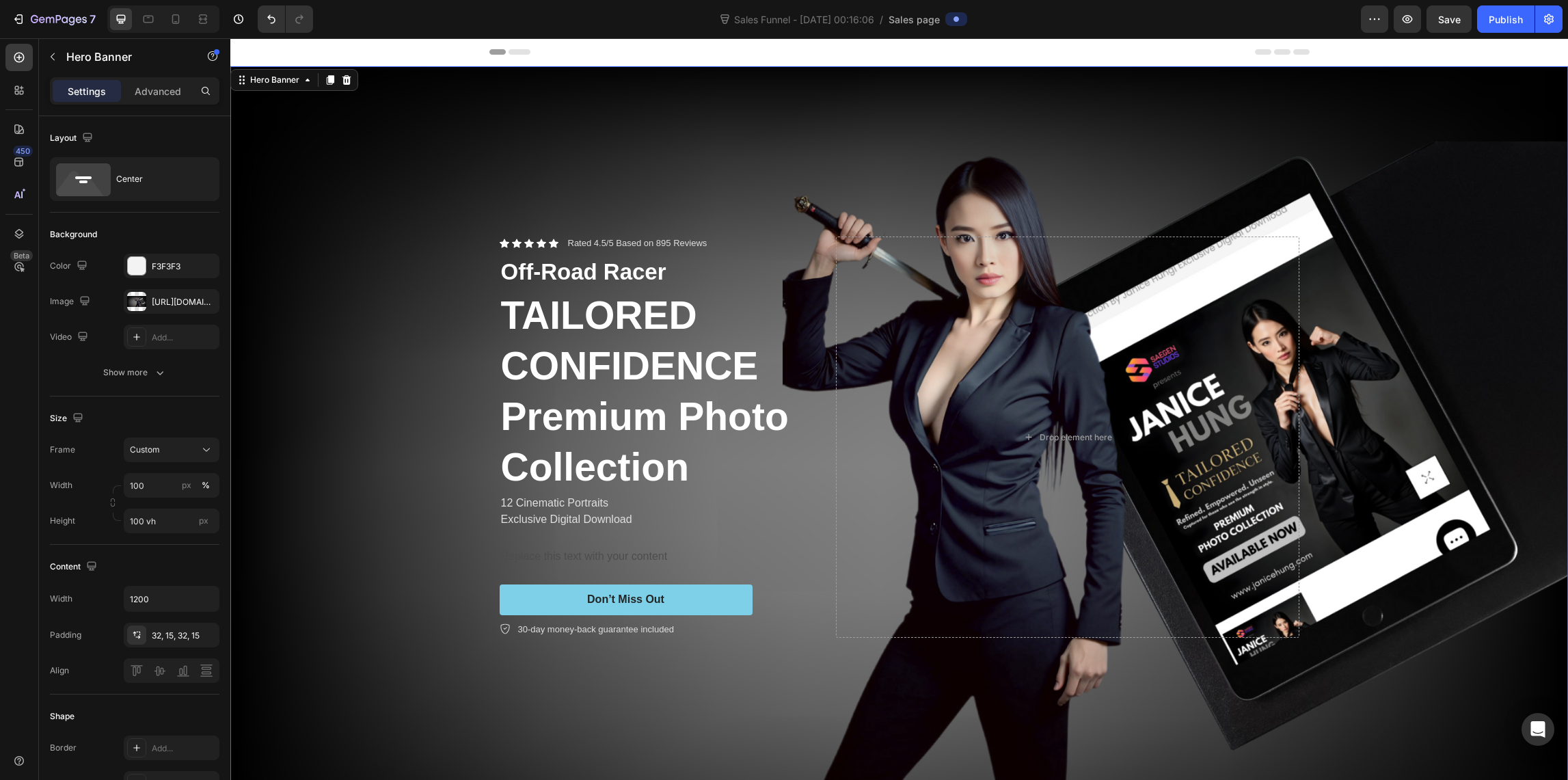
click at [412, 584] on div "Background Image" at bounding box center [899, 437] width 1337 height 742
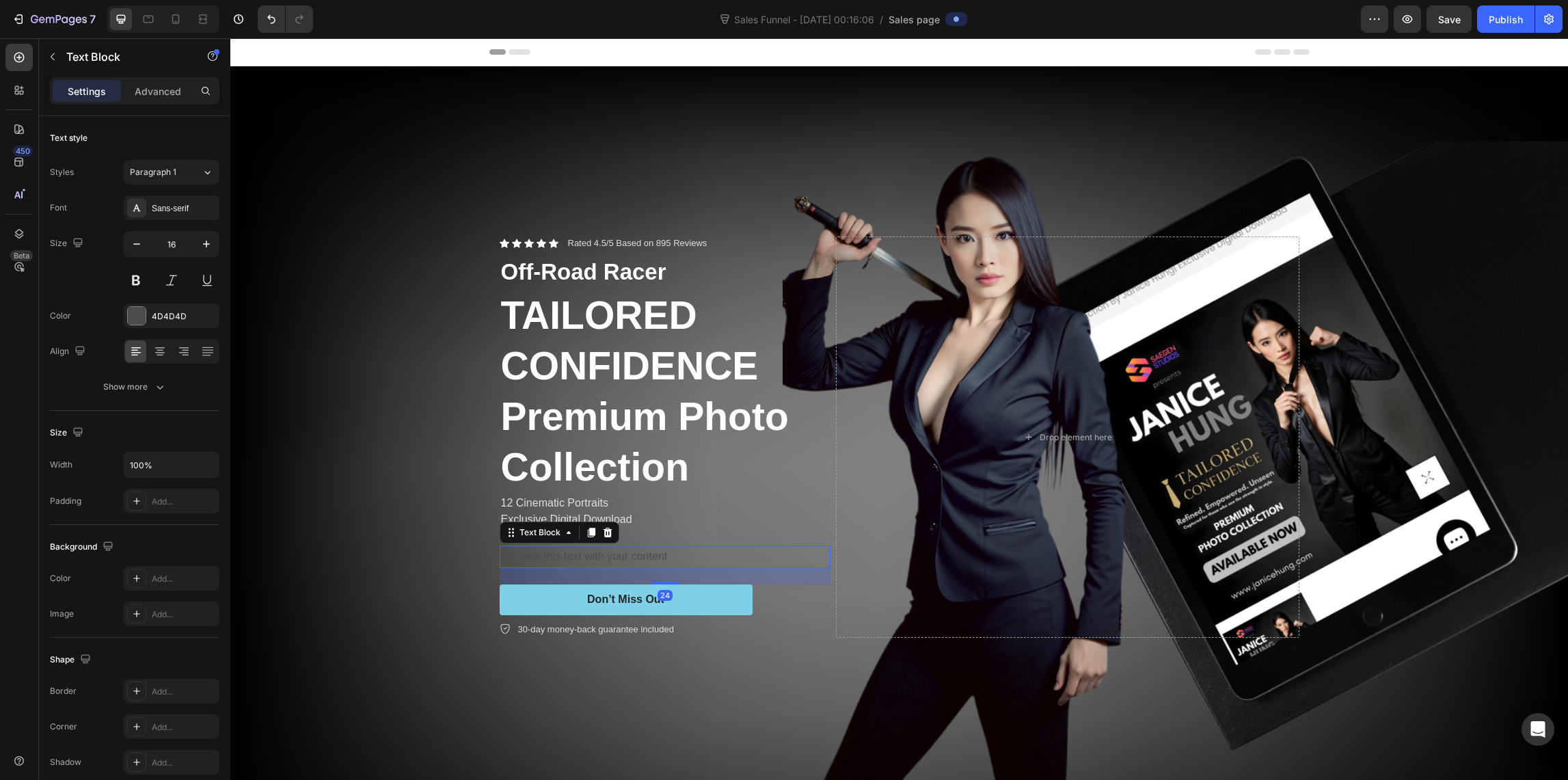
click at [530, 555] on div "Replace this text with your content" at bounding box center [664, 556] width 331 height 23
click at [548, 553] on div "Replace this text with your content" at bounding box center [664, 556] width 331 height 23
click at [547, 555] on p "Replace this text with your content" at bounding box center [665, 556] width 328 height 20
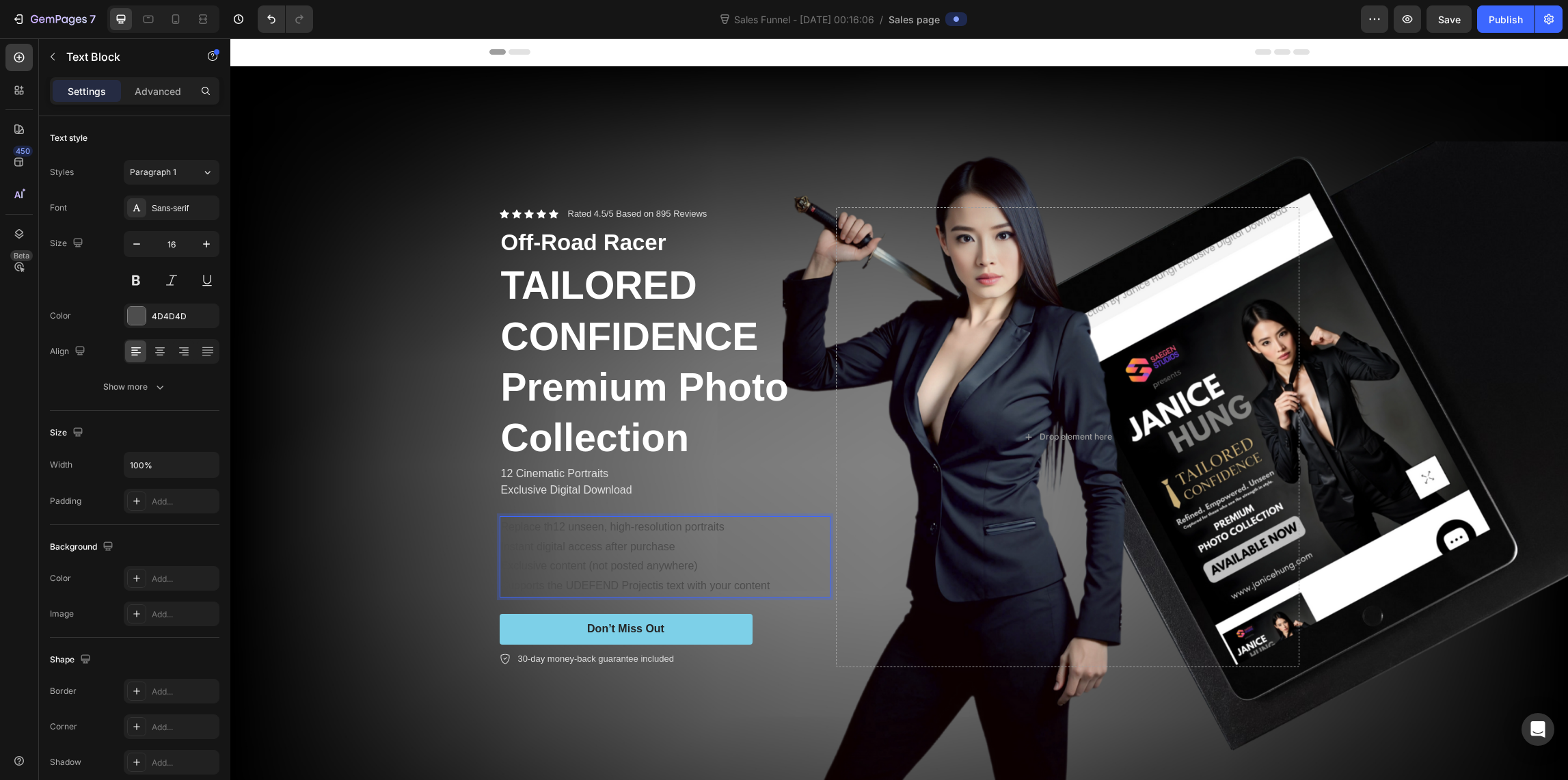
drag, startPoint x: 753, startPoint y: 584, endPoint x: 764, endPoint y: 588, distance: 11.7
click at [755, 585] on p "Supports the UDEFEND Projectis text with your content" at bounding box center [665, 585] width 328 height 20
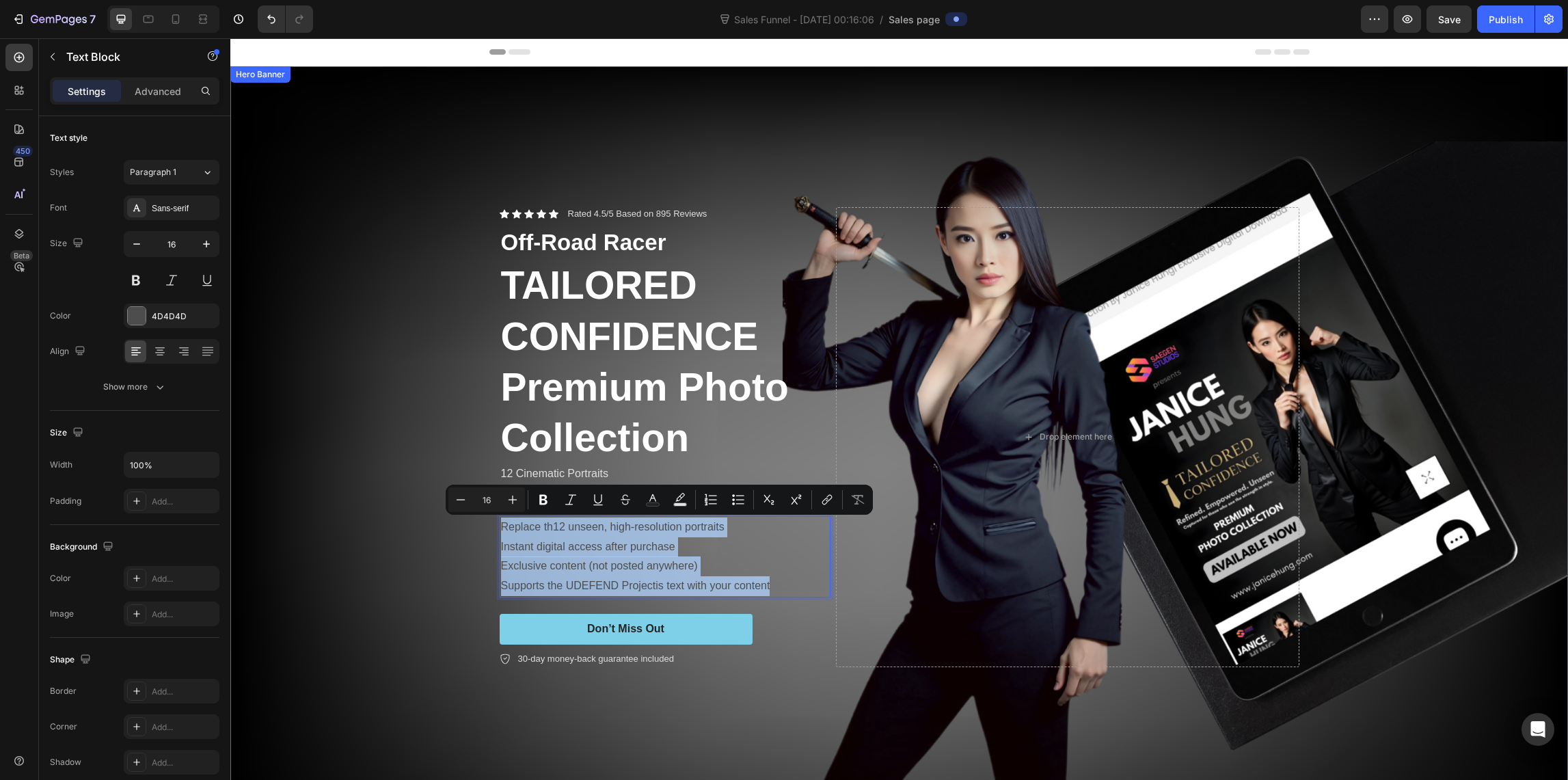
drag, startPoint x: 773, startPoint y: 586, endPoint x: 495, endPoint y: 521, distance: 285.5
click at [491, 523] on div "Icon Icon Icon Icon Icon Icon List Rated 4.5/5 Based on 895 Reviews Text Block …" at bounding box center [899, 437] width 820 height 504
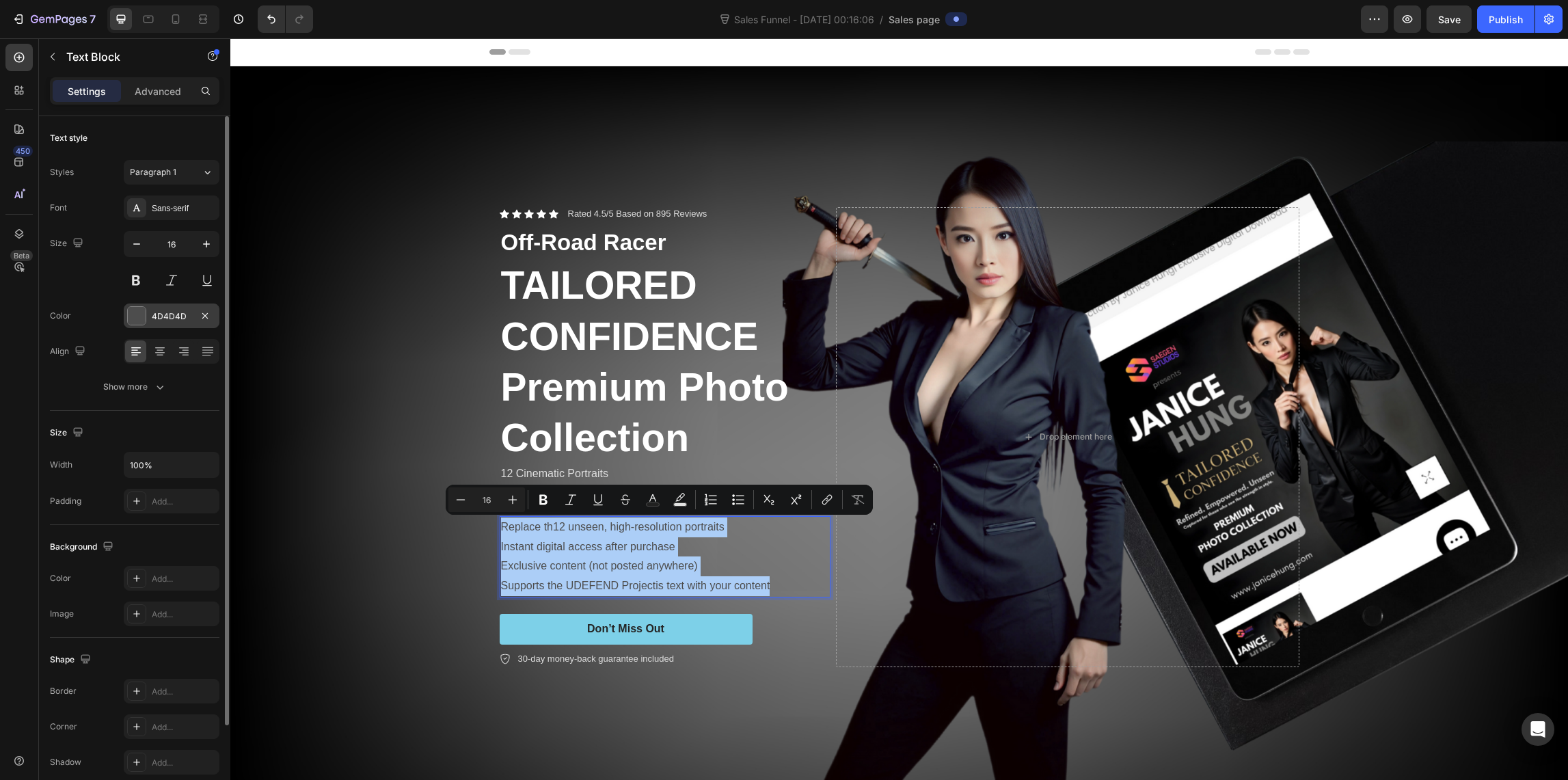
click at [139, 315] on div at bounding box center [136, 316] width 18 height 18
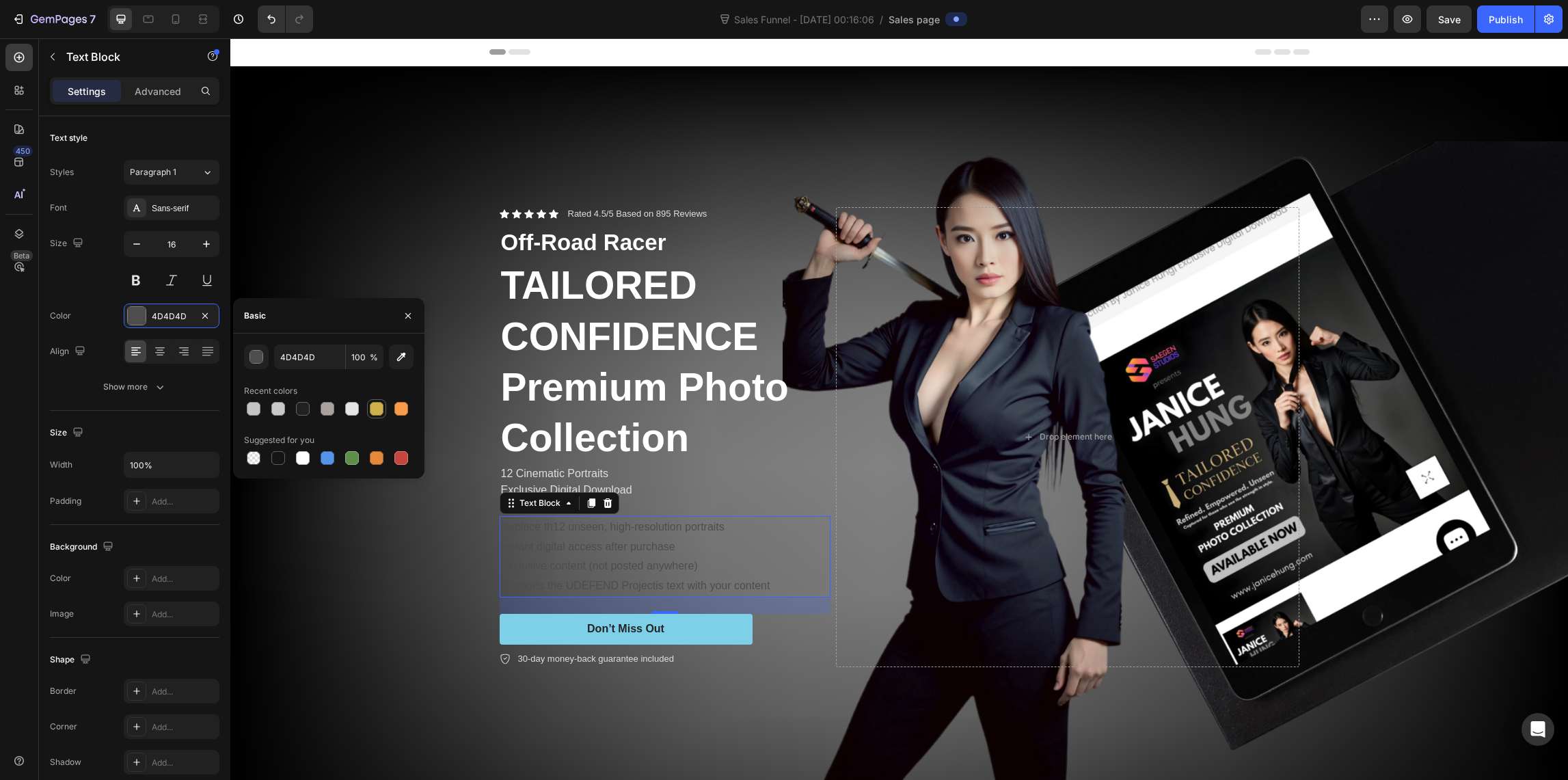
click at [375, 411] on div at bounding box center [377, 408] width 14 height 14
type input "CFAF4B"
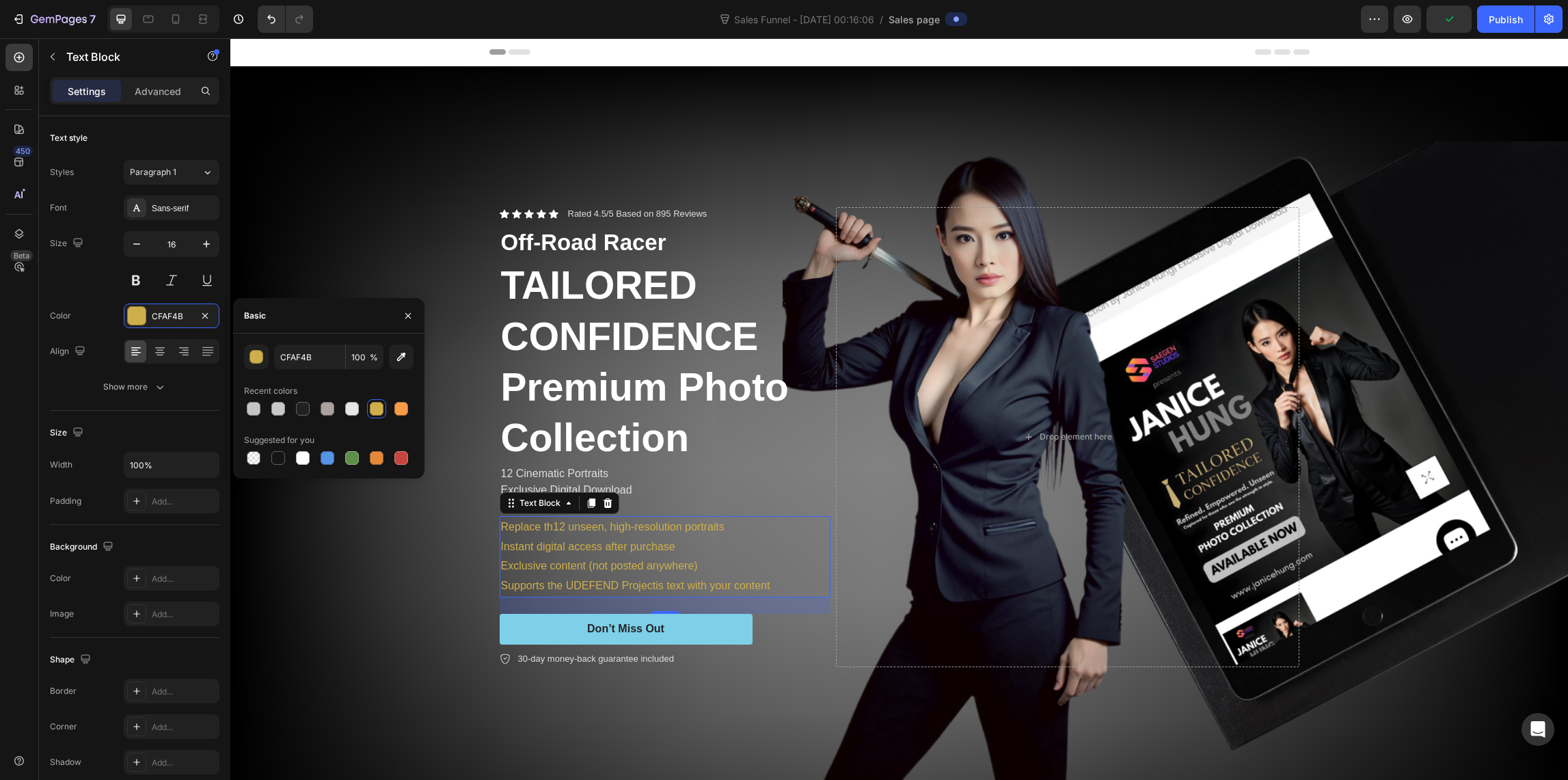
drag, startPoint x: 603, startPoint y: 546, endPoint x: 565, endPoint y: 536, distance: 39.3
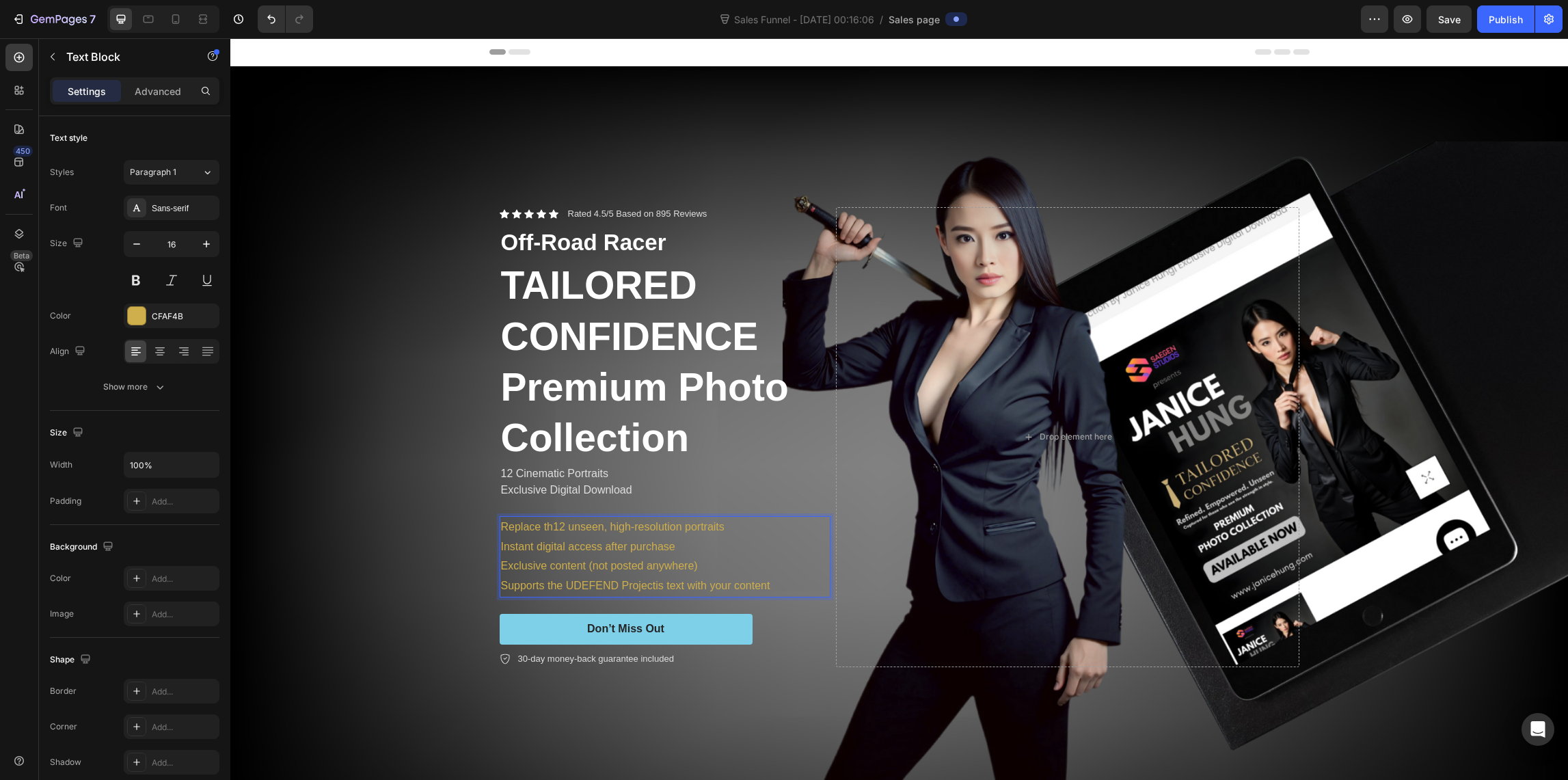
drag, startPoint x: 549, startPoint y: 521, endPoint x: 548, endPoint y: 532, distance: 11.0
click at [549, 521] on p "Replace th12 unseen, high-resolution portraits" at bounding box center [665, 527] width 328 height 20
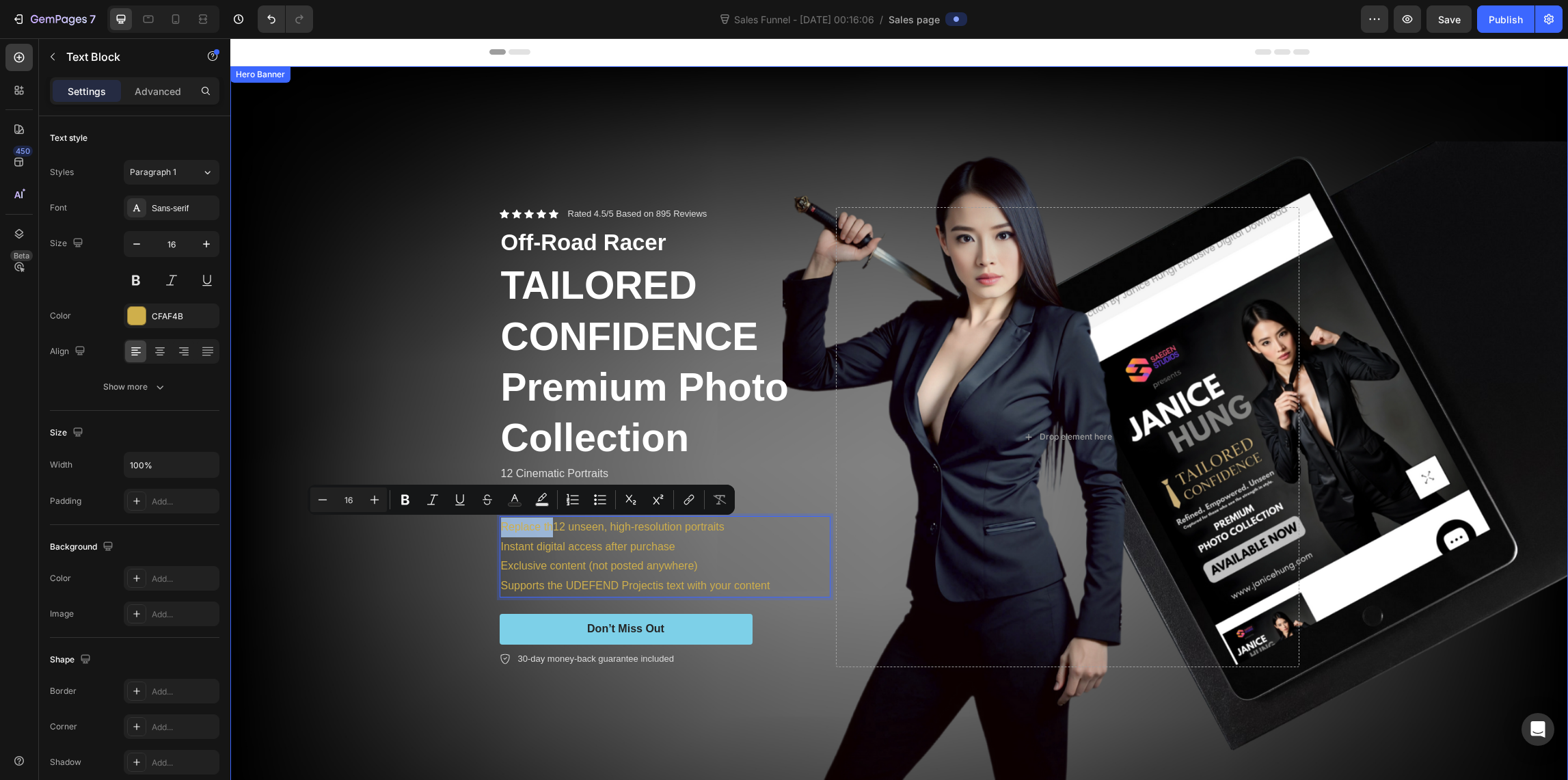
drag, startPoint x: 548, startPoint y: 527, endPoint x: 469, endPoint y: 516, distance: 79.8
click at [489, 526] on div "Icon Icon Icon Icon Icon Icon List Rated 4.5/5 Based on 895 Reviews Text Block …" at bounding box center [899, 437] width 820 height 504
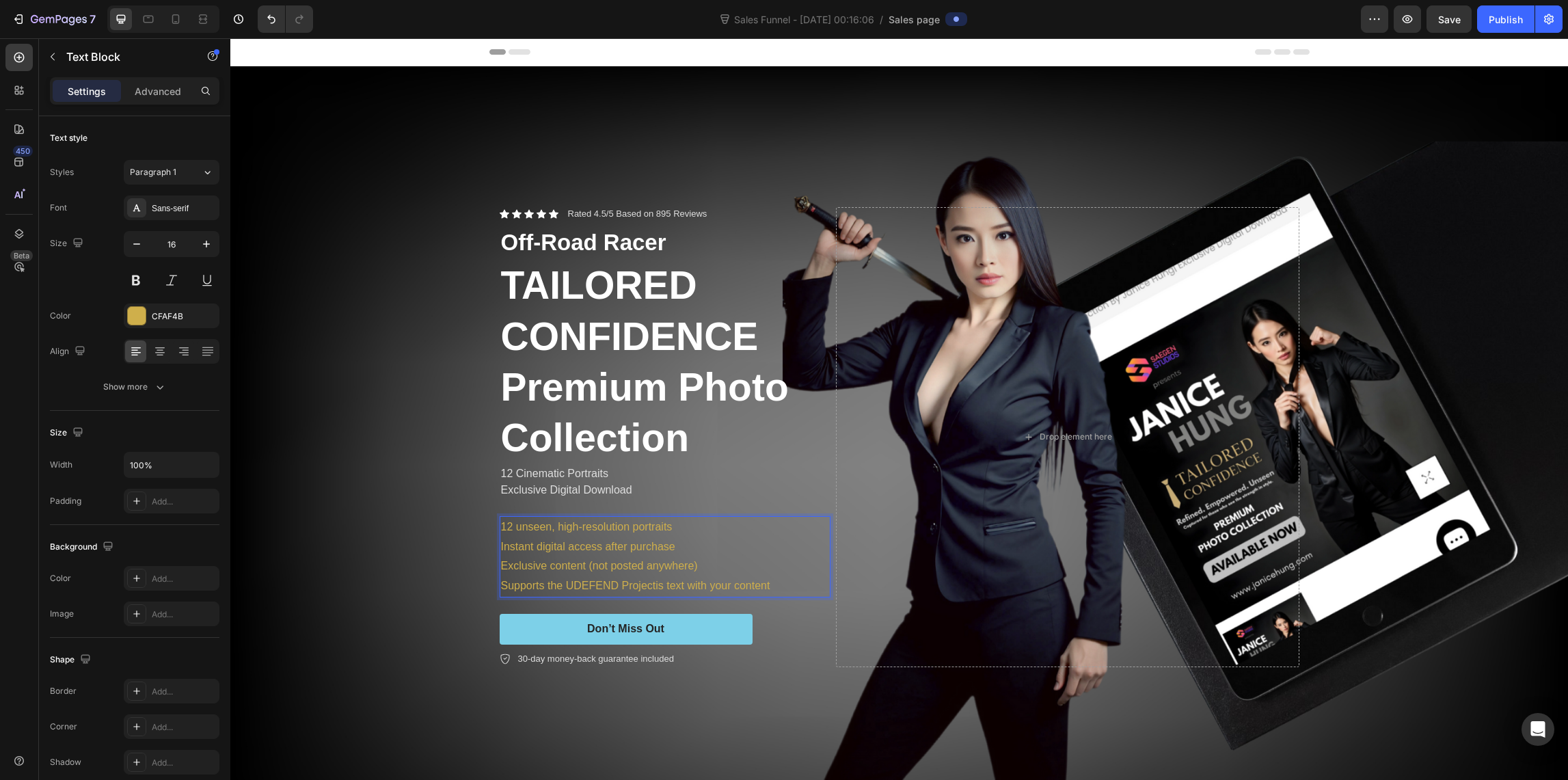
click at [501, 523] on p "12 unseen, high-resolution portraits" at bounding box center [665, 527] width 328 height 20
click at [583, 556] on p "Exclusive content (not posted anywhere)" at bounding box center [665, 566] width 328 height 20
drag, startPoint x: 499, startPoint y: 526, endPoint x: 503, endPoint y: 532, distance: 7.2
click at [501, 526] on p "12 unseen, high-resolution portraits" at bounding box center [665, 527] width 328 height 20
drag, startPoint x: 755, startPoint y: 582, endPoint x: 773, endPoint y: 585, distance: 18.2
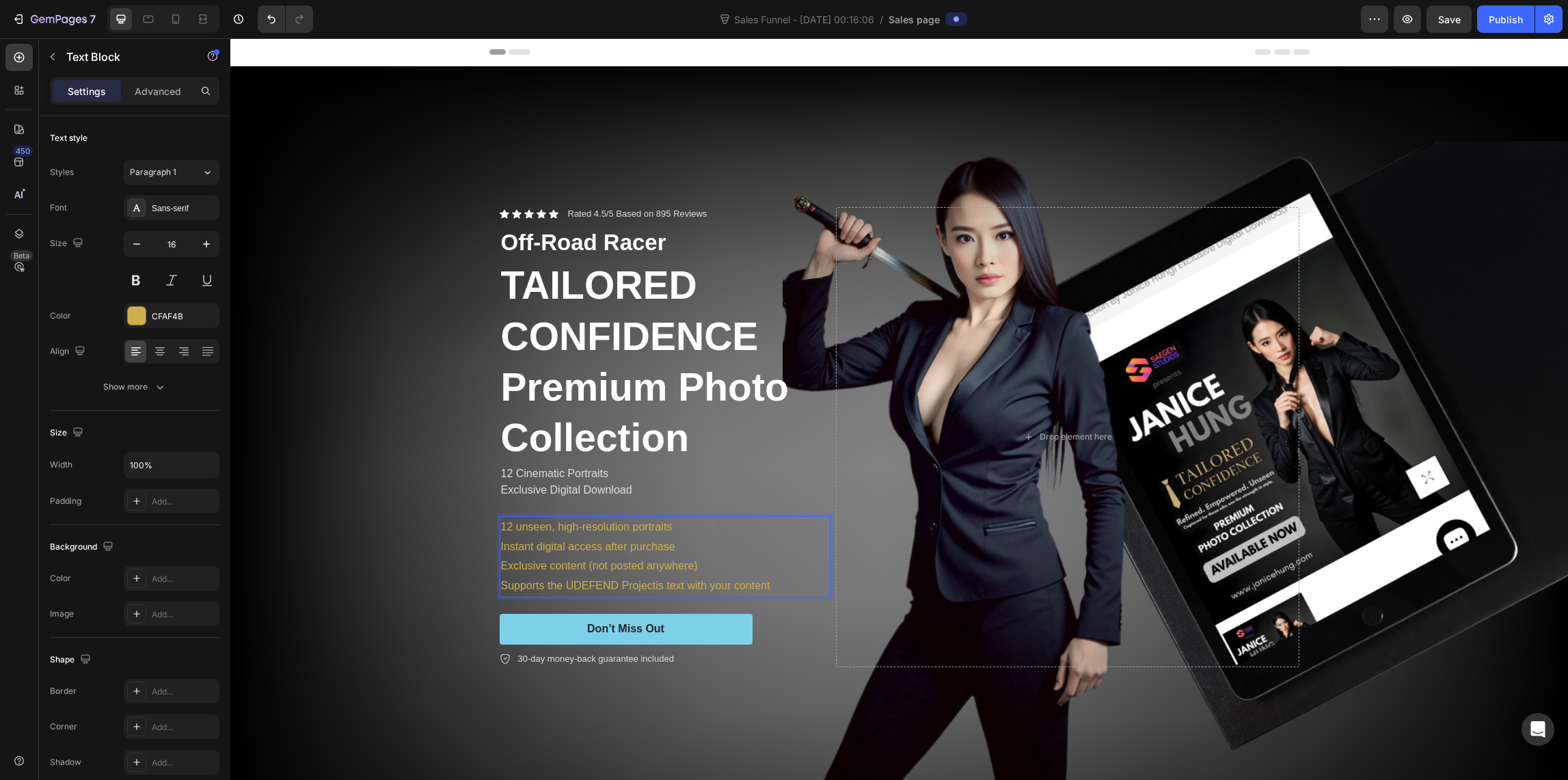
click at [755, 582] on p "Supports the UDEFEND Projectis text with your content" at bounding box center [665, 585] width 328 height 20
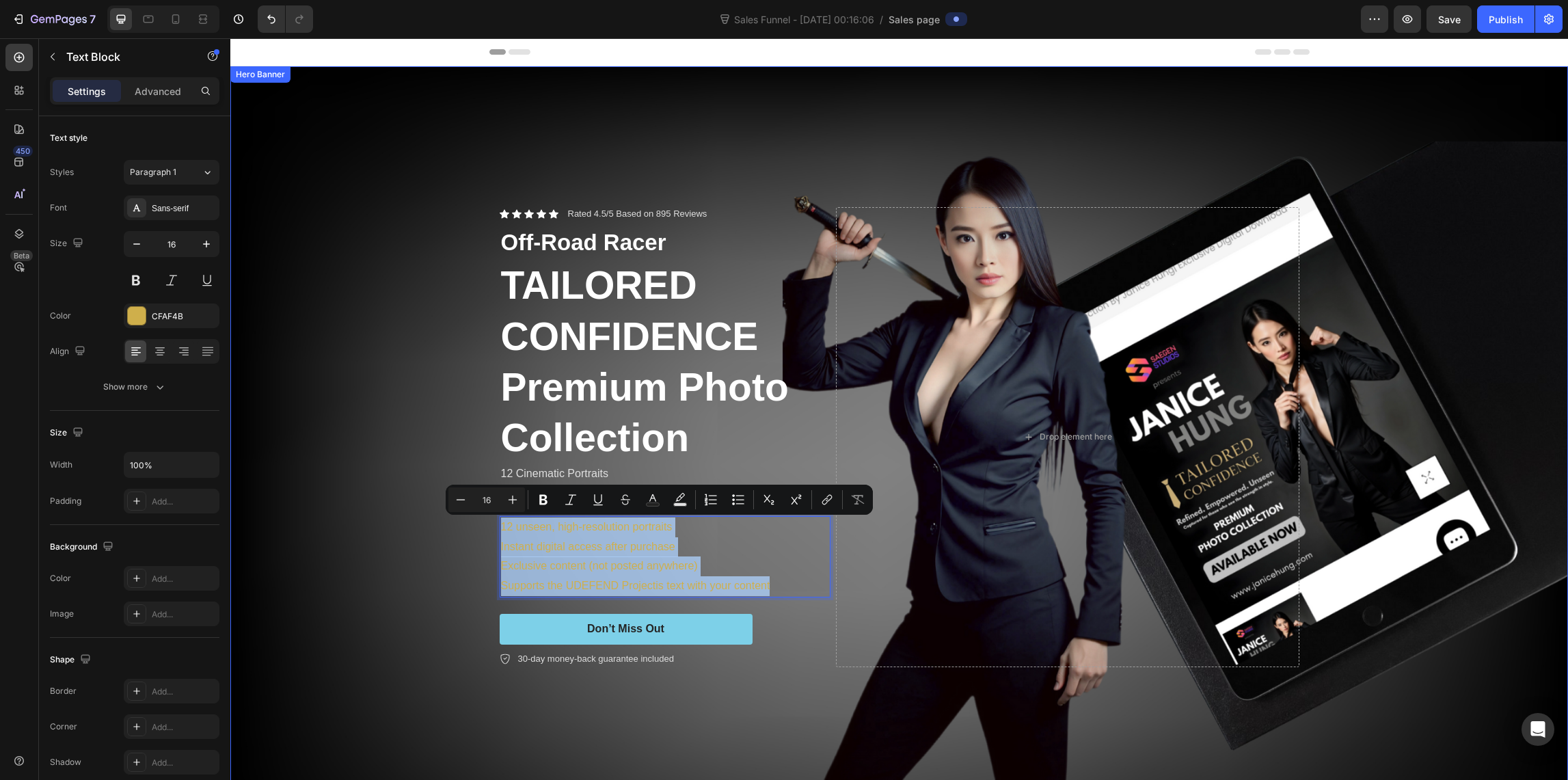
drag, startPoint x: 774, startPoint y: 585, endPoint x: 478, endPoint y: 519, distance: 303.3
click at [489, 521] on div "Icon Icon Icon Icon Icon Icon List Rated 4.5/5 Based on 895 Reviews Text Block …" at bounding box center [899, 437] width 820 height 504
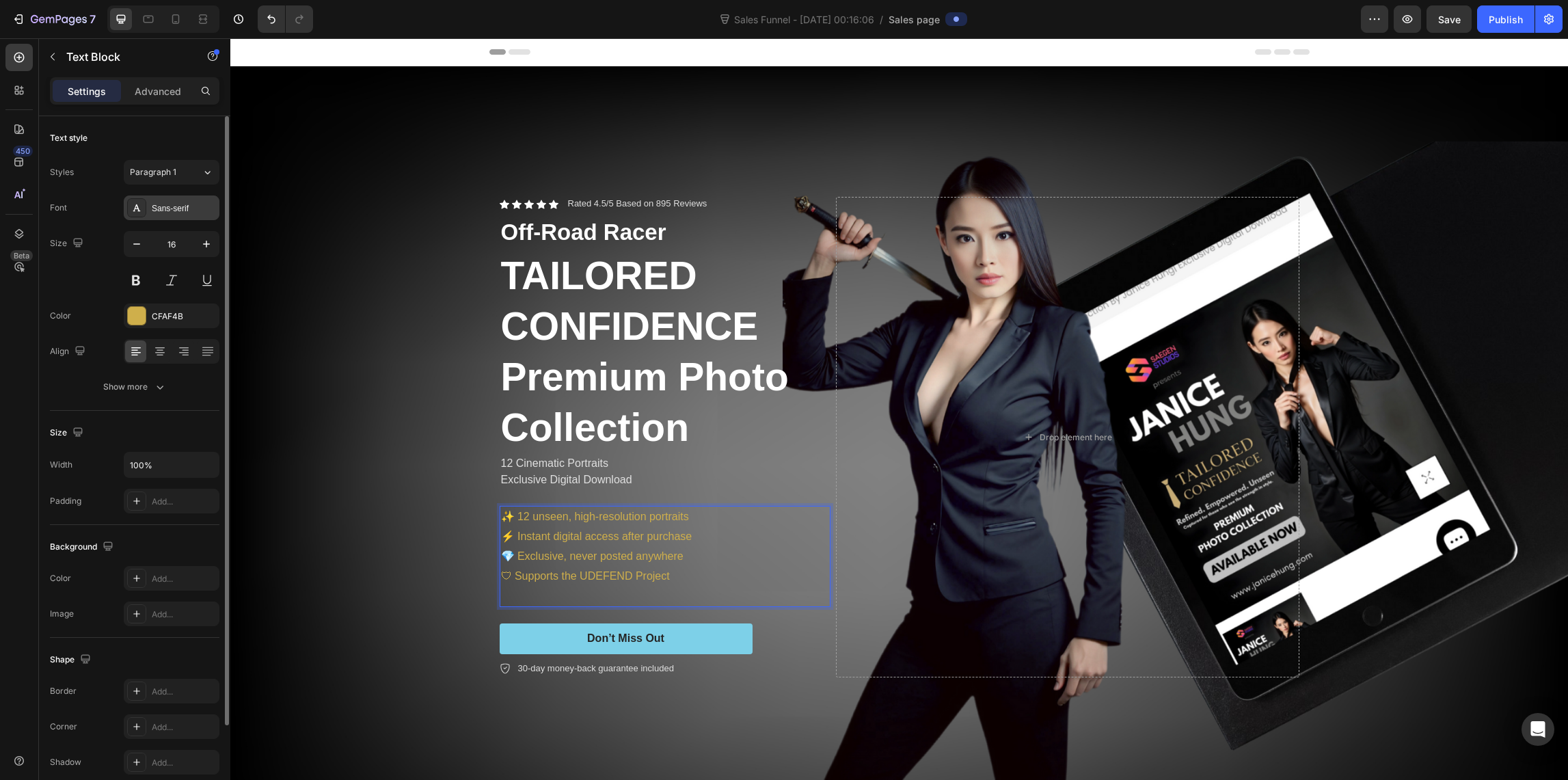
click at [165, 208] on div "Sans-serif" at bounding box center [184, 208] width 65 height 12
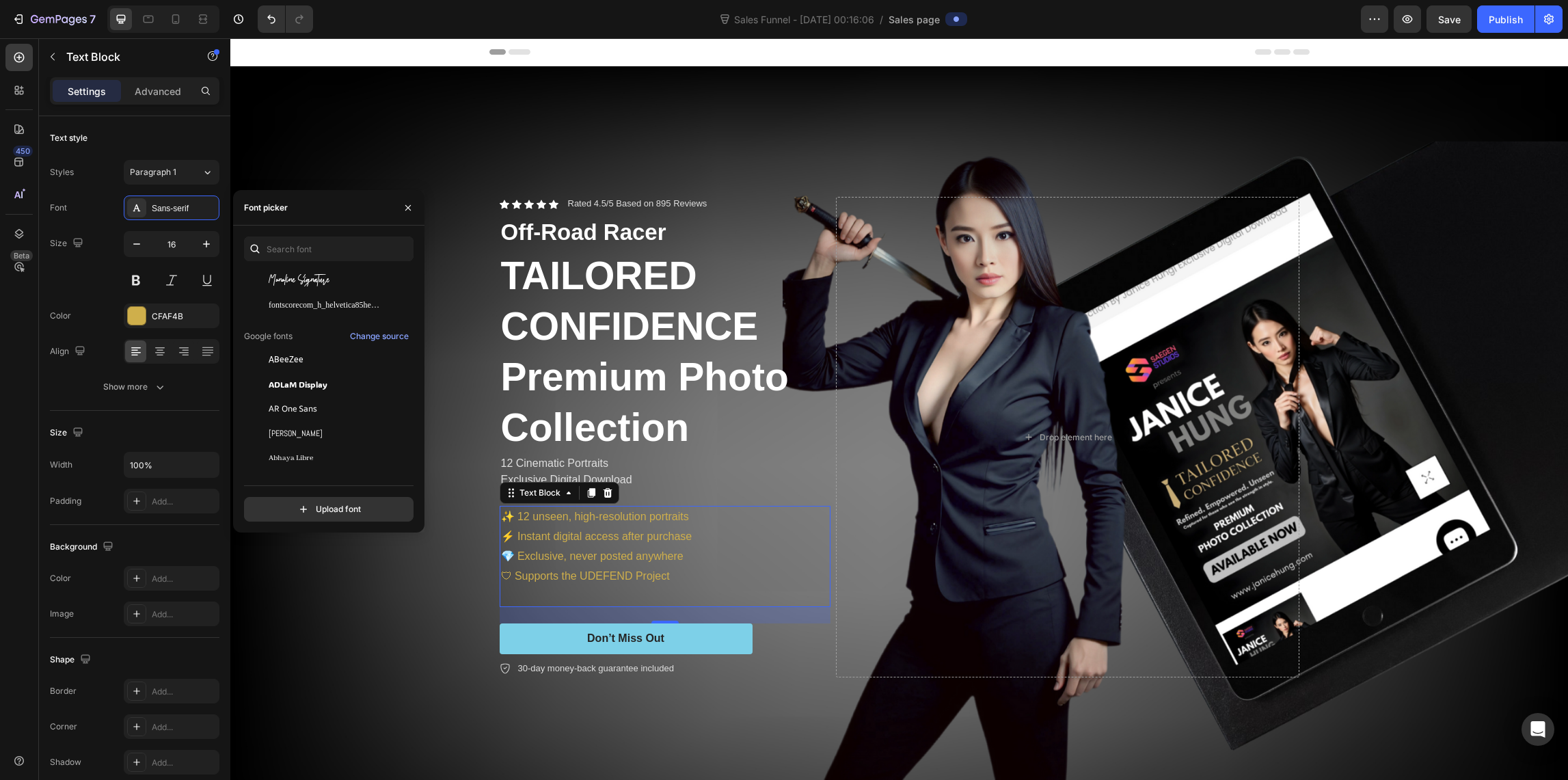
scroll to position [229, 0]
click at [324, 435] on div "Aclonica" at bounding box center [338, 436] width 138 height 12
click at [301, 323] on span "Alfa Slab One" at bounding box center [298, 327] width 59 height 12
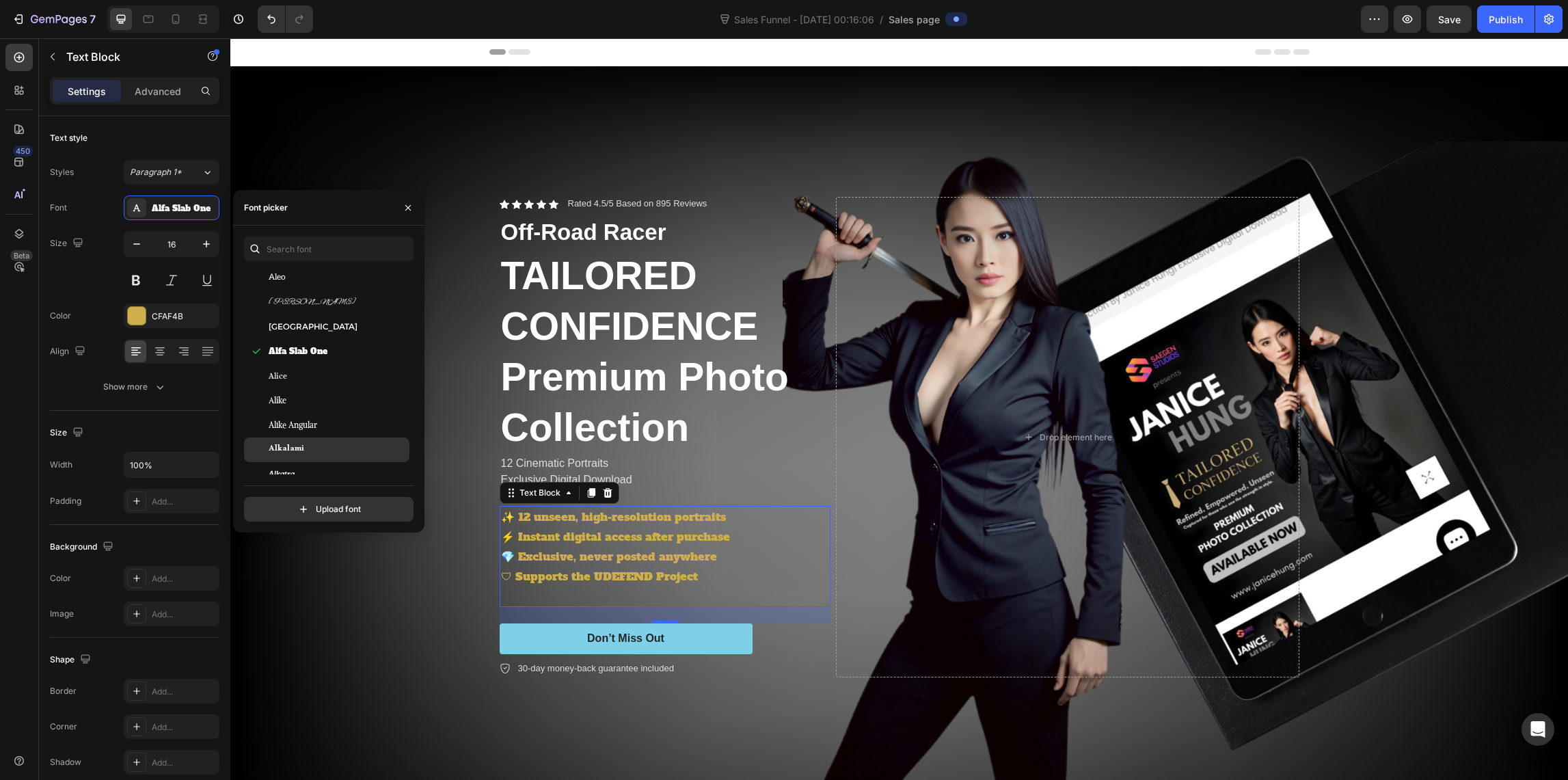
click at [314, 447] on div "Alkalami" at bounding box center [338, 449] width 138 height 12
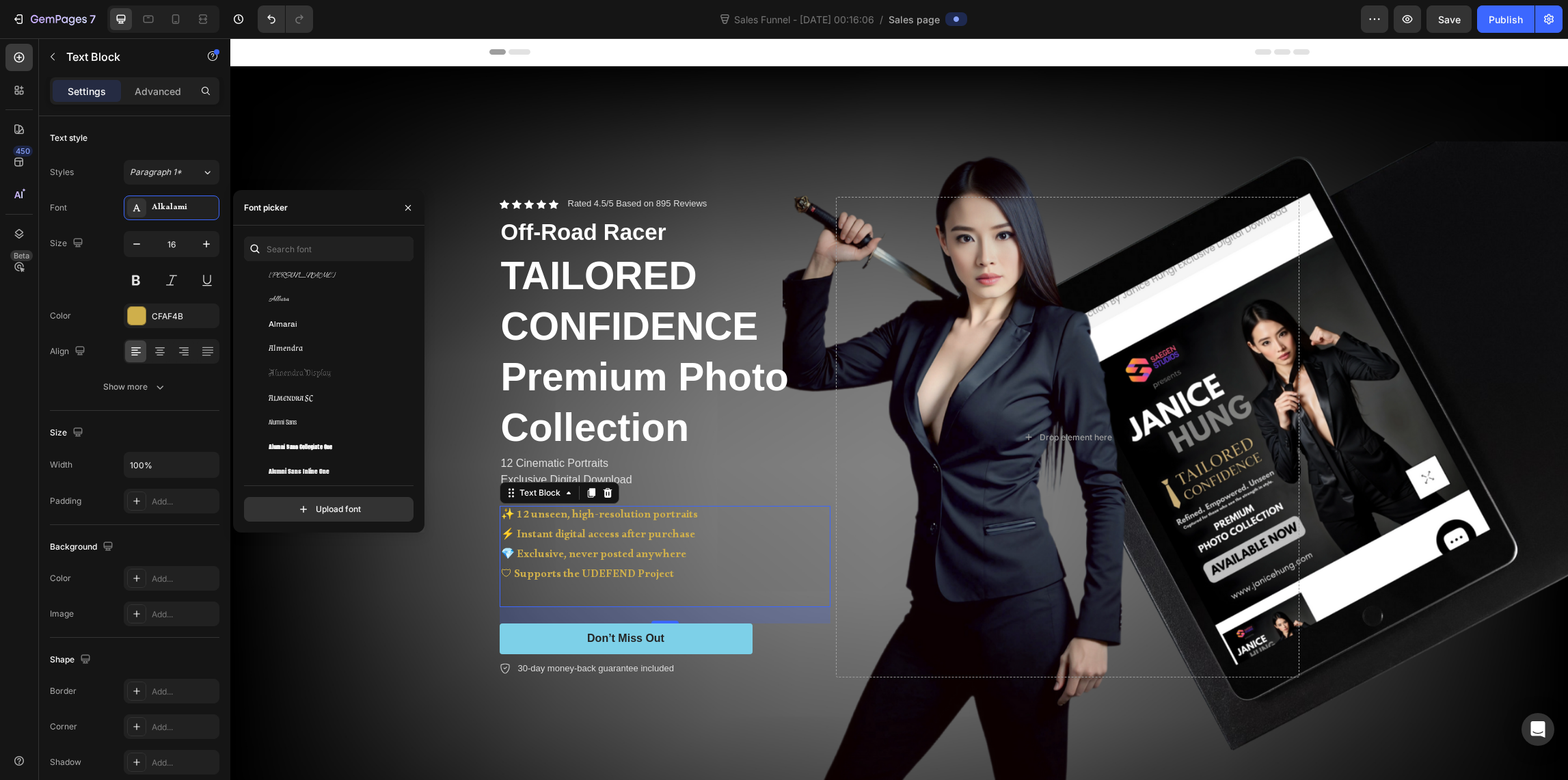
scroll to position [1573, 0]
click at [312, 248] on input "text" at bounding box center [328, 248] width 169 height 25
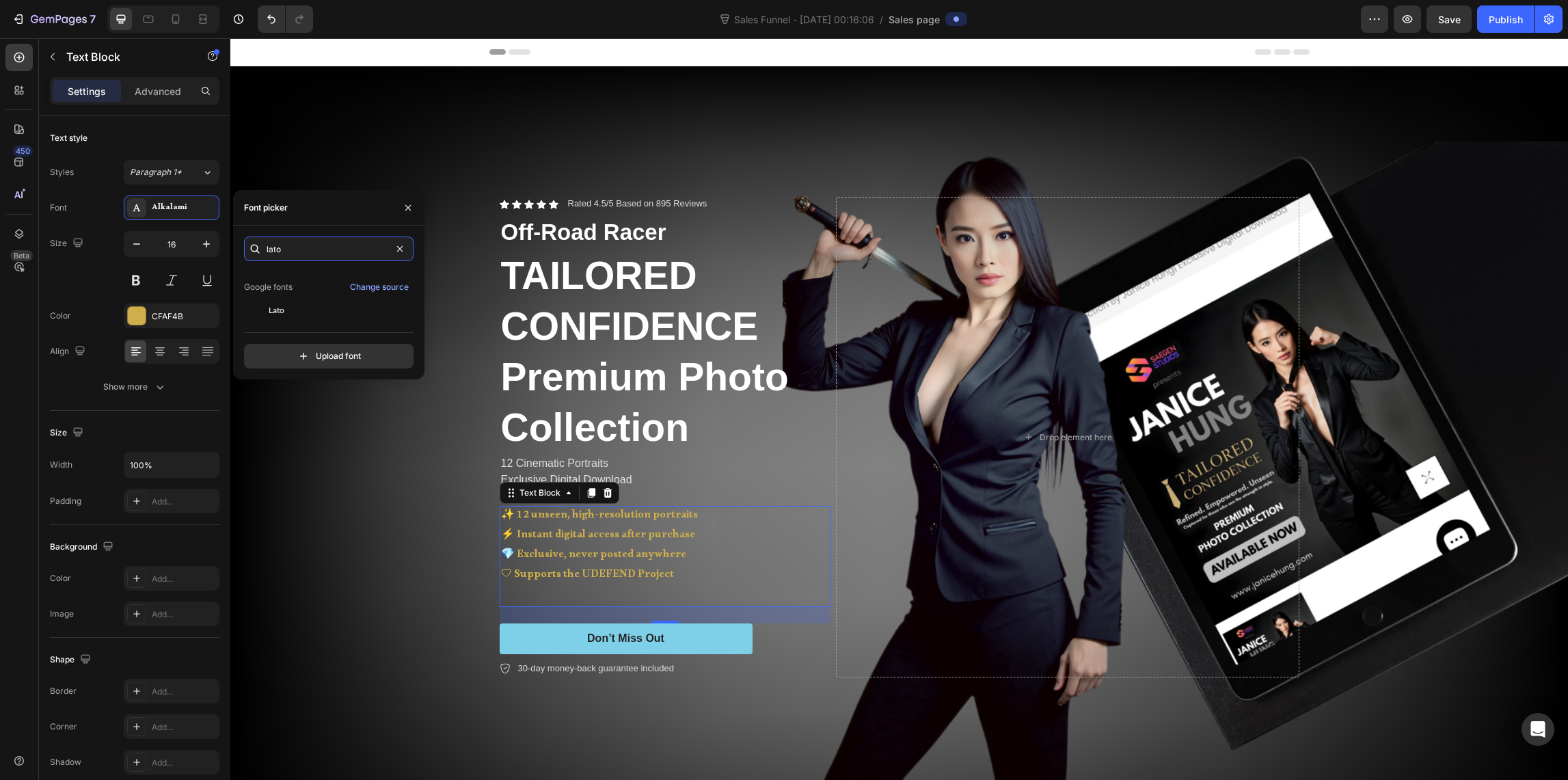
scroll to position [33, 0]
type input "lato"
click at [295, 310] on div "Lato" at bounding box center [338, 309] width 138 height 12
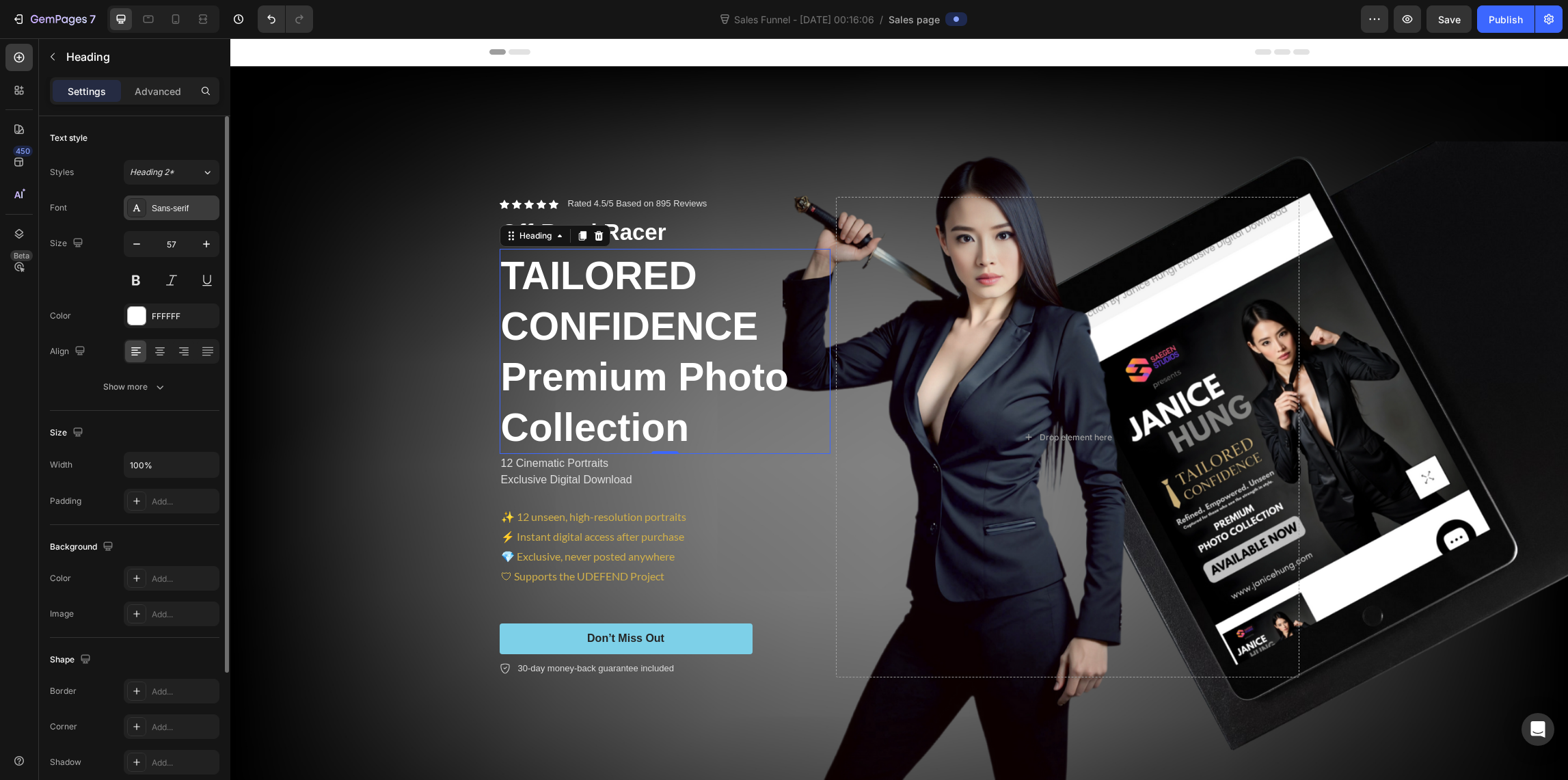
click at [172, 210] on div "Sans-serif" at bounding box center [184, 208] width 65 height 12
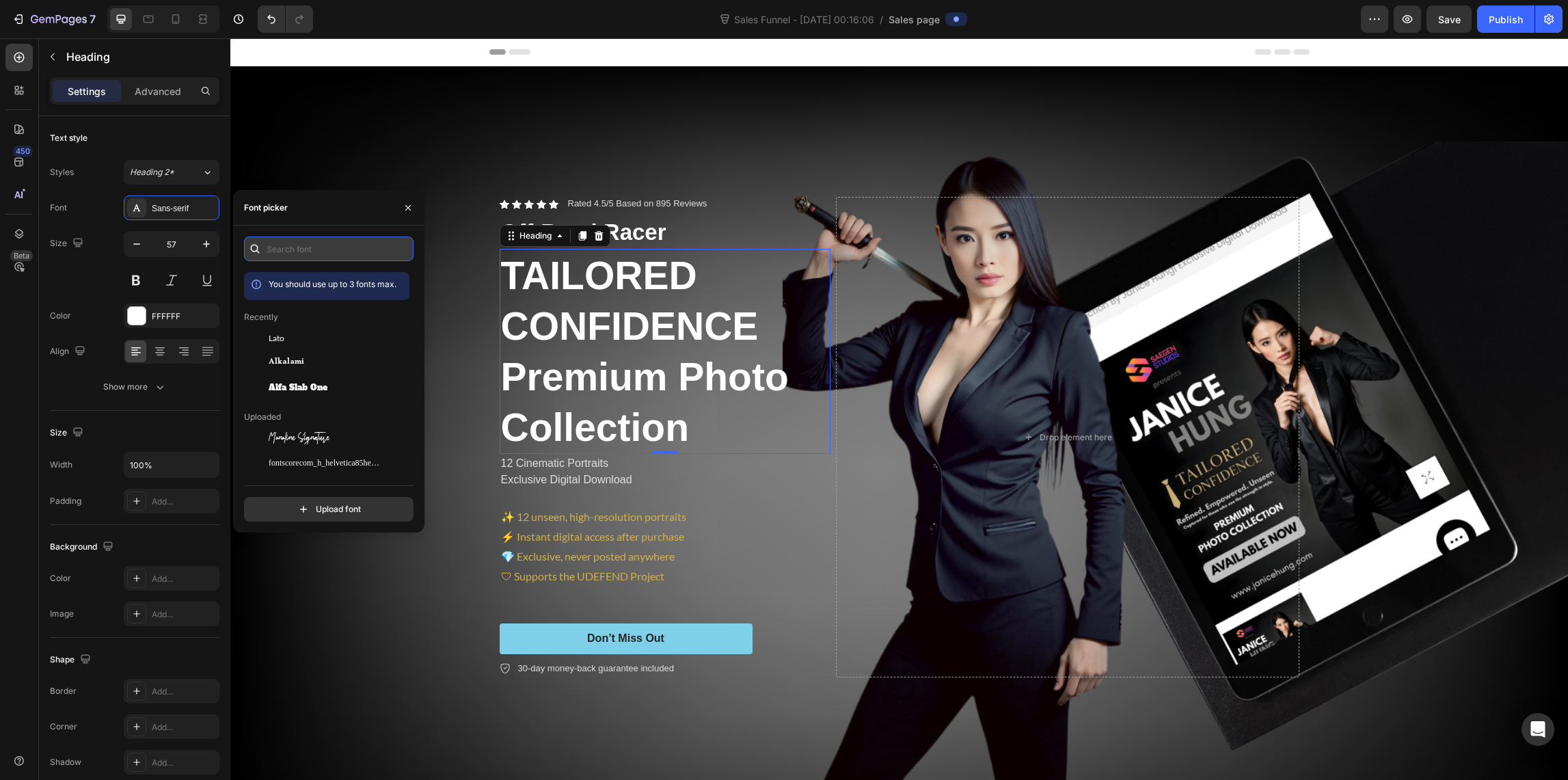
click at [294, 247] on input "text" at bounding box center [328, 248] width 169 height 25
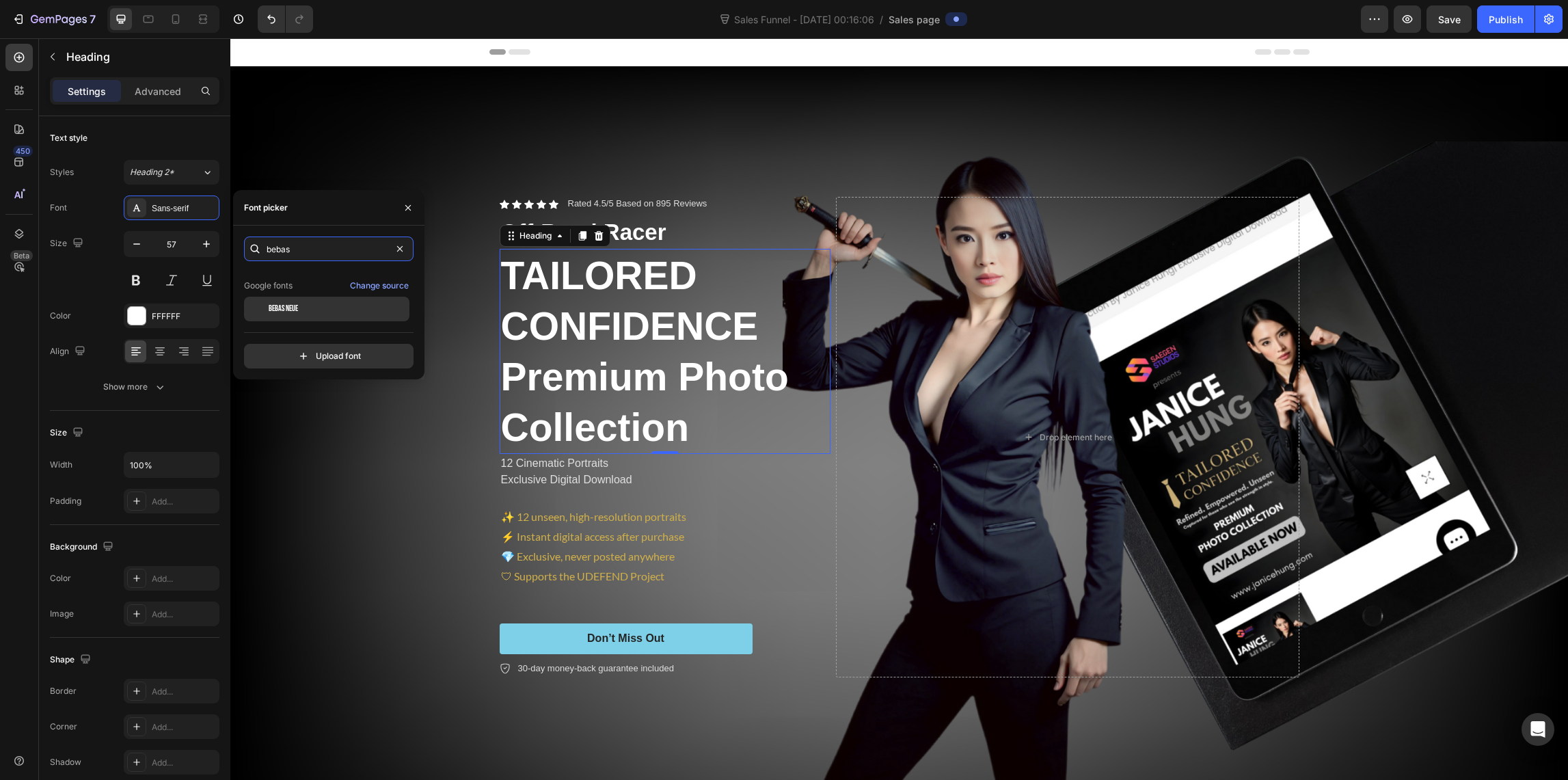
type input "bebas"
click at [286, 305] on span "Bebas Neue" at bounding box center [283, 309] width 30 height 12
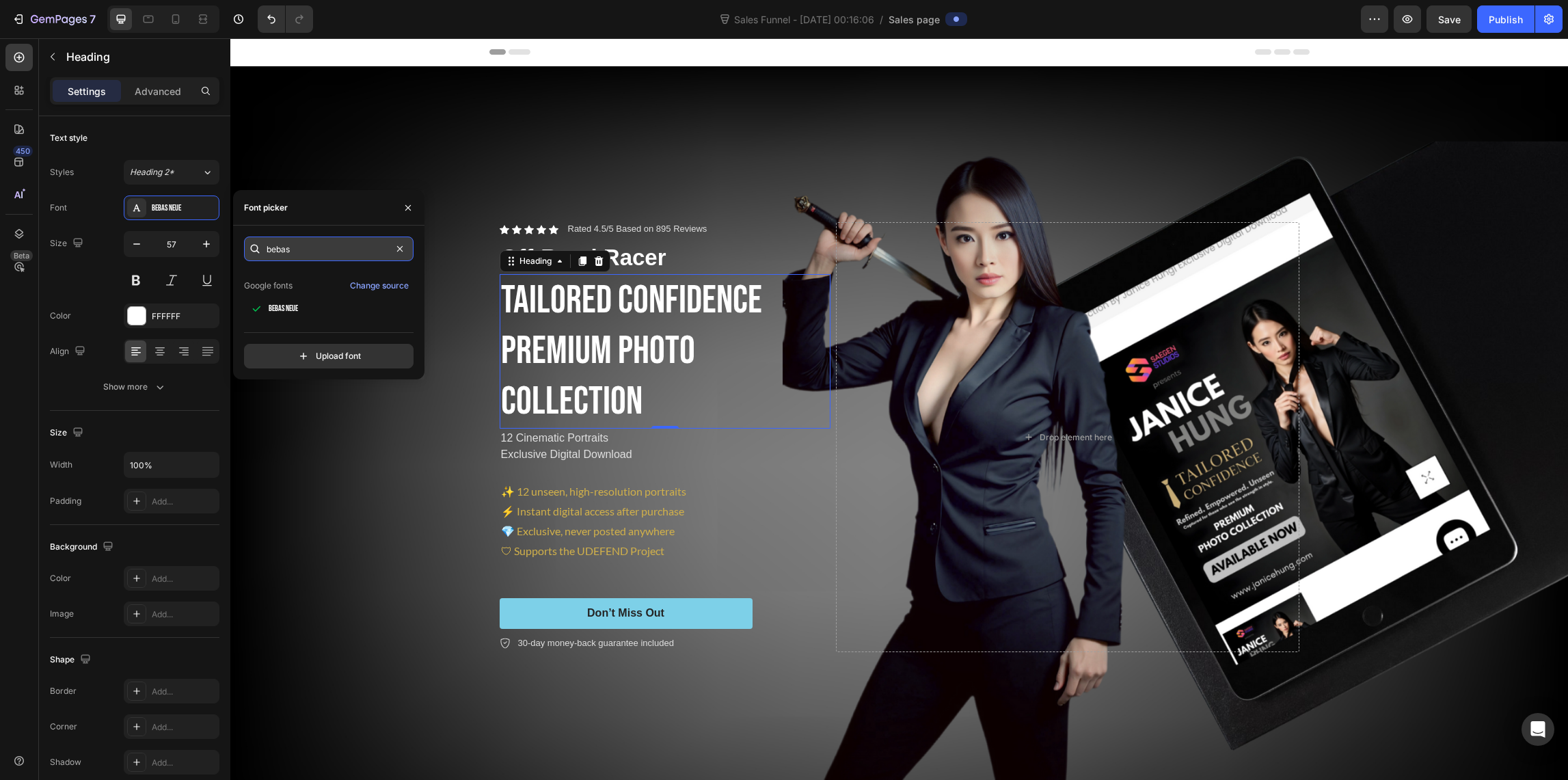
click at [299, 244] on input "bebas" at bounding box center [328, 248] width 169 height 25
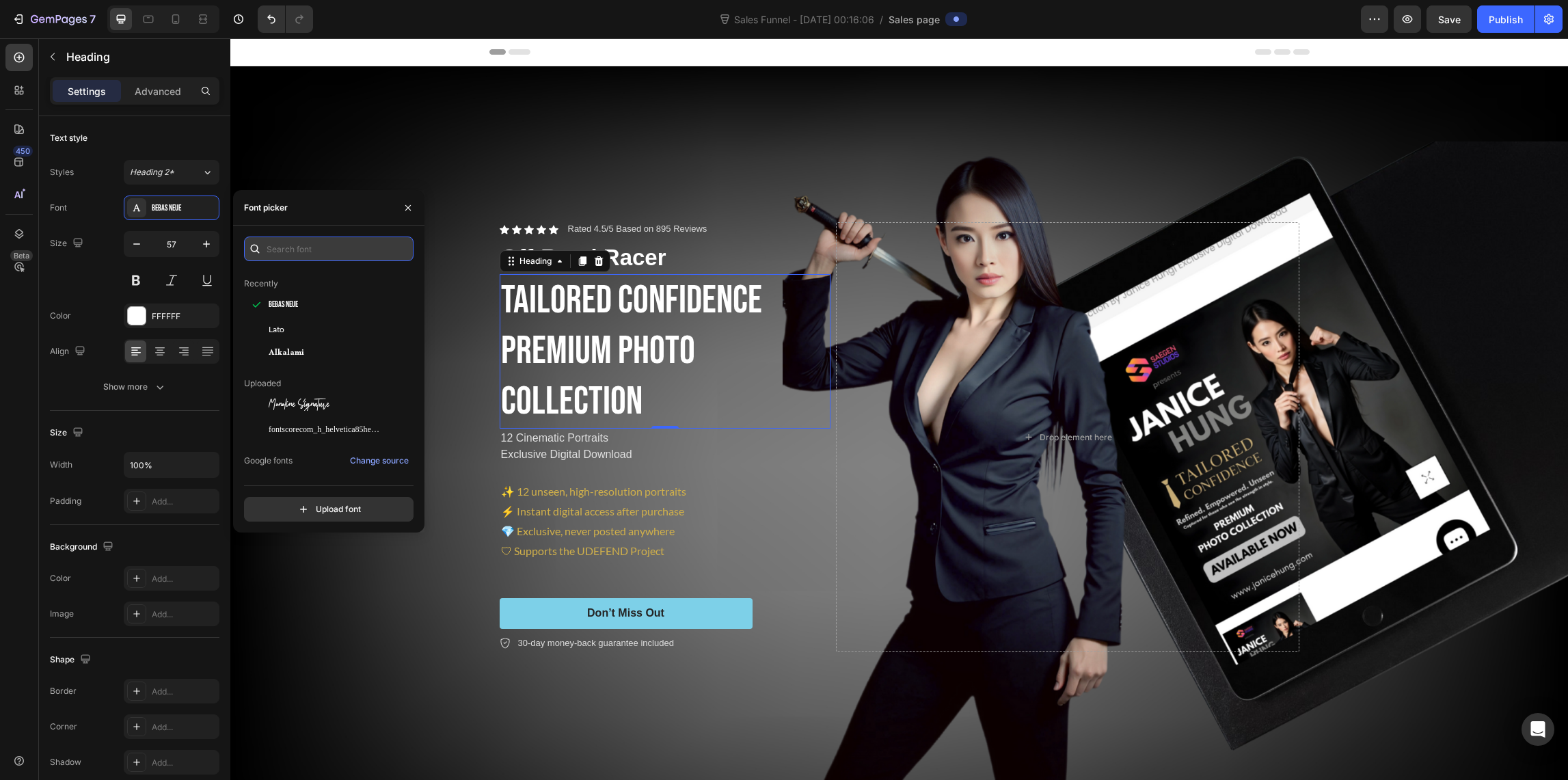
scroll to position [0, 0]
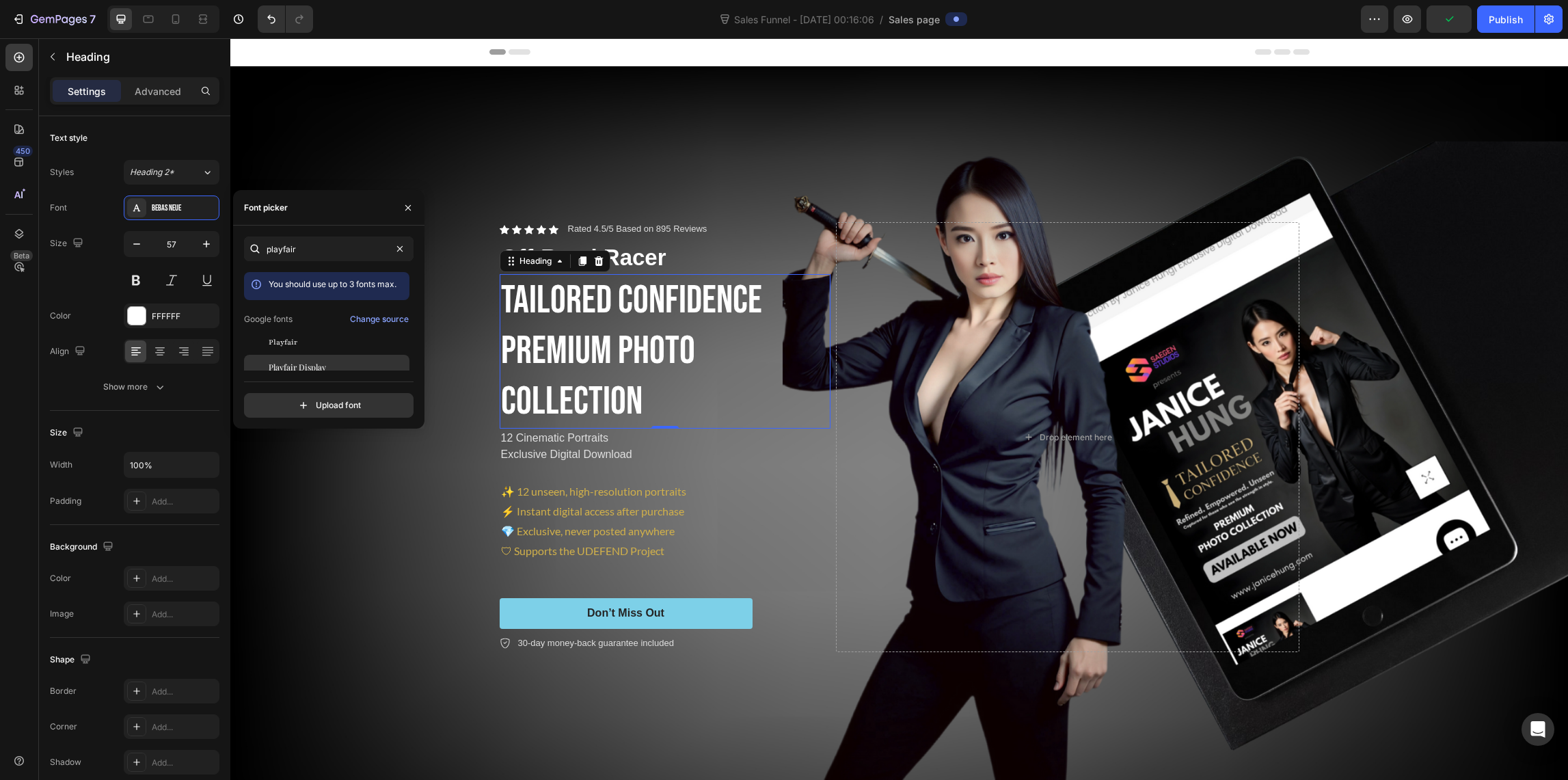
click at [316, 363] on span "Playfair Display" at bounding box center [297, 367] width 57 height 12
type input "play"
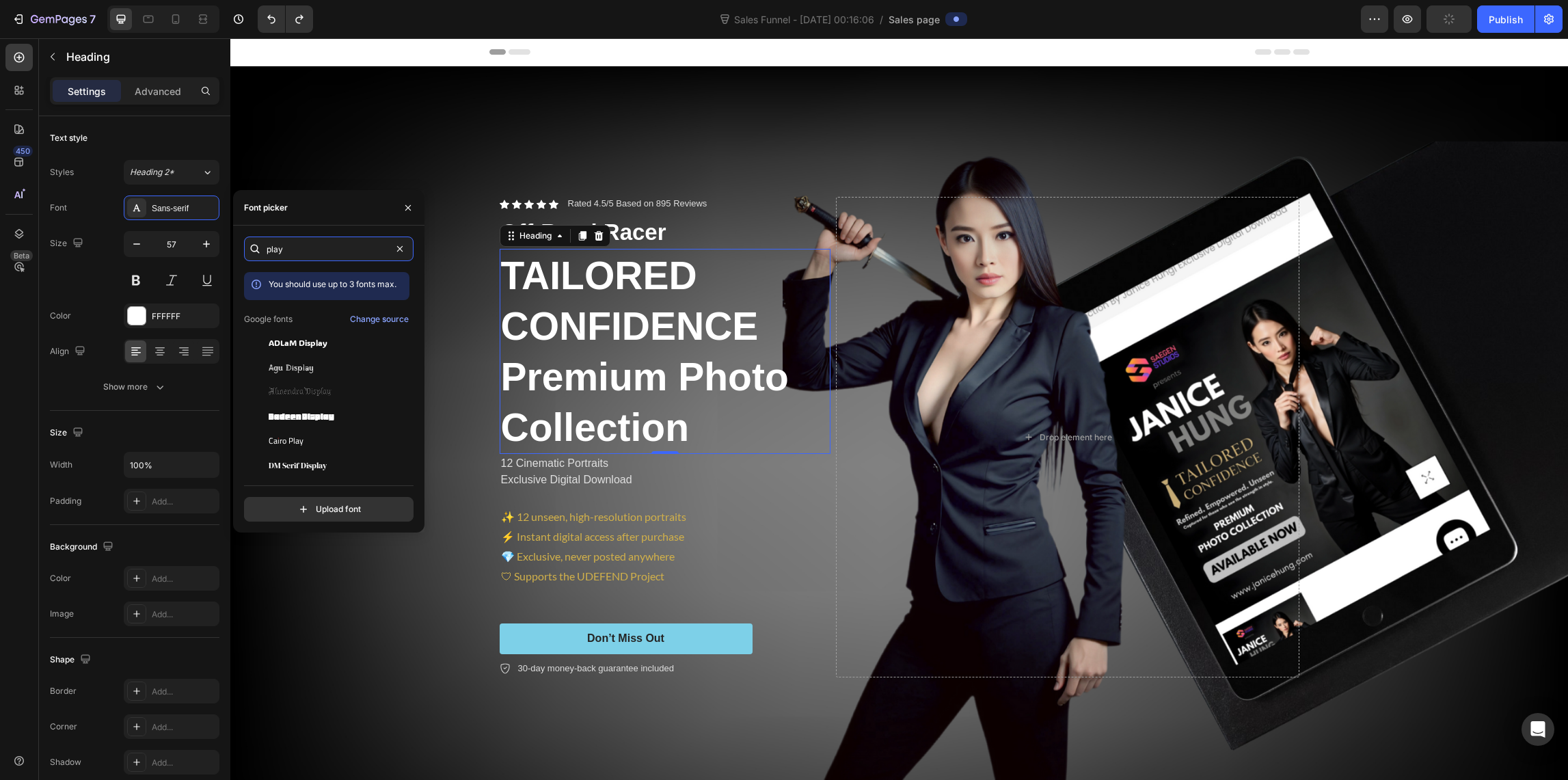
drag, startPoint x: 312, startPoint y: 252, endPoint x: 237, endPoint y: 242, distance: 75.7
click at [237, 242] on div "play You should use up to 3 fonts max. Google fonts Change source [PERSON_NAME]…" at bounding box center [328, 379] width 191 height 285
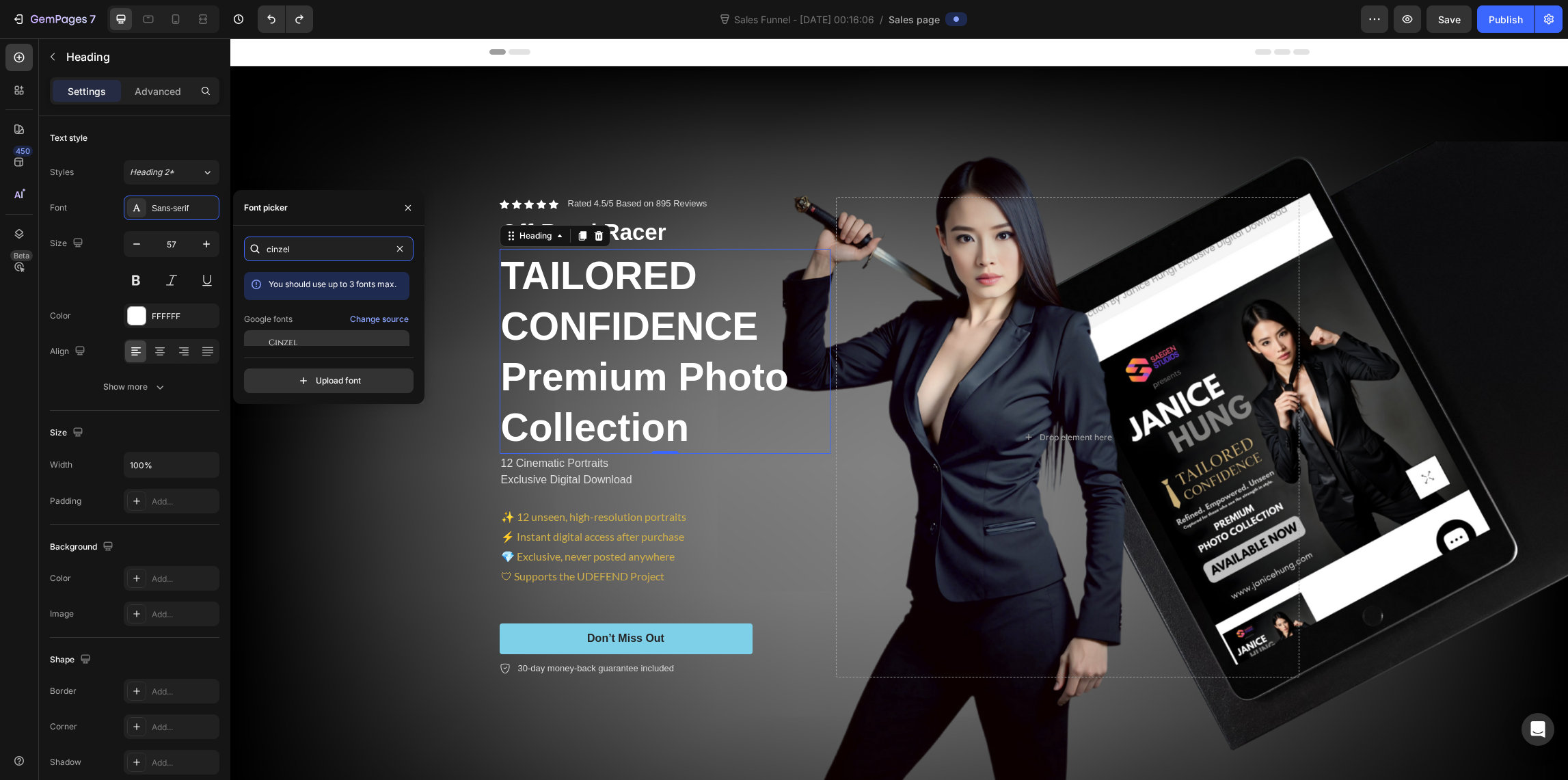
type input "cinzel"
click at [284, 340] on span "Cinzel" at bounding box center [283, 342] width 29 height 12
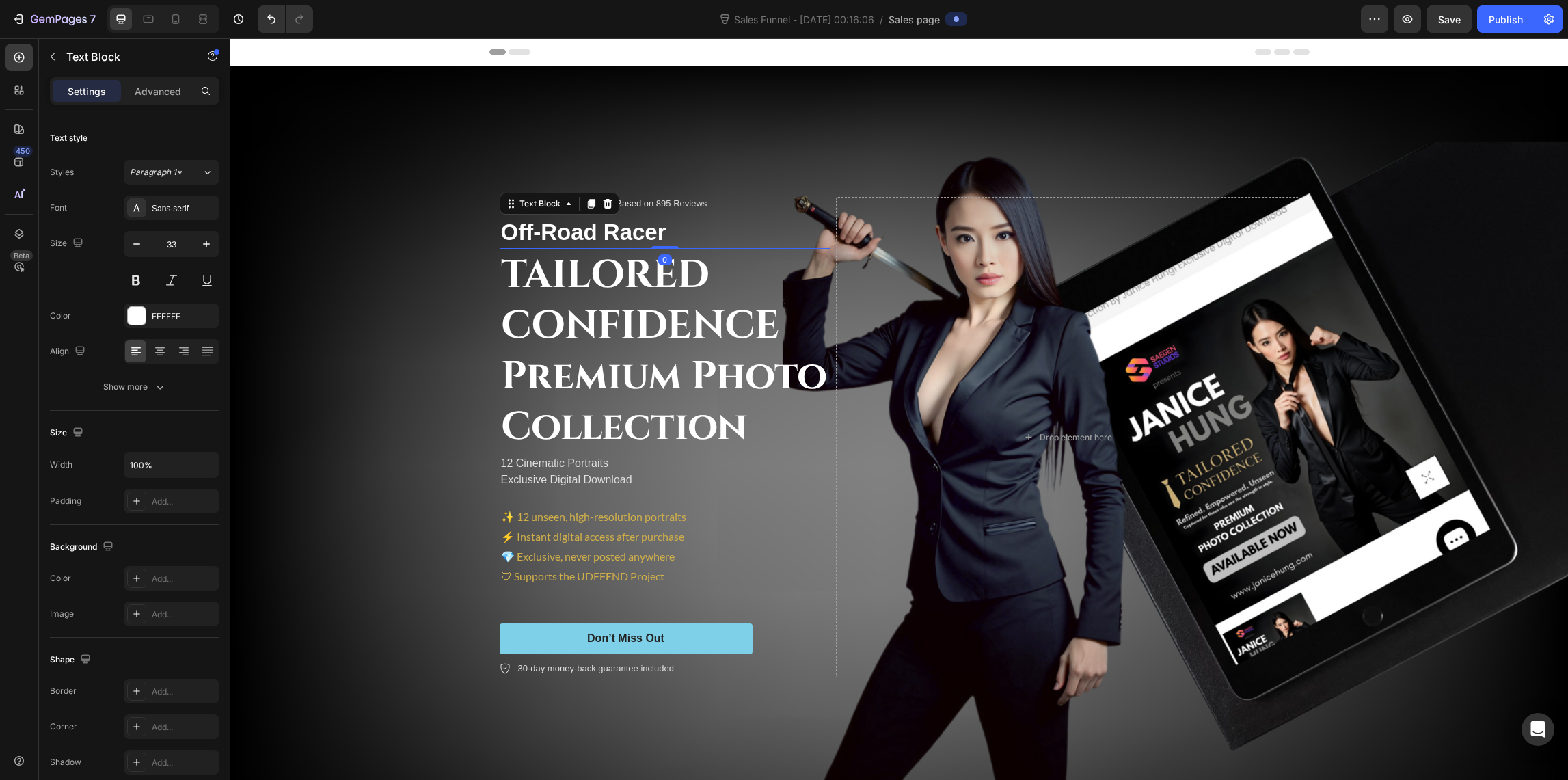
click at [653, 236] on p "Off-Road Racer" at bounding box center [665, 232] width 328 height 30
click at [741, 356] on p "TAILORED CONFIDENCE Premium Photo Collection" at bounding box center [665, 351] width 328 height 202
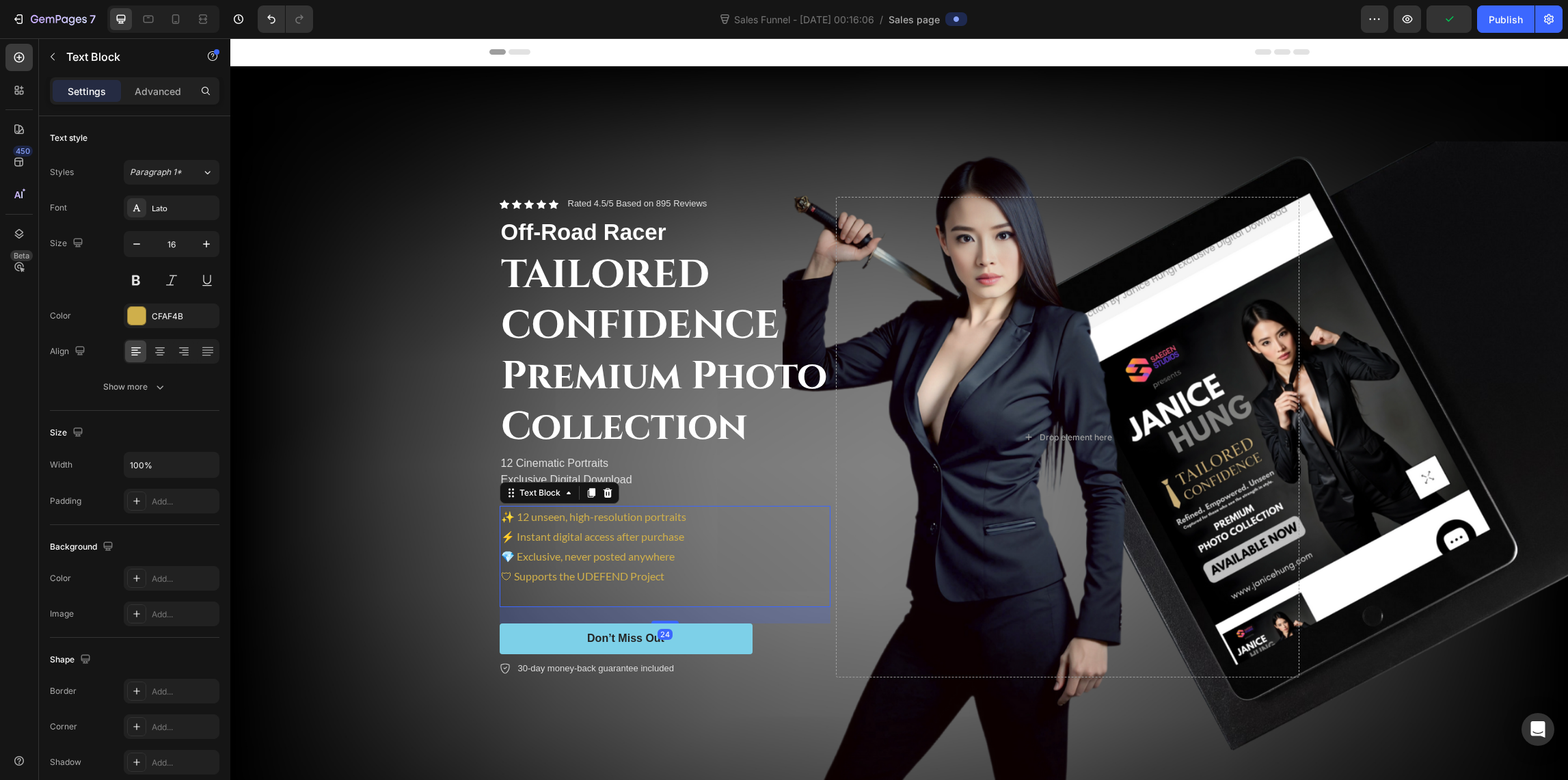
click at [791, 516] on p "✨ 12 unseen, high-resolution portraits ⚡ Instant digital access after purchase …" at bounding box center [665, 556] width 328 height 99
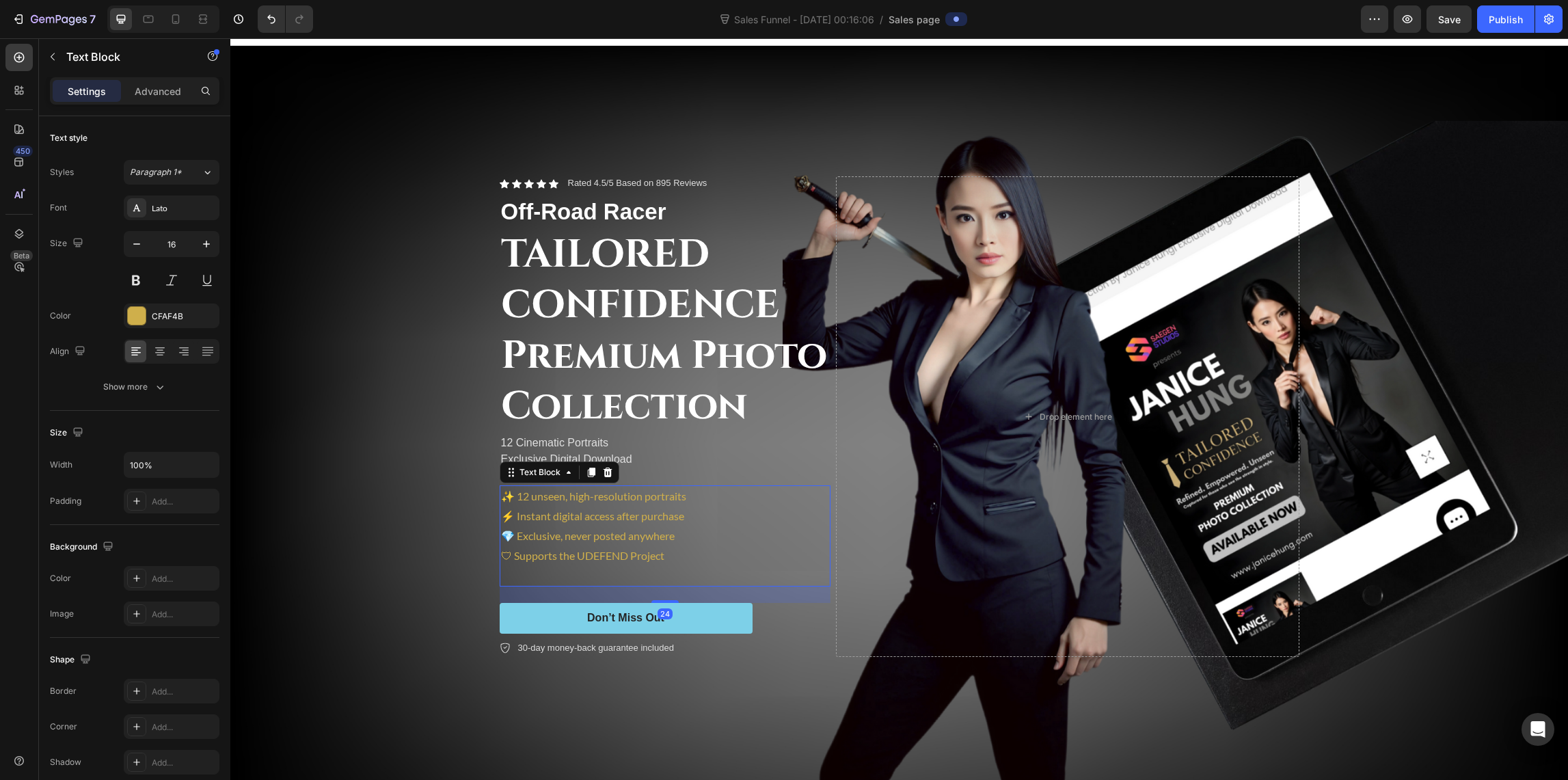
scroll to position [23, 0]
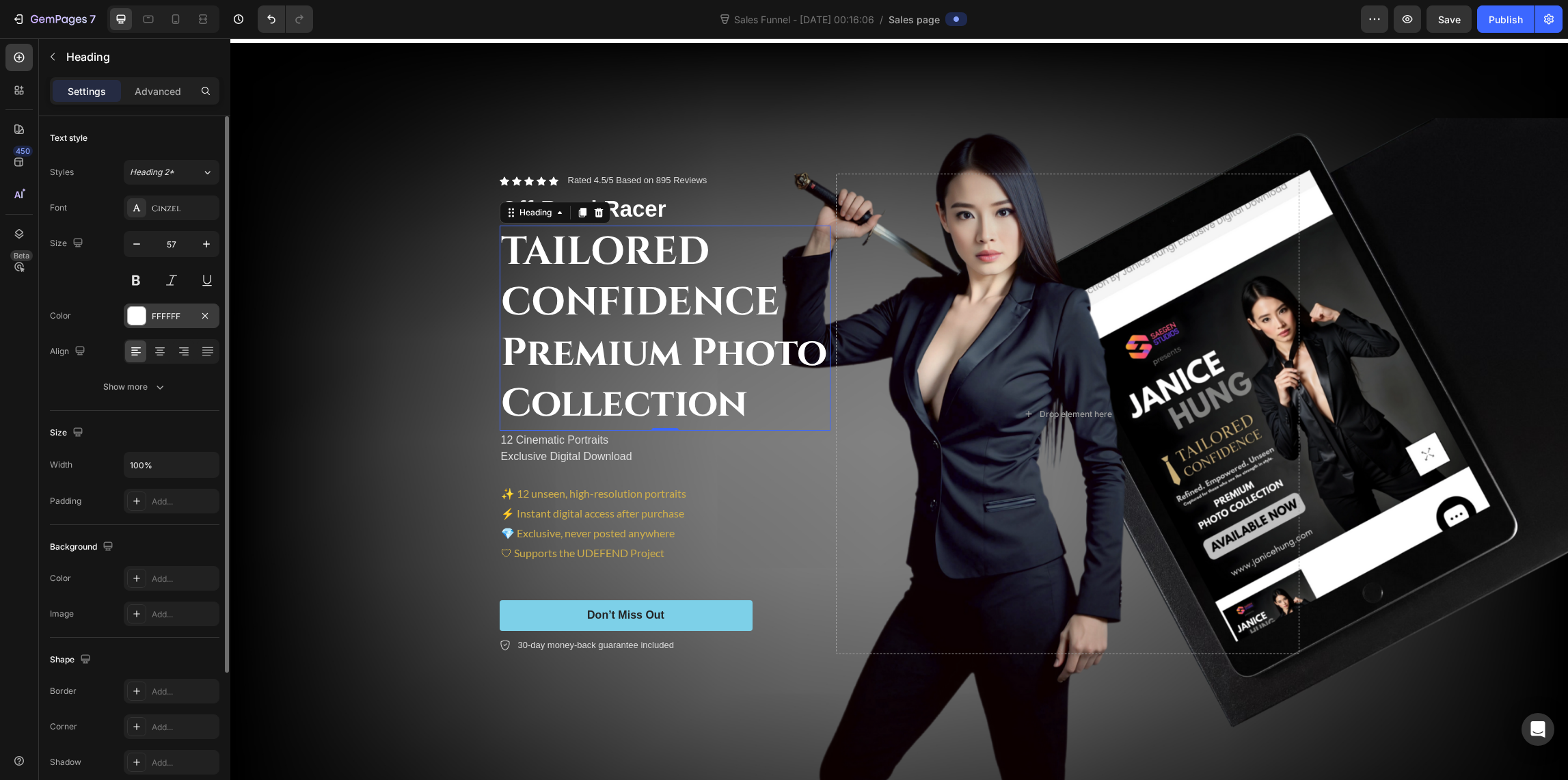
click at [137, 316] on div at bounding box center [136, 316] width 18 height 18
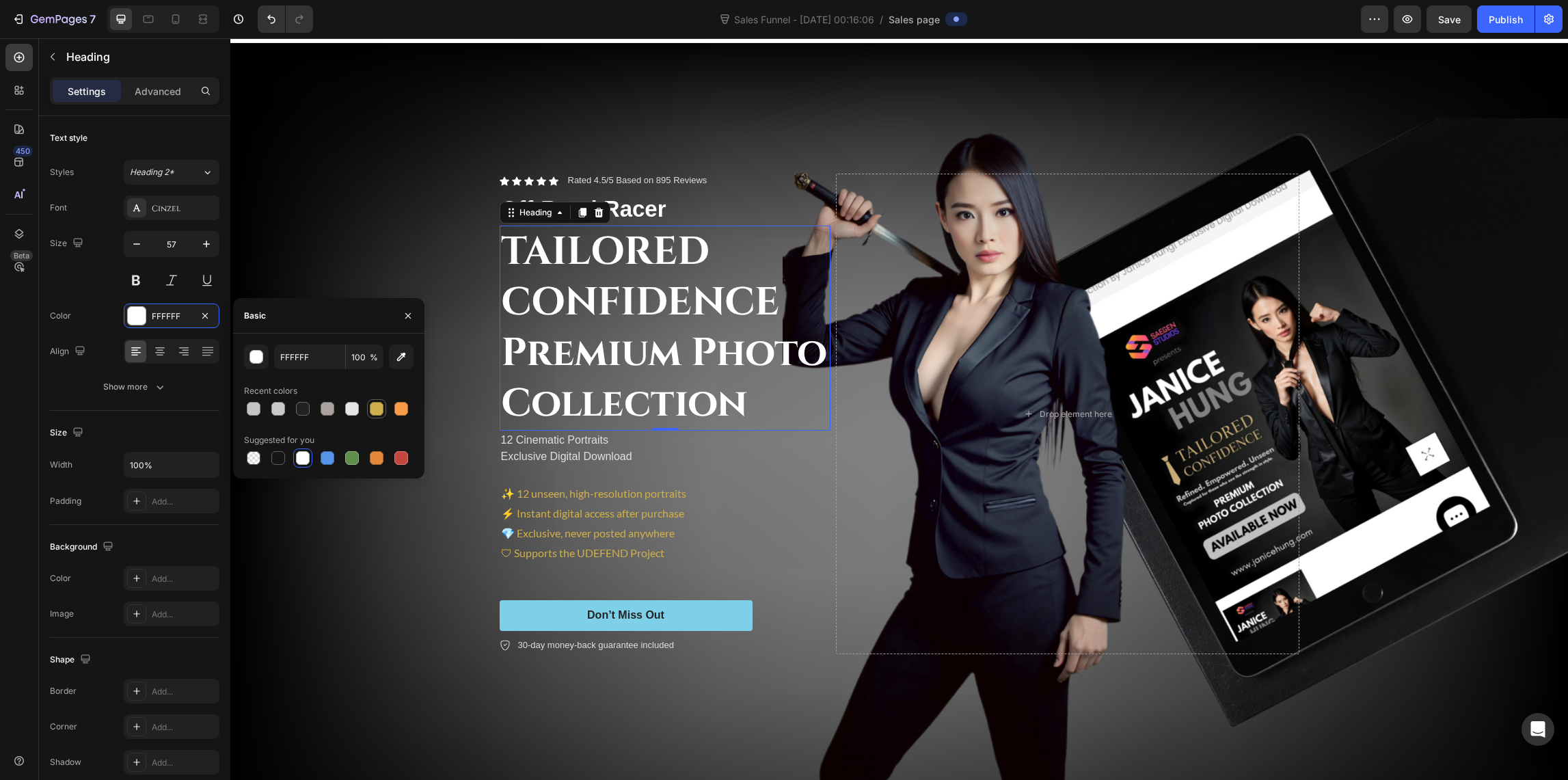
click at [373, 408] on div at bounding box center [377, 408] width 14 height 14
type input "CFAF4B"
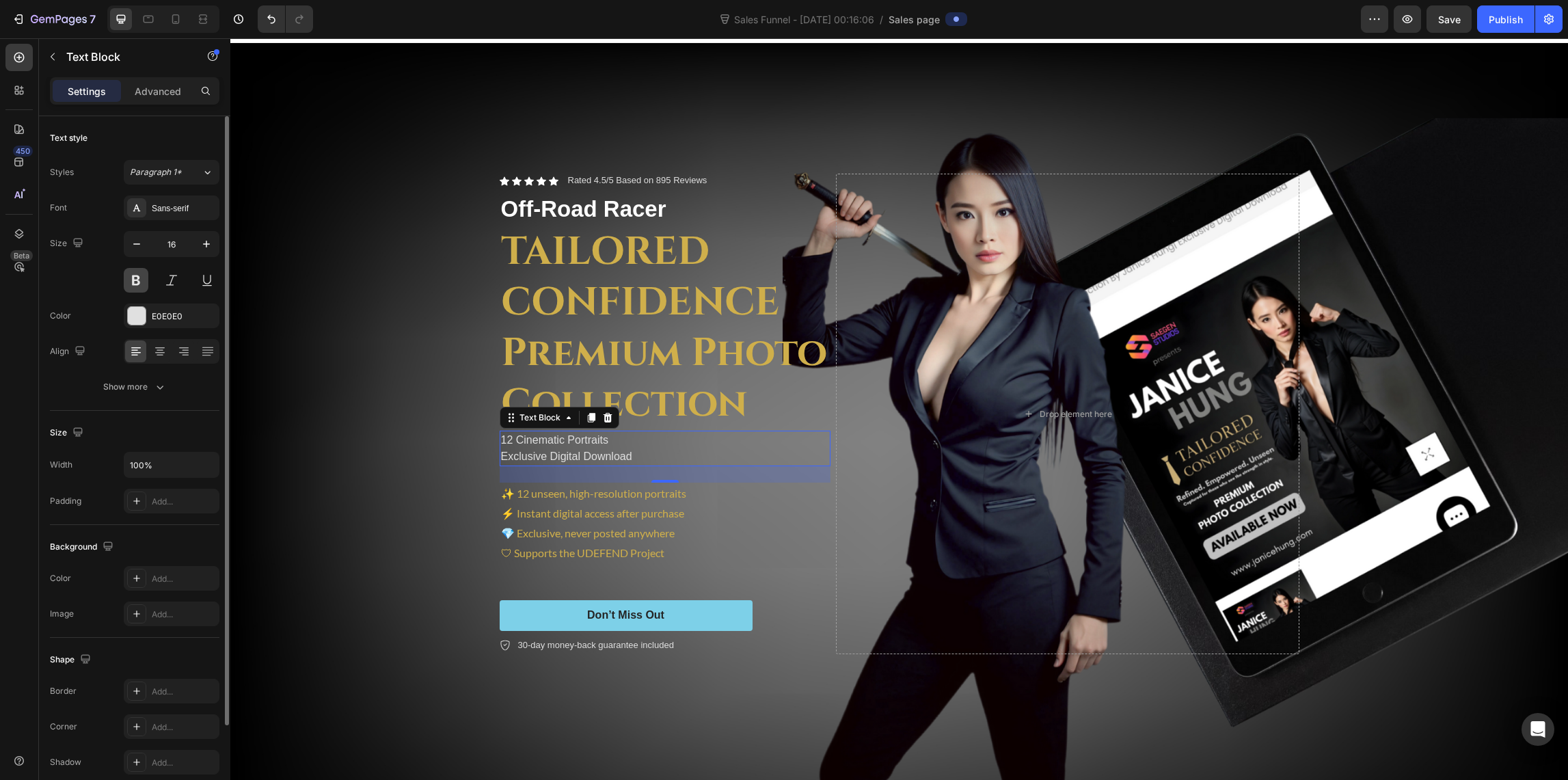
click at [134, 284] on button at bounding box center [135, 280] width 25 height 25
click at [207, 241] on icon "button" at bounding box center [207, 244] width 14 height 14
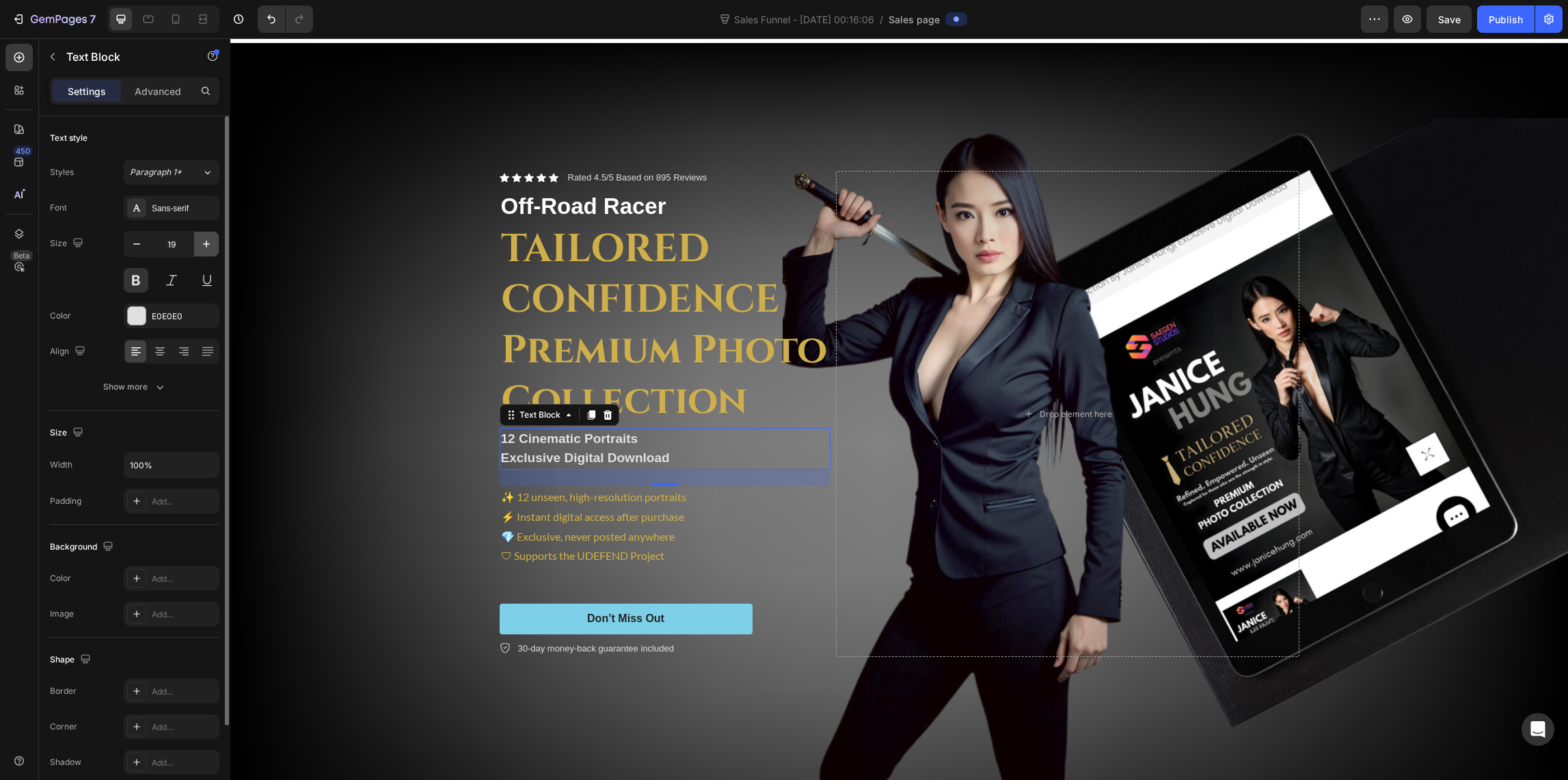
click at [207, 241] on icon "button" at bounding box center [207, 244] width 14 height 14
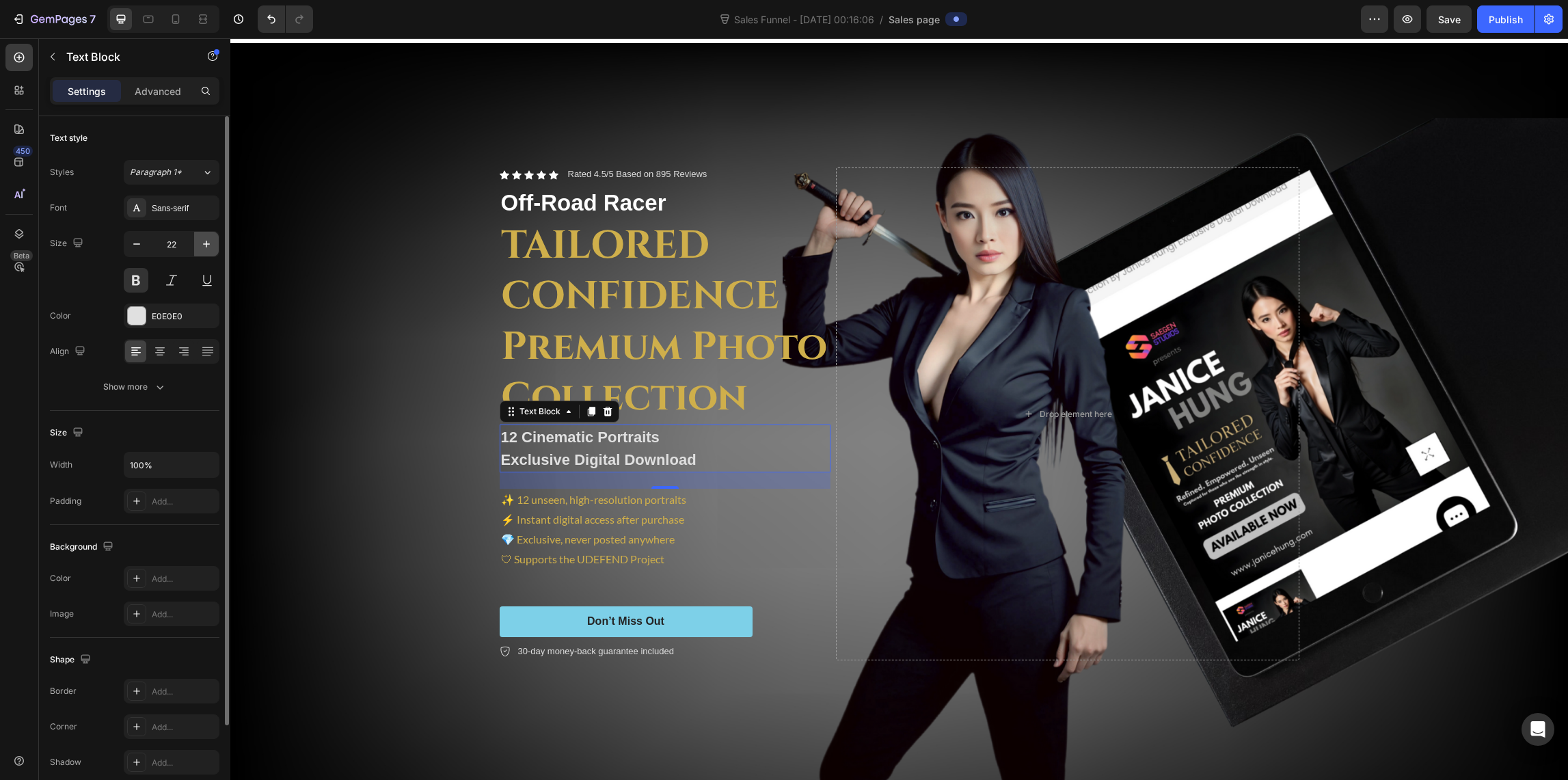
click at [207, 241] on icon "button" at bounding box center [207, 244] width 14 height 14
type input "23"
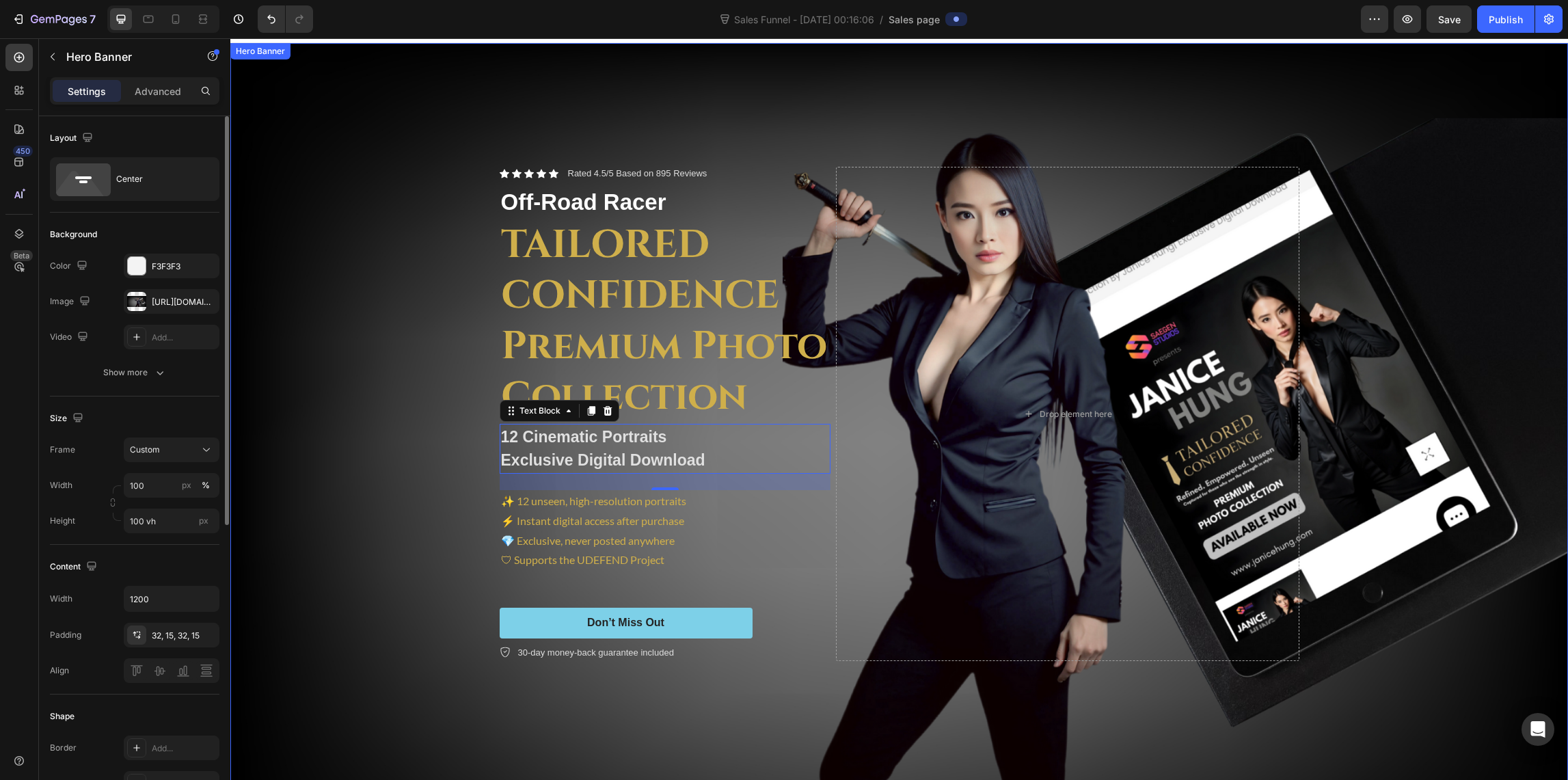
click at [344, 436] on div "Background Image" at bounding box center [899, 414] width 1337 height 742
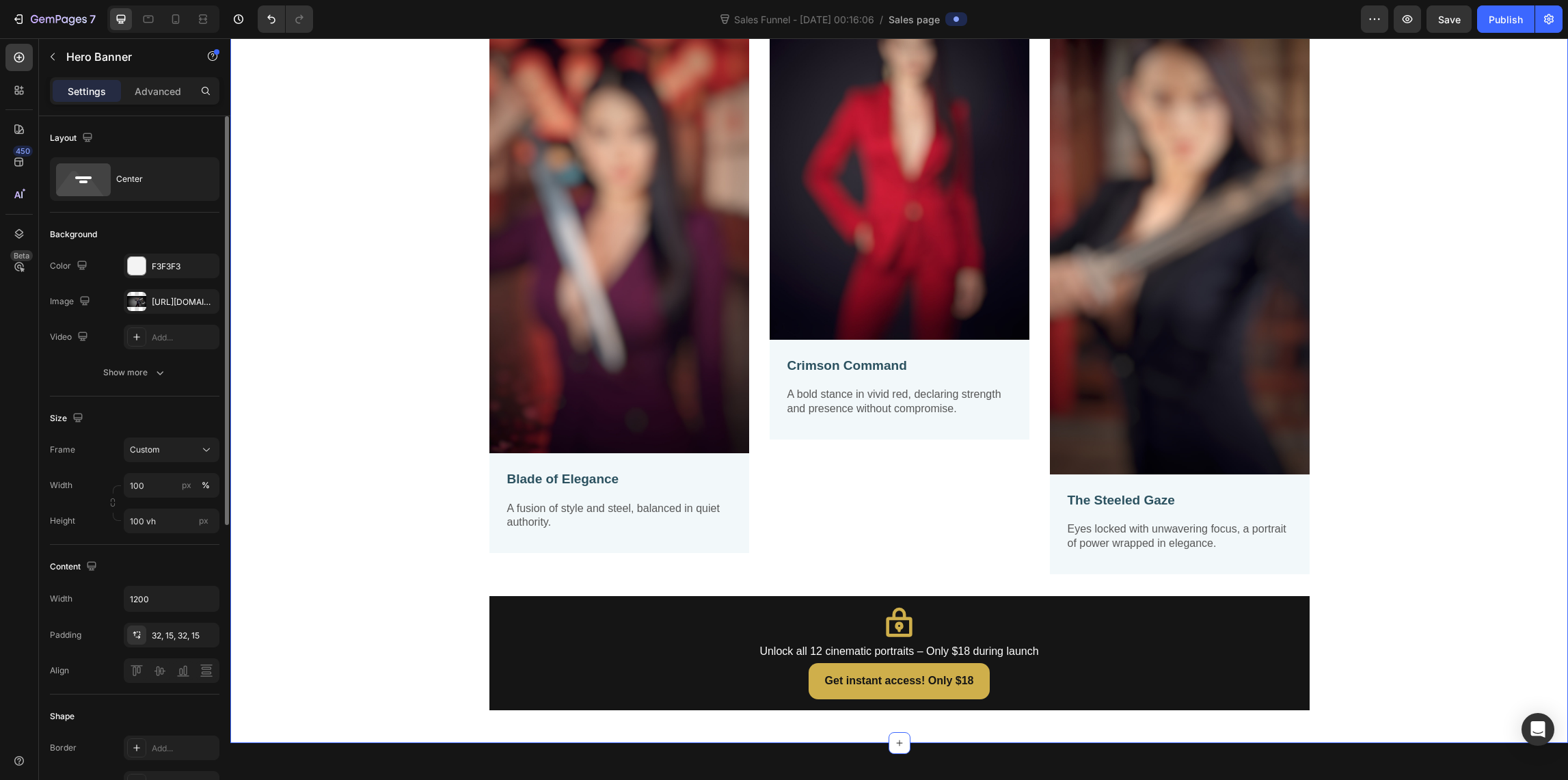
scroll to position [1044, 0]
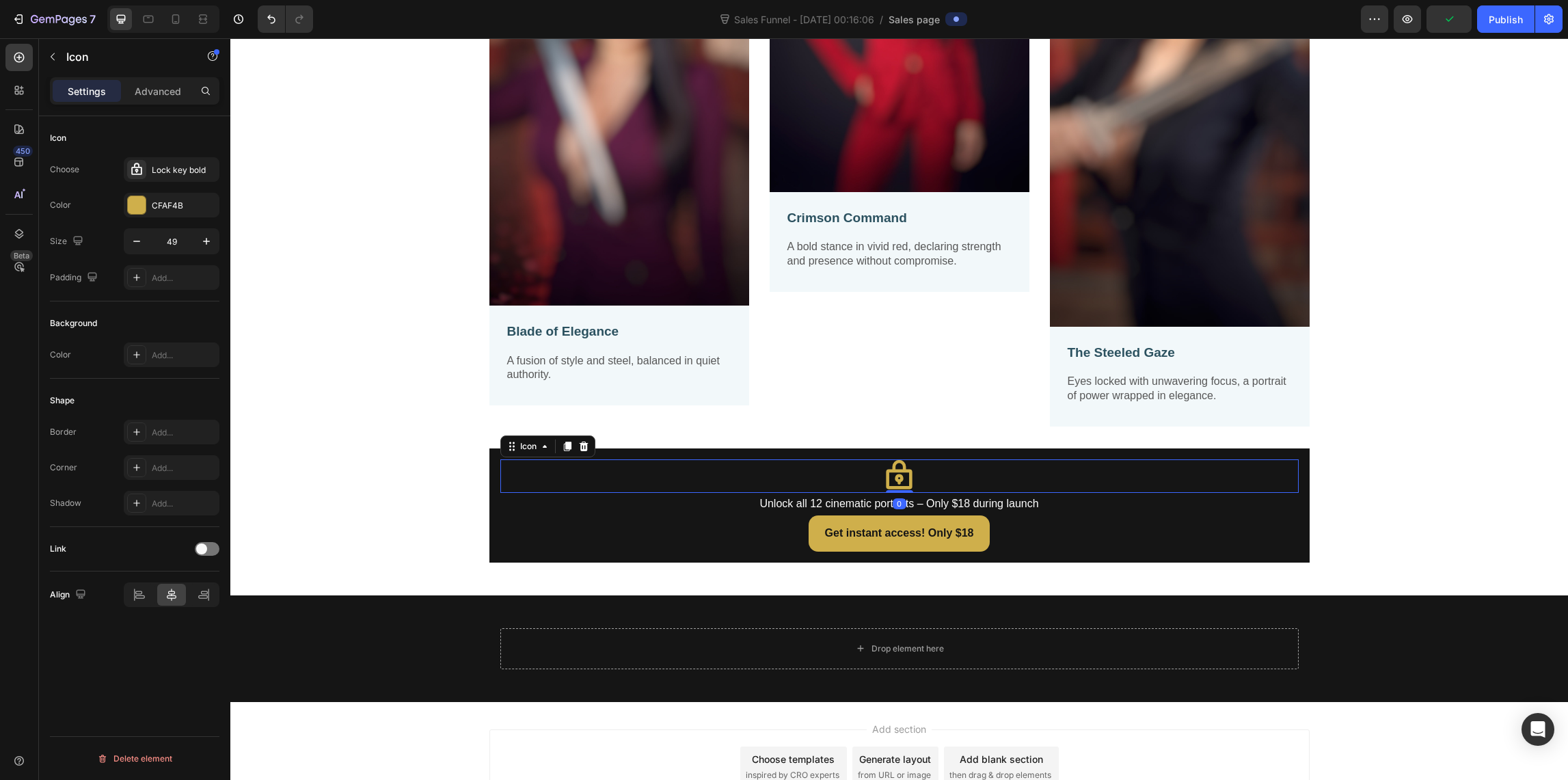
click at [888, 481] on icon at bounding box center [898, 475] width 33 height 33
click at [181, 203] on div "CFAF4B" at bounding box center [171, 206] width 40 height 12
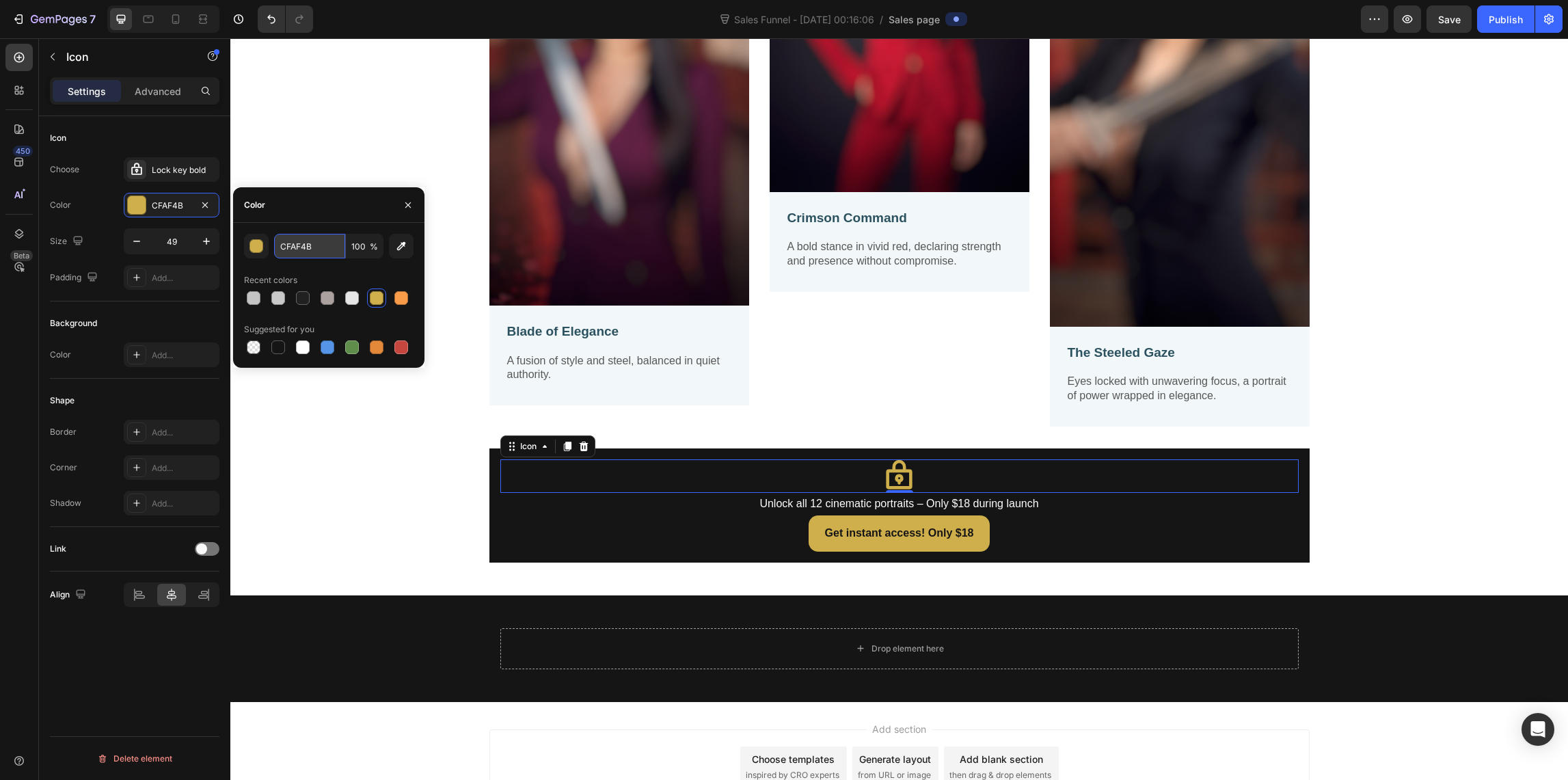
drag, startPoint x: 316, startPoint y: 245, endPoint x: 282, endPoint y: 240, distance: 34.4
click at [282, 240] on input "CFAF4B" at bounding box center [310, 246] width 71 height 25
drag, startPoint x: 318, startPoint y: 247, endPoint x: 277, endPoint y: 243, distance: 41.2
click at [274, 242] on input "CFAF4B" at bounding box center [310, 246] width 71 height 25
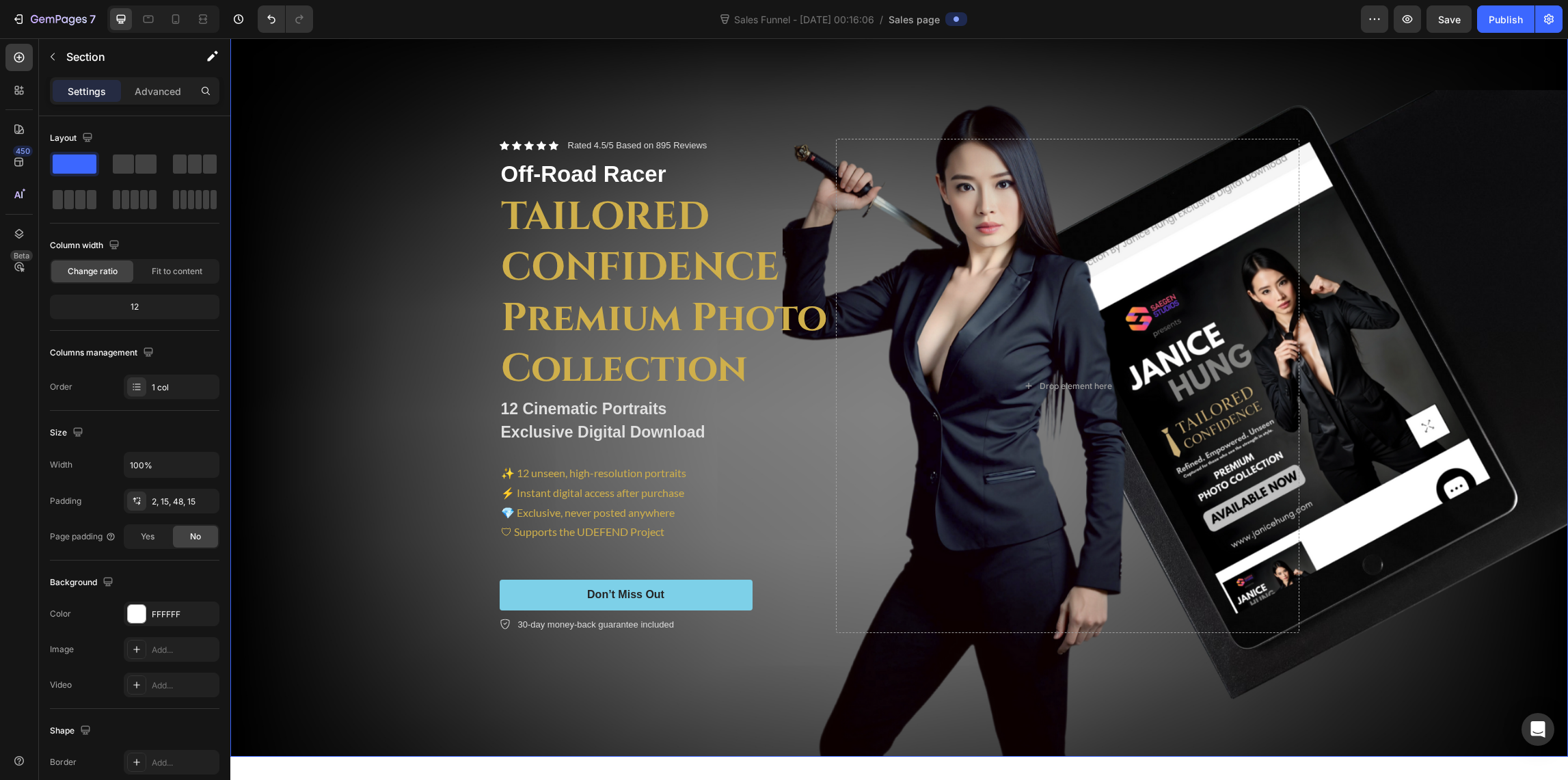
scroll to position [0, 0]
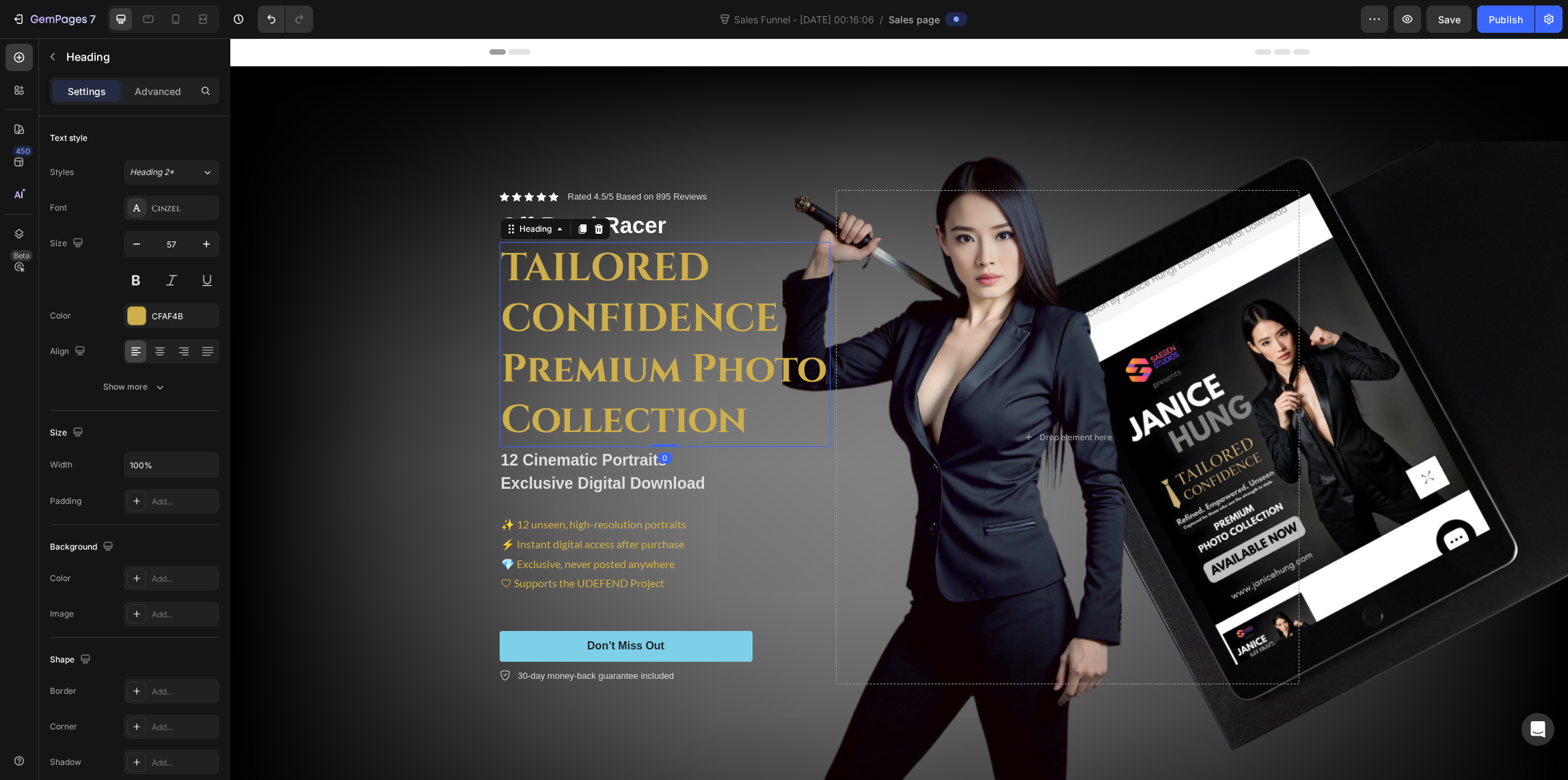
click at [601, 376] on h2 "TAILORED CONFIDENCE Premium Photo Collection" at bounding box center [664, 344] width 331 height 205
click at [187, 310] on div "CFAF4B" at bounding box center [171, 316] width 40 height 12
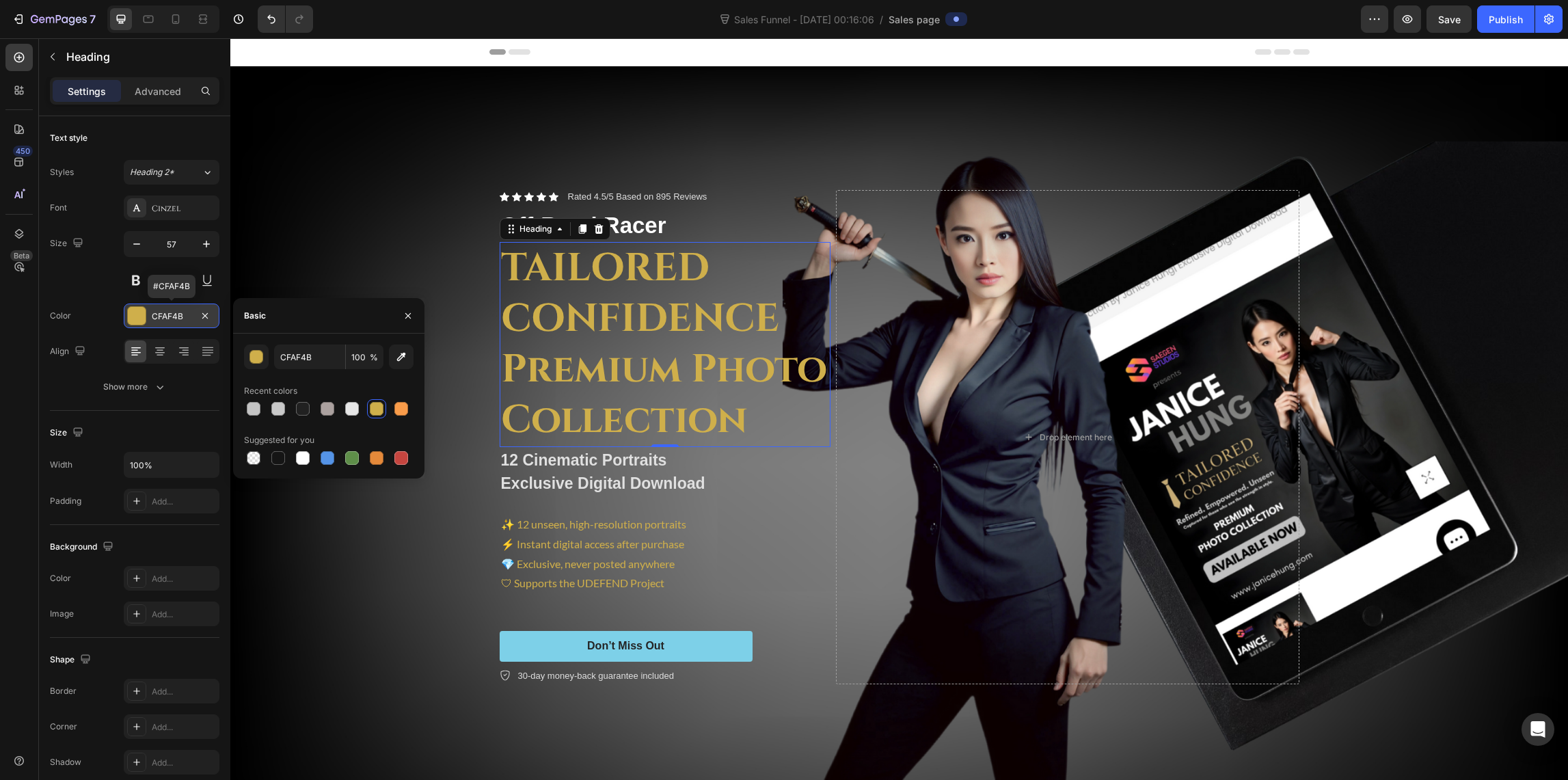
click at [186, 313] on div "CFAF4B" at bounding box center [171, 316] width 40 height 12
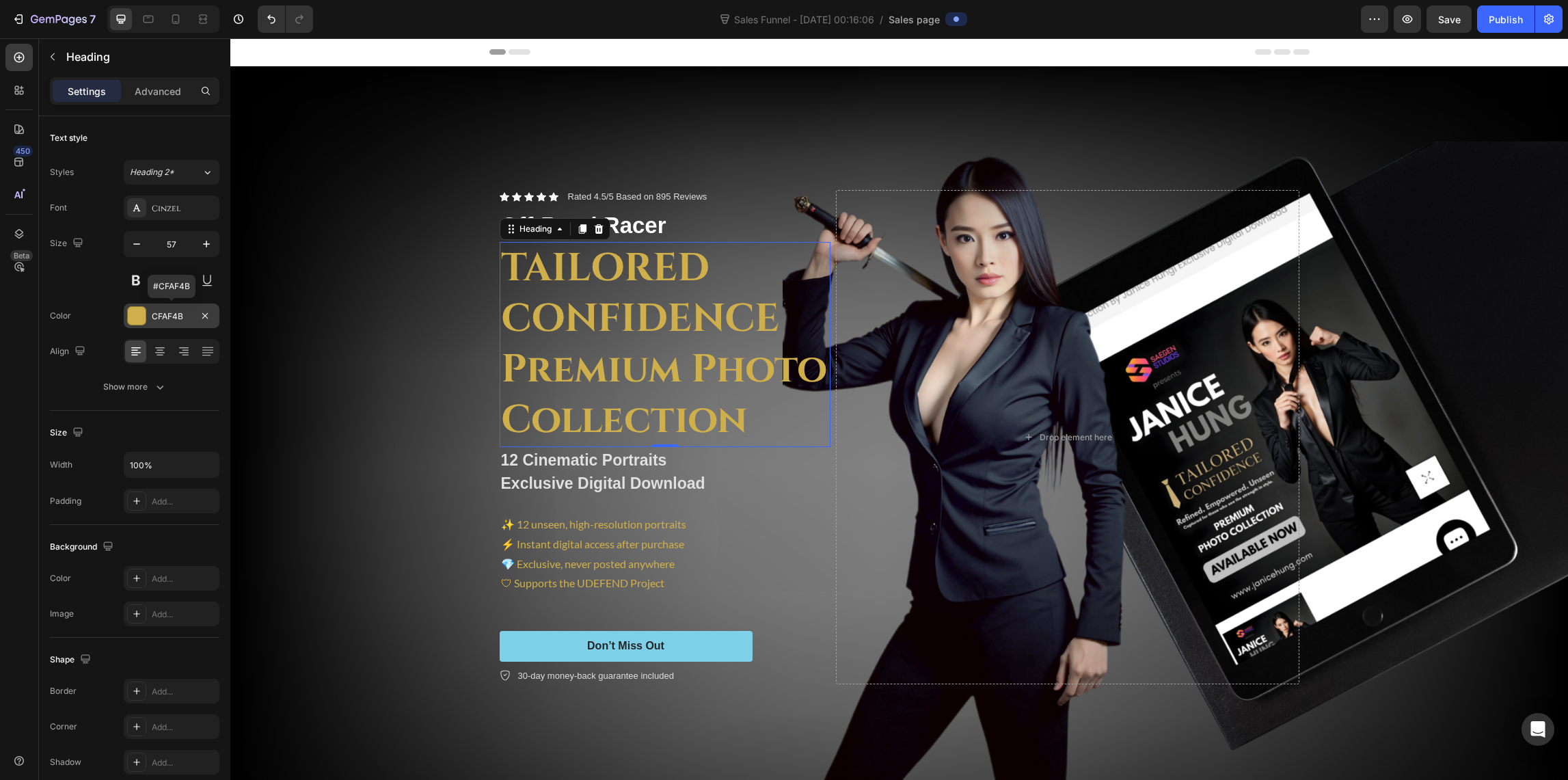
drag, startPoint x: 186, startPoint y: 312, endPoint x: 191, endPoint y: 318, distance: 7.8
click at [186, 313] on div "CFAF4B" at bounding box center [171, 316] width 40 height 12
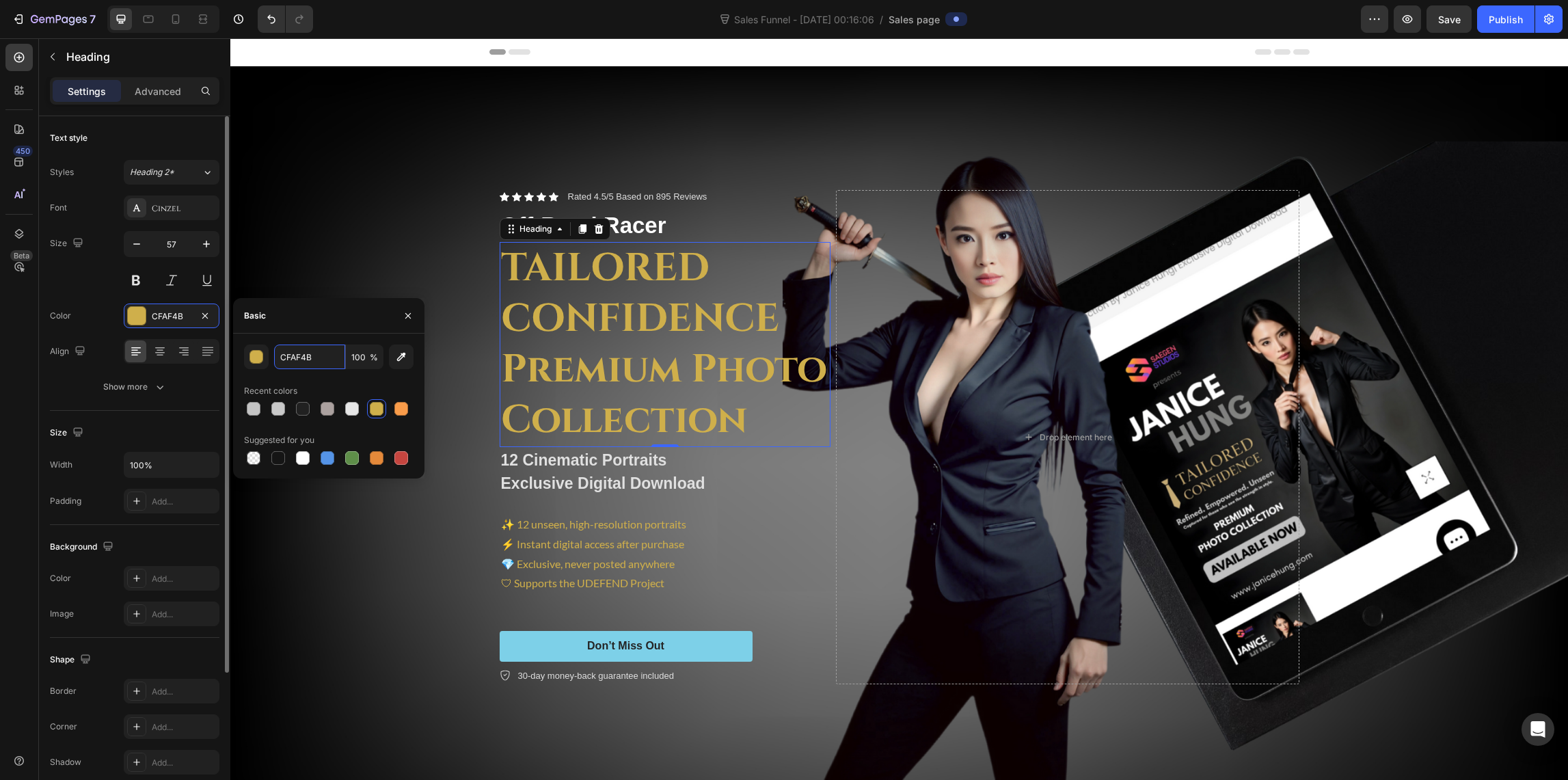
drag, startPoint x: 319, startPoint y: 360, endPoint x: 219, endPoint y: 348, distance: 100.7
click at [244, 347] on div "CFAF4B 100 %" at bounding box center [328, 356] width 169 height 25
drag, startPoint x: 333, startPoint y: 356, endPoint x: 251, endPoint y: 344, distance: 82.9
click at [265, 345] on div "CFAF4B 100 %" at bounding box center [328, 356] width 169 height 25
paste input "CFAF4B"
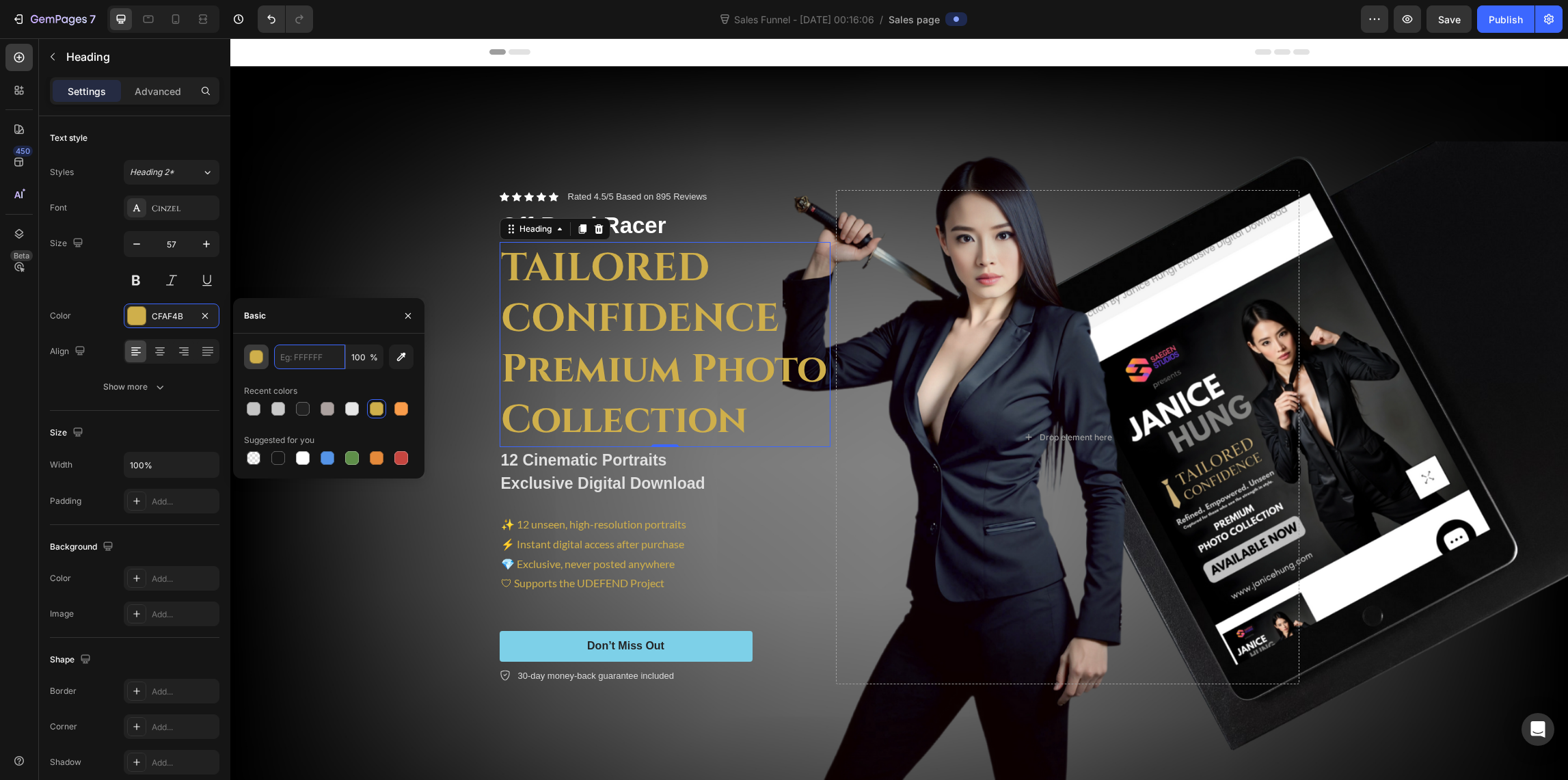
type input "CFAF4B"
click at [412, 310] on icon "button" at bounding box center [408, 316] width 11 height 11
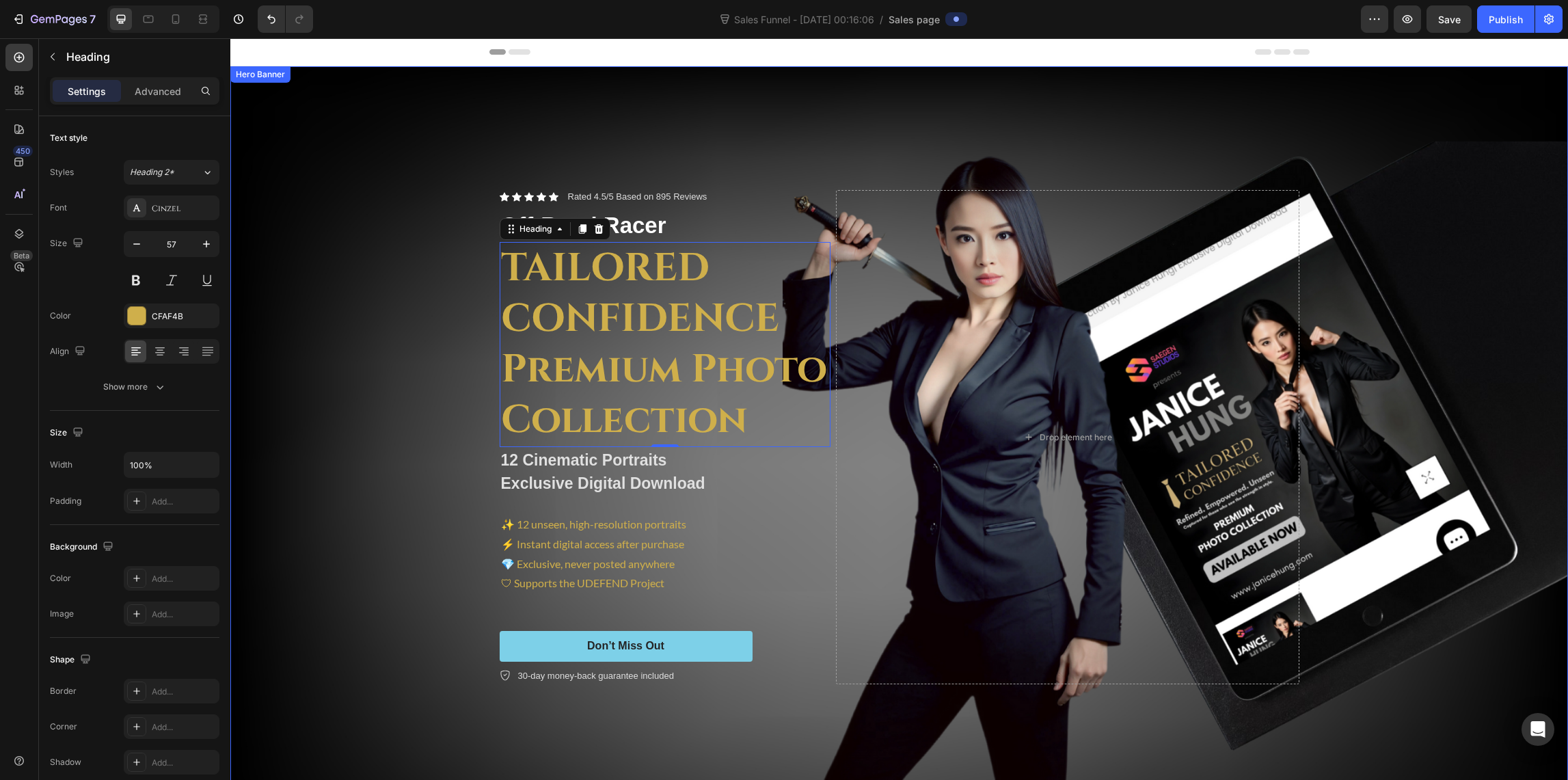
click at [419, 152] on div "Background Image" at bounding box center [899, 437] width 1337 height 742
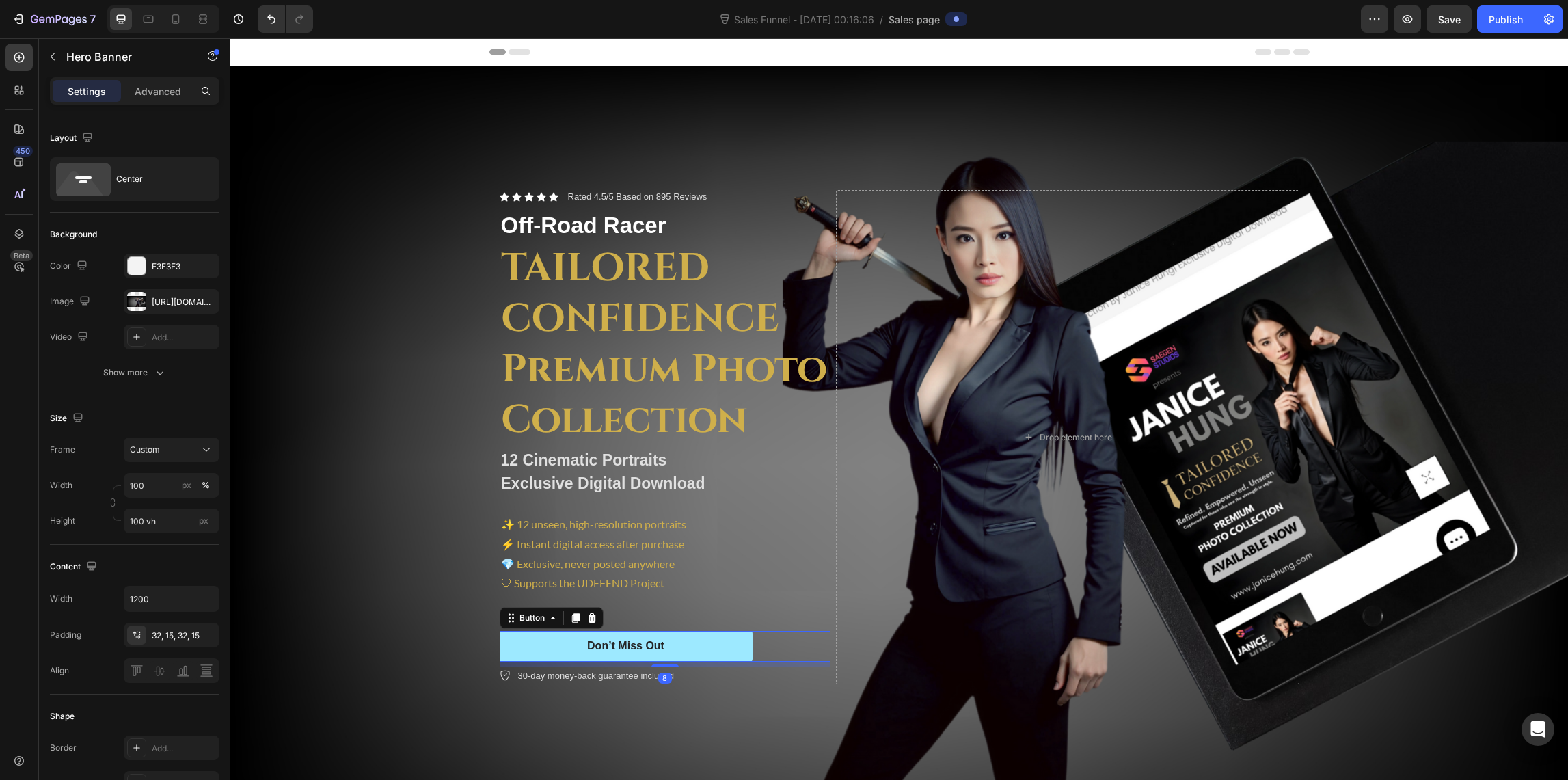
click at [542, 643] on button "Don’t Miss Out" at bounding box center [625, 646] width 253 height 31
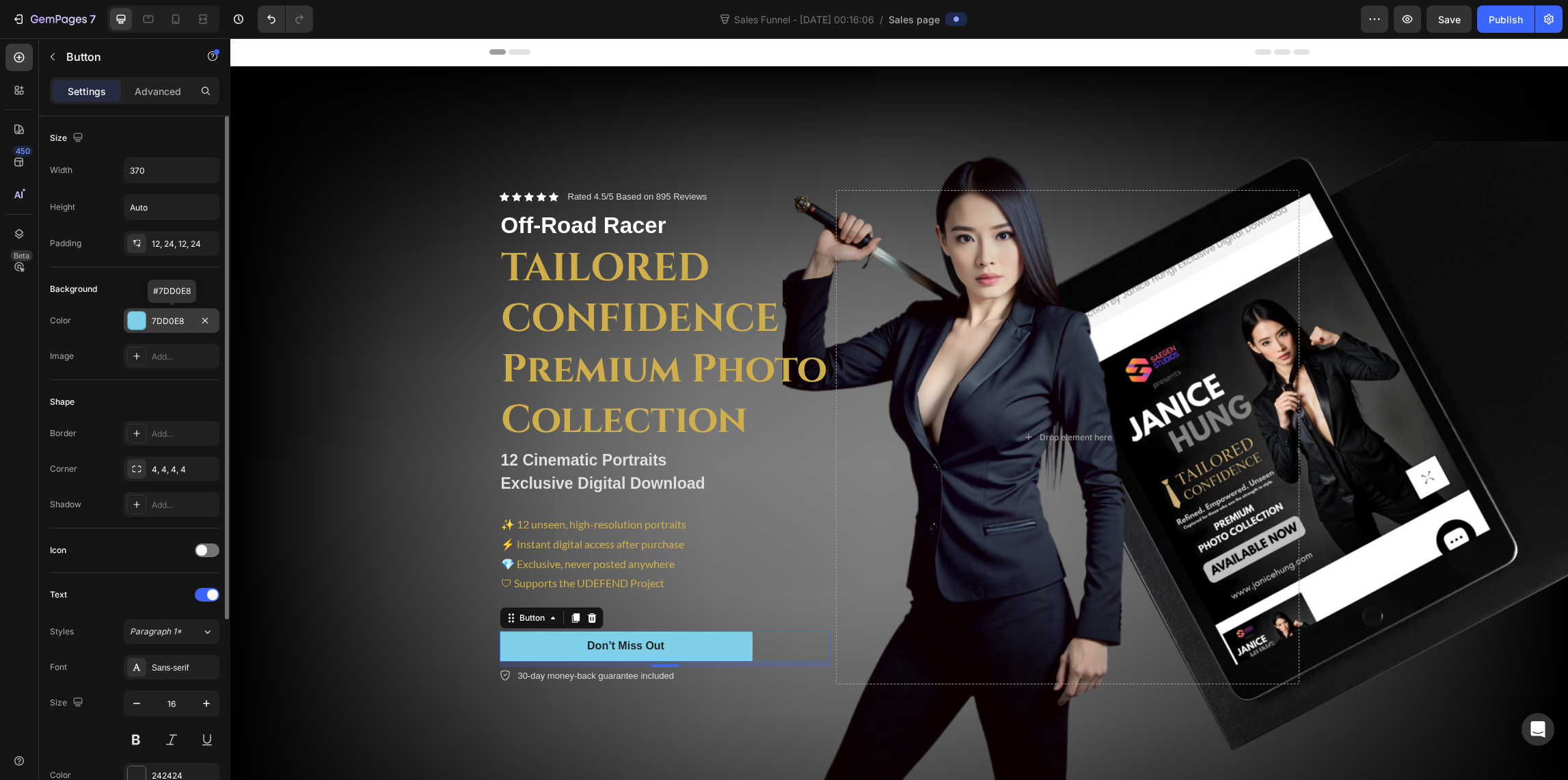
click at [134, 320] on div at bounding box center [136, 320] width 18 height 18
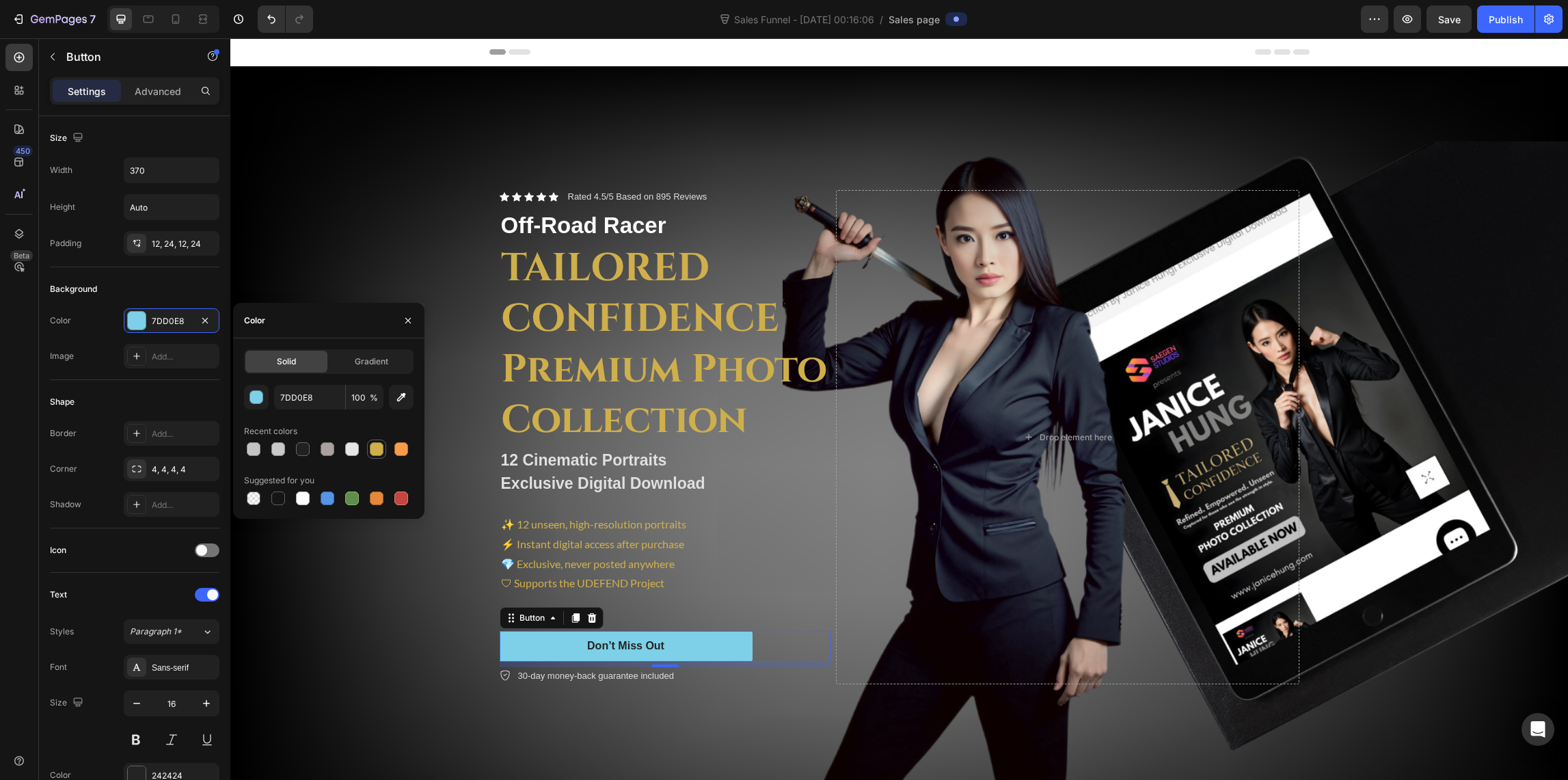
click at [372, 452] on div at bounding box center [377, 449] width 14 height 14
type input "CFAF4B"
click at [632, 644] on div "Don’t Miss Out" at bounding box center [625, 646] width 77 height 14
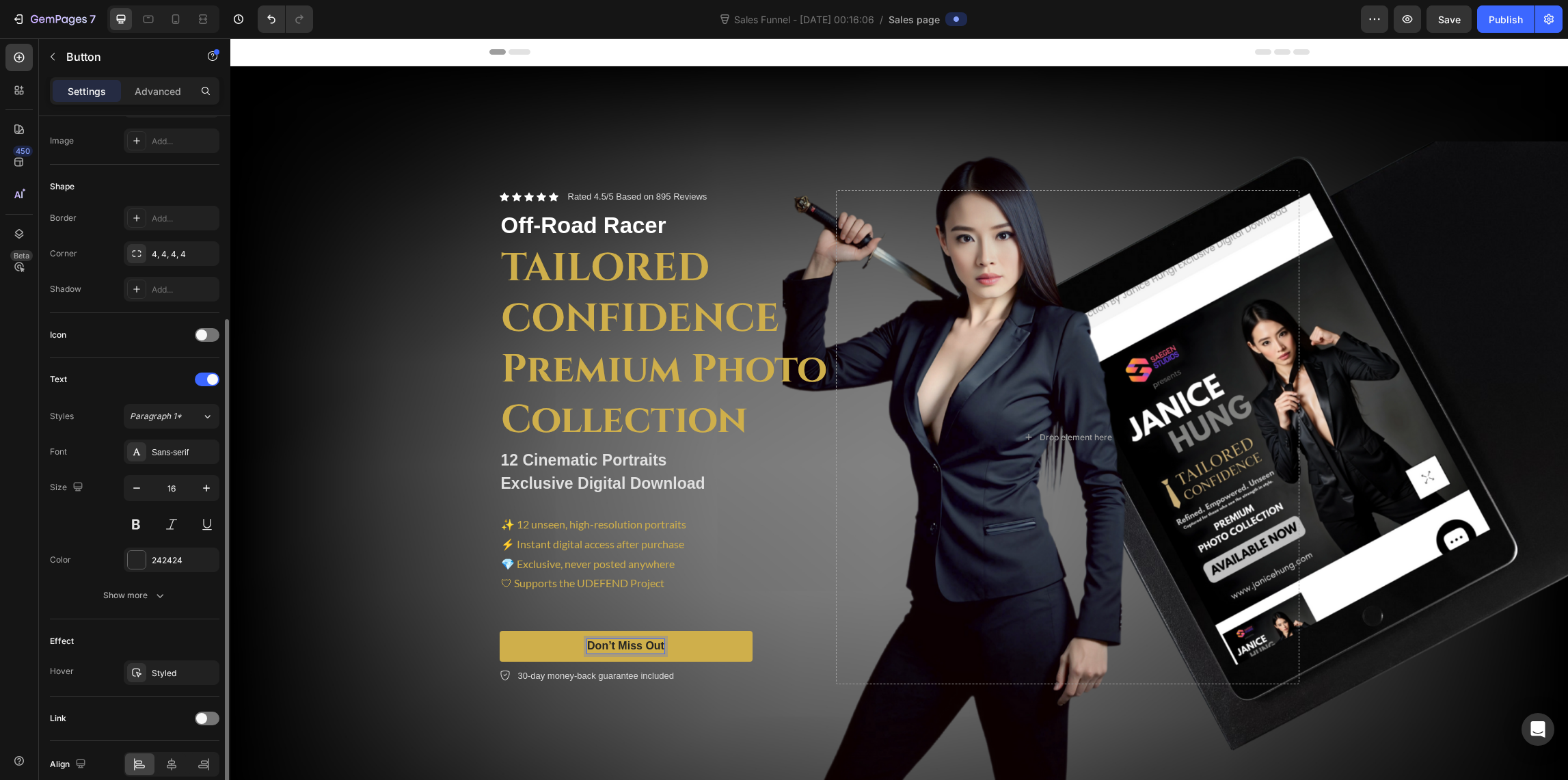
scroll to position [277, 0]
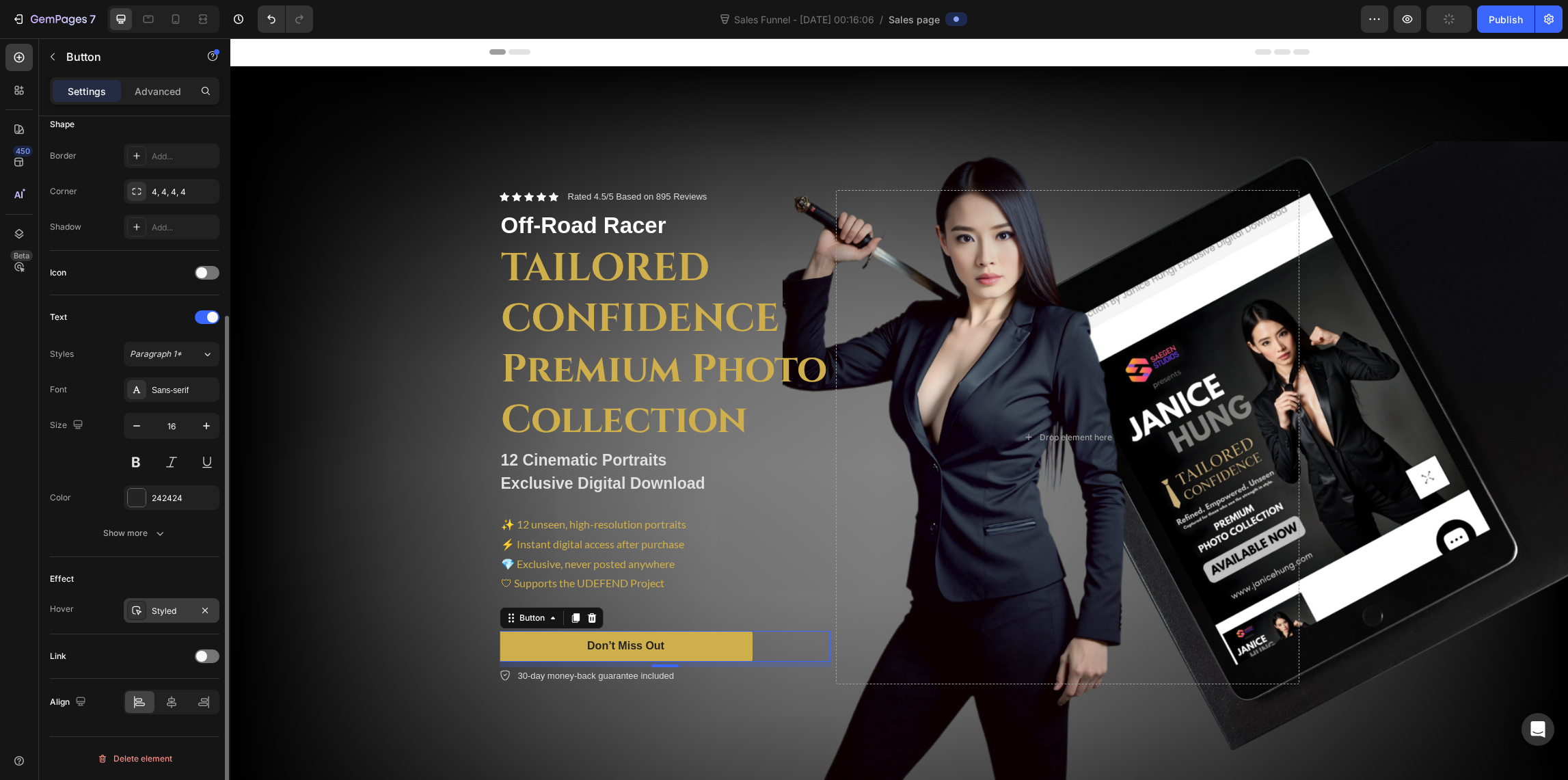
click at [172, 613] on div "Styled" at bounding box center [171, 611] width 40 height 12
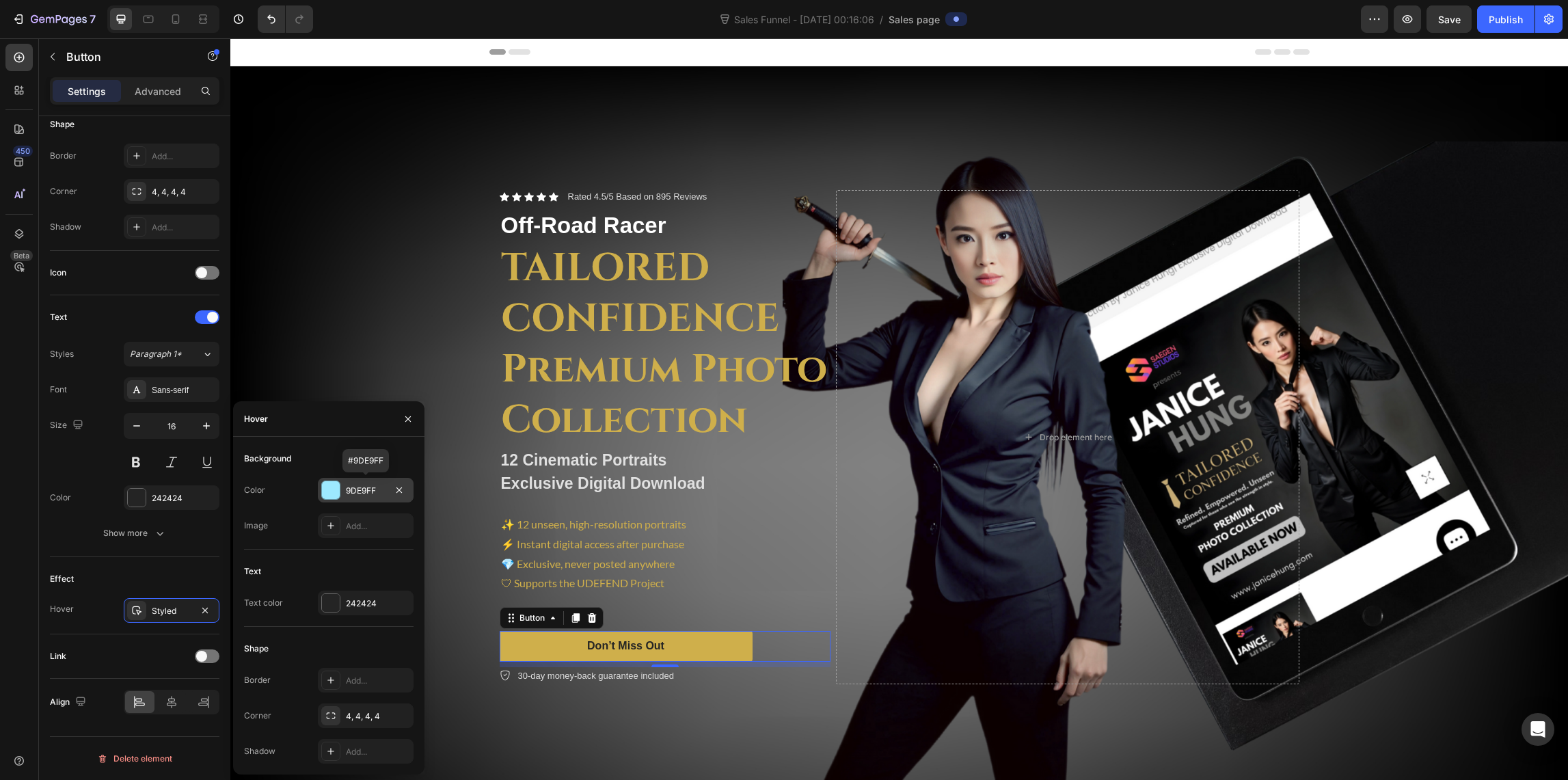
click at [328, 488] on div at bounding box center [330, 490] width 18 height 18
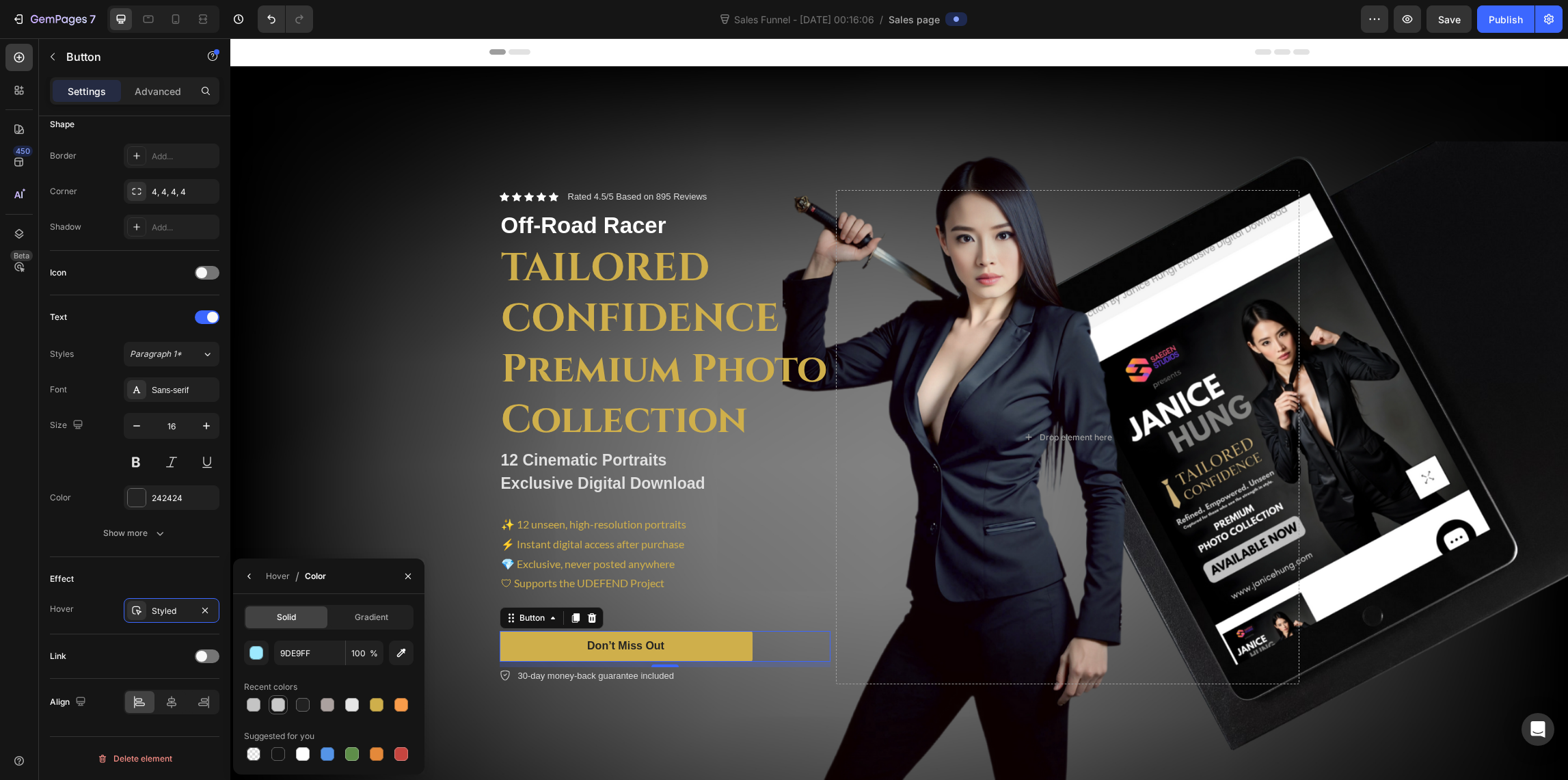
click at [277, 703] on div at bounding box center [278, 704] width 14 height 14
type input "C9C9C9"
click at [250, 575] on icon "button" at bounding box center [249, 576] width 11 height 11
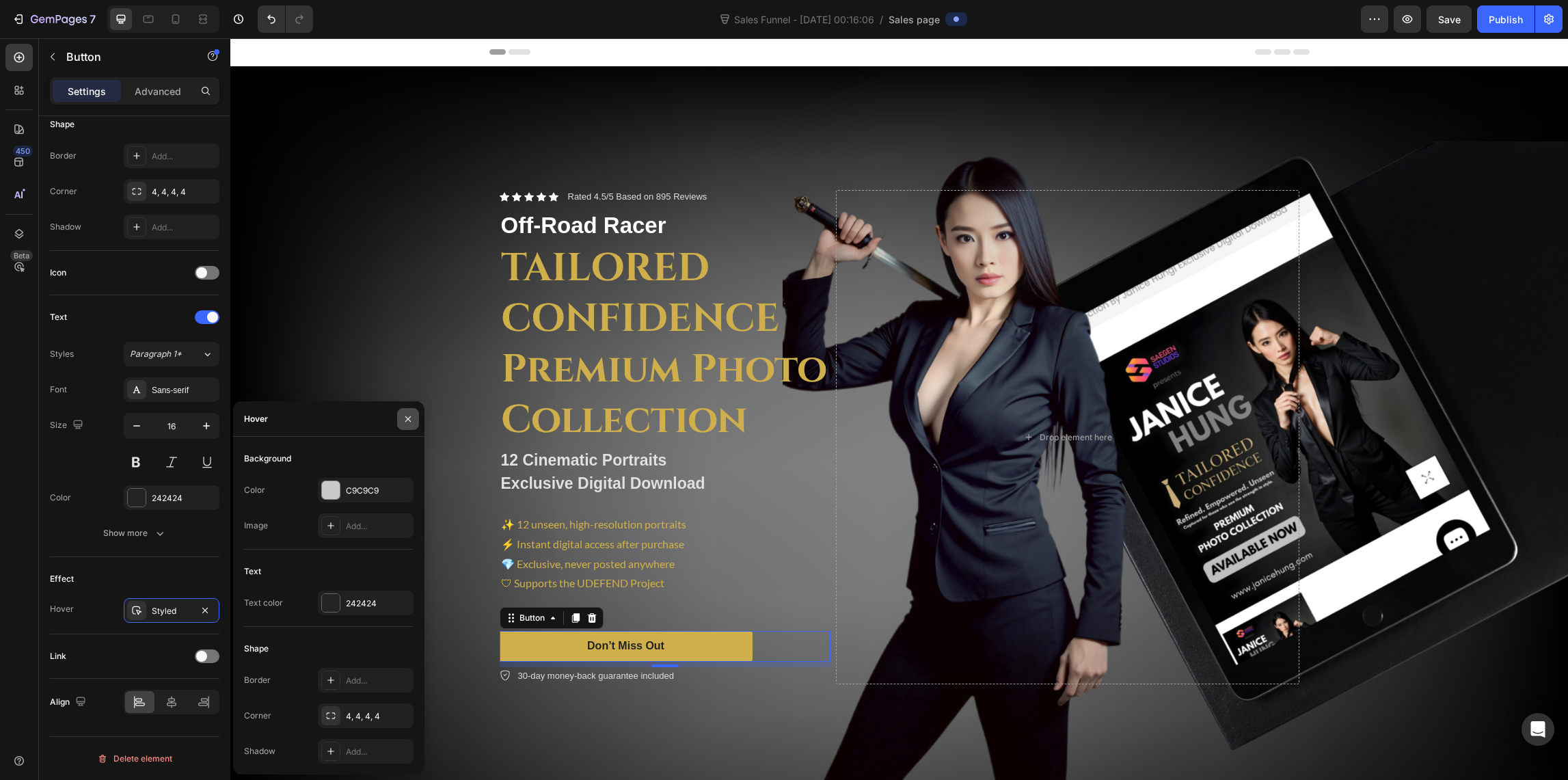
click at [405, 415] on icon "button" at bounding box center [408, 418] width 11 height 11
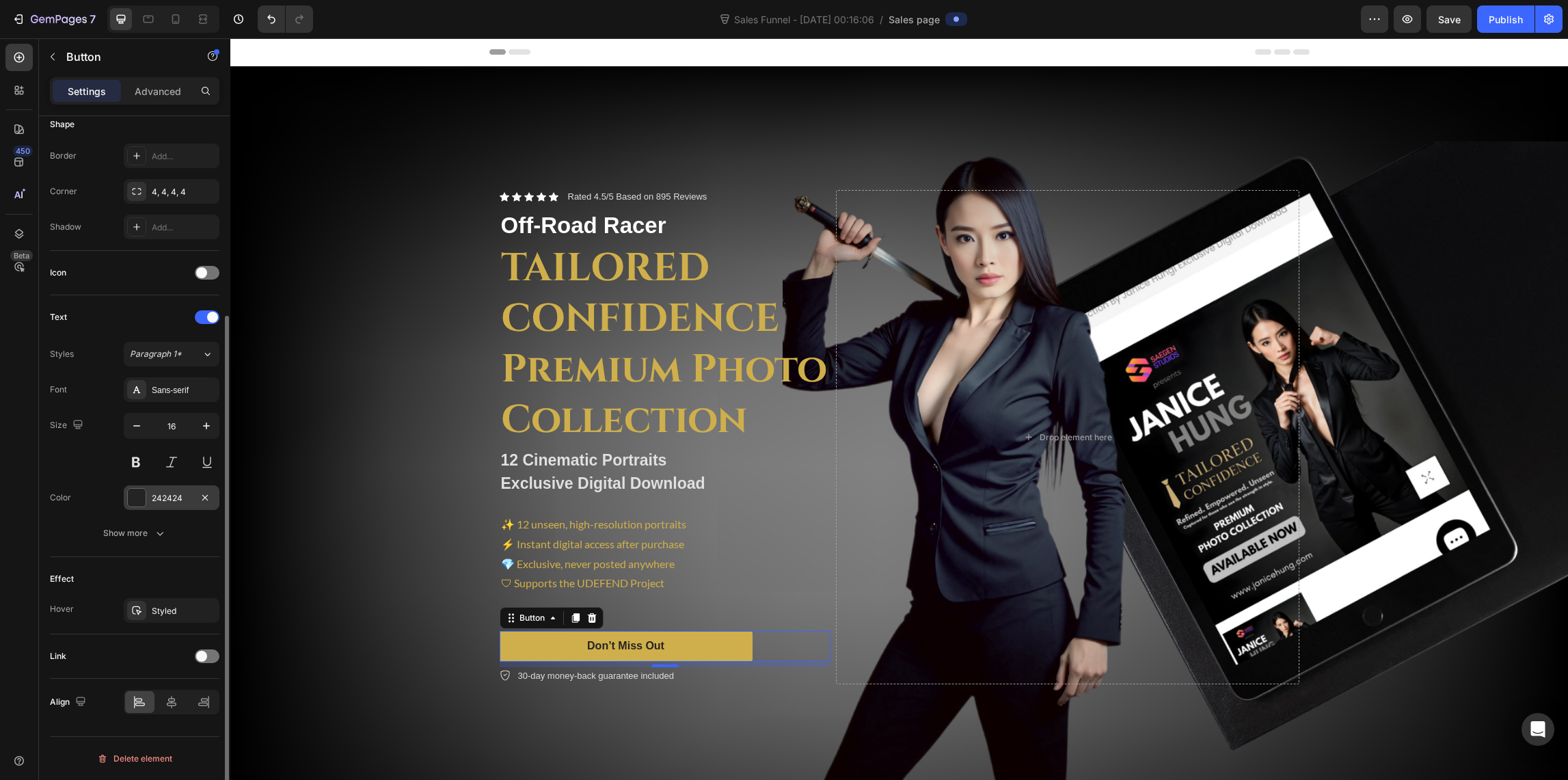
click at [143, 501] on div at bounding box center [136, 497] width 18 height 18
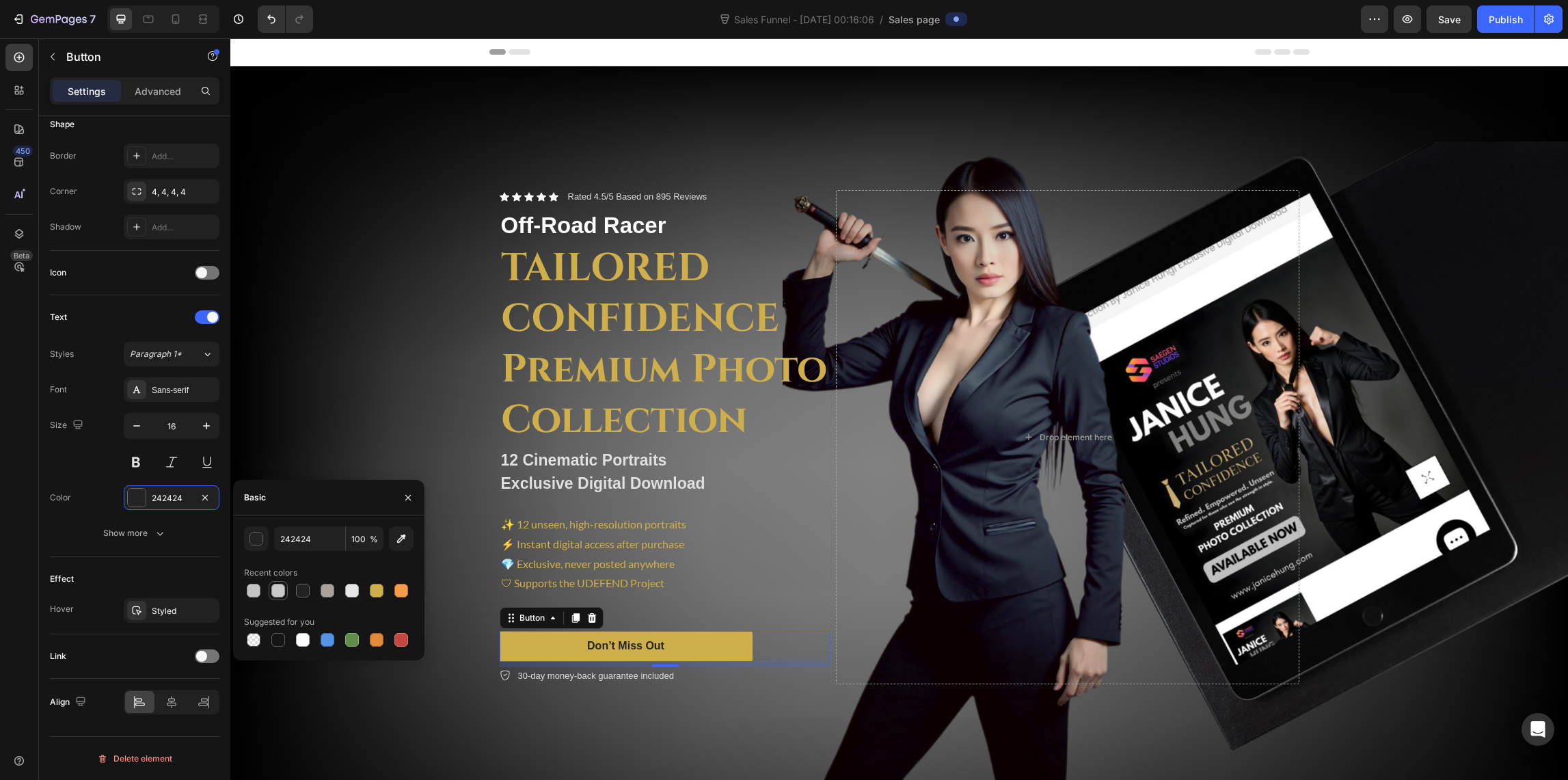
click at [276, 595] on div at bounding box center [278, 590] width 14 height 14
type input "242424"
click at [302, 430] on div "Background Image" at bounding box center [899, 437] width 1337 height 742
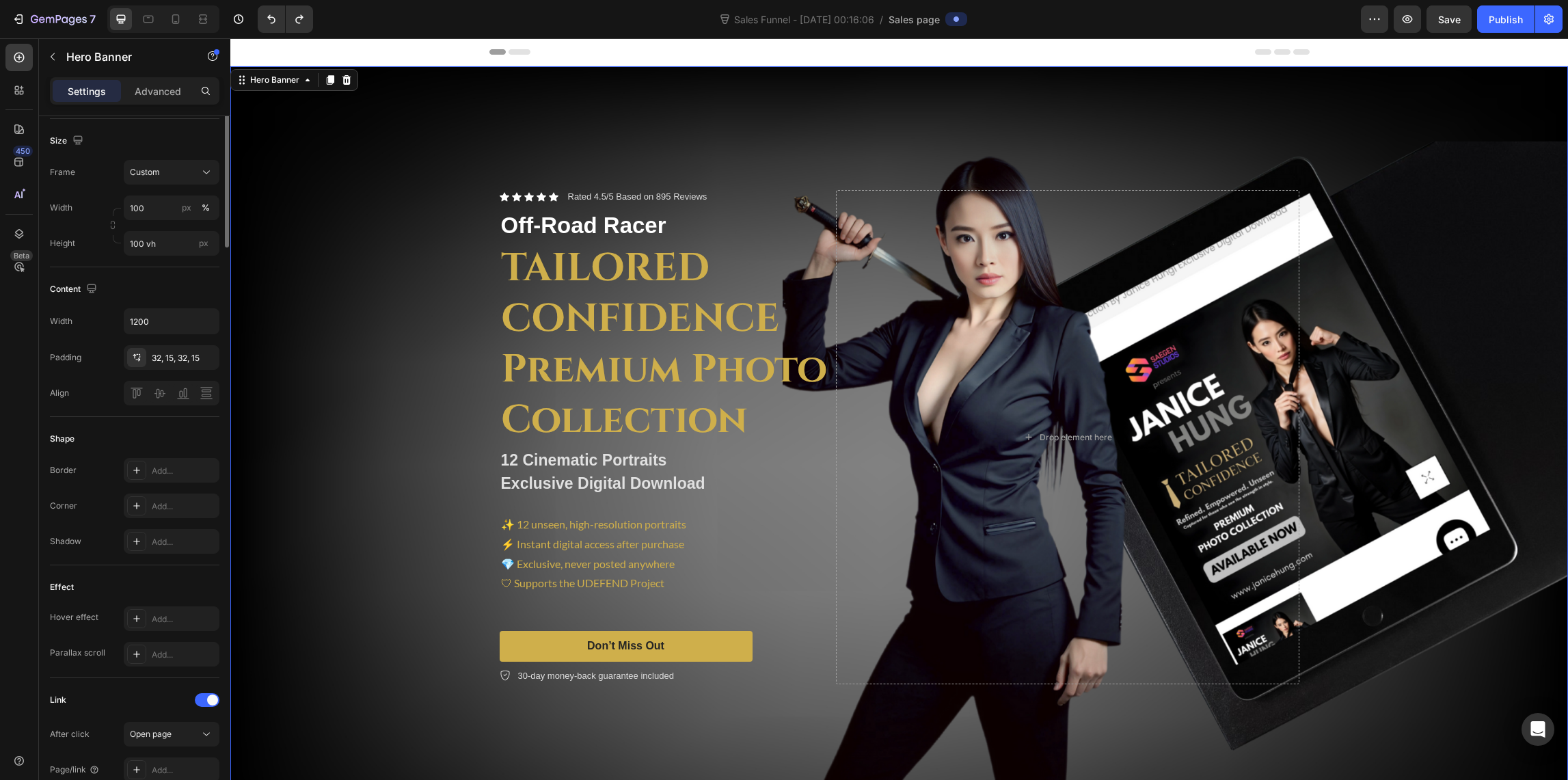
scroll to position [0, 0]
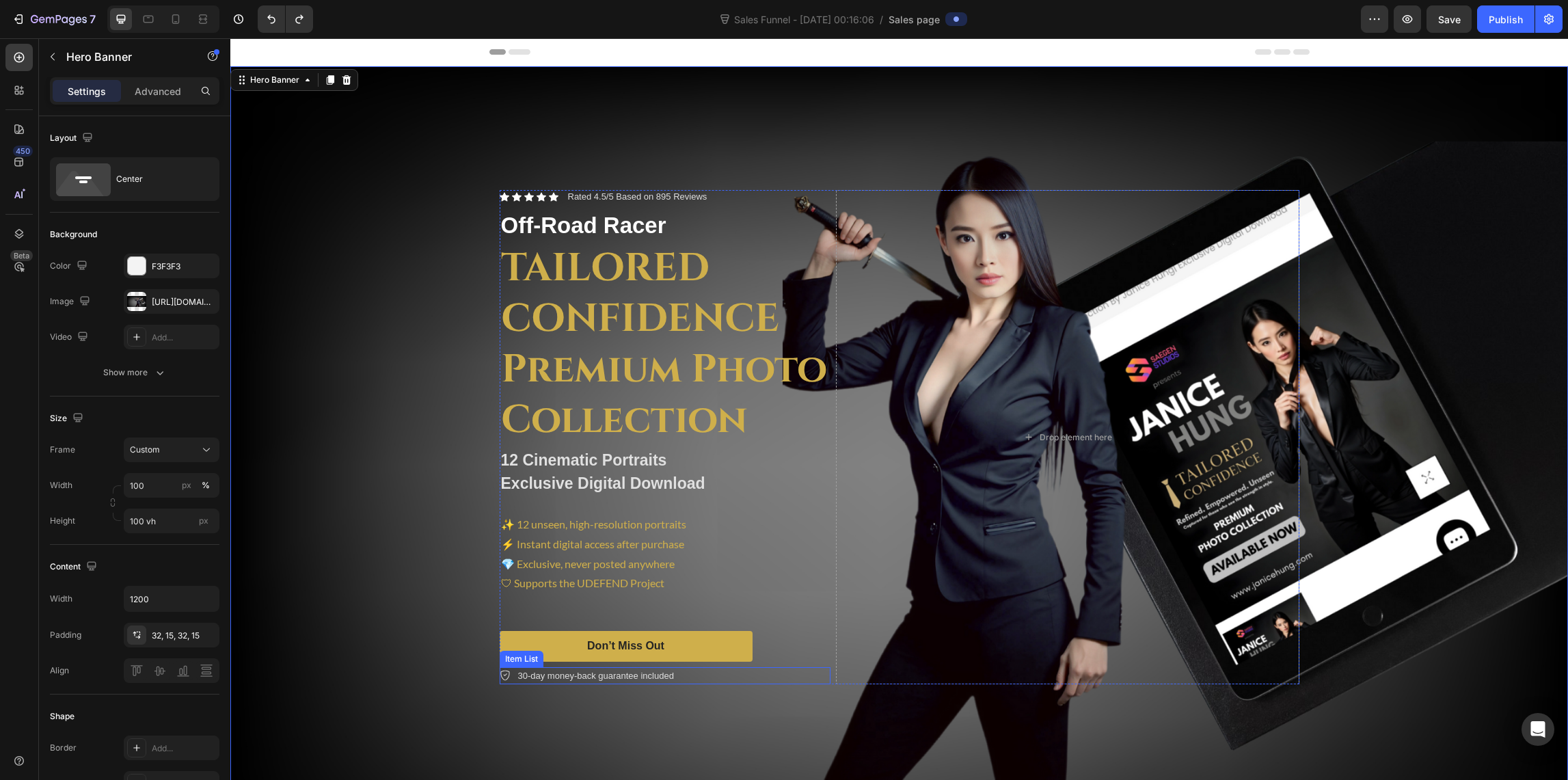
click at [558, 674] on p "30-day money-back guarantee included" at bounding box center [596, 676] width 156 height 14
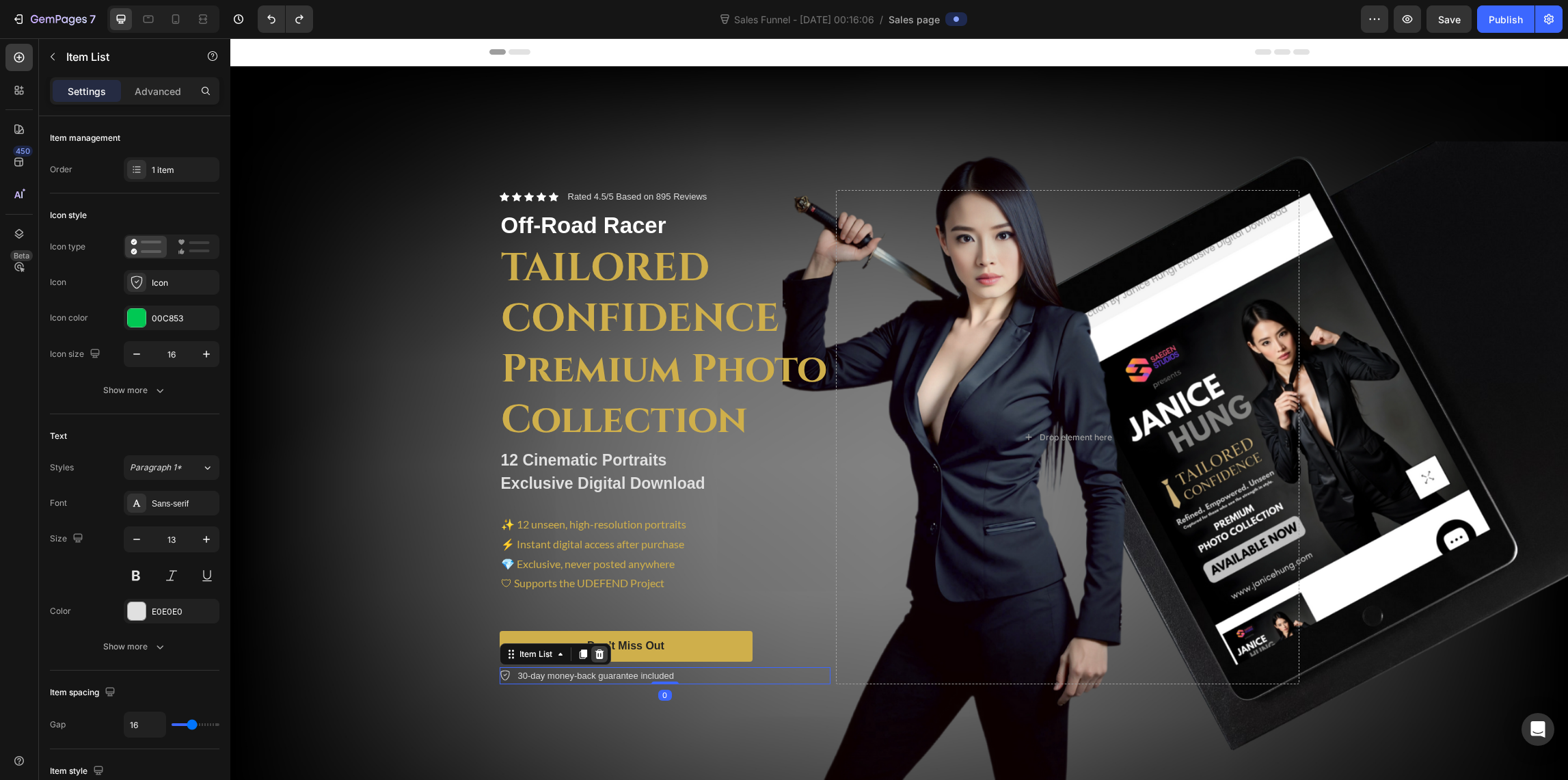
click at [596, 655] on icon at bounding box center [599, 653] width 11 height 11
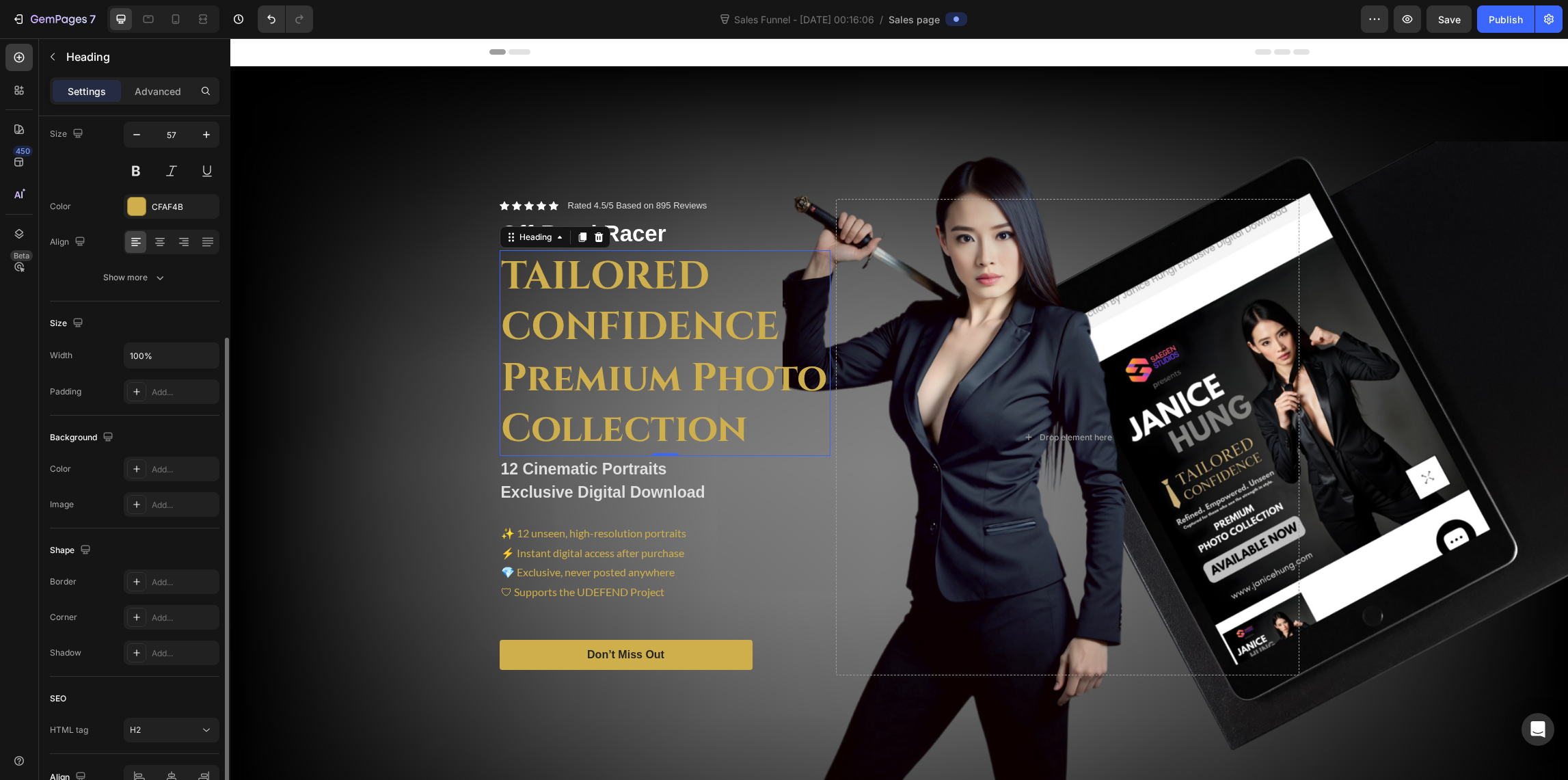
scroll to position [185, 0]
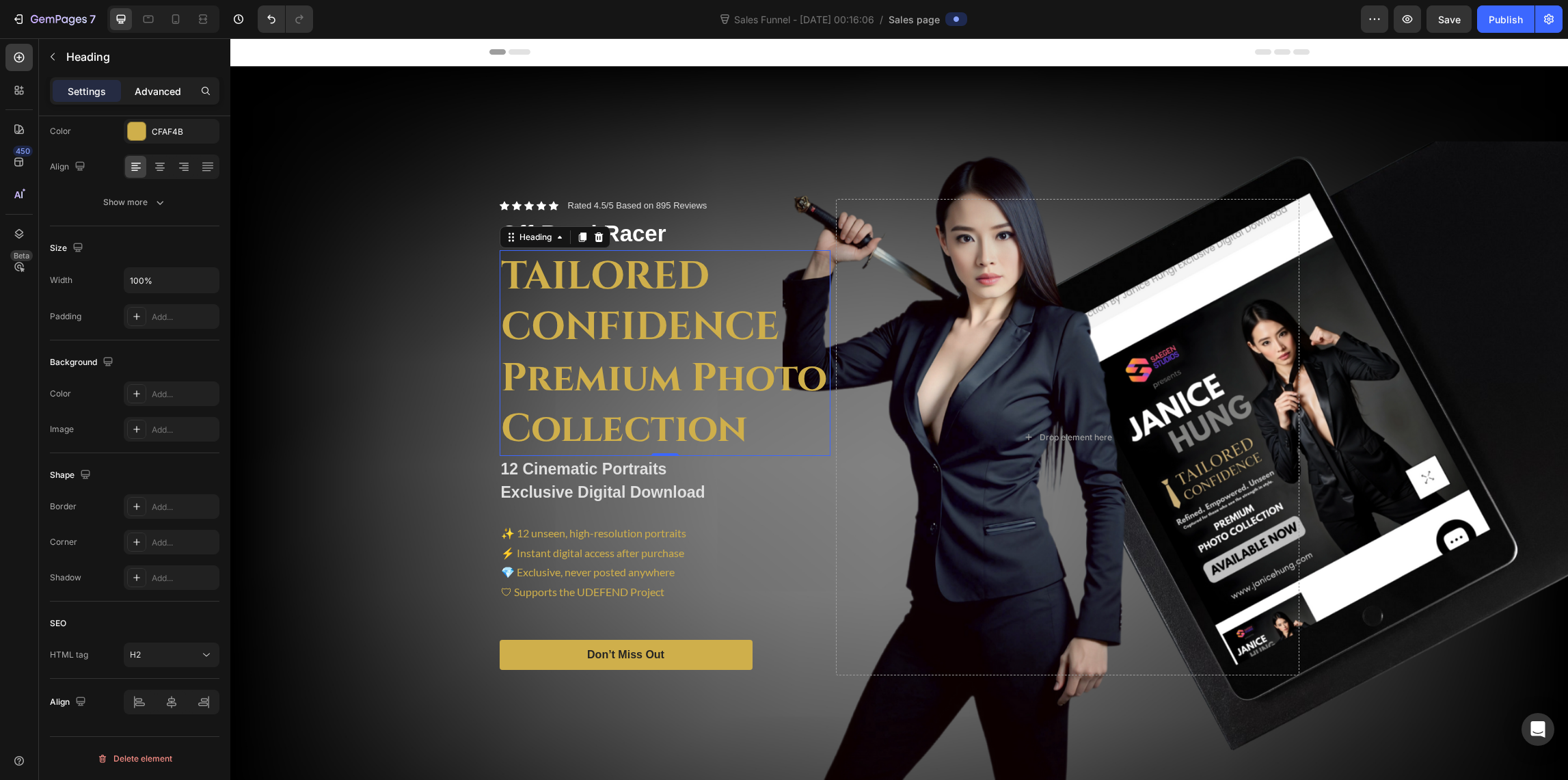
click at [174, 84] on p "Advanced" at bounding box center [157, 91] width 47 height 14
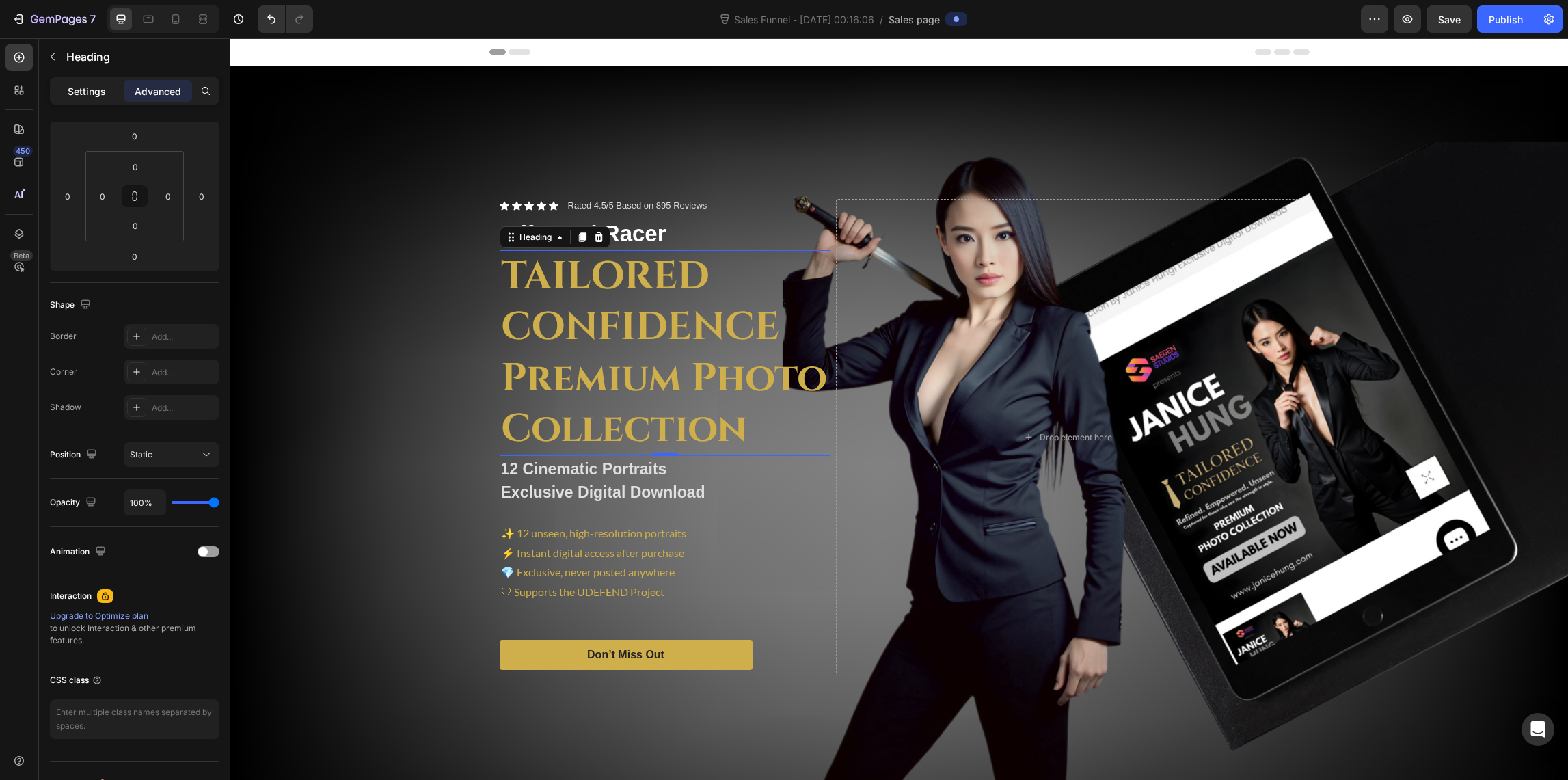
click at [93, 85] on p "Settings" at bounding box center [87, 91] width 38 height 14
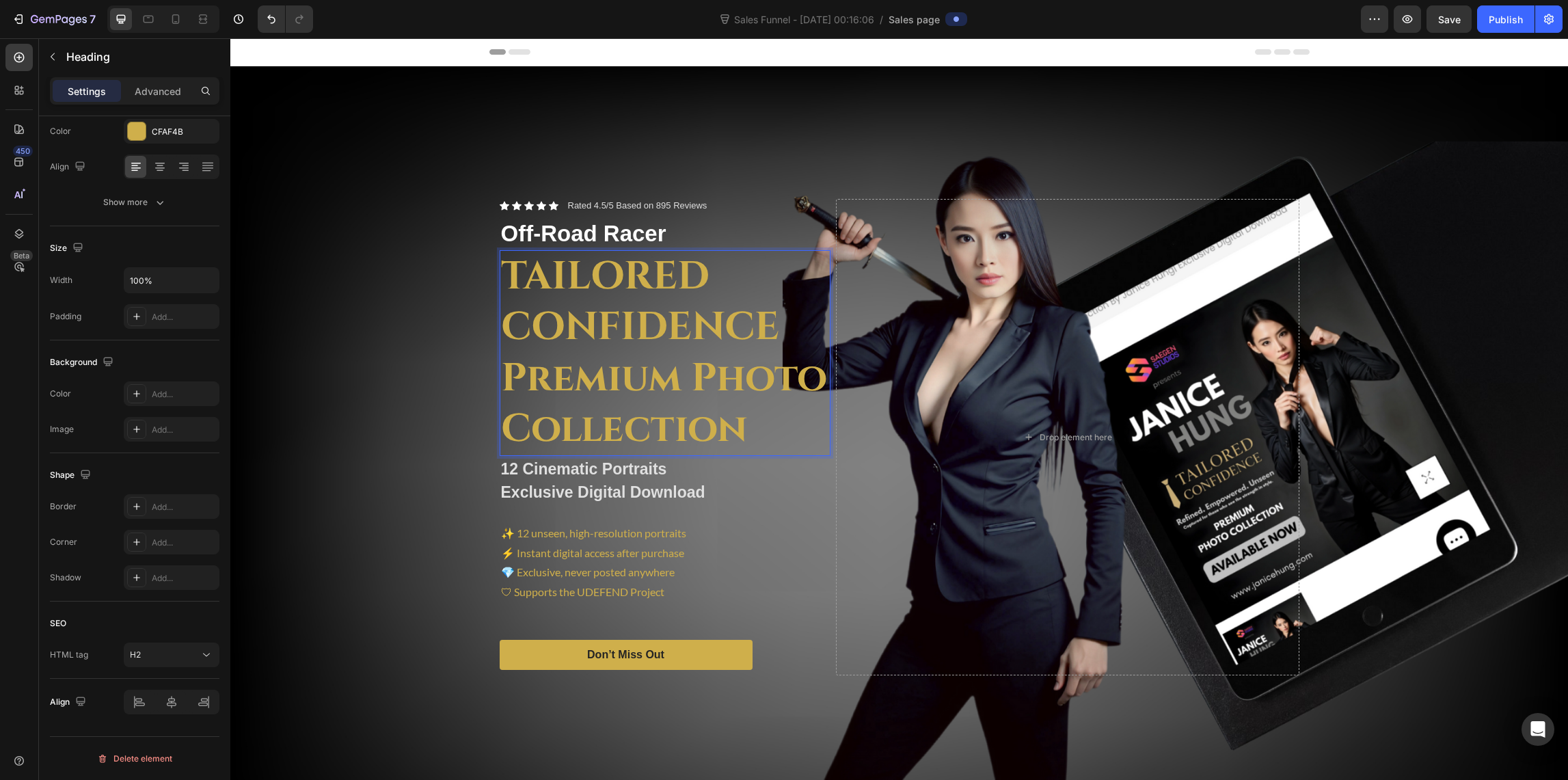
click at [596, 311] on h2 "TAILORED CONFIDENCE Premium Photo Collection" at bounding box center [664, 352] width 331 height 205
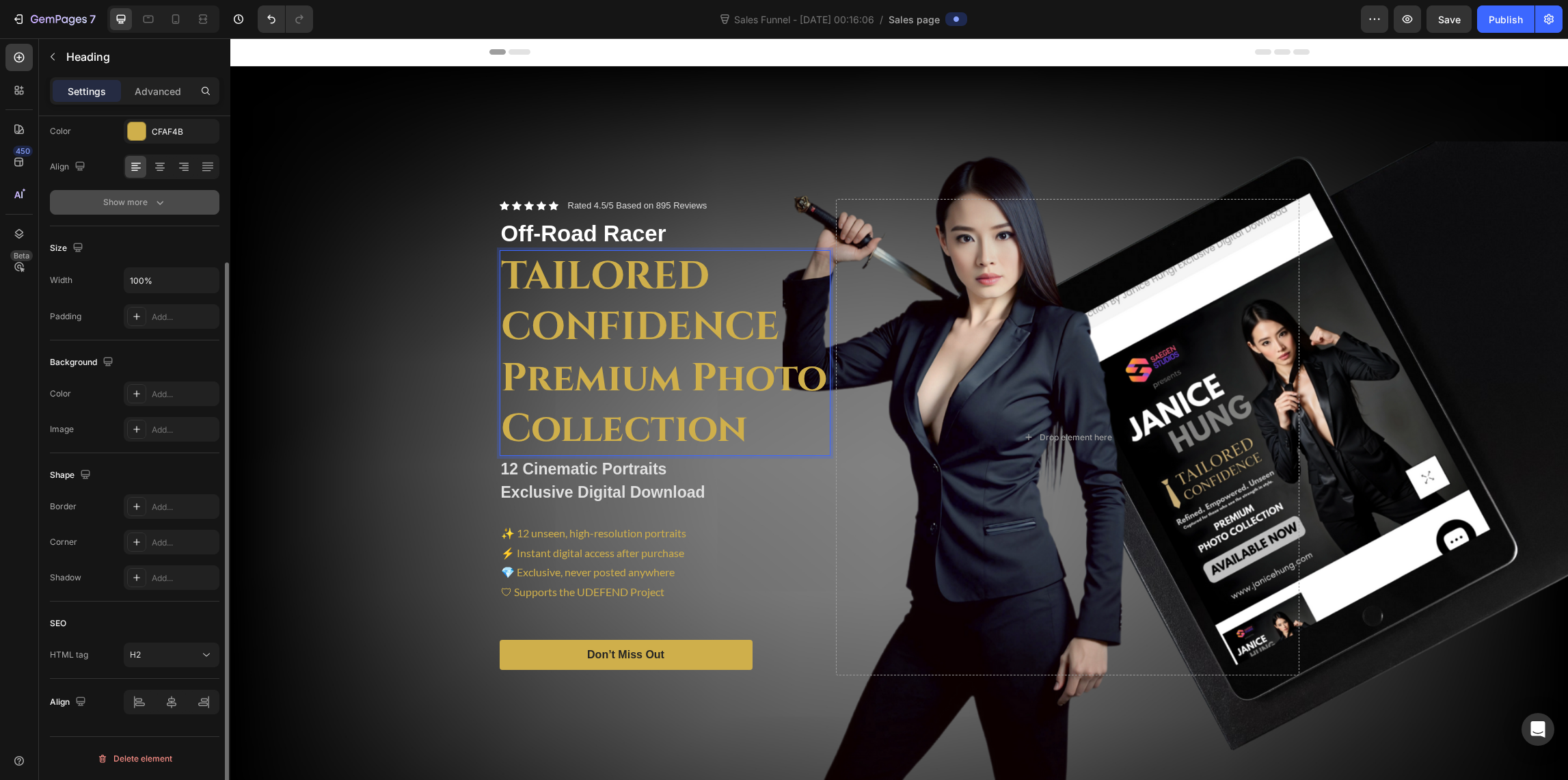
click at [150, 199] on div "Show more" at bounding box center [134, 202] width 64 height 14
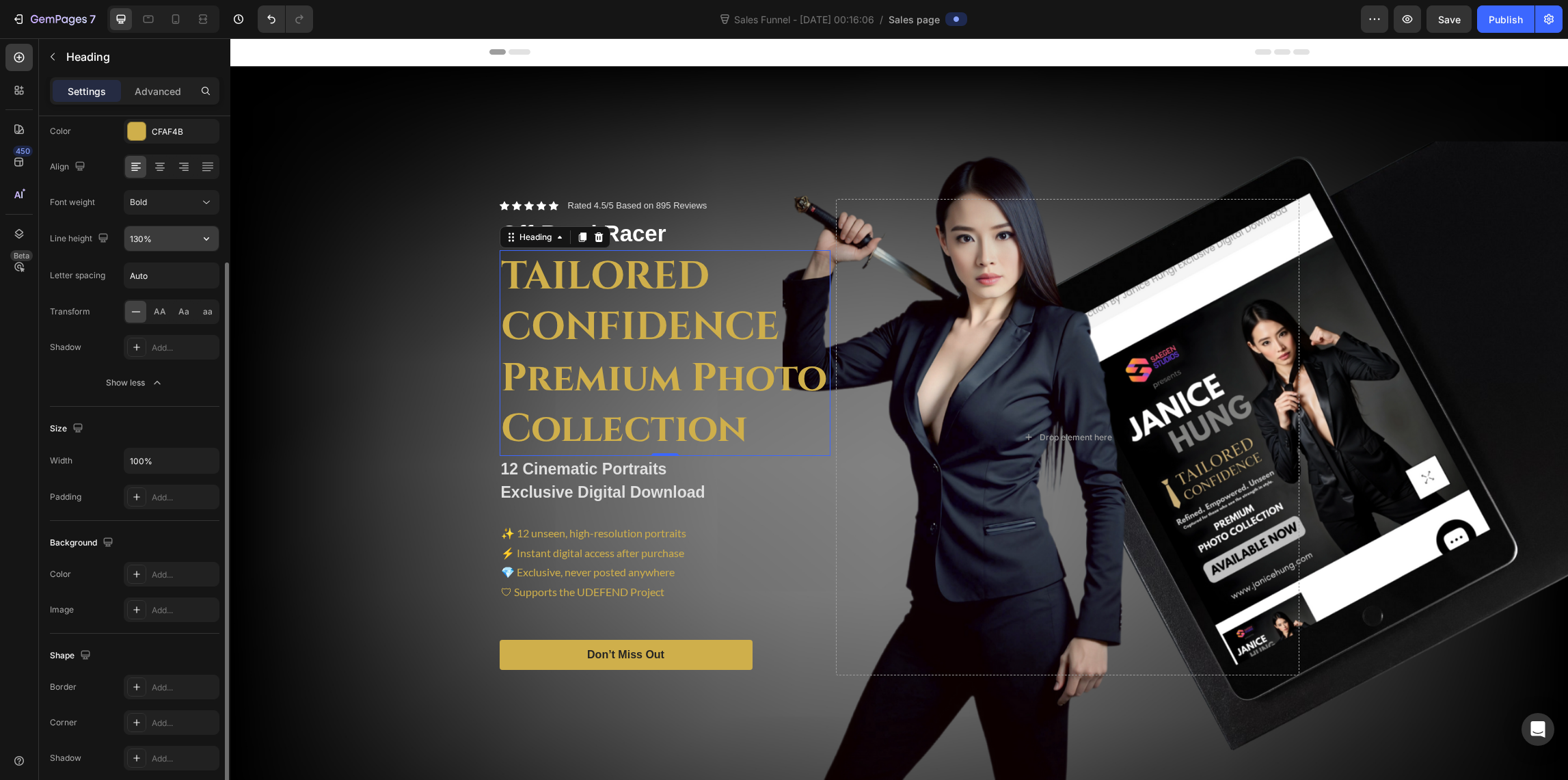
click at [168, 238] on input "130%" at bounding box center [171, 238] width 94 height 25
click at [210, 236] on icon "button" at bounding box center [207, 238] width 14 height 14
click at [209, 237] on icon "button" at bounding box center [207, 238] width 14 height 14
click at [148, 293] on span "120%" at bounding box center [140, 299] width 22 height 12
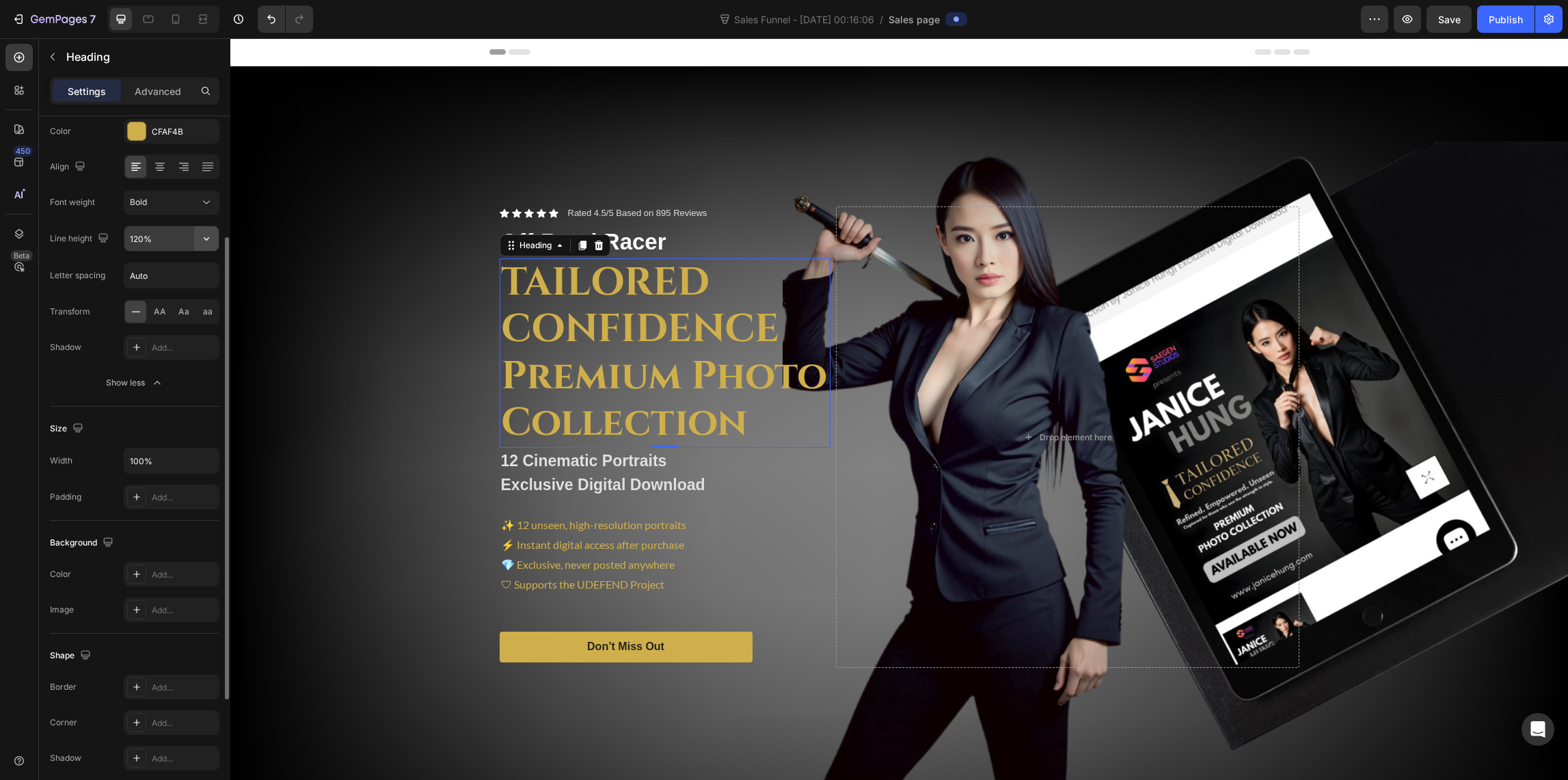
click at [213, 236] on icon "button" at bounding box center [207, 238] width 14 height 14
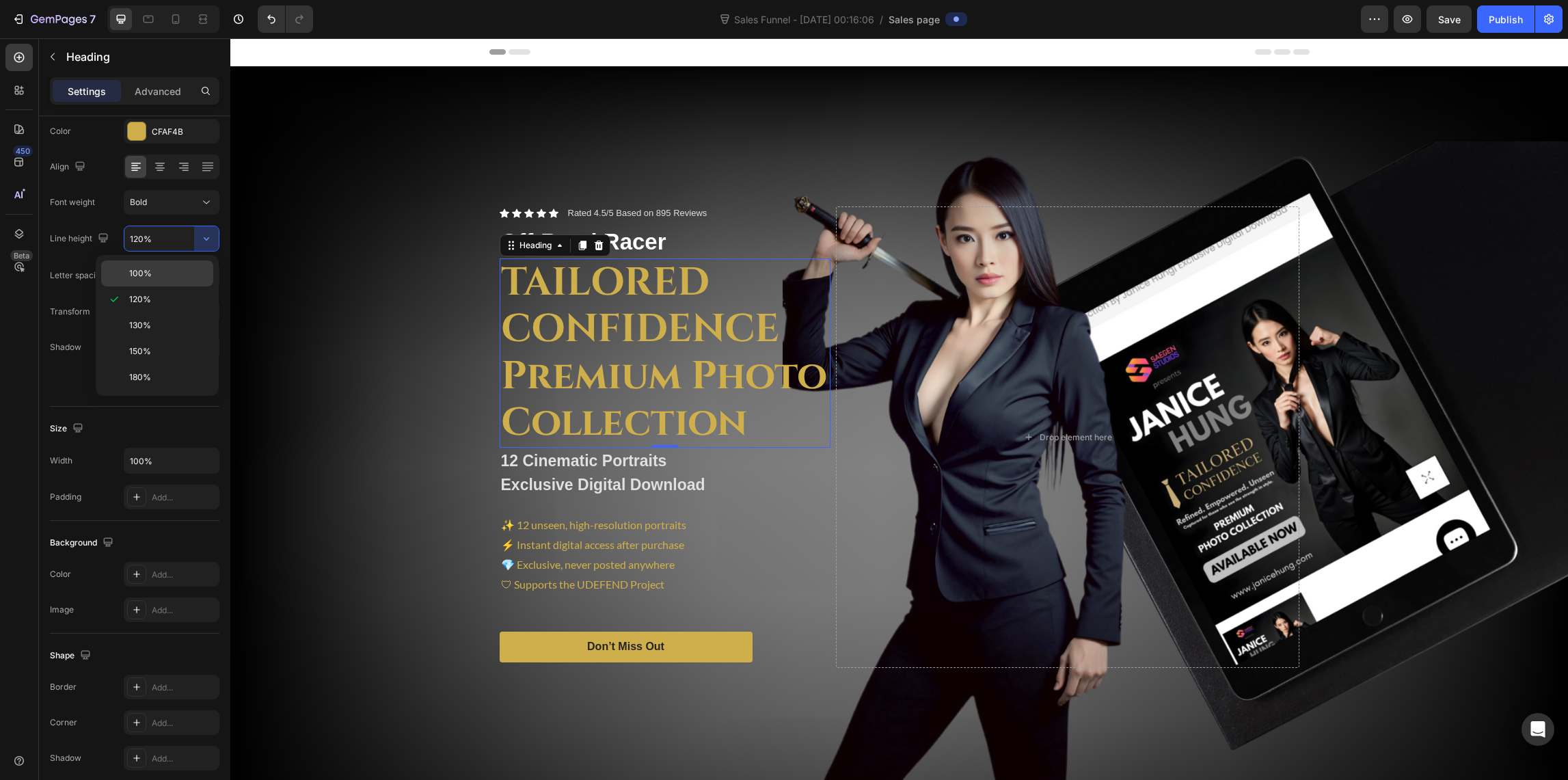
click at [155, 273] on p "100%" at bounding box center [168, 273] width 78 height 12
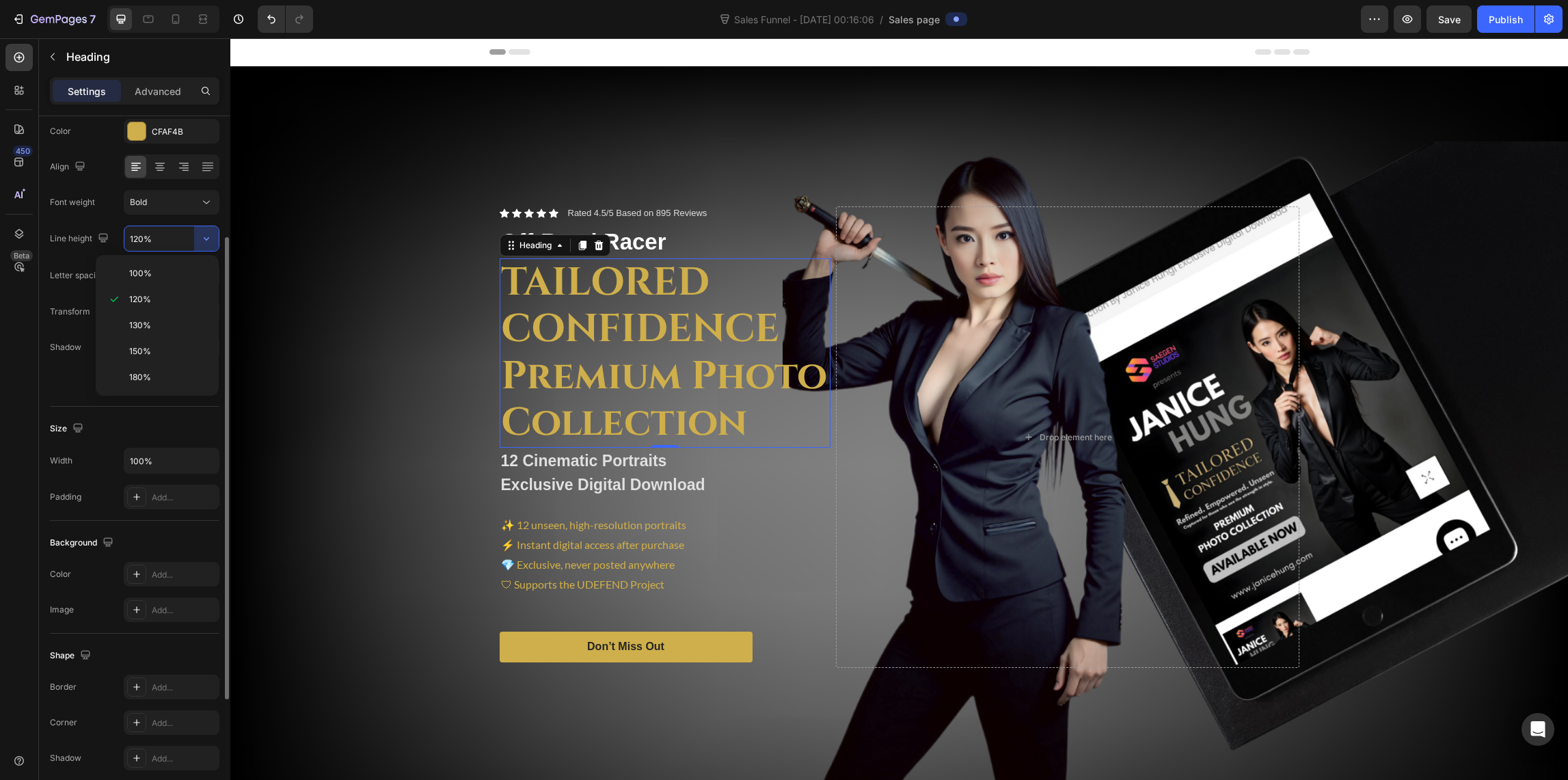
type input "100%"
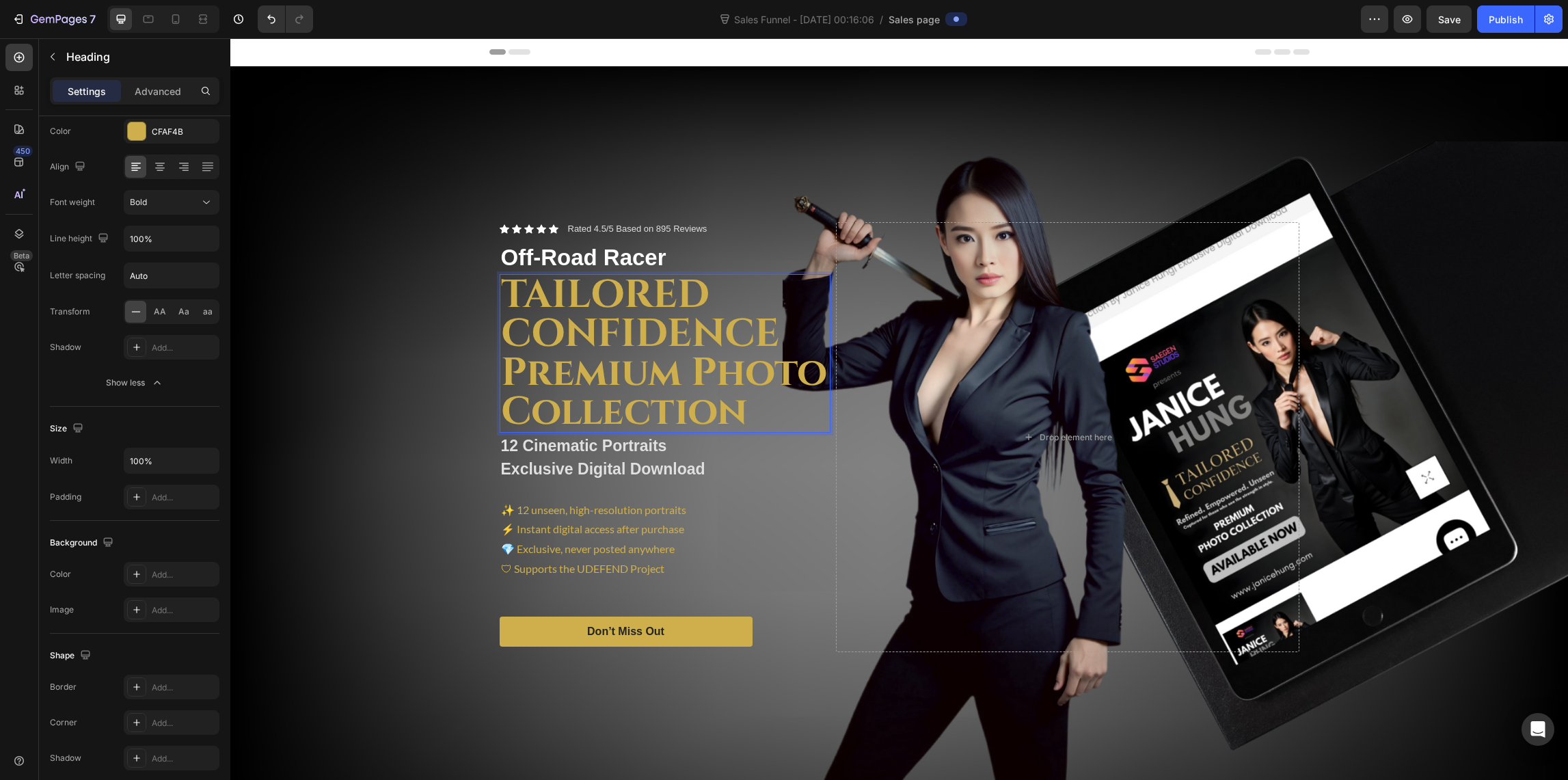
click at [510, 366] on p "TAILORED CONFIDENCE Premium Photo Collection" at bounding box center [665, 353] width 328 height 156
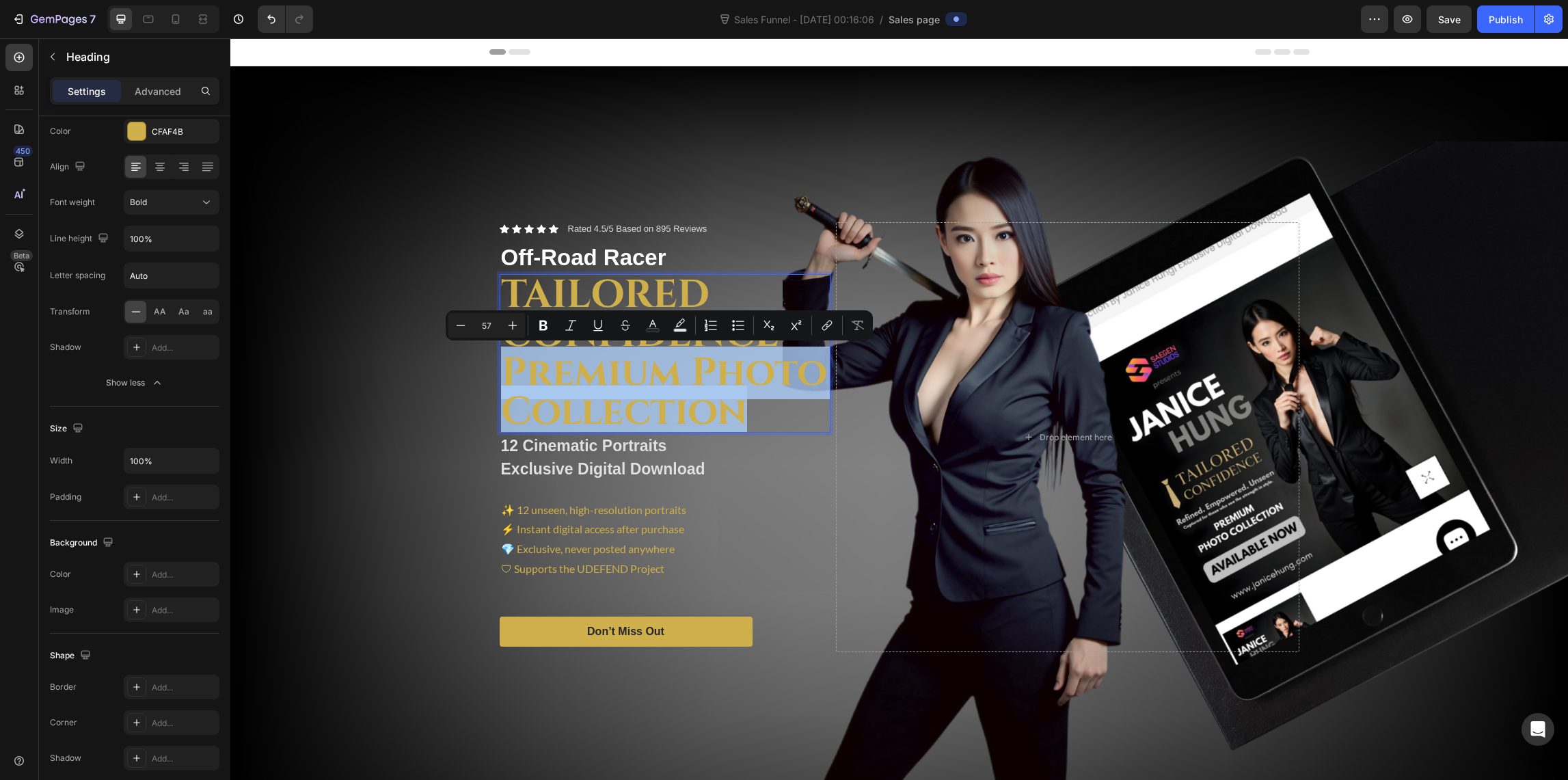
drag, startPoint x: 501, startPoint y: 364, endPoint x: 770, endPoint y: 407, distance: 272.4
click at [770, 407] on p "TAILORED CONFIDENCE Premium Photo Collection" at bounding box center [665, 353] width 328 height 156
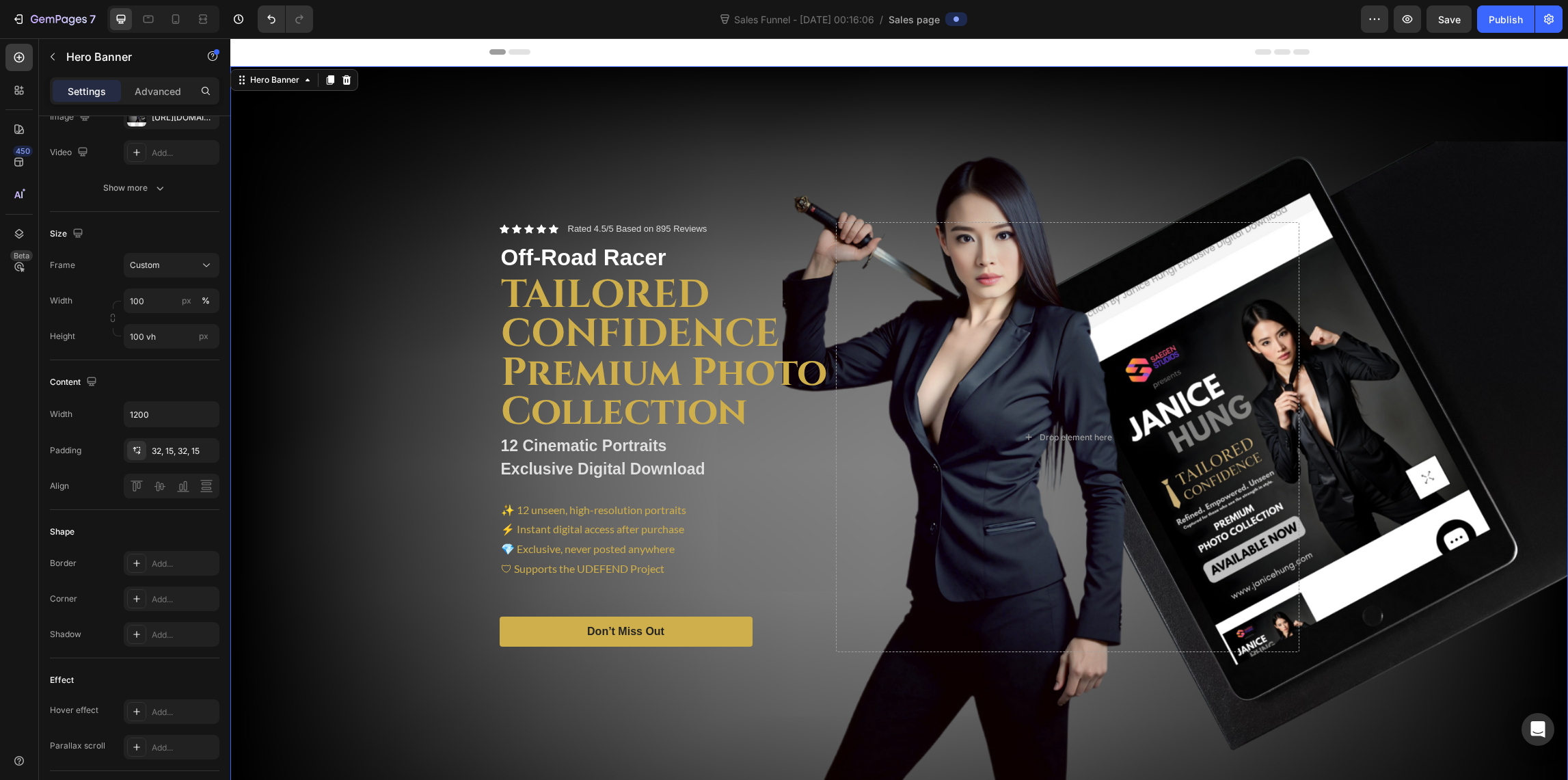
click at [349, 413] on div "Background Image" at bounding box center [899, 437] width 1337 height 742
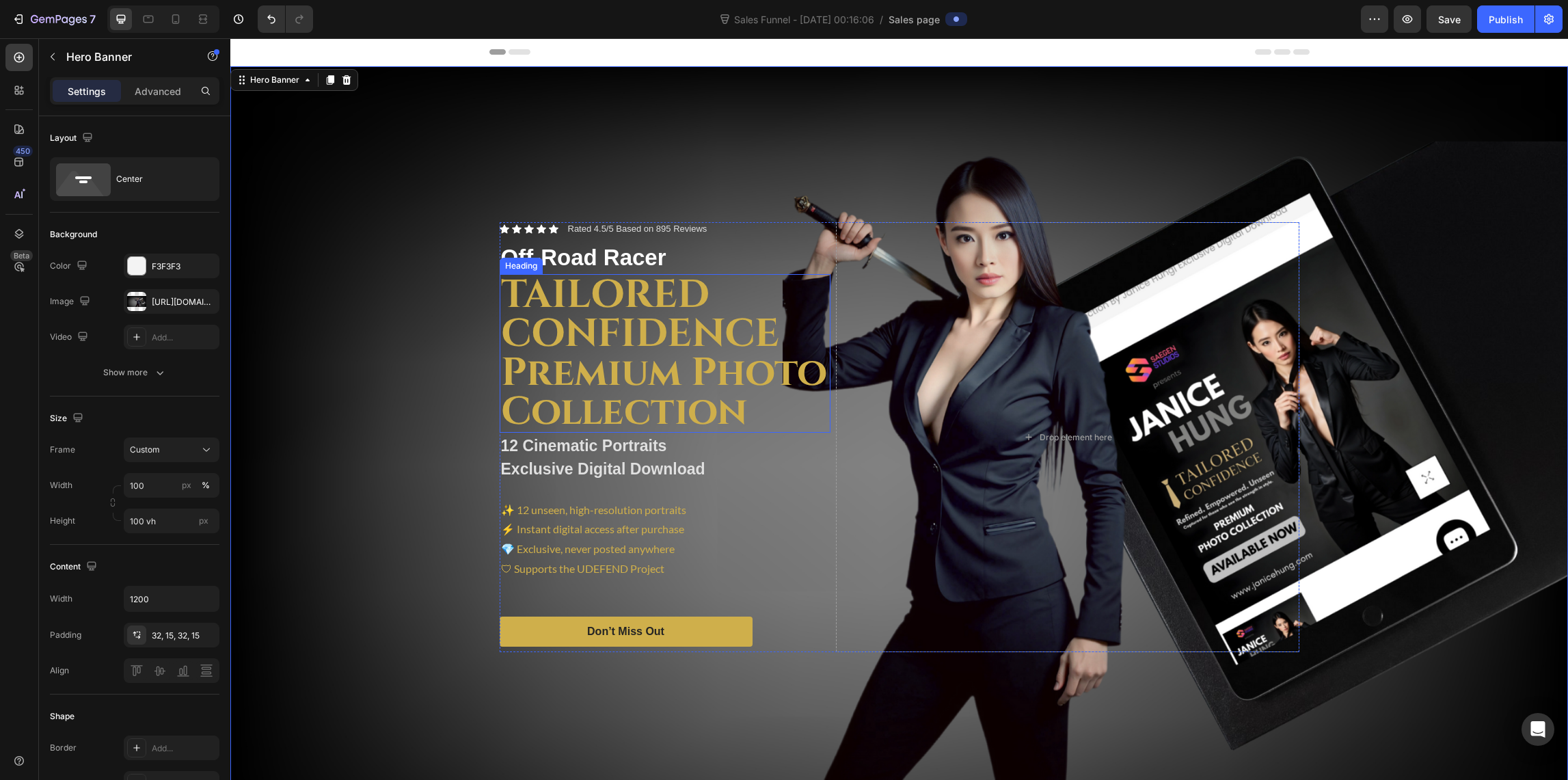
click at [614, 363] on p "TAILORED CONFIDENCE Premium Photo Collection" at bounding box center [665, 353] width 328 height 156
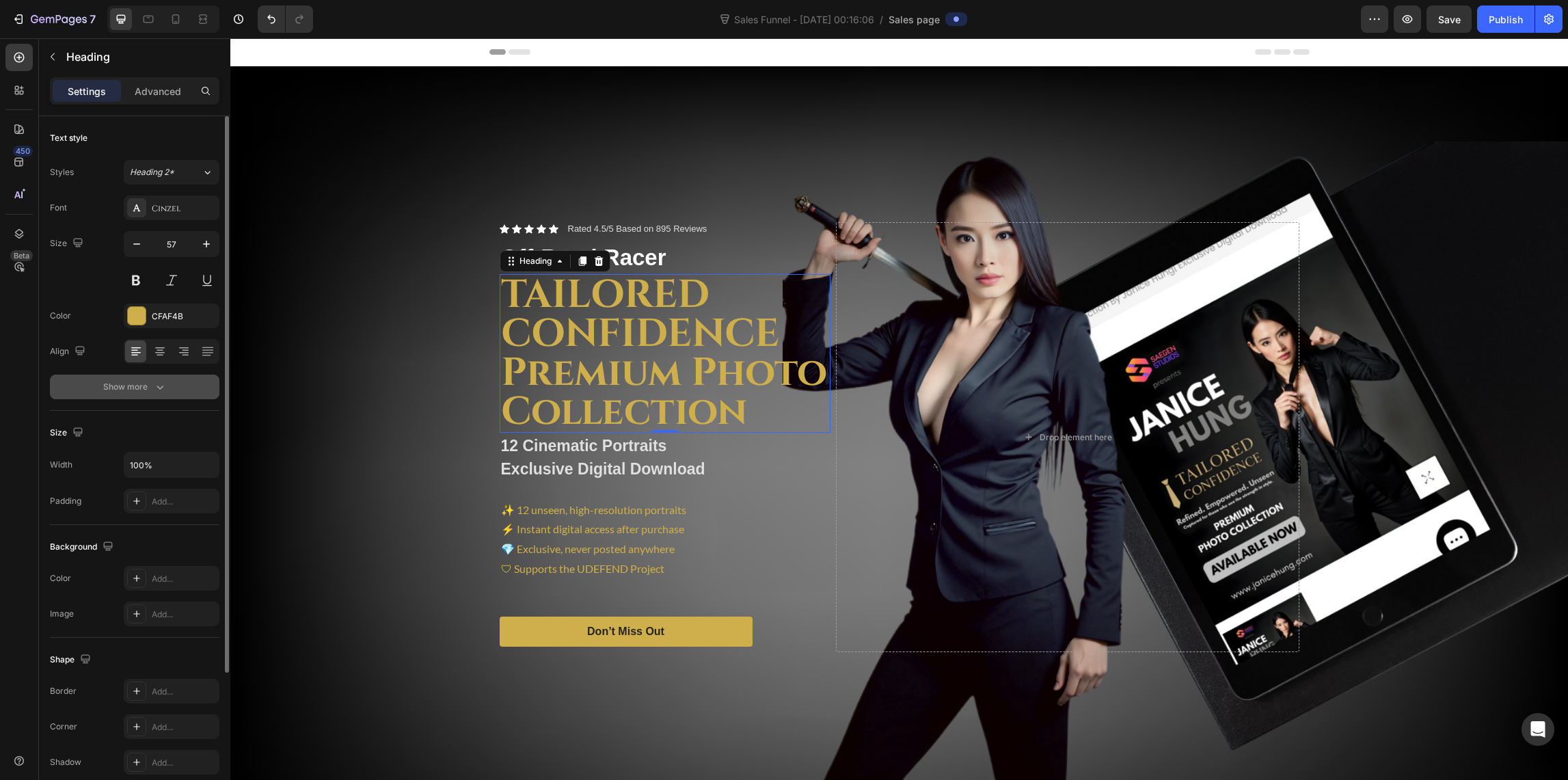
click at [153, 386] on icon "button" at bounding box center [160, 387] width 14 height 14
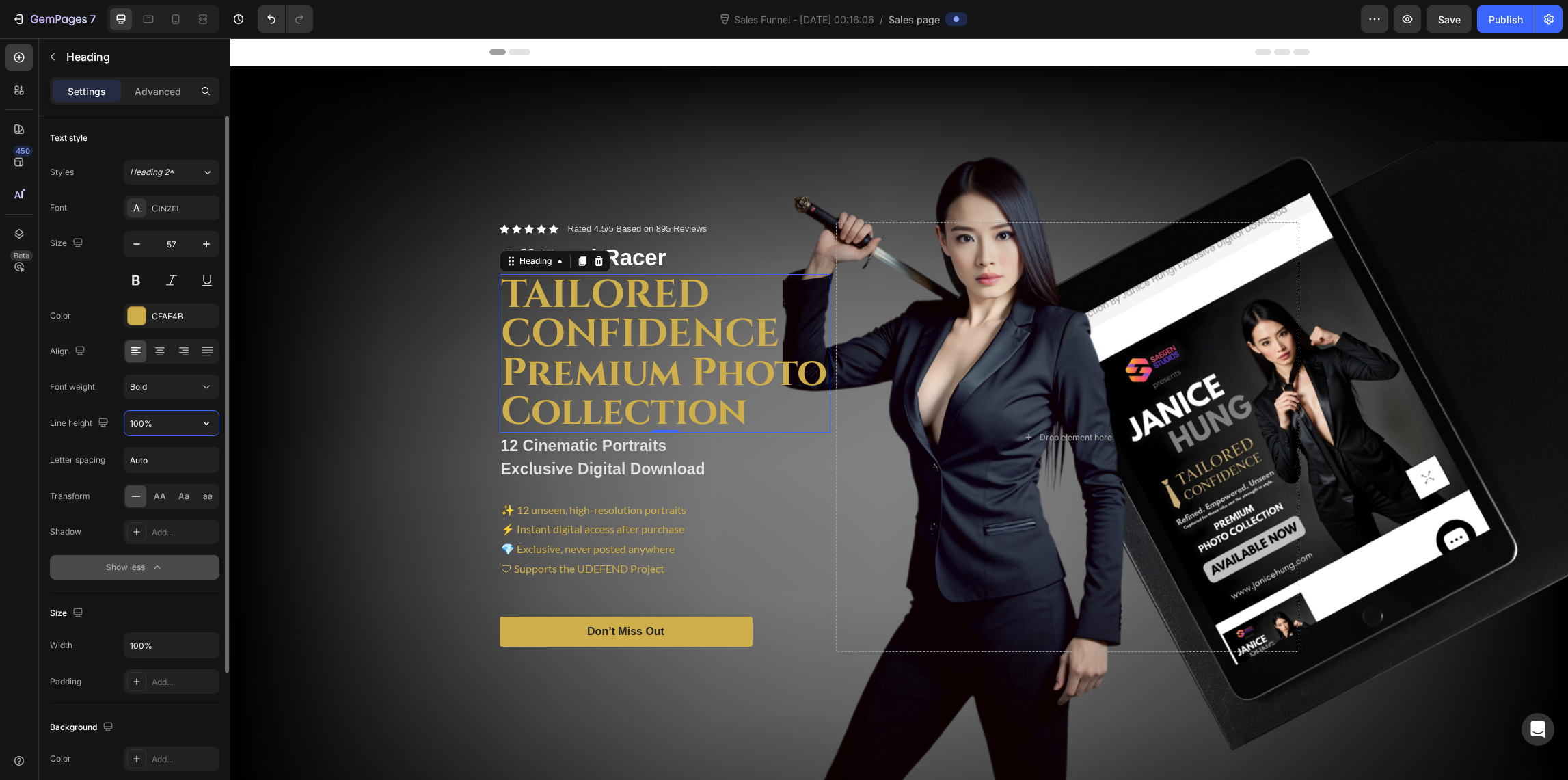
click at [174, 421] on input "100%" at bounding box center [171, 423] width 94 height 25
click at [207, 424] on icon "button" at bounding box center [207, 423] width 14 height 14
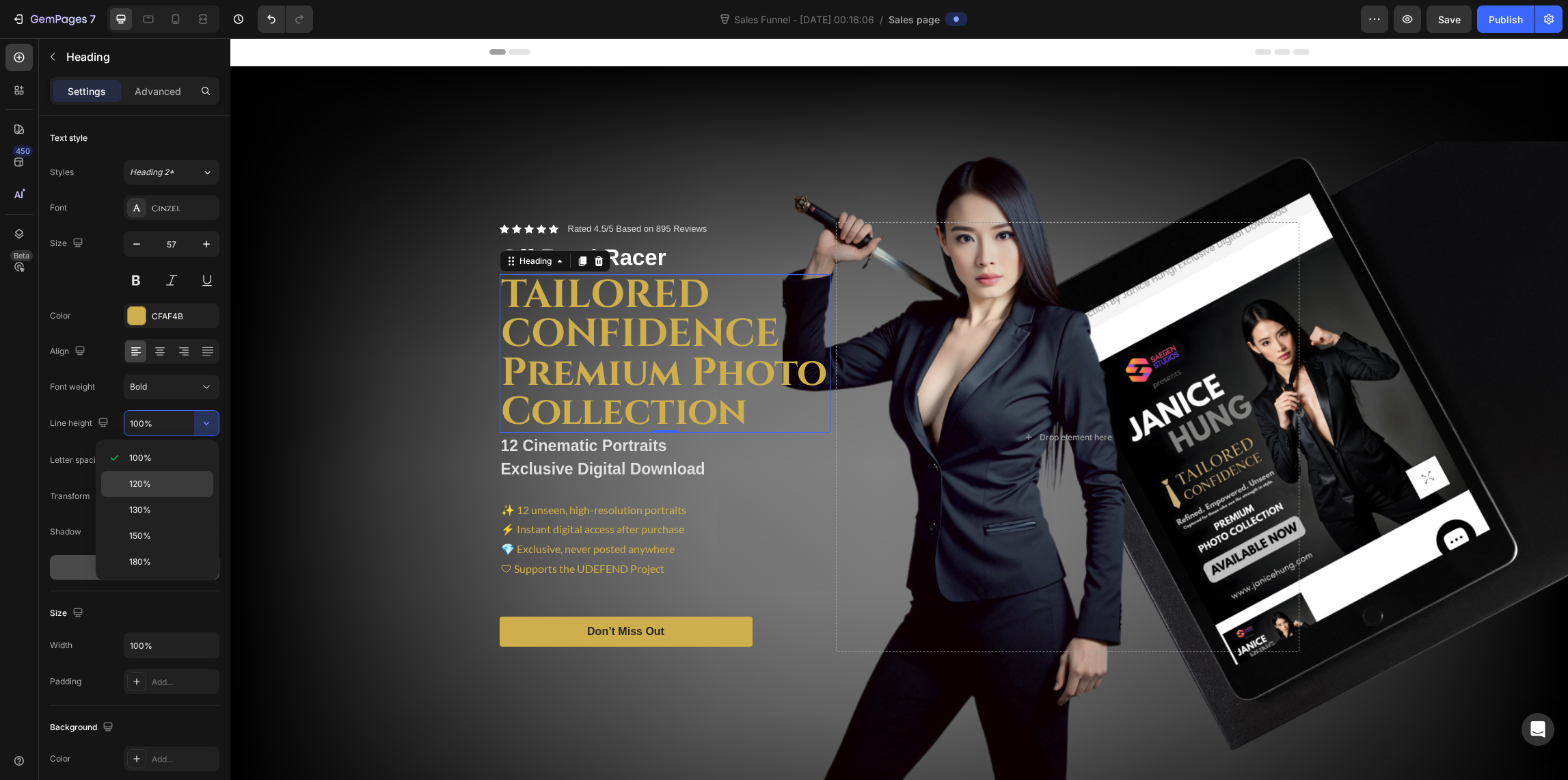
click at [159, 497] on div "120%" at bounding box center [157, 510] width 112 height 26
type input "120%"
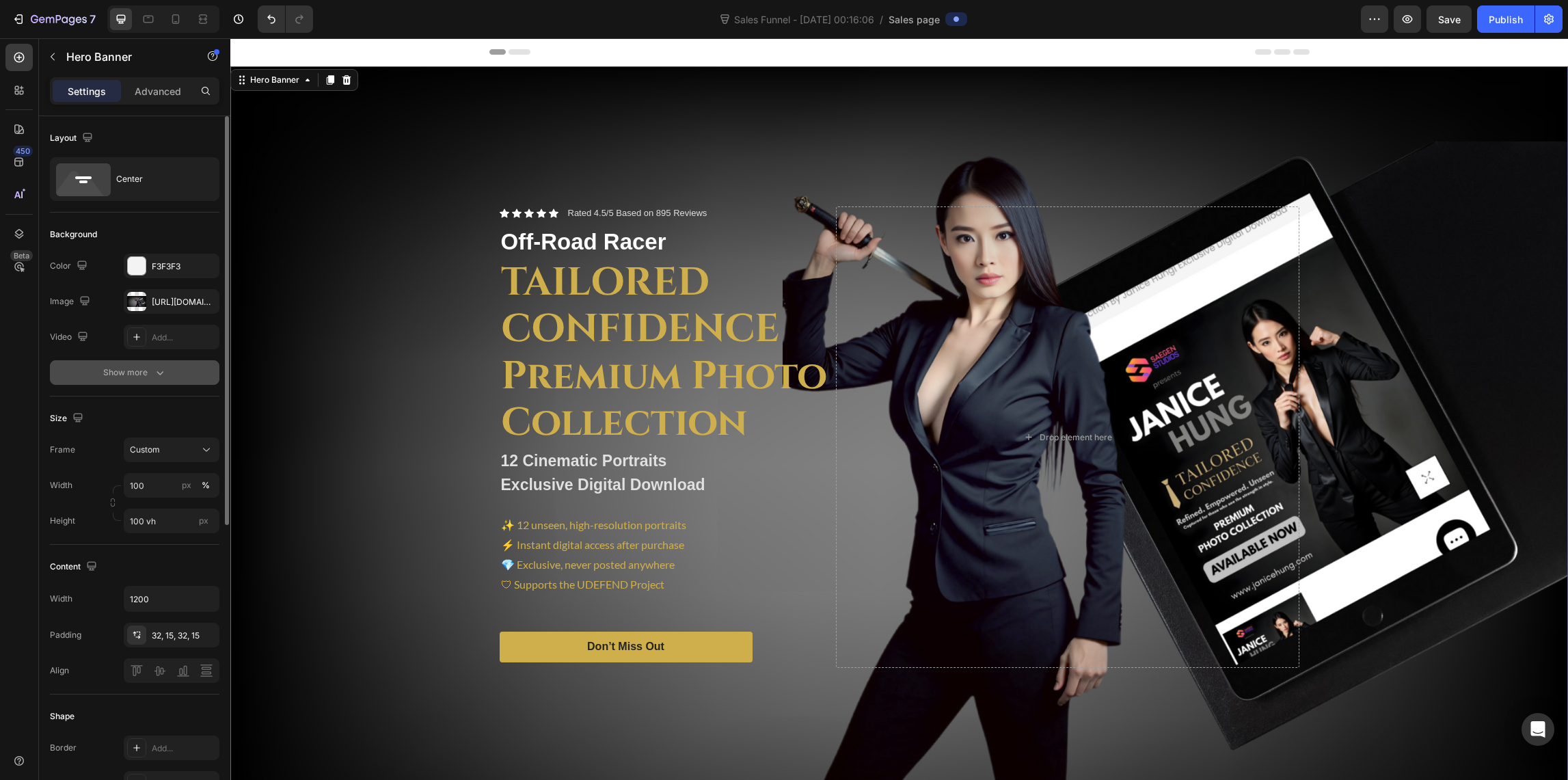
click at [146, 373] on div "Show more" at bounding box center [134, 373] width 64 height 14
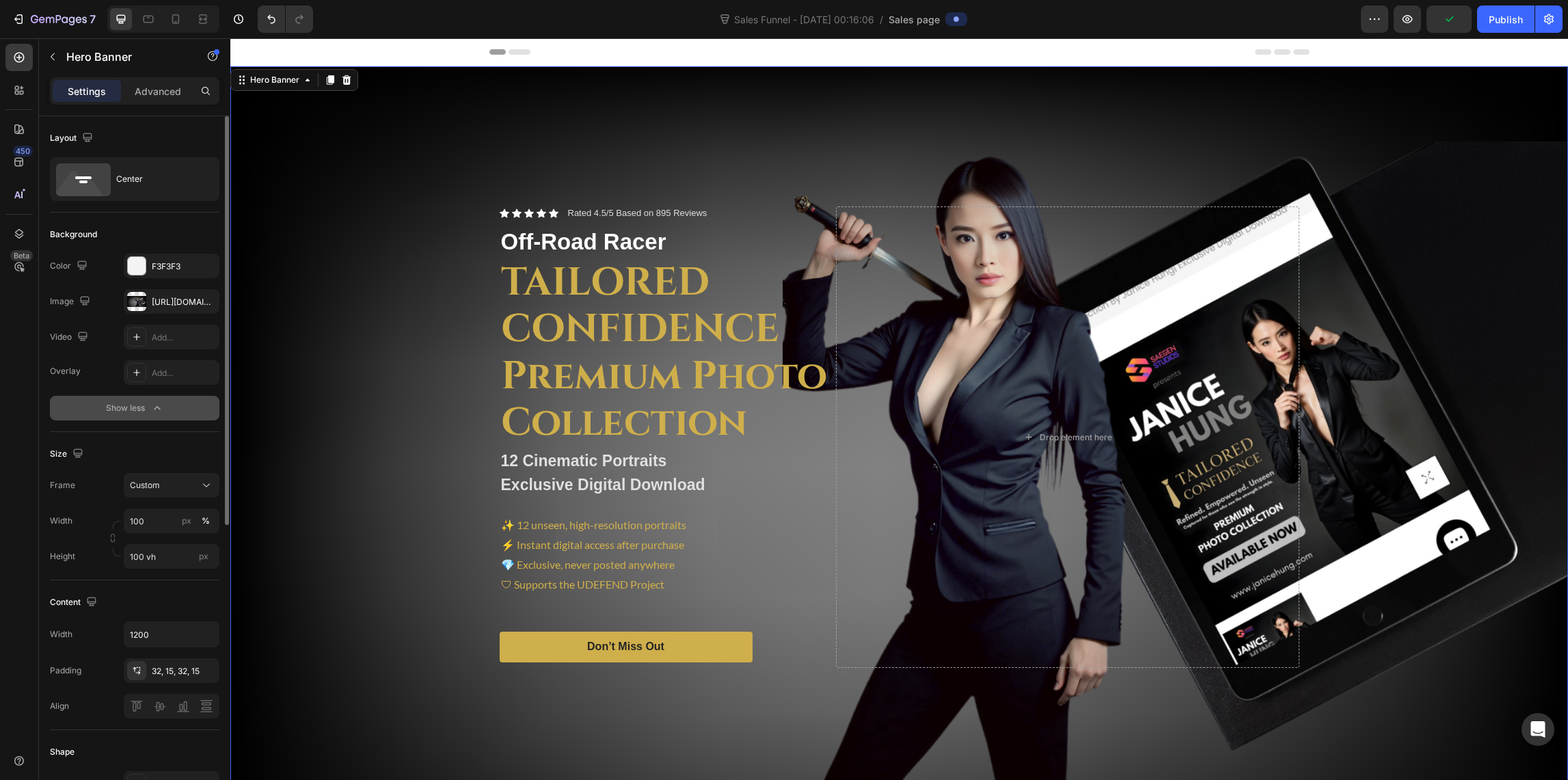
click at [151, 407] on icon "button" at bounding box center [157, 408] width 14 height 14
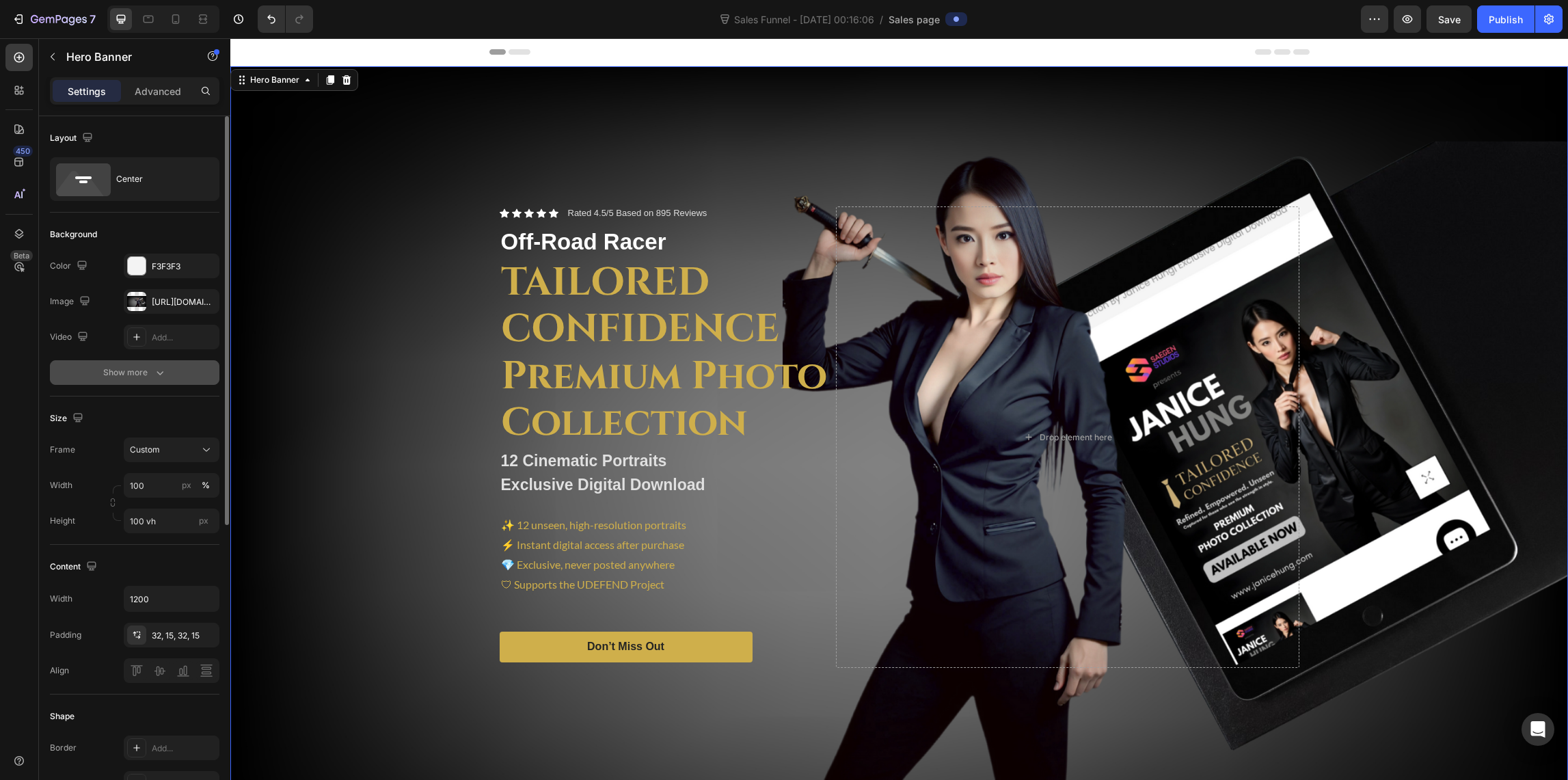
click at [151, 373] on div "Show more" at bounding box center [134, 373] width 64 height 14
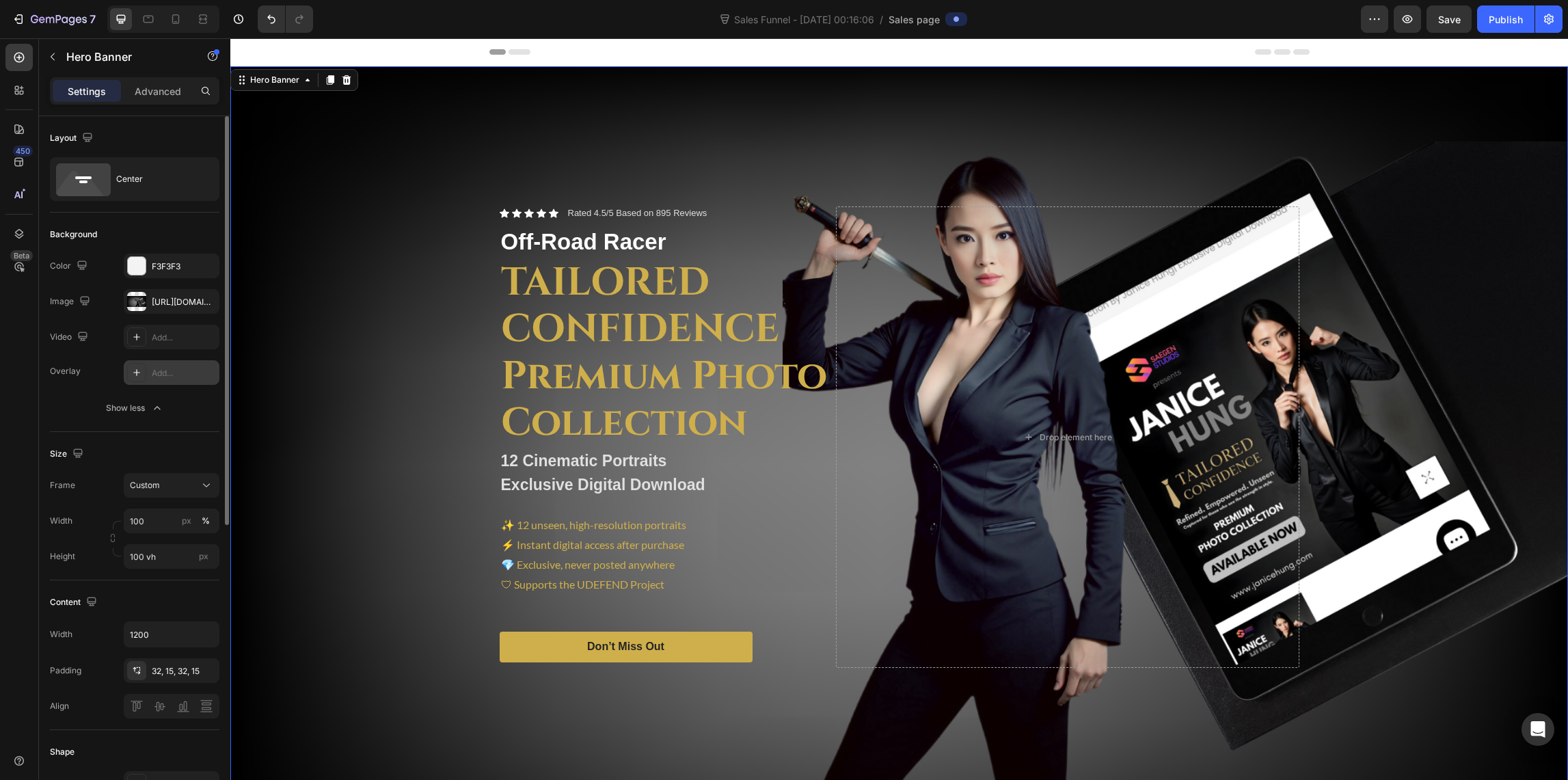
click at [151, 373] on div "Add..." at bounding box center [184, 373] width 65 height 12
click at [355, 582] on div "Overlay" at bounding box center [899, 437] width 1337 height 742
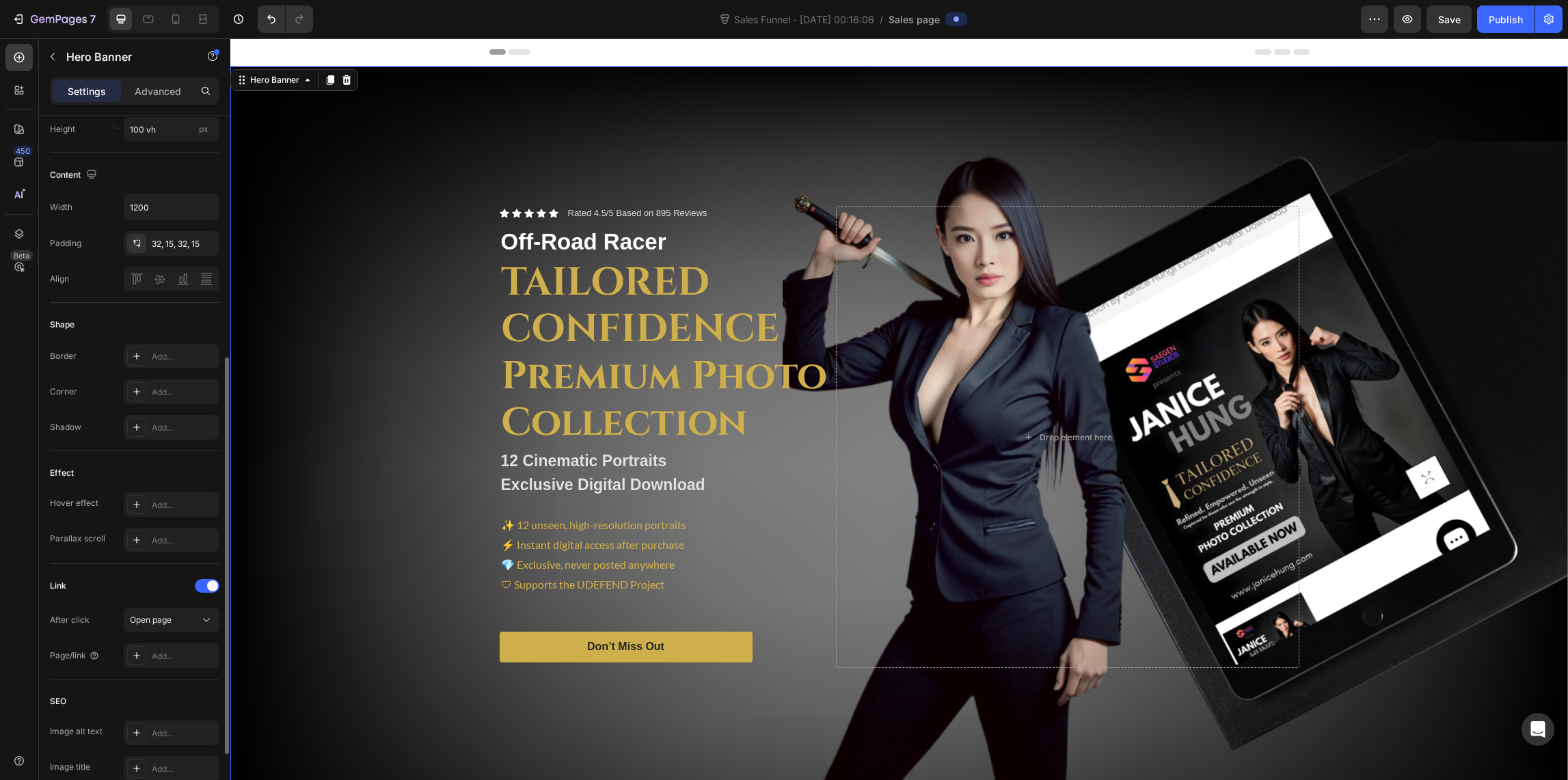
scroll to position [430, 0]
click at [179, 650] on div "Add..." at bounding box center [184, 653] width 65 height 12
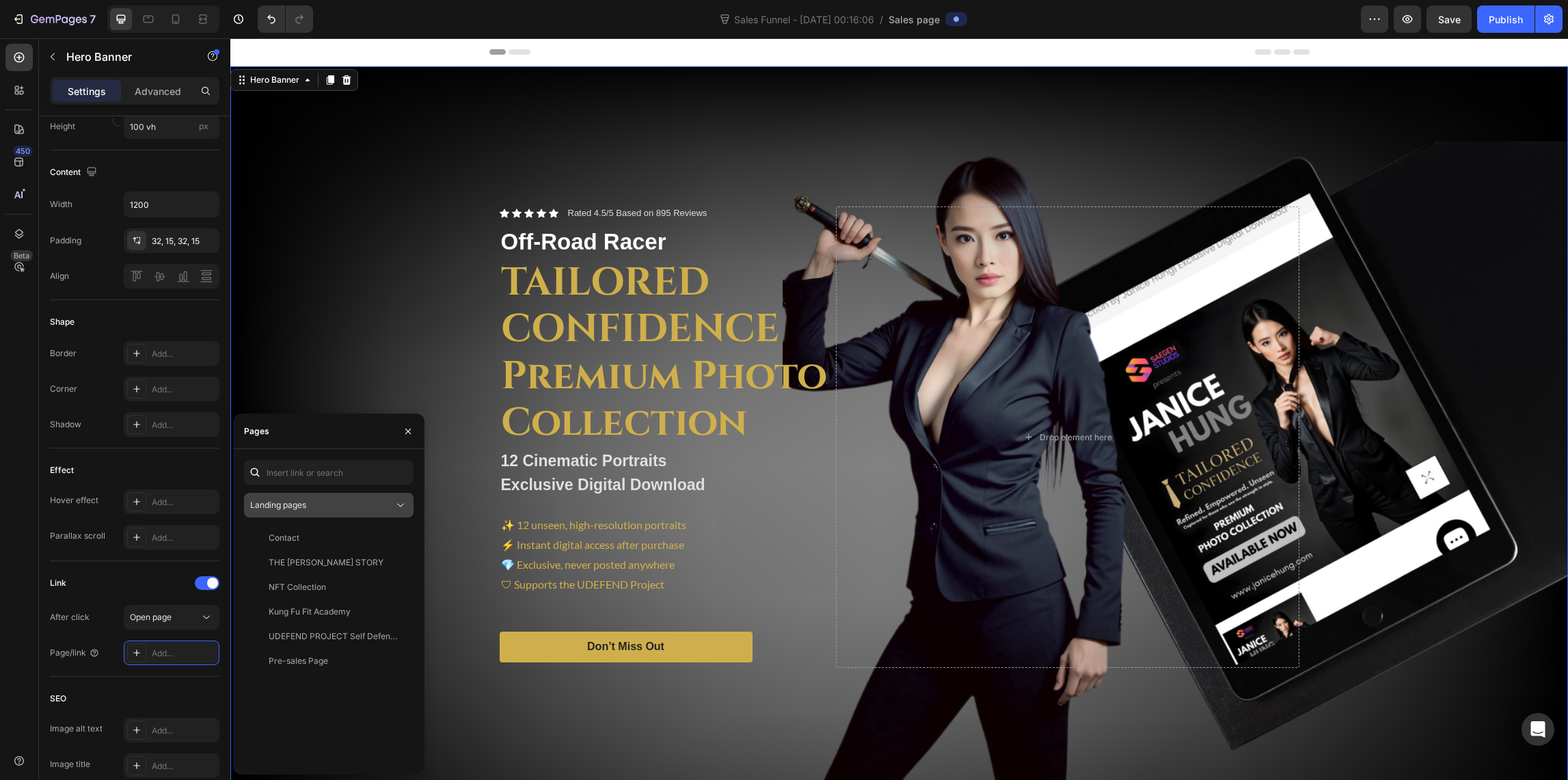
click at [350, 506] on div "Landing pages" at bounding box center [322, 504] width 144 height 12
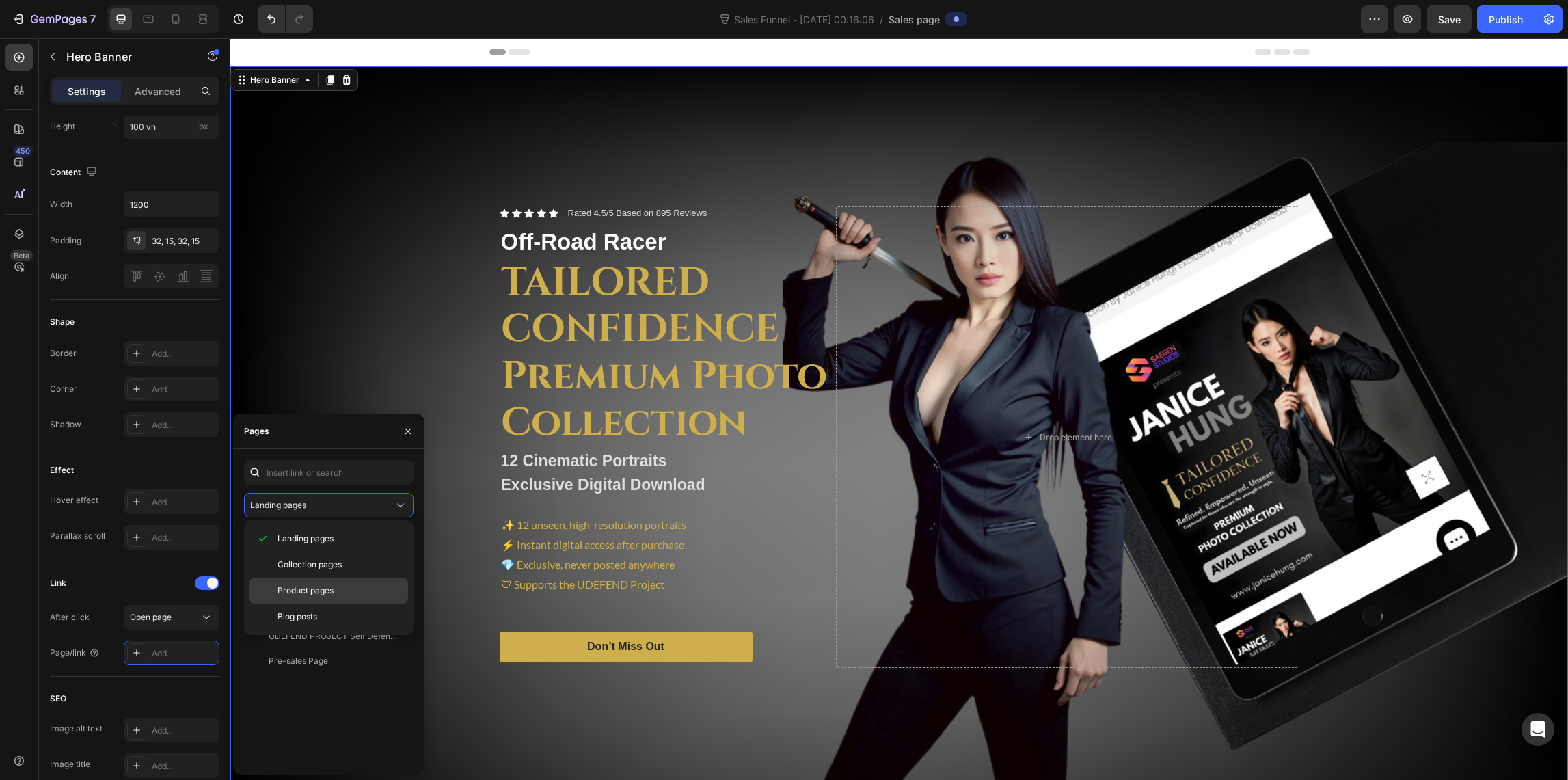
click at [320, 589] on span "Product pages" at bounding box center [305, 590] width 56 height 12
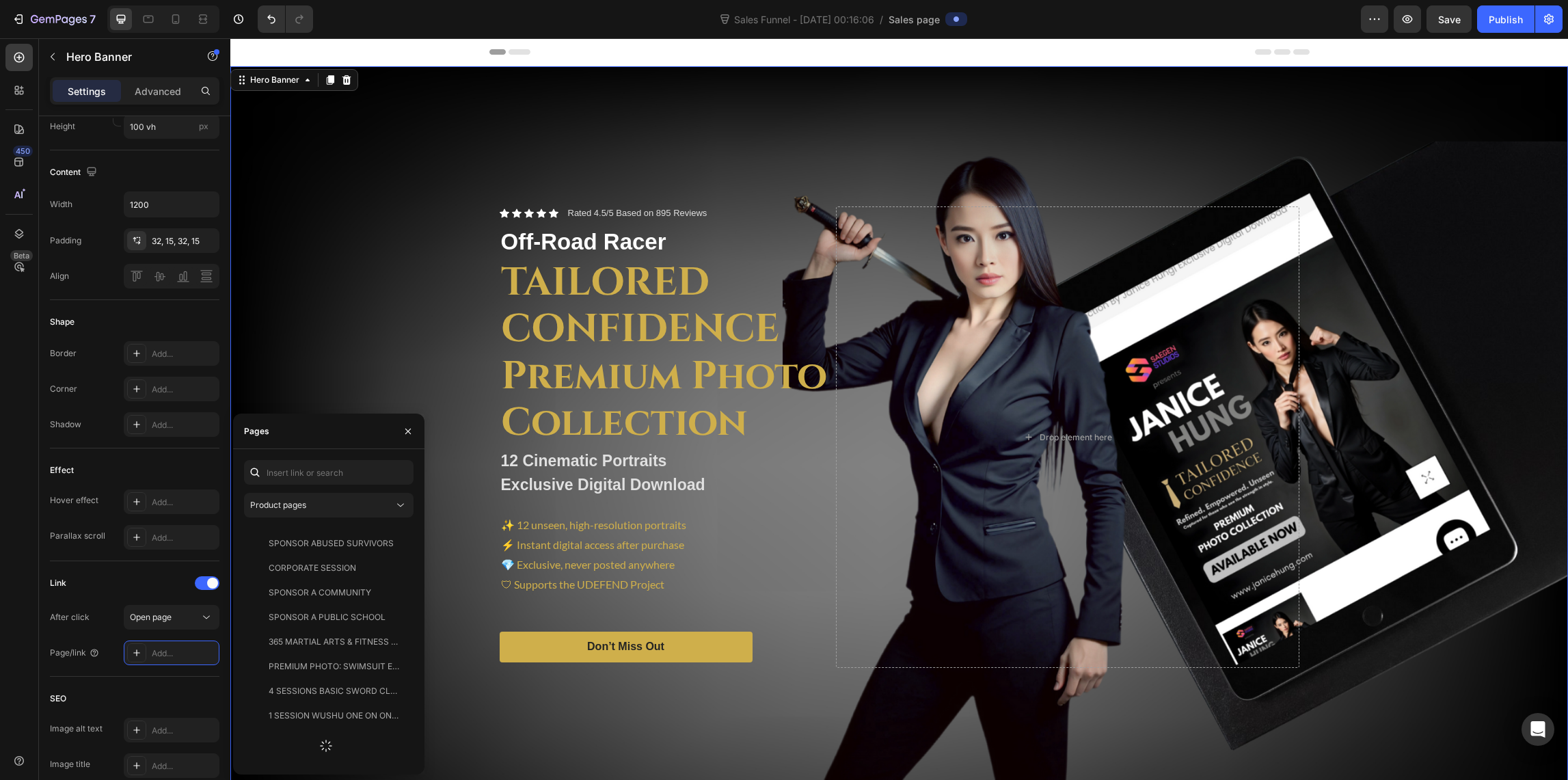
scroll to position [0, 0]
click at [325, 533] on div "Tailored Confidence – Premium Photo Collection by [PERSON_NAME]| Exclusive Digi…" at bounding box center [334, 538] width 131 height 12
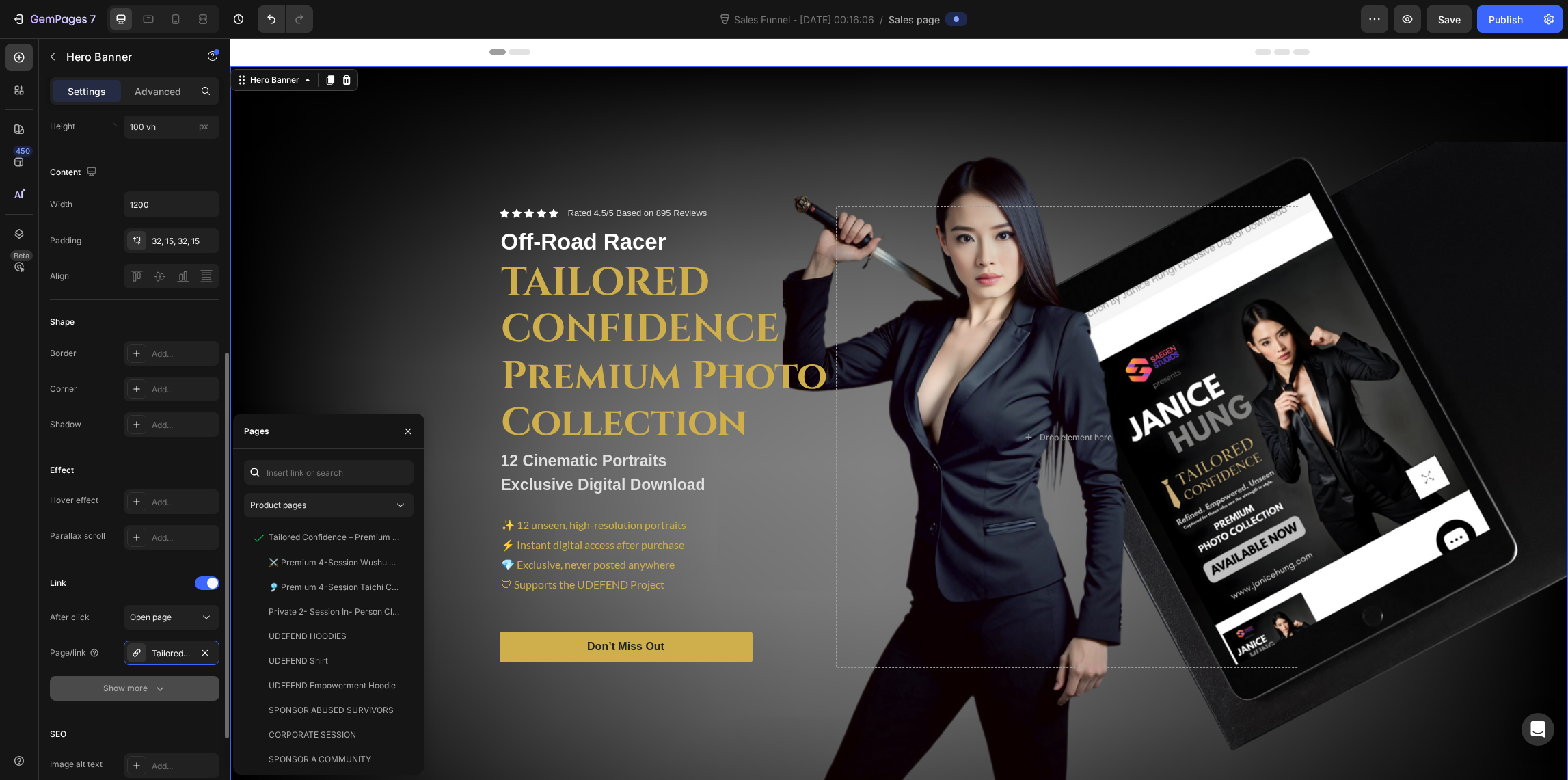
click at [154, 681] on icon "button" at bounding box center [160, 688] width 14 height 14
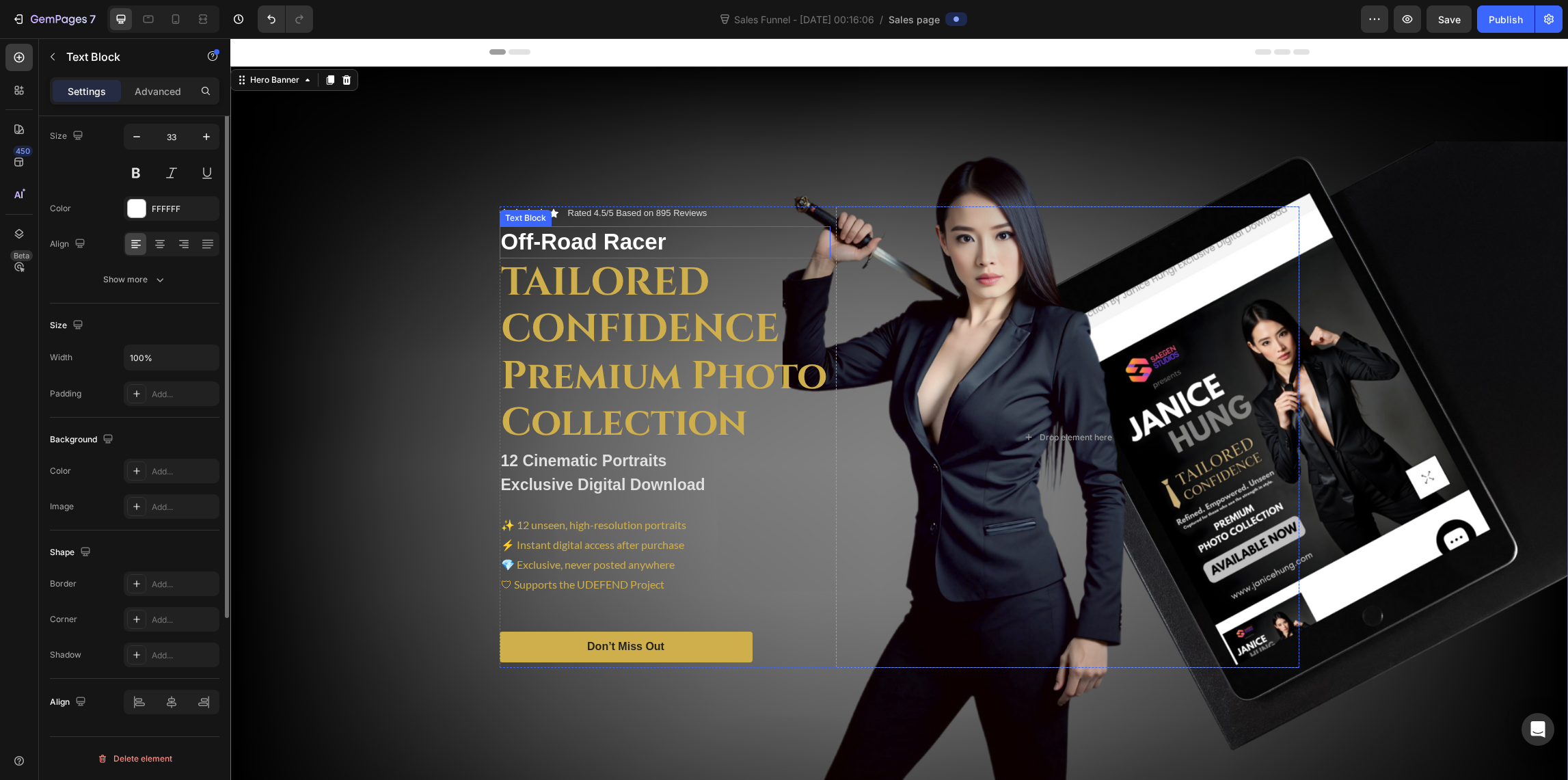
click at [600, 240] on p "Off-Road Racer" at bounding box center [665, 242] width 328 height 30
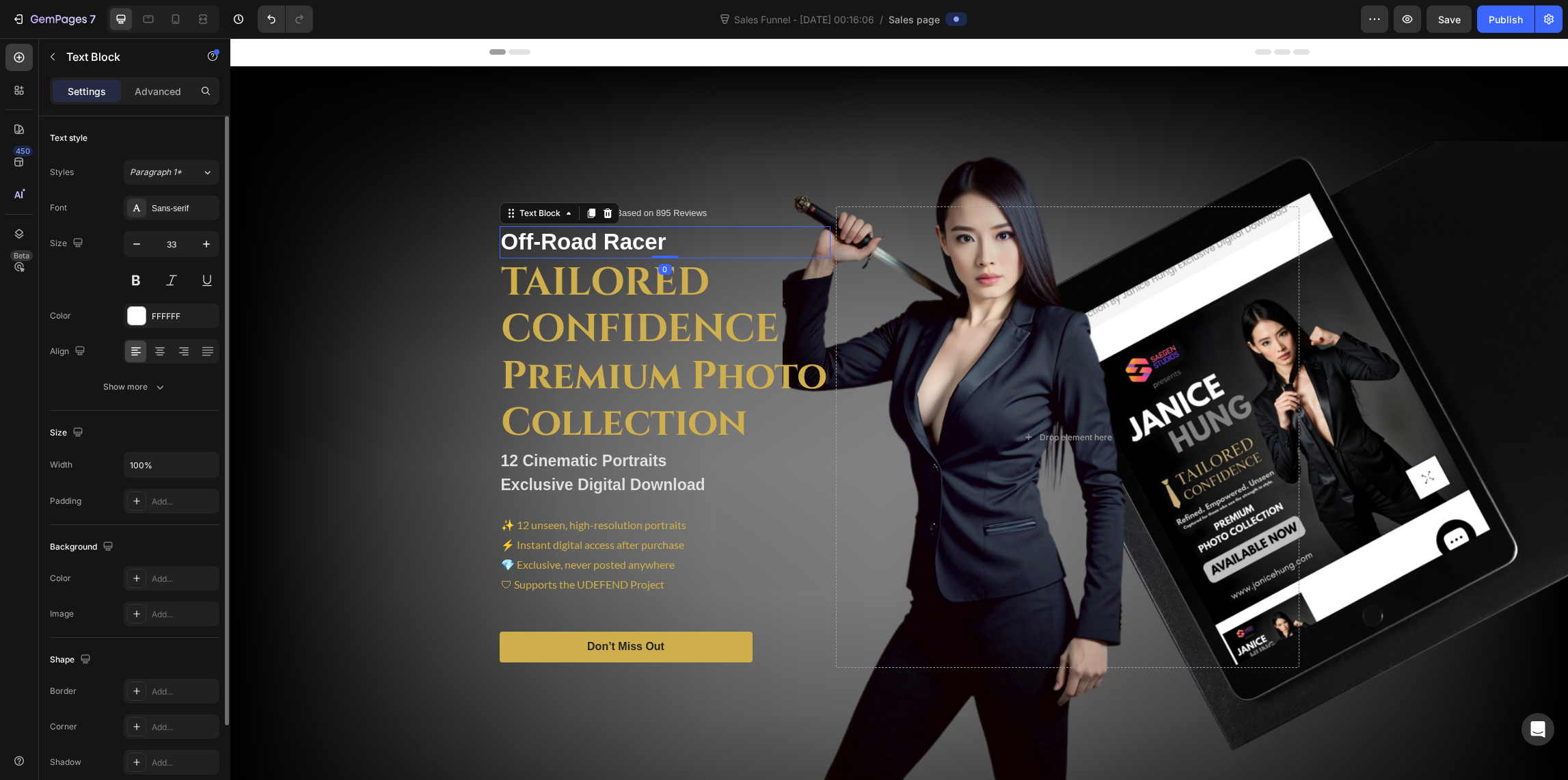
click at [602, 209] on icon at bounding box center [607, 213] width 11 height 11
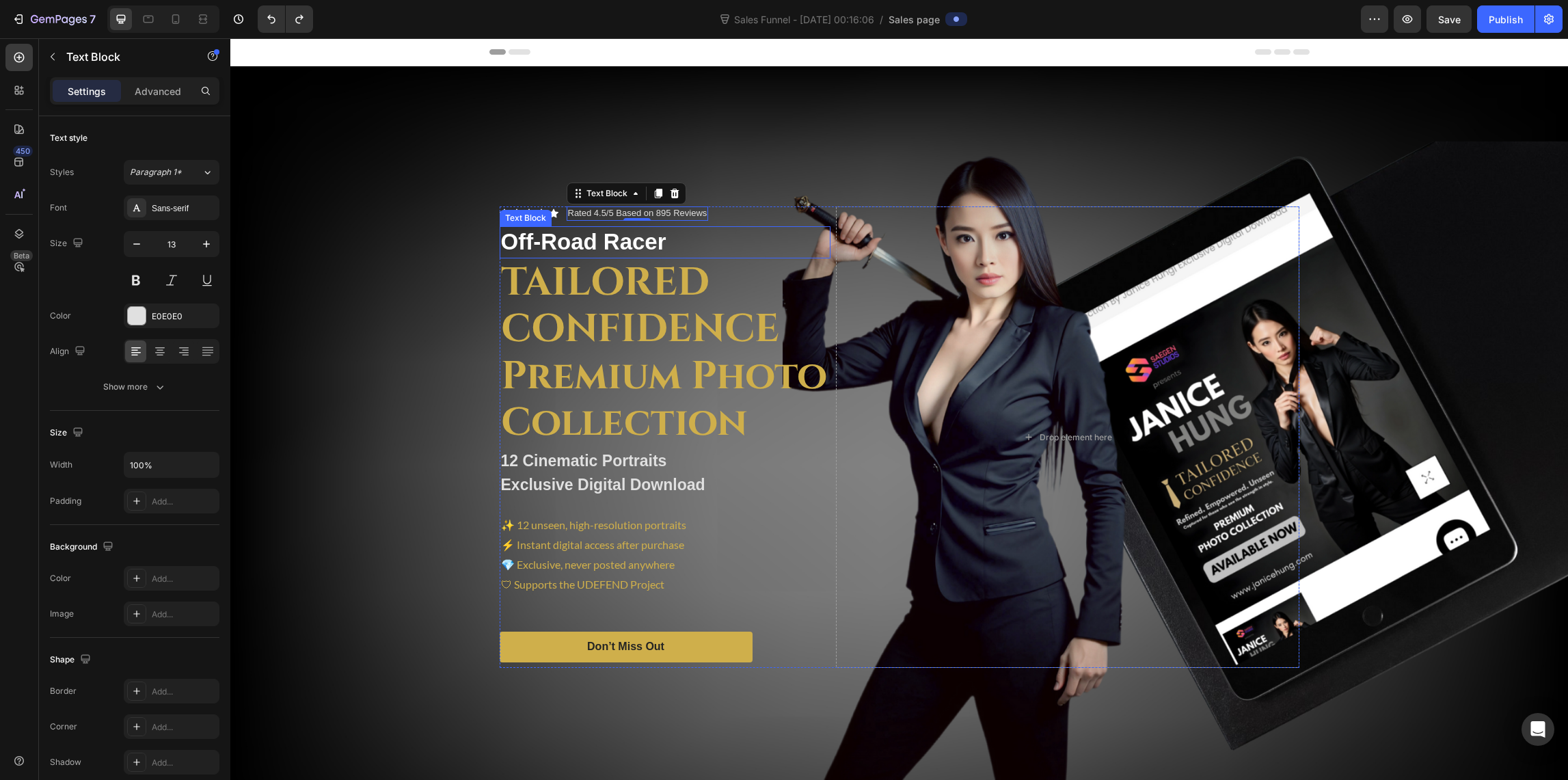
click at [631, 246] on p "Off-Road Racer" at bounding box center [665, 242] width 328 height 30
drag, startPoint x: 704, startPoint y: 229, endPoint x: 701, endPoint y: 236, distance: 7.6
click at [703, 229] on p "Off-Road Racer" at bounding box center [665, 242] width 328 height 30
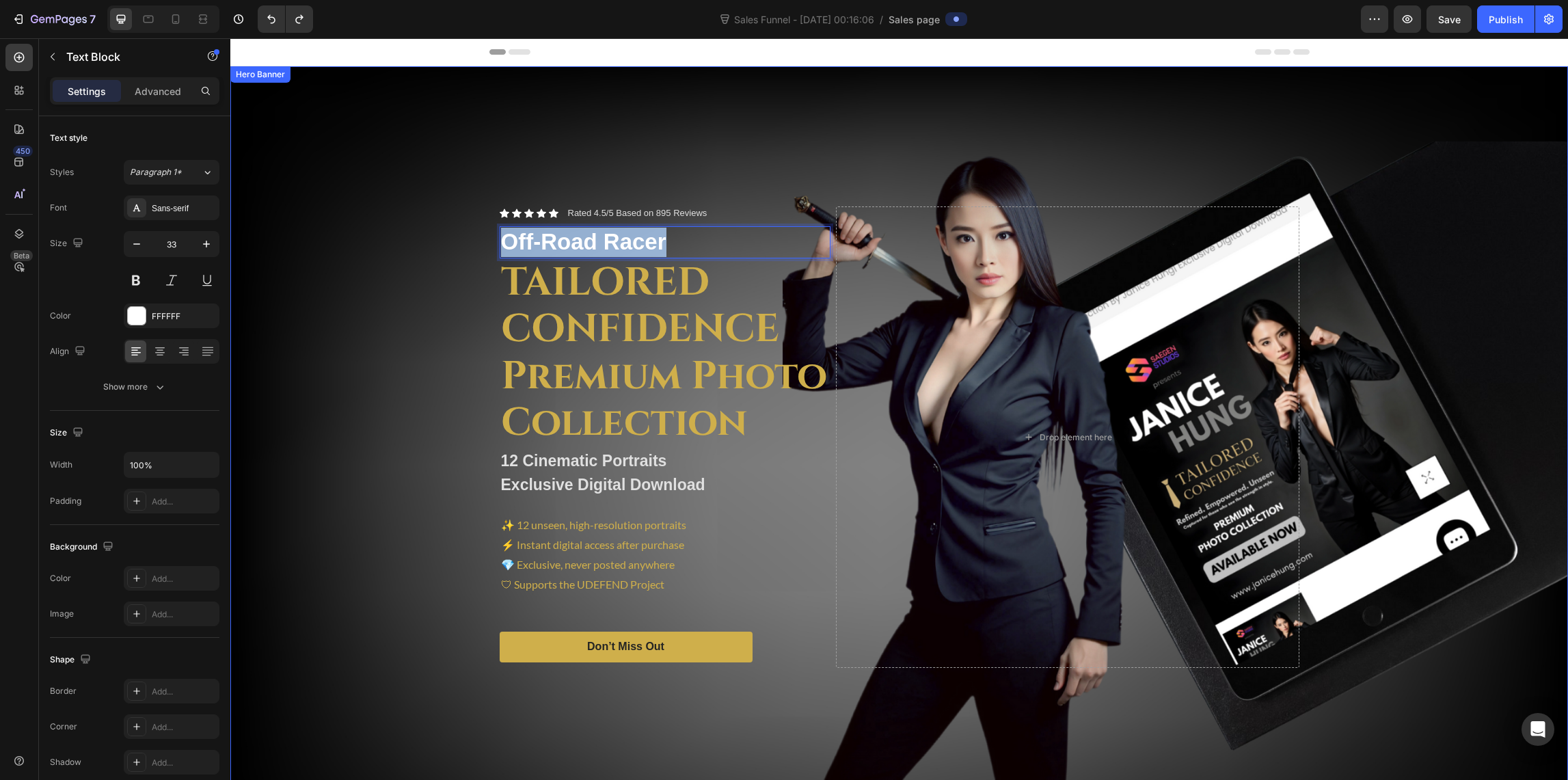
drag, startPoint x: 688, startPoint y: 235, endPoint x: 488, endPoint y: 220, distance: 200.6
click at [489, 220] on div "Icon Icon Icon Icon Icon Icon List Rated 4.5/5 Based on 895 Reviews Text Block …" at bounding box center [899, 437] width 820 height 505
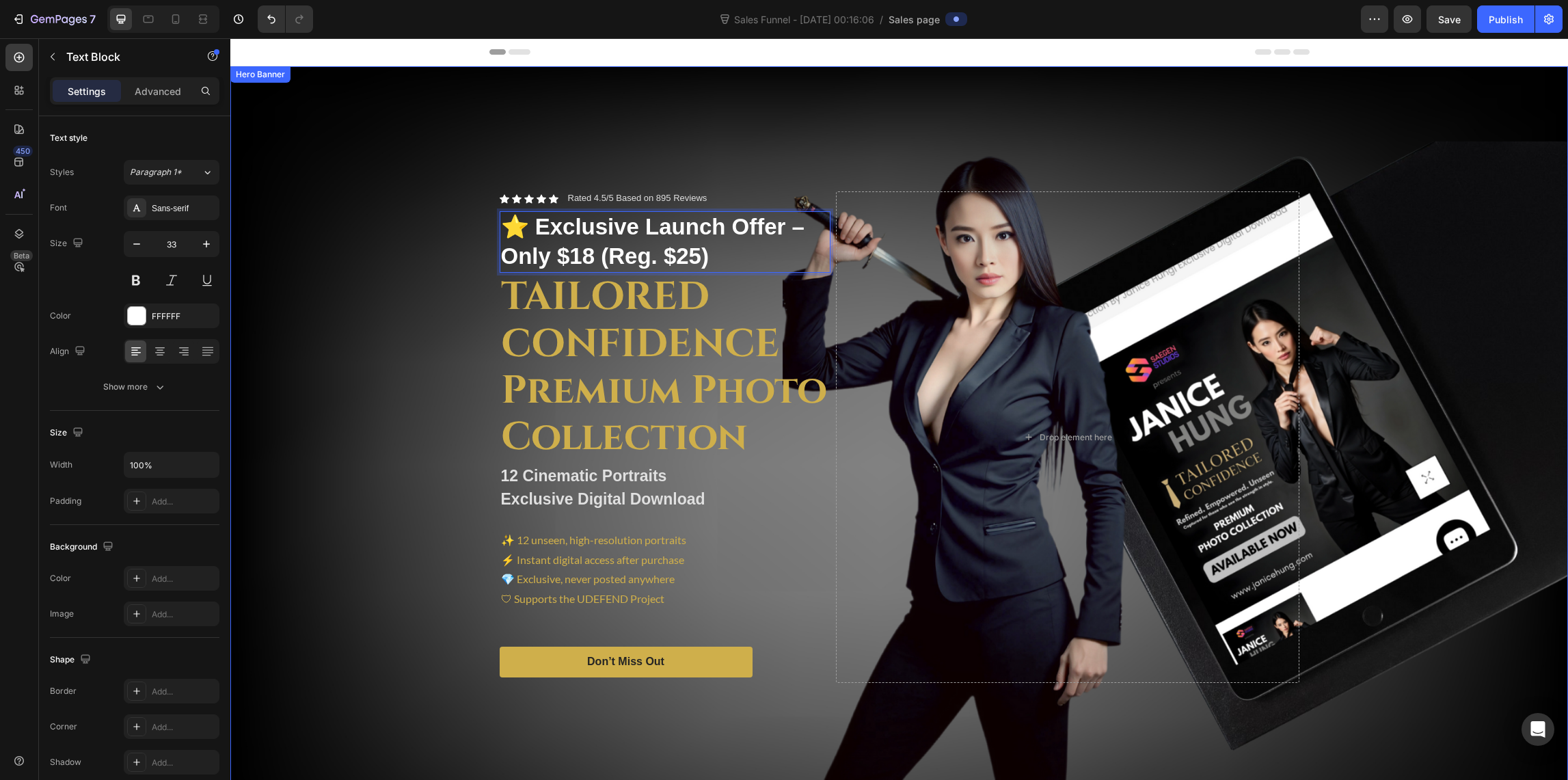
click at [398, 355] on div "Overlay" at bounding box center [899, 437] width 1337 height 742
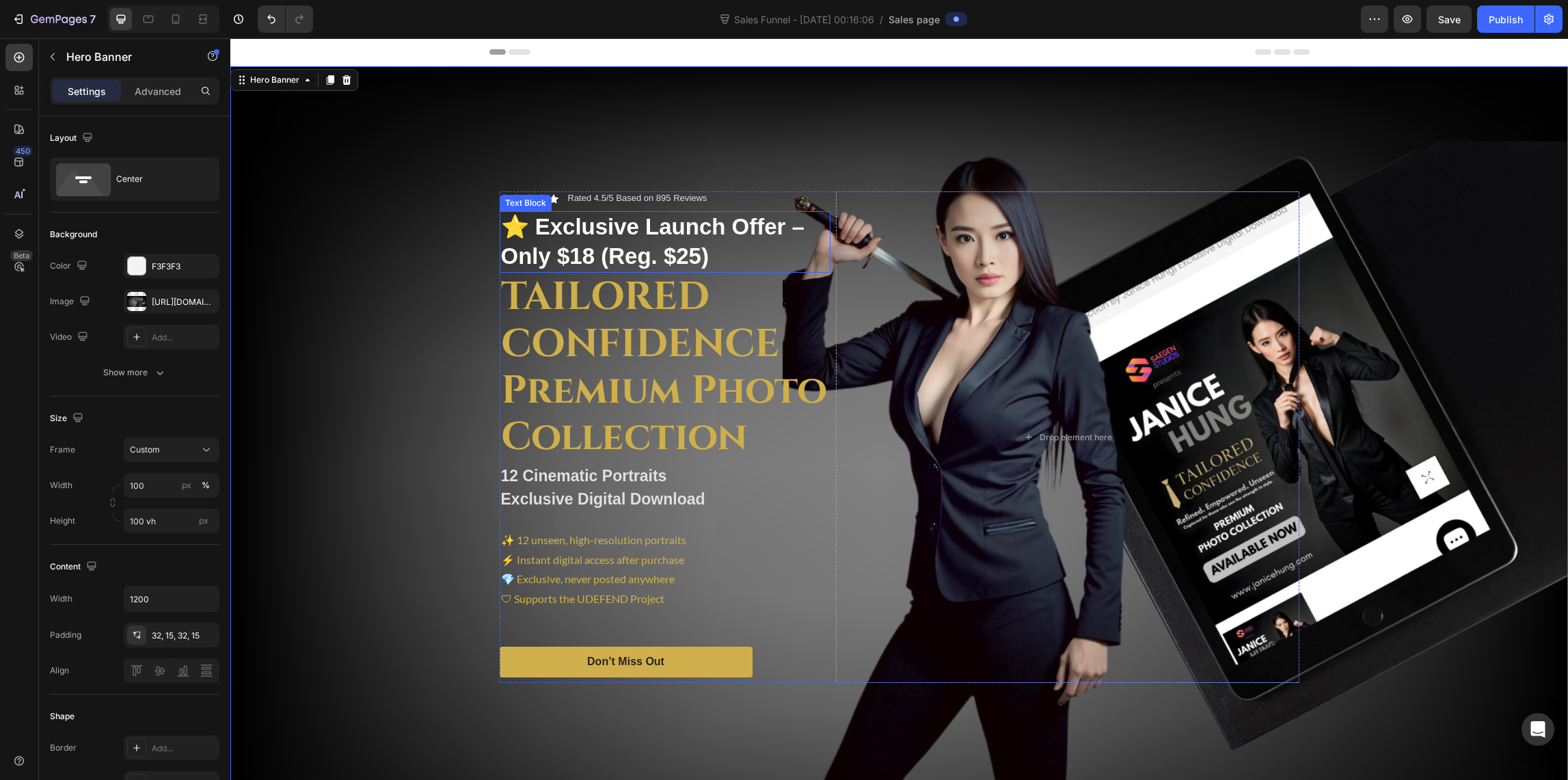
click at [649, 253] on p "⭐ Exclusive Launch Offer – Only $18 (Reg. $25)" at bounding box center [665, 242] width 328 height 59
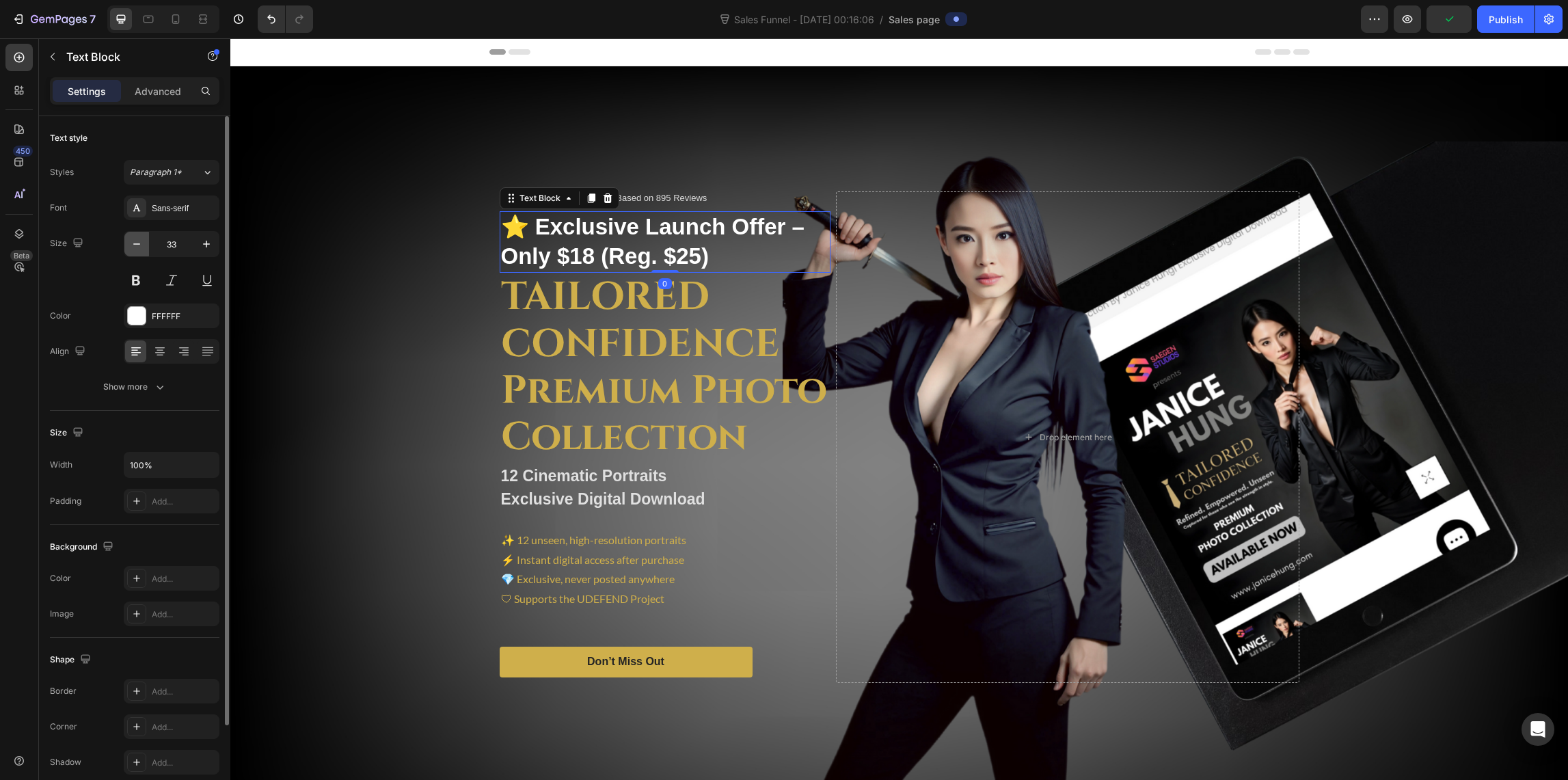
click at [134, 242] on icon "button" at bounding box center [137, 244] width 14 height 14
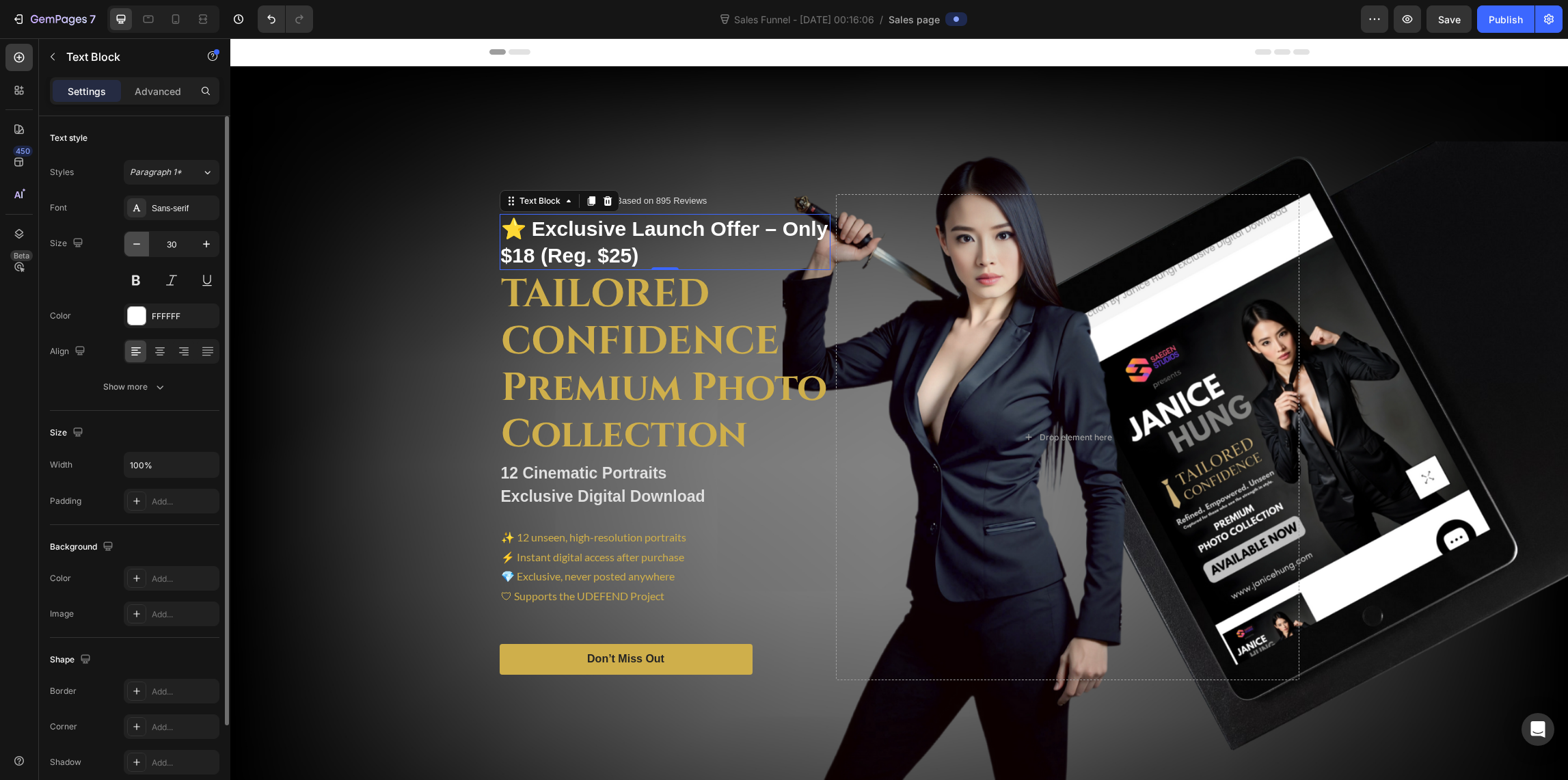
click at [134, 242] on icon "button" at bounding box center [137, 244] width 14 height 14
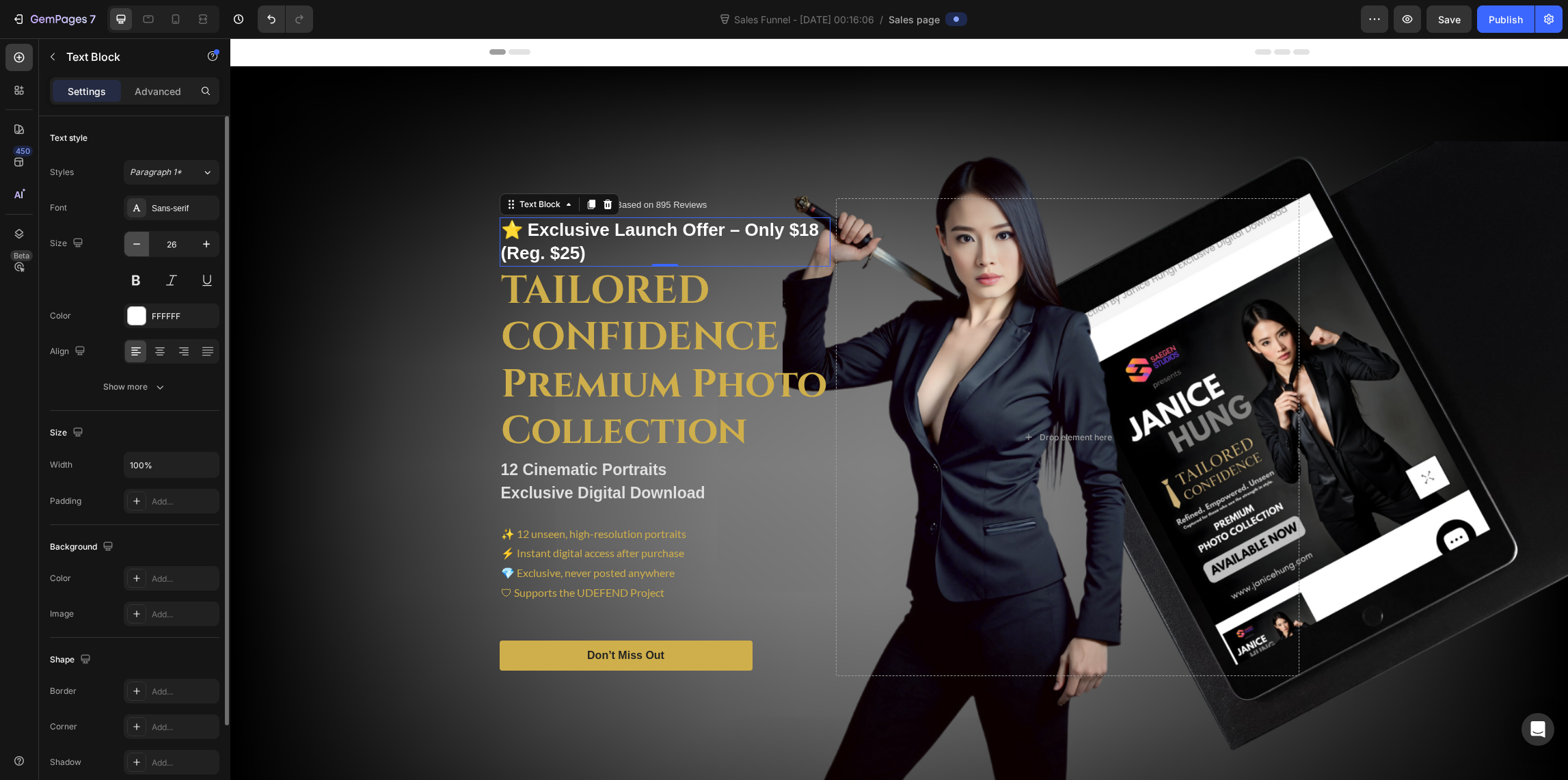
click at [134, 242] on icon "button" at bounding box center [137, 244] width 14 height 14
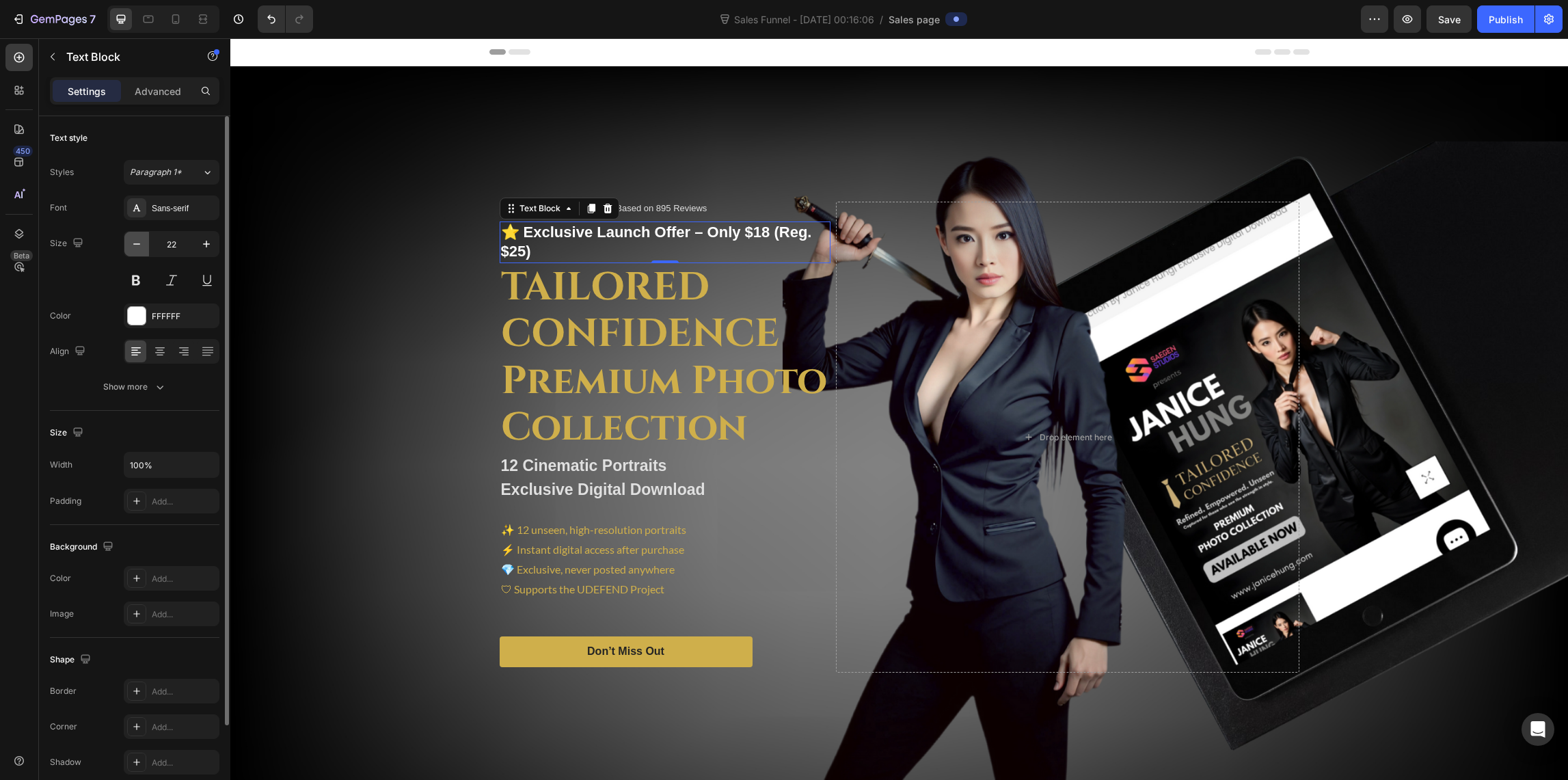
click at [134, 242] on icon "button" at bounding box center [137, 244] width 14 height 14
type input "21"
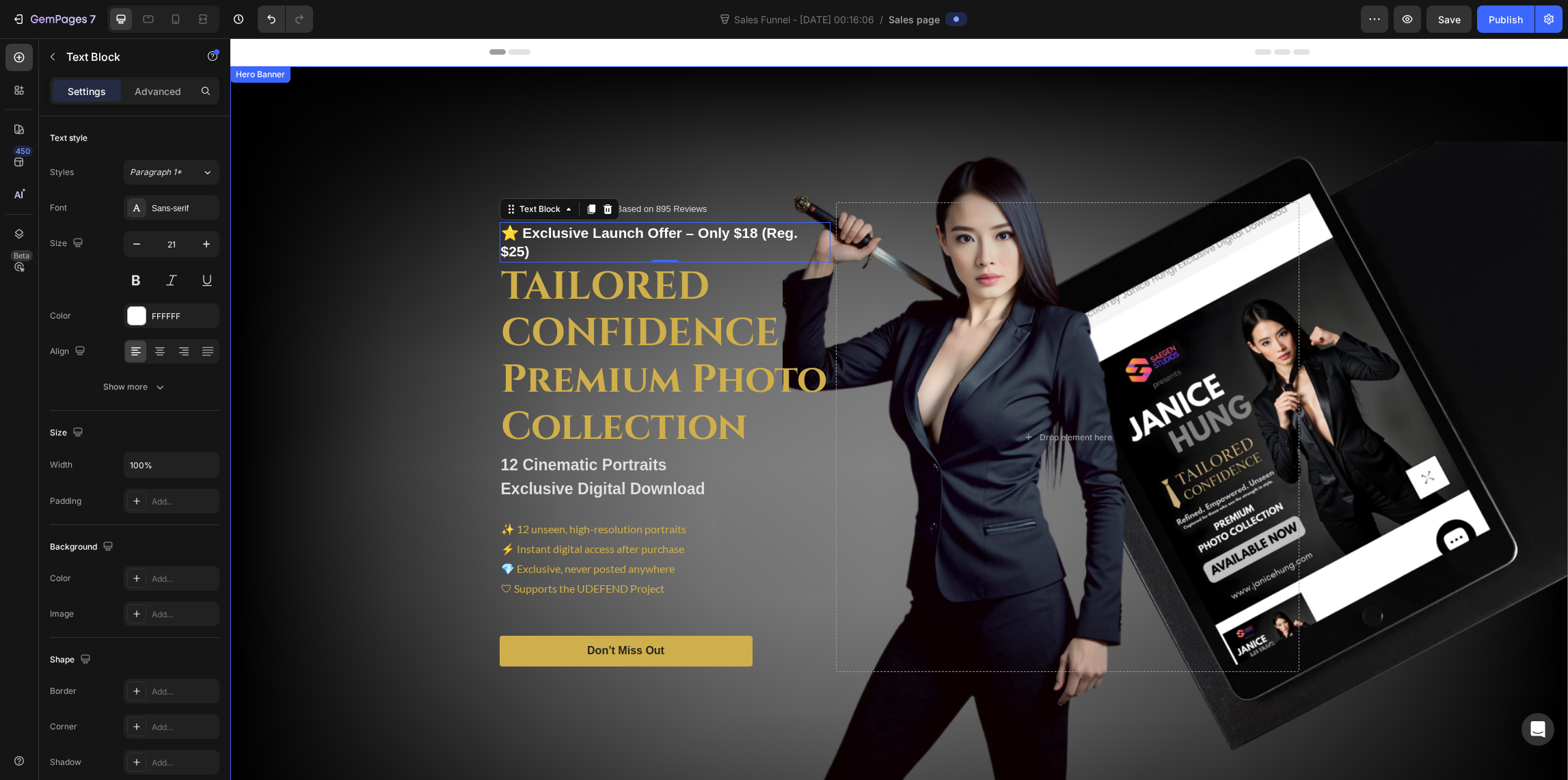
click at [365, 296] on div "Overlay" at bounding box center [899, 437] width 1337 height 742
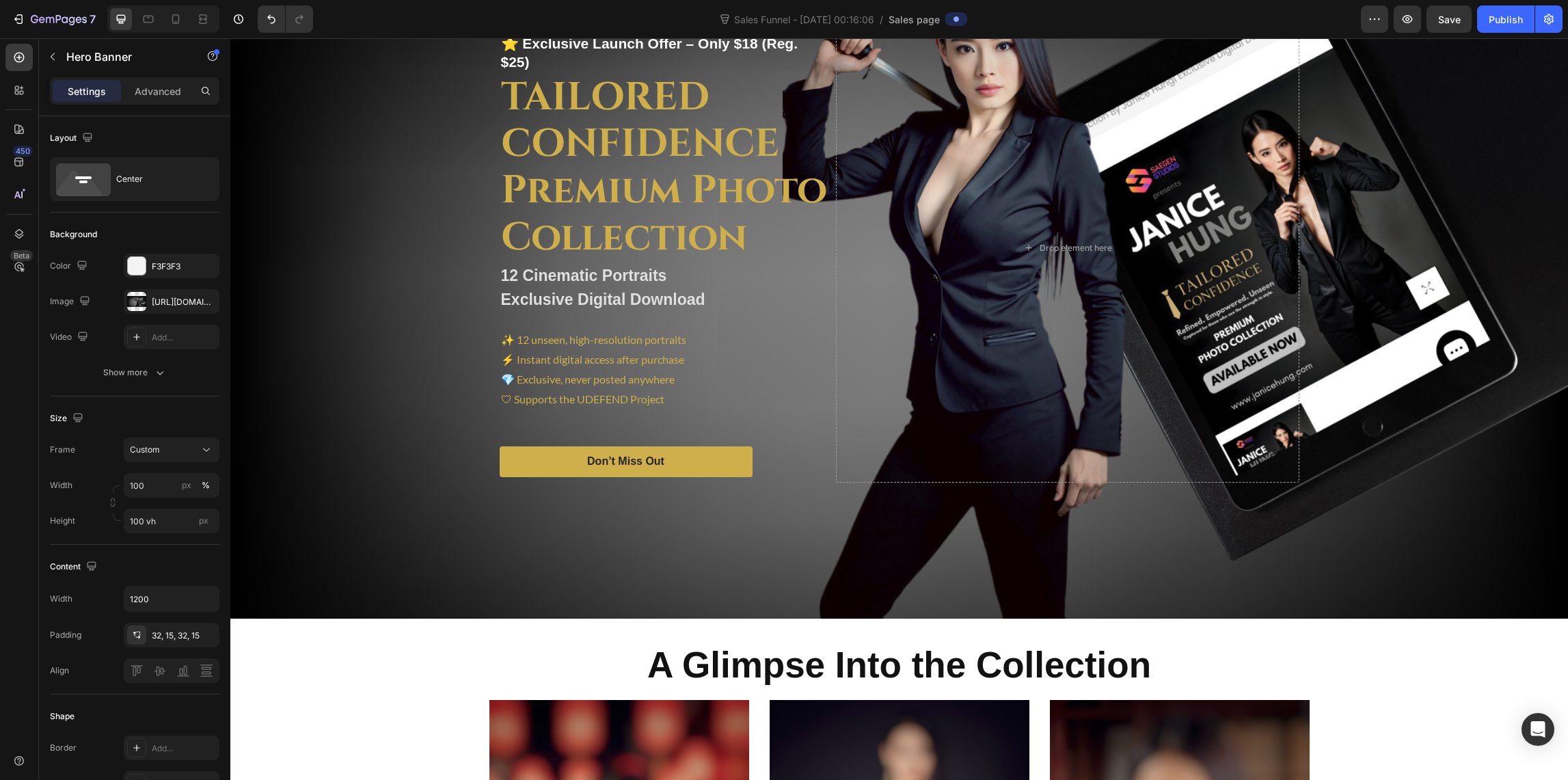
scroll to position [176, 0]
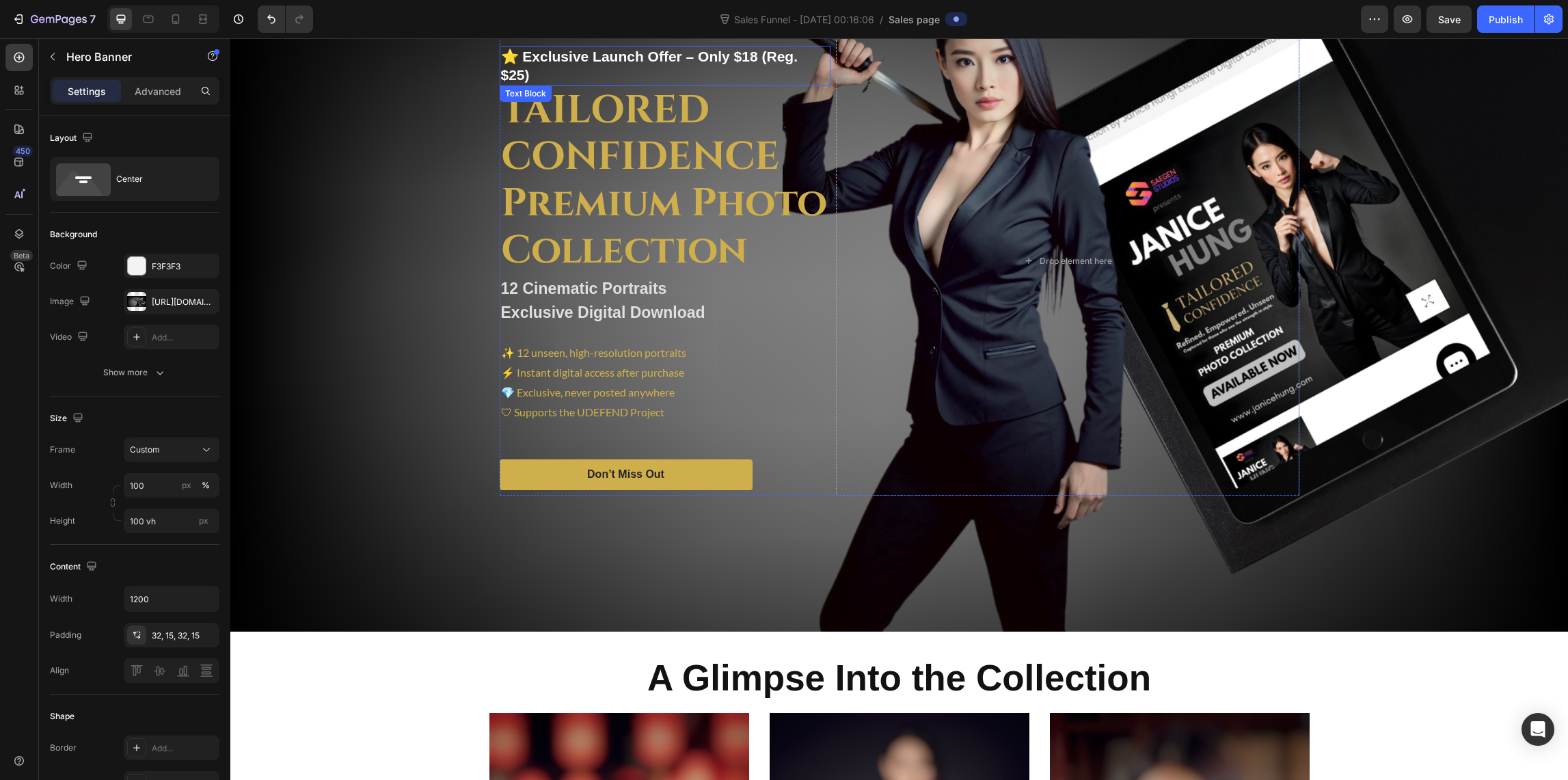
click at [501, 65] on p "⭐ Exclusive Launch Offer – Only $18 (Reg. $25)" at bounding box center [665, 65] width 328 height 37
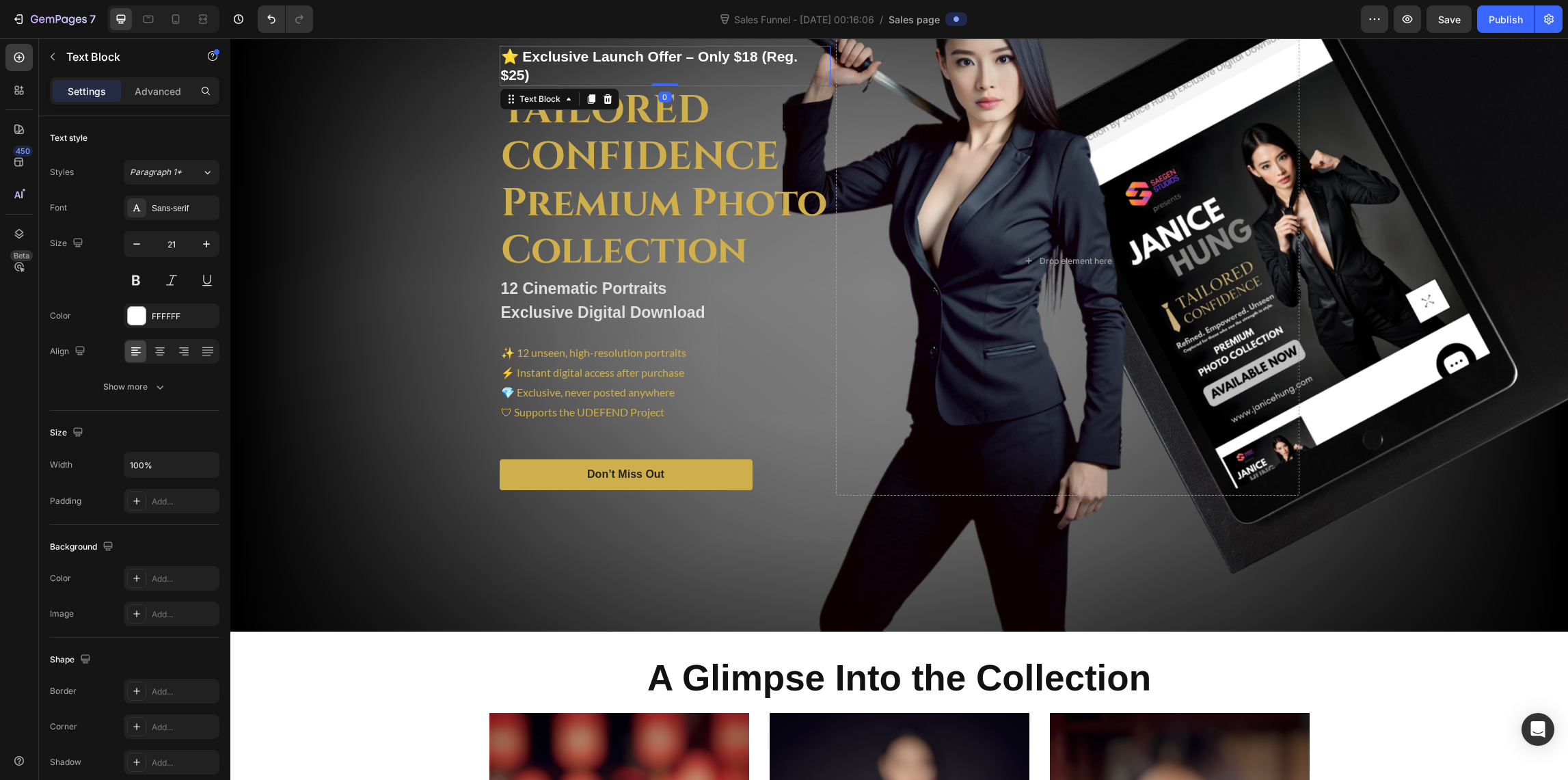
click at [504, 67] on p "⭐ Exclusive Launch Offer – Only $18 (Reg. $25)" at bounding box center [665, 65] width 328 height 37
click at [501, 65] on p "⭐ Exclusive Launch Offer – Only $18 (Reg. $25)" at bounding box center [665, 65] width 328 height 37
click at [506, 64] on p "⭐ Exclusive Launch Offer – Only $18 (Reg. $25)" at bounding box center [665, 65] width 328 height 37
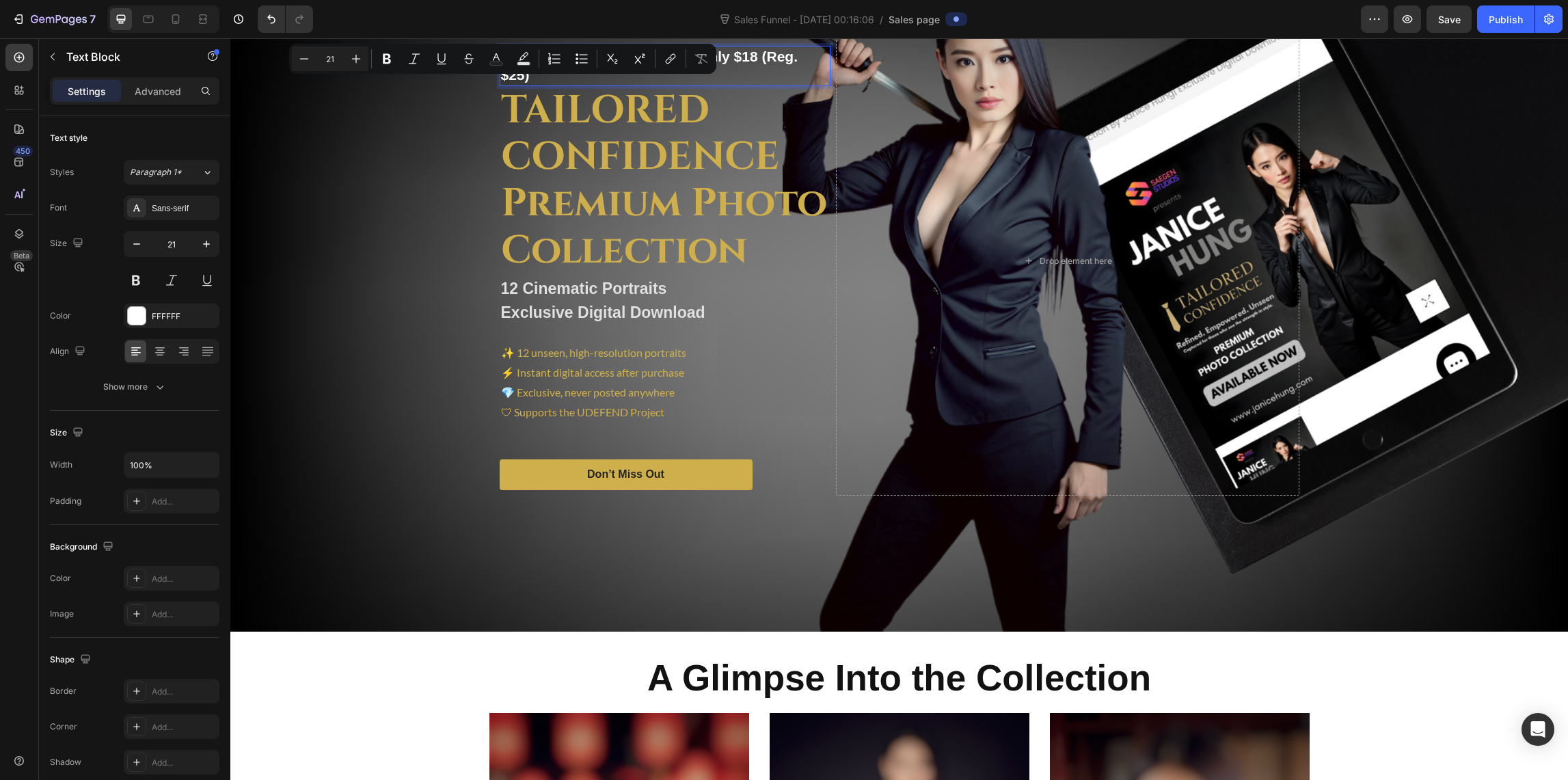
drag, startPoint x: 510, startPoint y: 64, endPoint x: 497, endPoint y: 65, distance: 13.0
click at [501, 65] on p "⭐ Exclusive Launch Offer – Only $18 (Reg. $25)" at bounding box center [665, 65] width 328 height 37
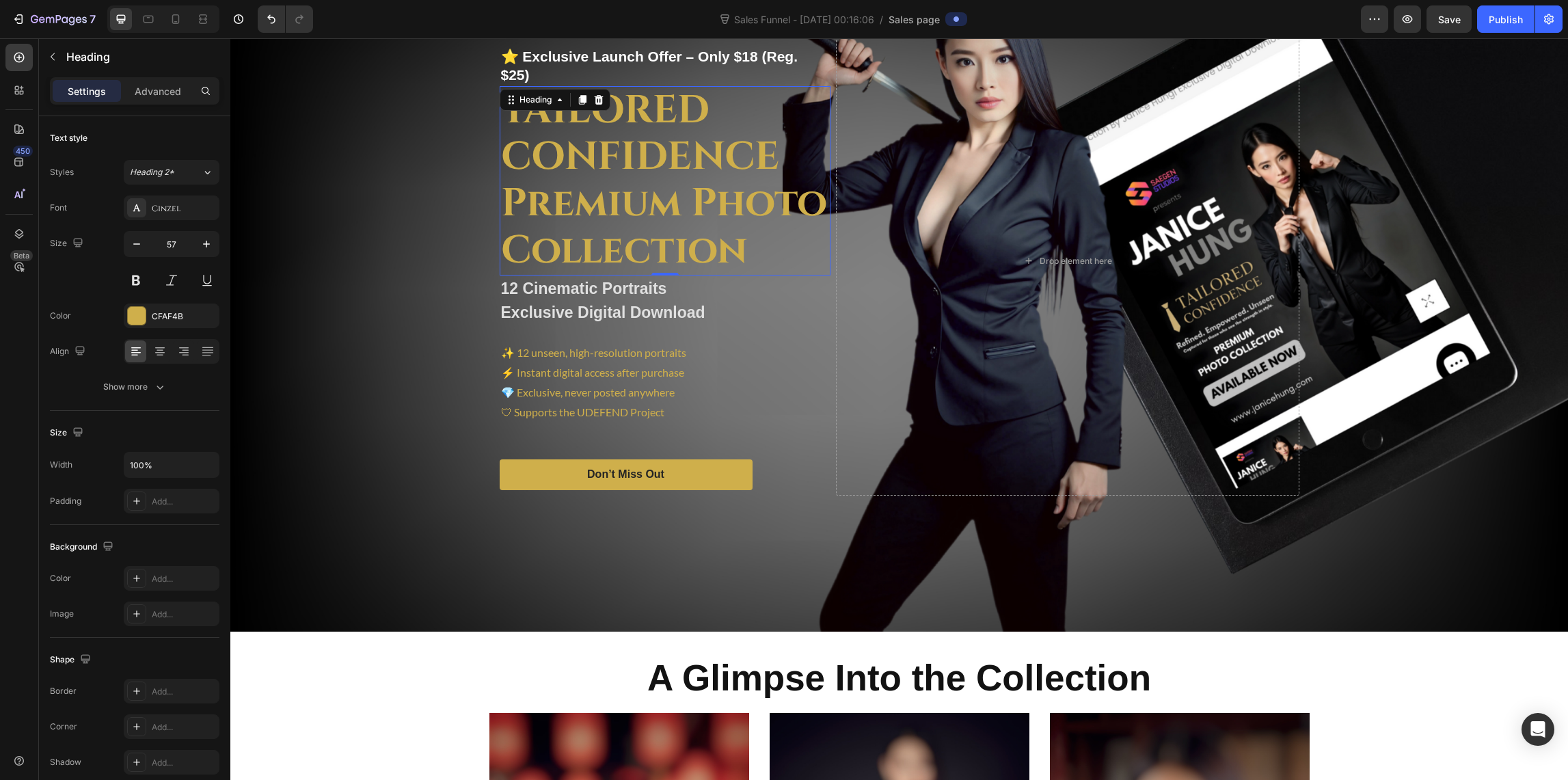
click at [572, 127] on h2 "TAILORED CONFIDENCE Premium Photo Collection" at bounding box center [664, 180] width 331 height 190
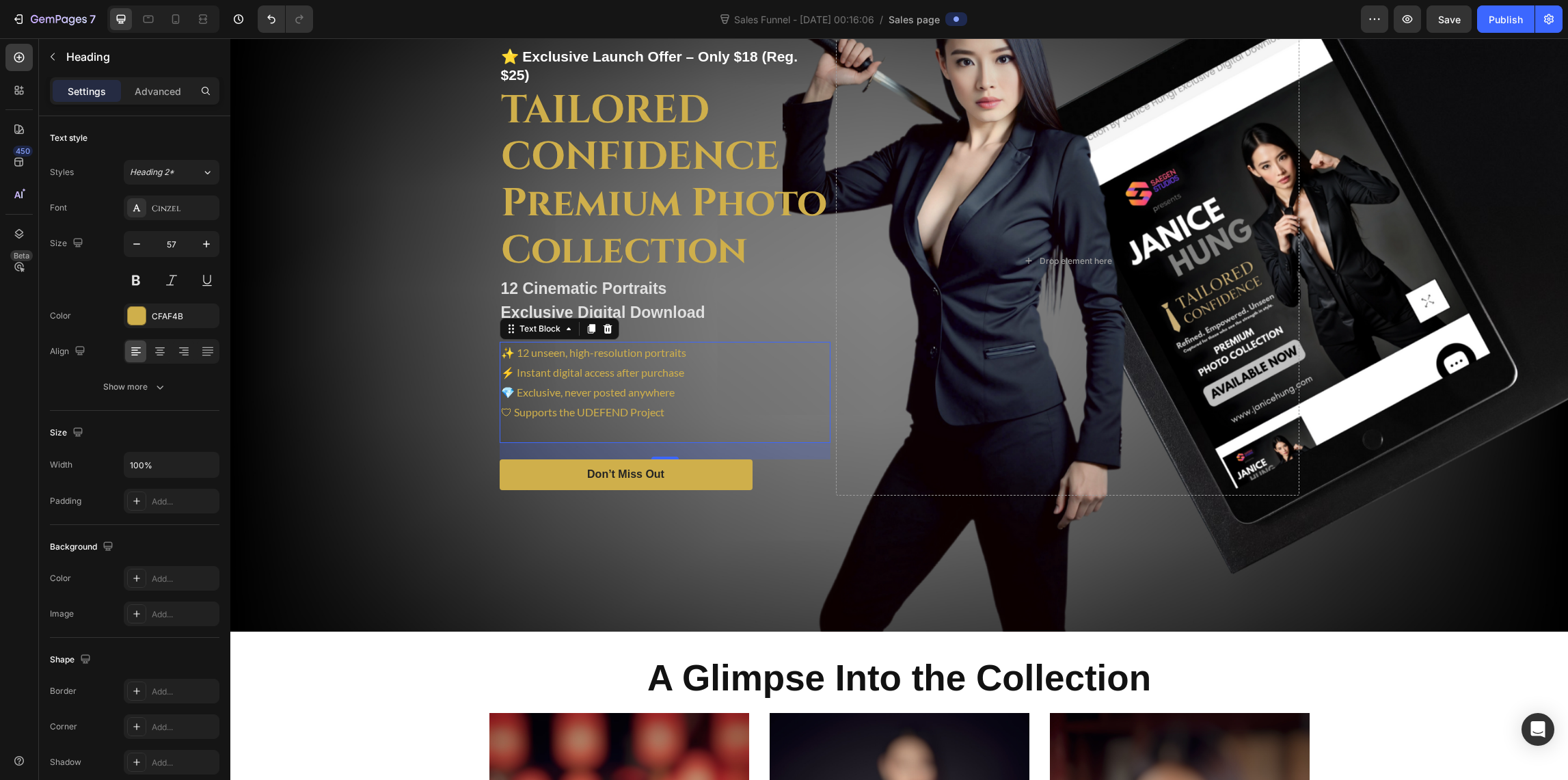
drag, startPoint x: 503, startPoint y: 360, endPoint x: 510, endPoint y: 368, distance: 10.6
click at [503, 360] on p "✨ 12 unseen, high-resolution portraits ⚡ Instant digital access after purchase …" at bounding box center [665, 392] width 328 height 99
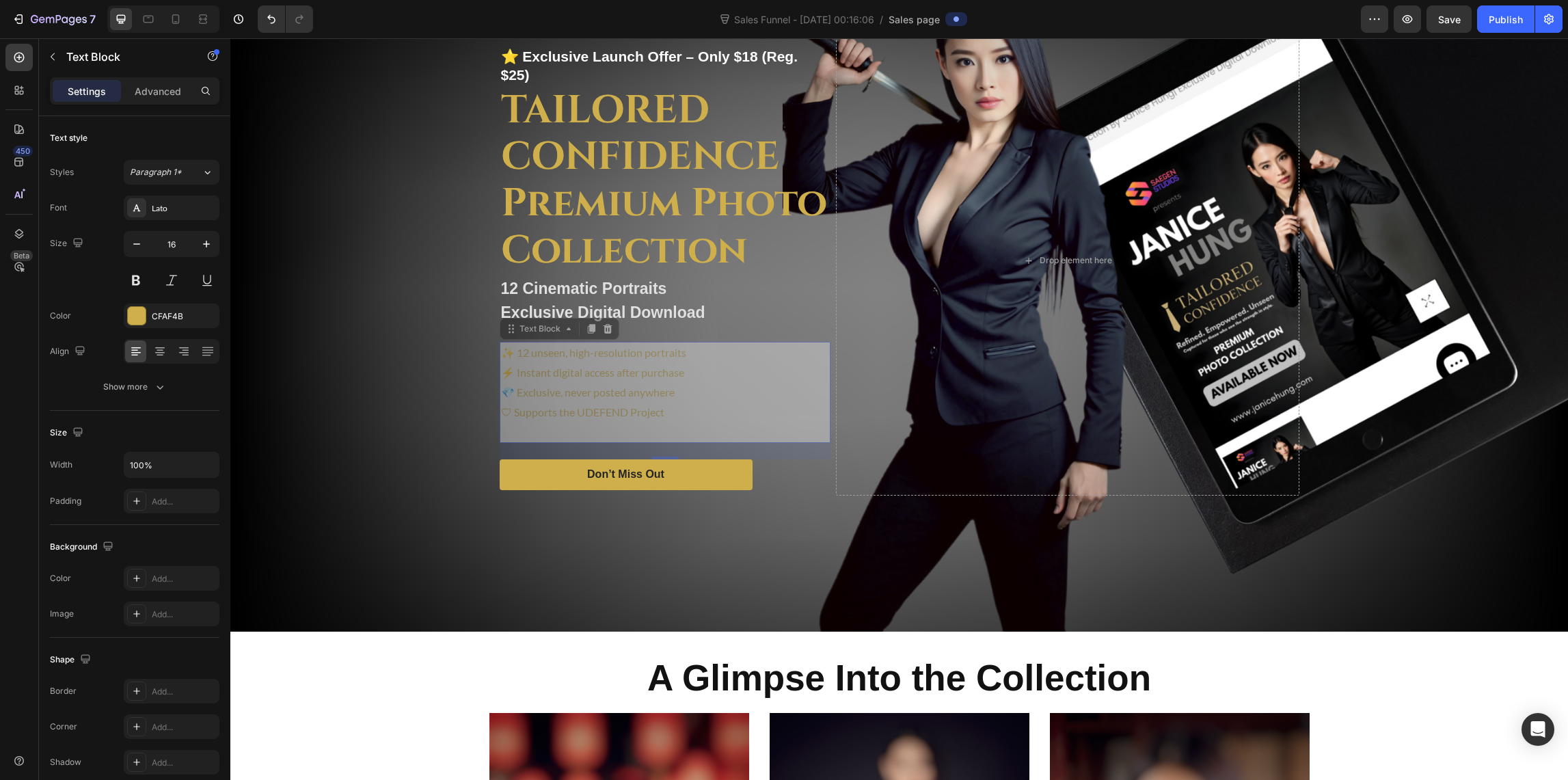
scroll to position [117, 0]
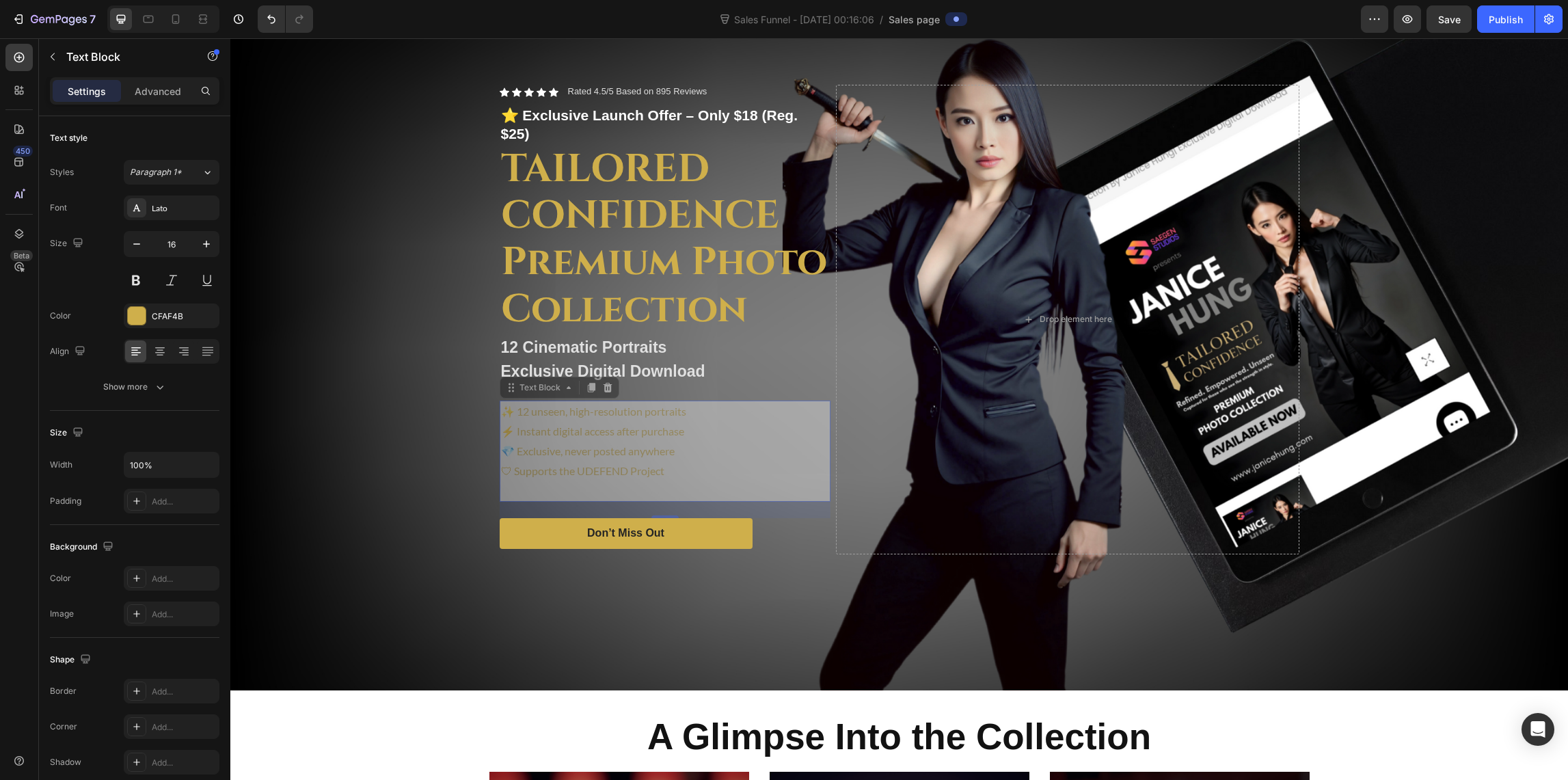
click at [504, 362] on div "Icon Icon Icon Icon Icon Icon List Rated 4.5/5 Based on 895 Reviews Text Block …" at bounding box center [664, 320] width 331 height 470
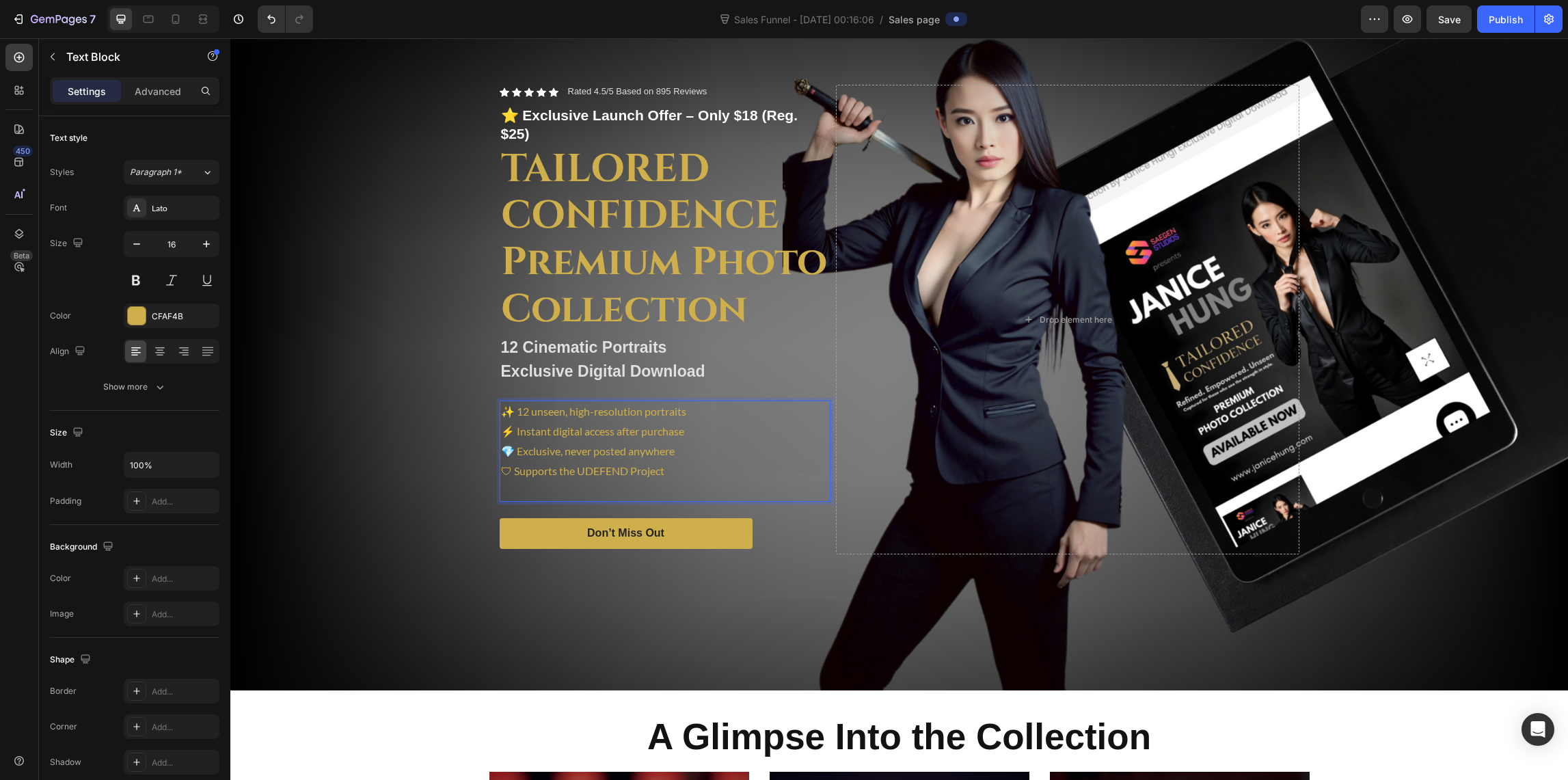
click at [502, 424] on p "✨ 12 unseen, high-resolution portraits ⚡ Instant digital access after purchase …" at bounding box center [665, 451] width 328 height 99
drag, startPoint x: 505, startPoint y: 422, endPoint x: 479, endPoint y: 417, distance: 26.5
click at [501, 419] on p "✨ 12 unseen, high-resolution portraits ⚡ Instant digital access after purchase …" at bounding box center [665, 451] width 328 height 99
click at [506, 402] on p "✨ 12 unseen, high-resolution portraits Instant digital access after purchase 💎 …" at bounding box center [665, 451] width 328 height 99
drag, startPoint x: 506, startPoint y: 404, endPoint x: 499, endPoint y: 405, distance: 7.1
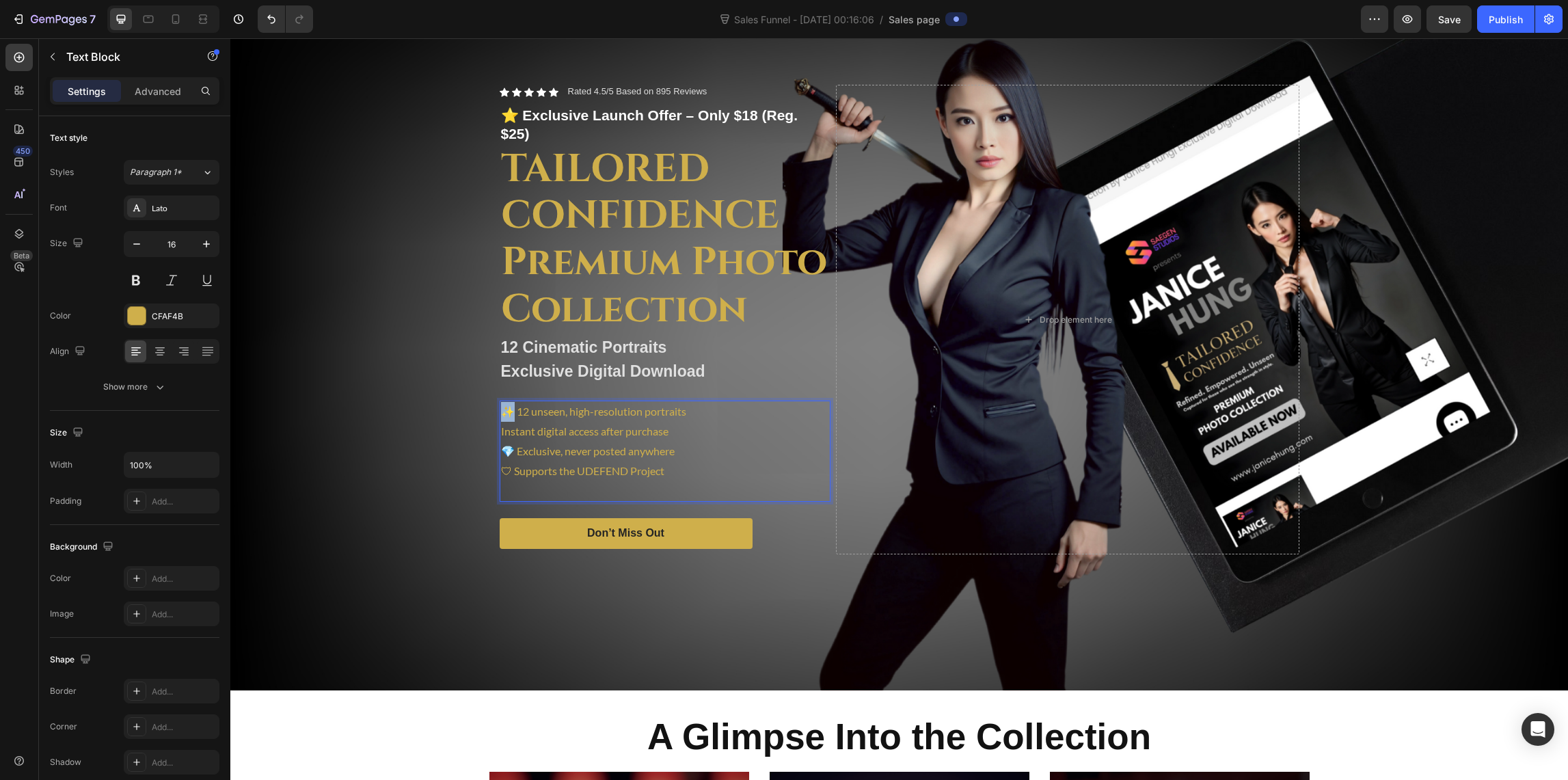
click at [501, 405] on p "✨ 12 unseen, high-resolution portraits Instant digital access after purchase 💎 …" at bounding box center [665, 451] width 328 height 99
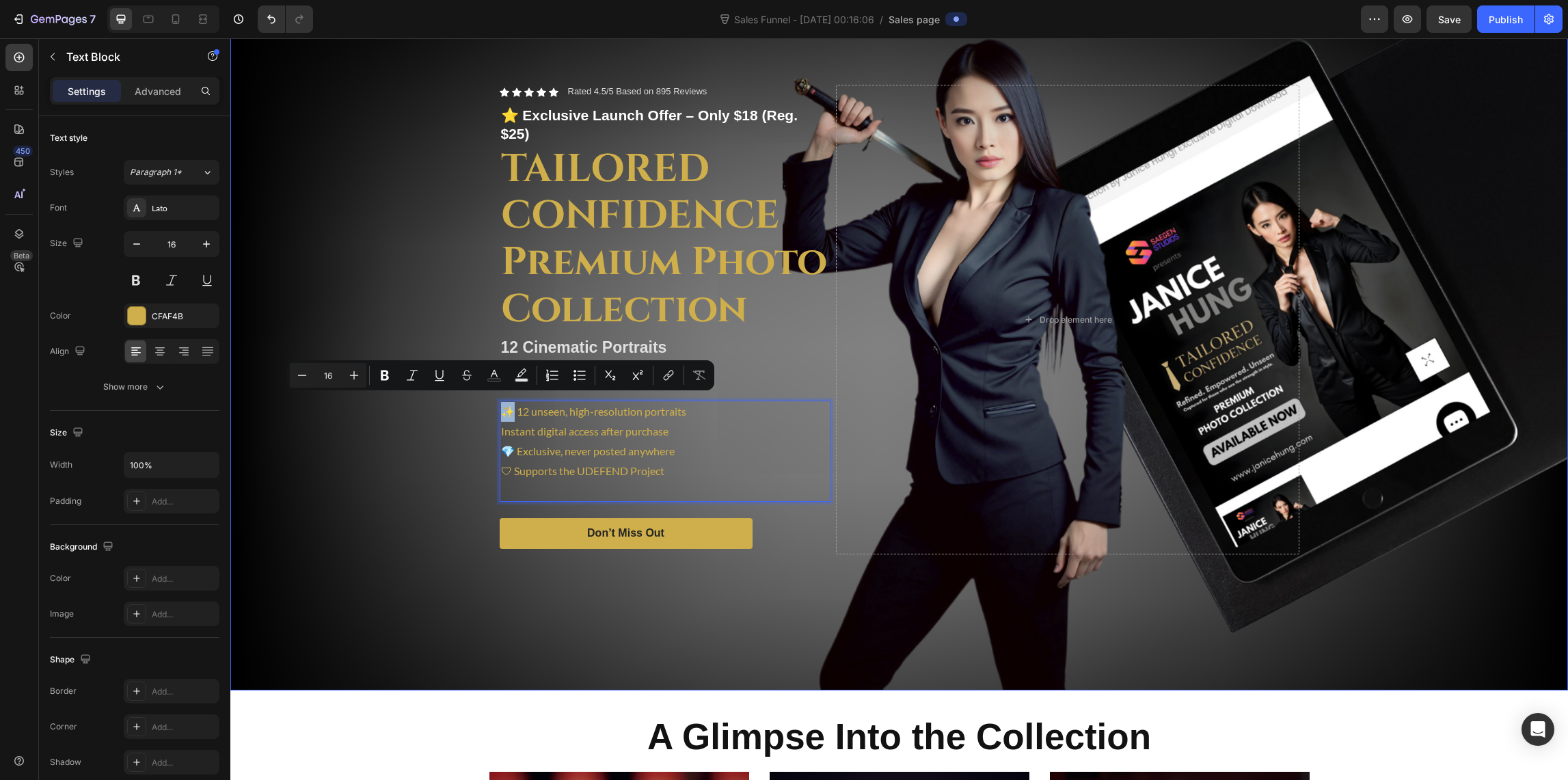
copy p "✨"
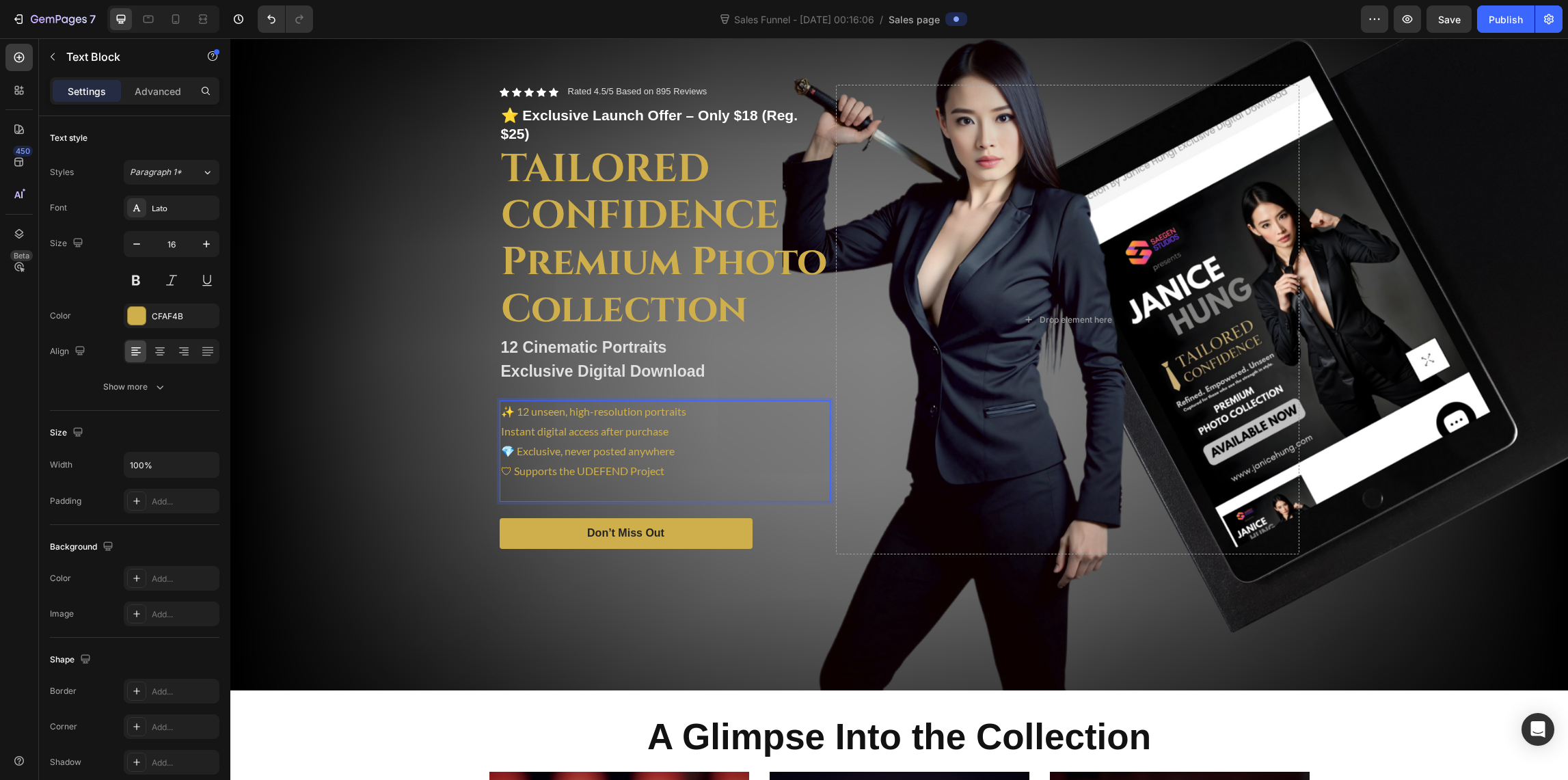
click at [501, 421] on p "✨ 12 unseen, high-resolution portraits Instant digital access after purchase 💎 …" at bounding box center [665, 451] width 328 height 99
click at [506, 442] on p "✨ 12 unseen, high-resolution portraits ✨Instant digital access after purchase 💎…" at bounding box center [665, 451] width 328 height 99
click at [506, 460] on p "✨ 12 unseen, high-resolution portraits ✨Instant digital access after purchase ✨…" at bounding box center [665, 451] width 328 height 99
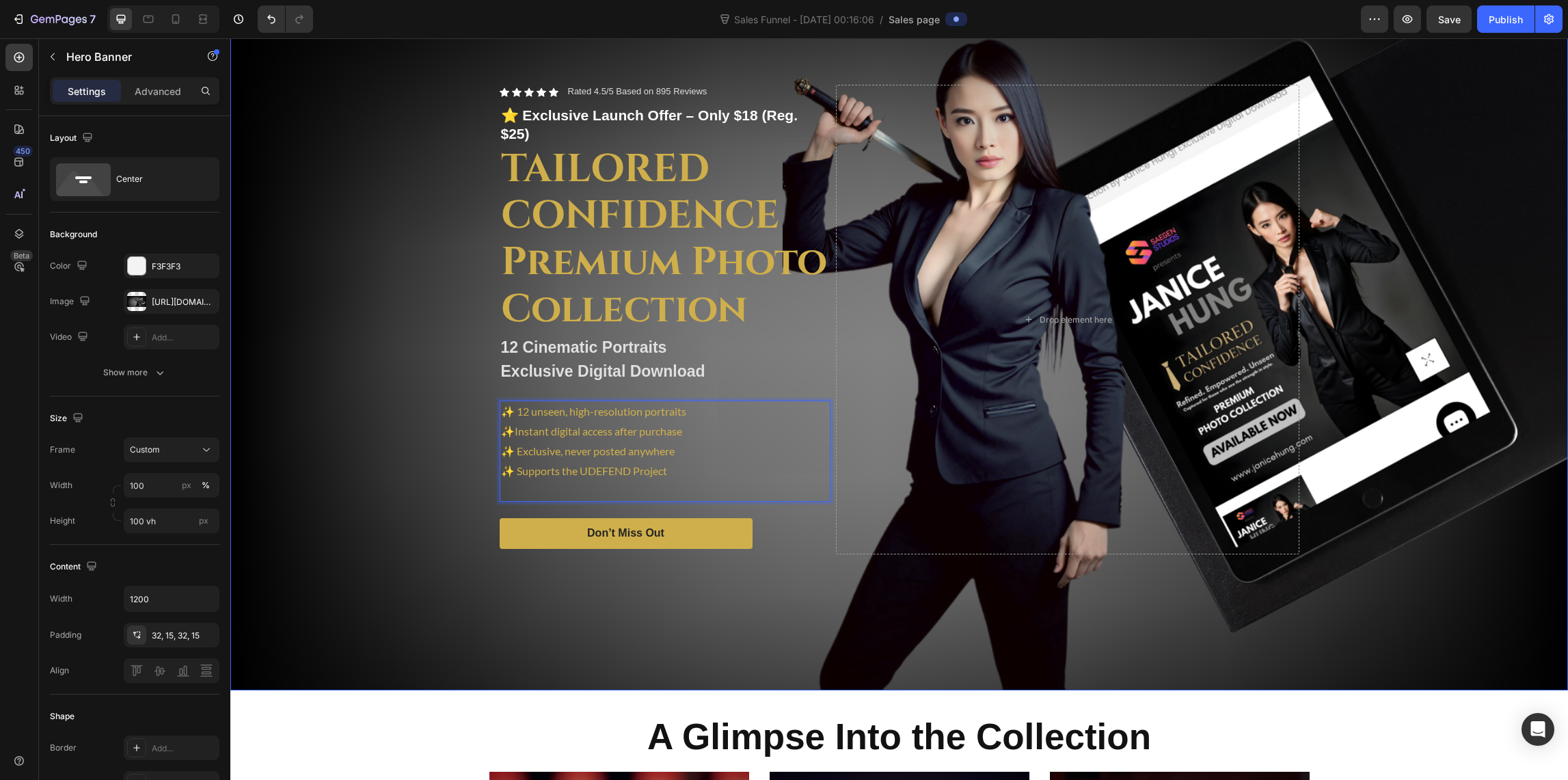
click at [551, 588] on div "Overlay" at bounding box center [899, 320] width 1337 height 742
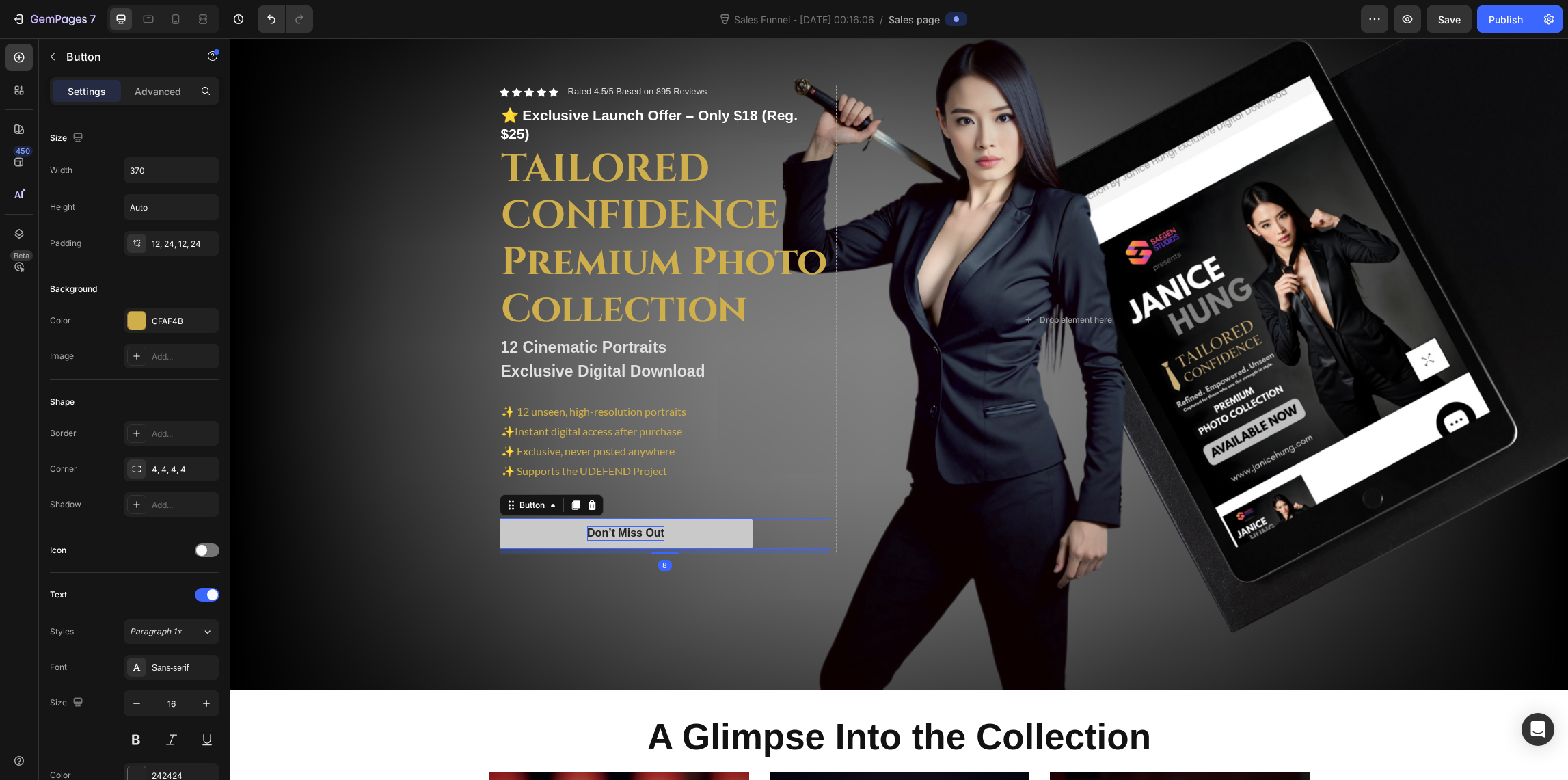
click at [629, 527] on div "Don’t Miss Out" at bounding box center [625, 533] width 77 height 14
click at [650, 527] on p "Don’t Miss Out" at bounding box center [625, 533] width 77 height 14
click at [659, 523] on button "Don’t Miss Out" at bounding box center [625, 533] width 253 height 31
click at [651, 527] on p "Don’t Miss Out" at bounding box center [625, 533] width 77 height 14
click at [499, 518] on button "Unlock" at bounding box center [625, 533] width 253 height 31
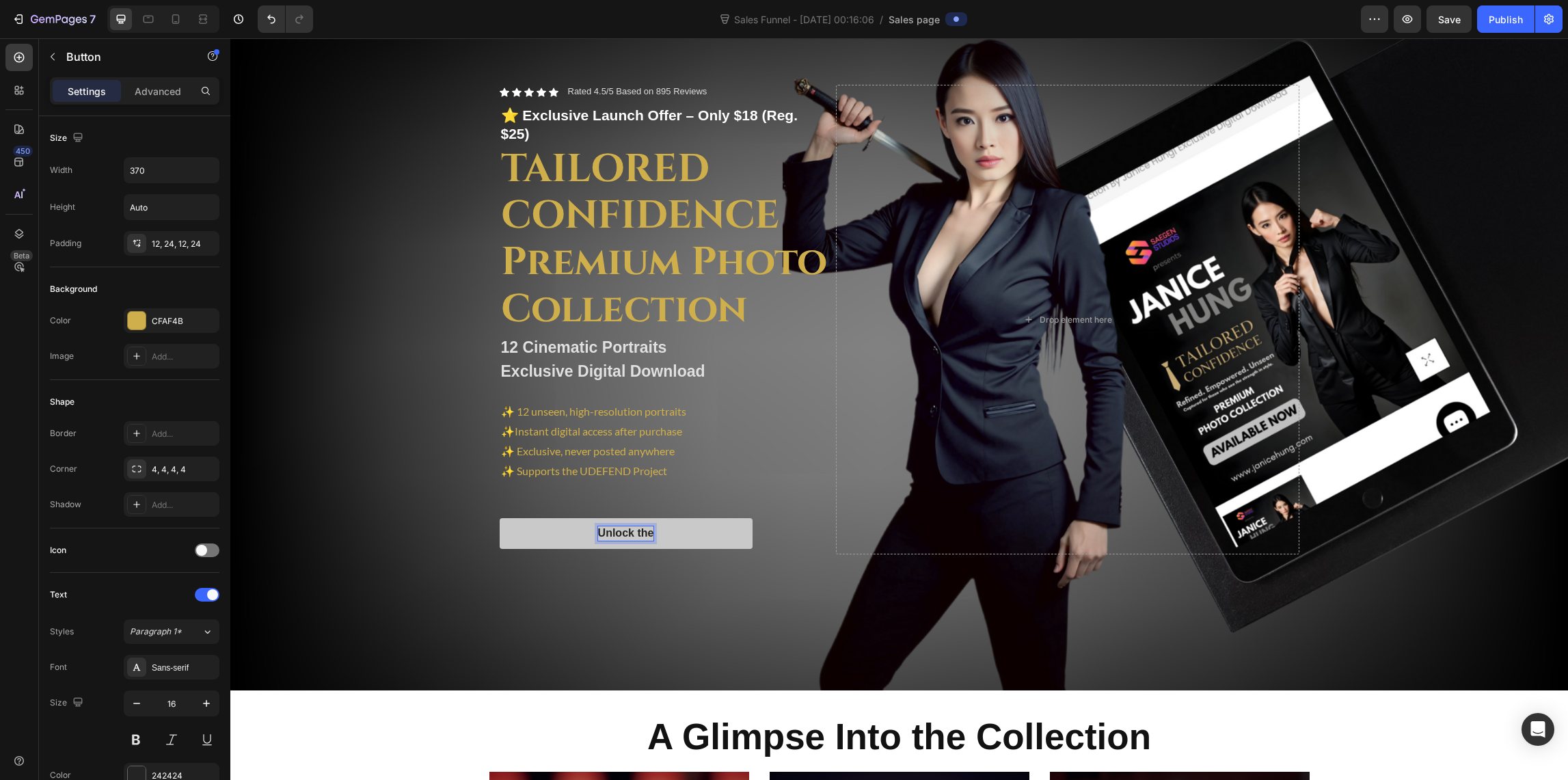
click at [499, 518] on button "Unlock the" at bounding box center [625, 533] width 253 height 31
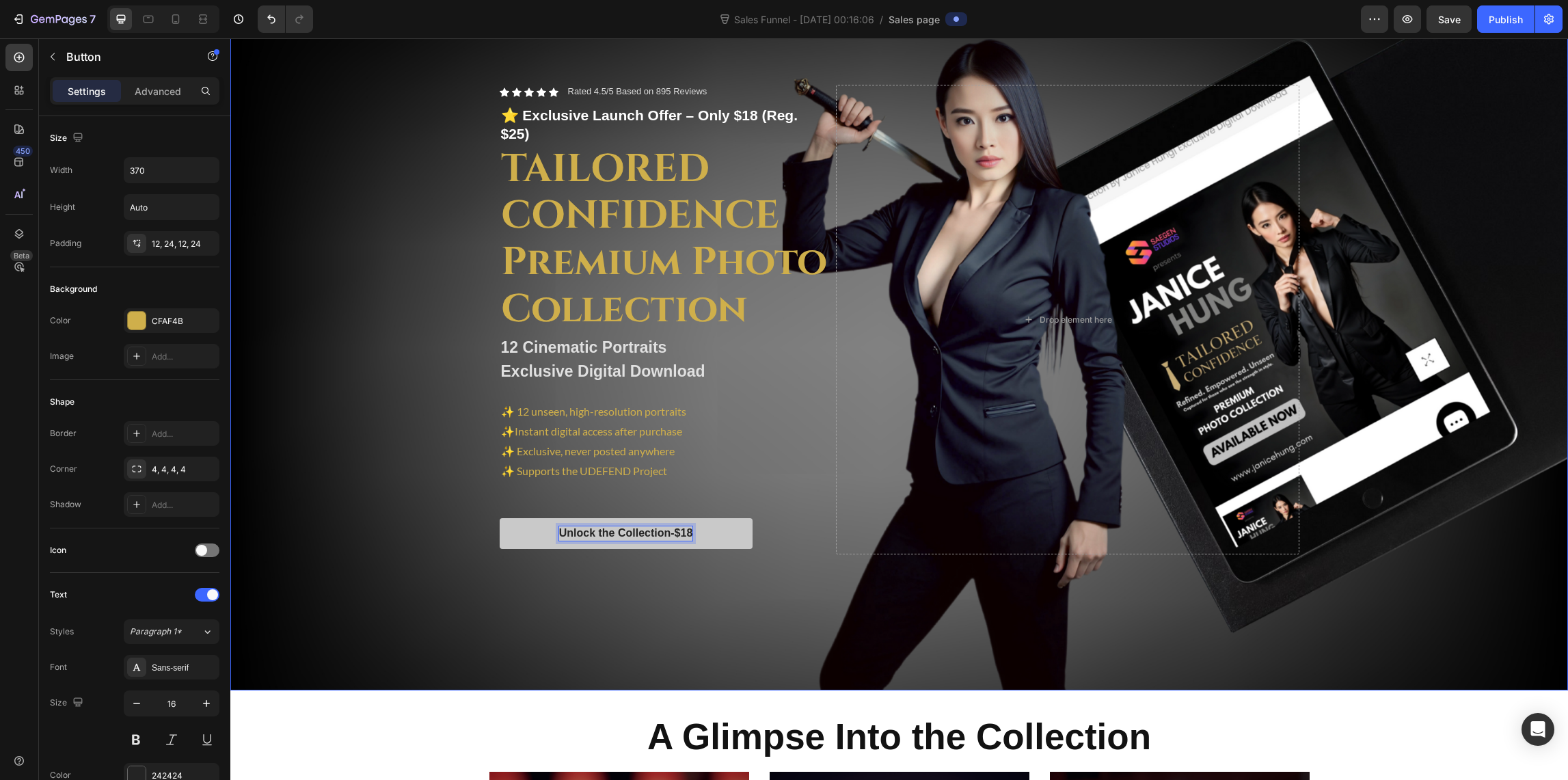
drag, startPoint x: 614, startPoint y: 589, endPoint x: 607, endPoint y: 594, distance: 8.6
click at [614, 589] on div "Overlay" at bounding box center [899, 320] width 1337 height 742
